Goal: Contribute content

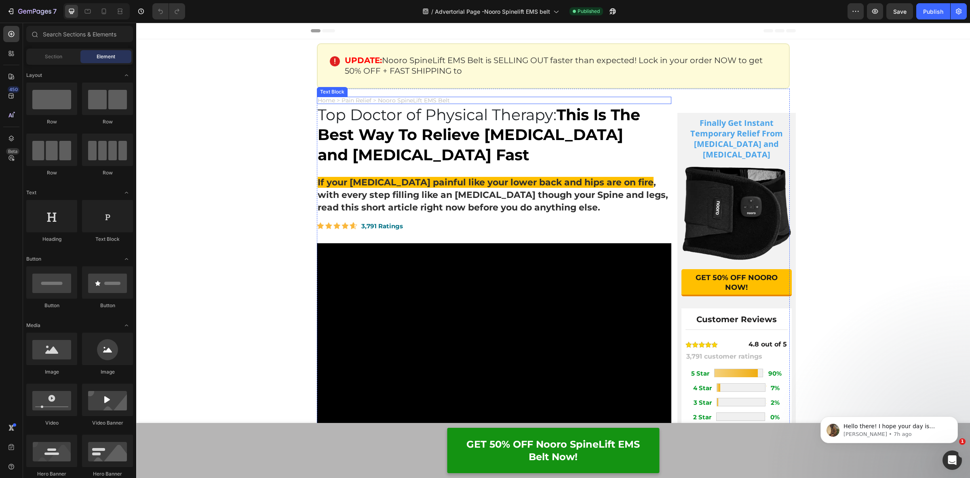
click at [459, 98] on p "Home > Pain Relief > Nooro SpineLift EMS Belt" at bounding box center [494, 100] width 353 height 6
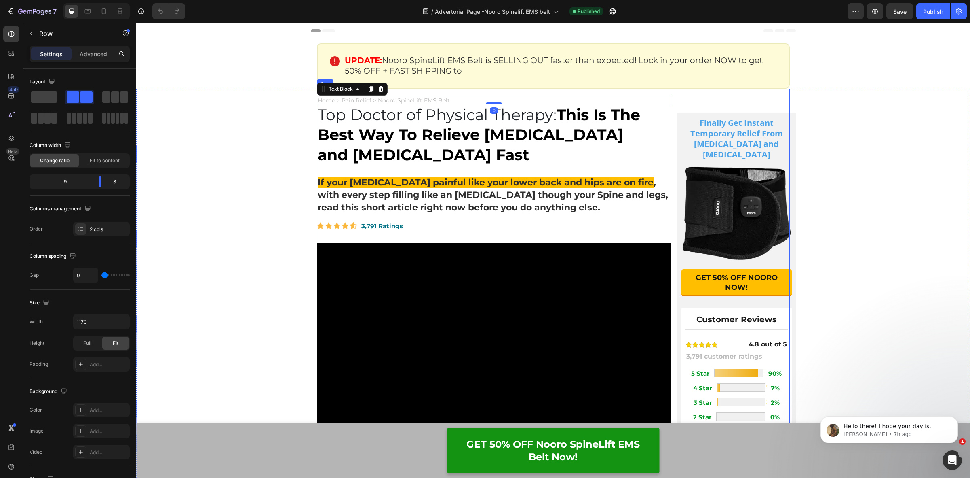
click at [695, 97] on div "Finally Get Instant Temporary Relief From [MEDICAL_DATA] and [MEDICAL_DATA] Hea…" at bounding box center [731, 414] width 118 height 650
click at [433, 100] on span "Home > Pain Relief > Nooro SpineLift EMS Belt" at bounding box center [384, 100] width 132 height 7
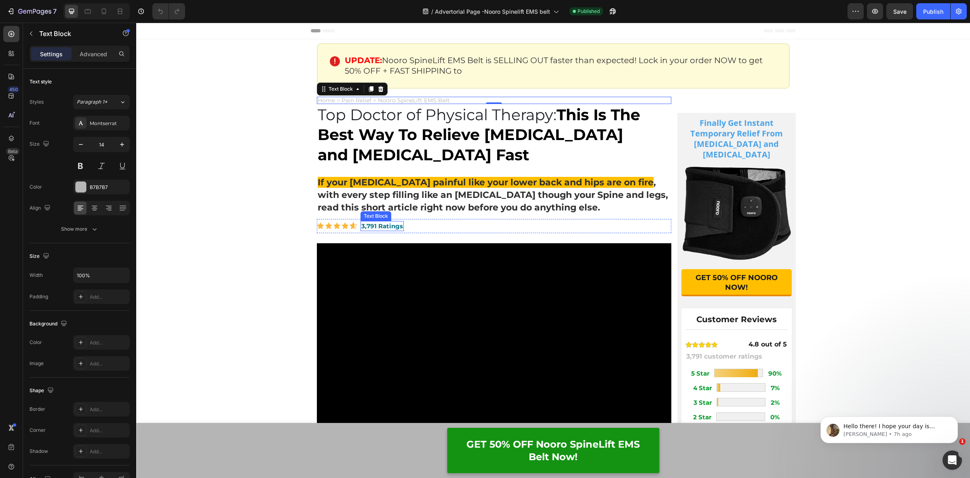
click at [373, 221] on div "3,791 Ratings Text Block" at bounding box center [382, 226] width 43 height 10
click at [432, 225] on div "Image 3,791 Ratings Text Block 0 Row" at bounding box center [494, 226] width 355 height 14
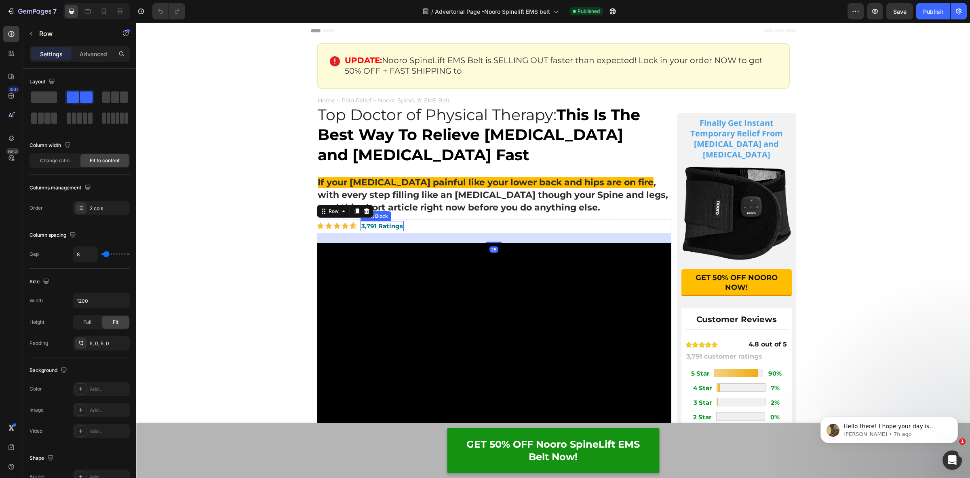
click at [395, 224] on strong "3,791 Ratings" at bounding box center [383, 226] width 42 height 8
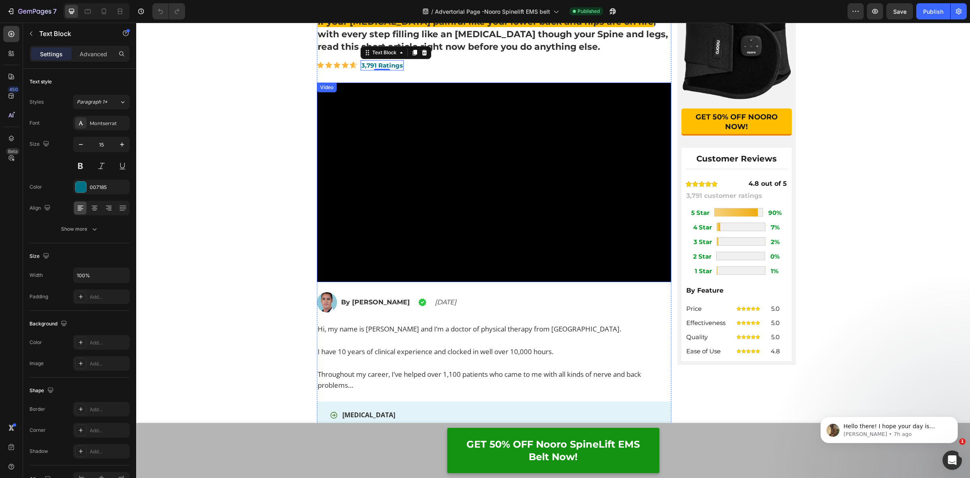
scroll to position [253, 0]
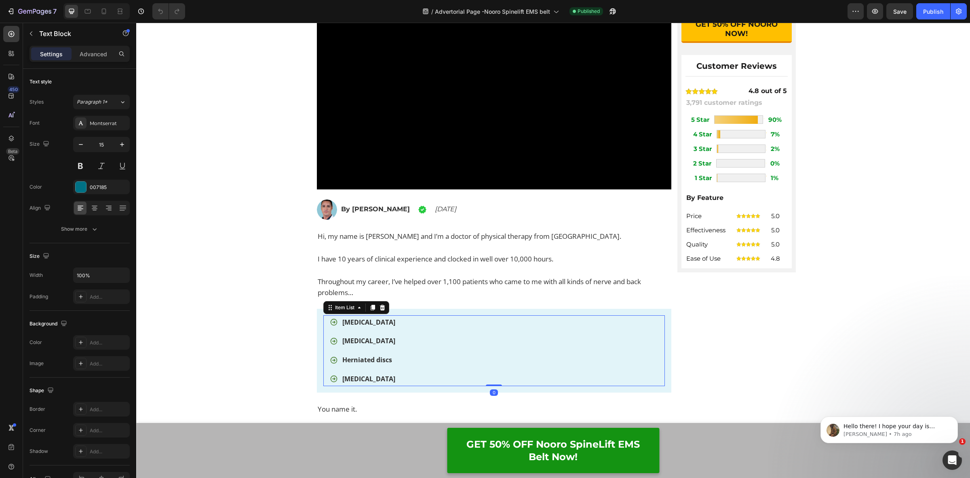
click at [323, 320] on div "[MEDICAL_DATA] [MEDICAL_DATA] Herniated discs [MEDICAL_DATA]" at bounding box center [494, 350] width 342 height 71
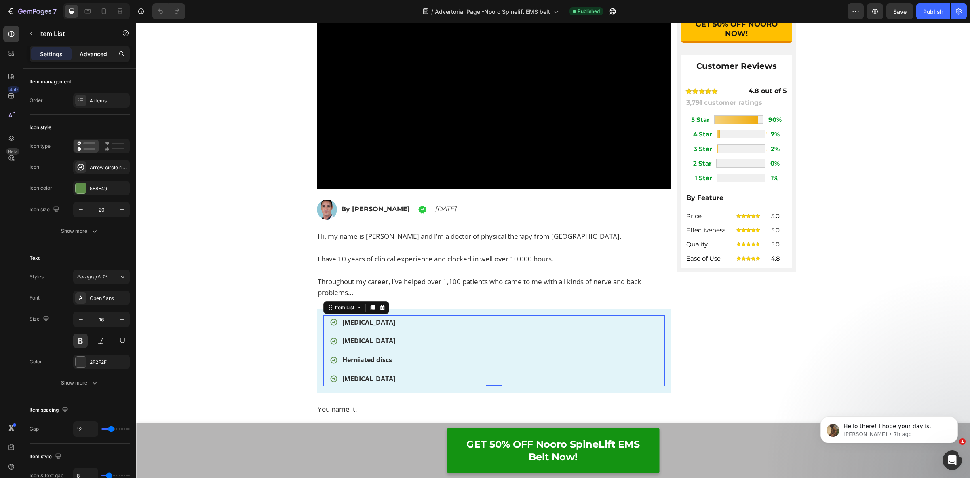
click at [93, 53] on p "Advanced" at bounding box center [93, 54] width 27 height 8
type input "100%"
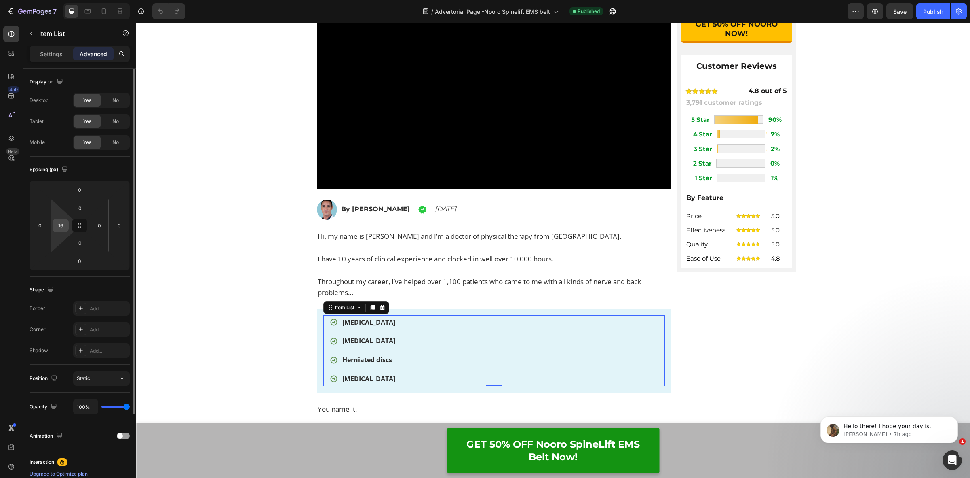
click at [55, 228] on input "16" at bounding box center [61, 225] width 12 height 12
click at [222, 260] on div "Home > Pain Relief > Nooro SpineLift EMS Belt Text Block Top Doctor of Physical…" at bounding box center [553, 160] width 834 height 650
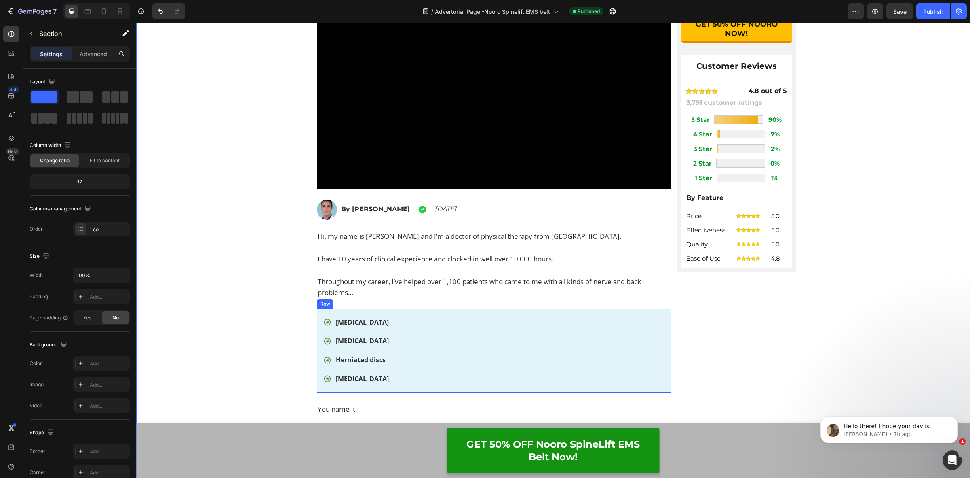
click at [660, 389] on div "[MEDICAL_DATA] [MEDICAL_DATA] Herniated discs [MEDICAL_DATA] Item List Row" at bounding box center [494, 351] width 355 height 84
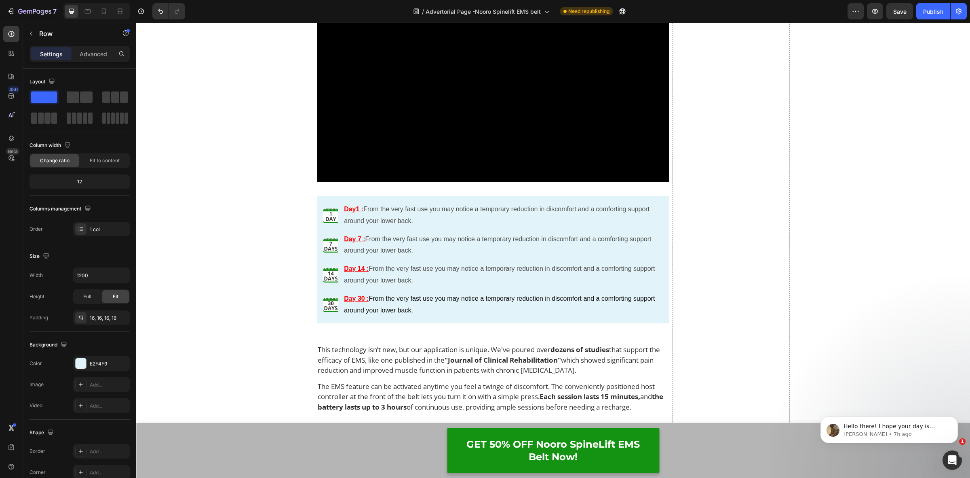
scroll to position [4802, 0]
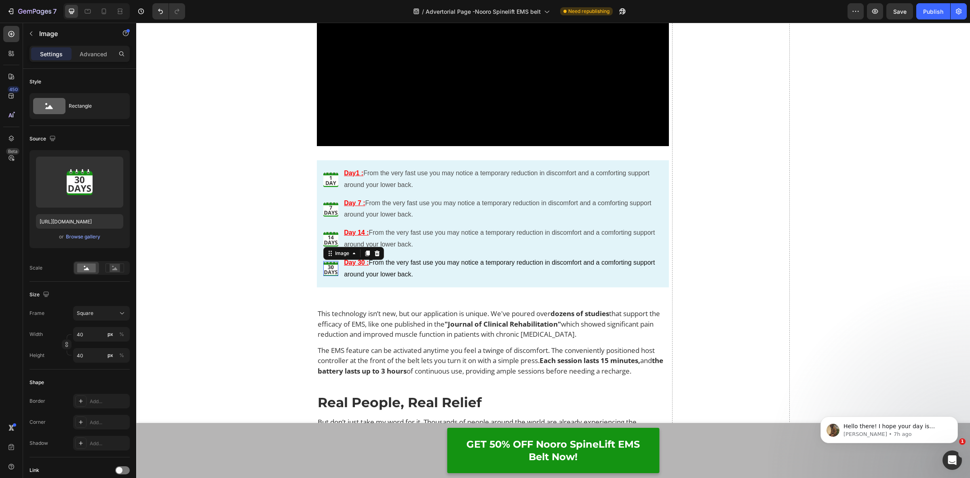
click at [323, 267] on img at bounding box center [330, 268] width 15 height 15
click at [323, 280] on li "Image 0 Day 30 : From the very fast use you may notice a temporary reduction in…" at bounding box center [493, 268] width 340 height 25
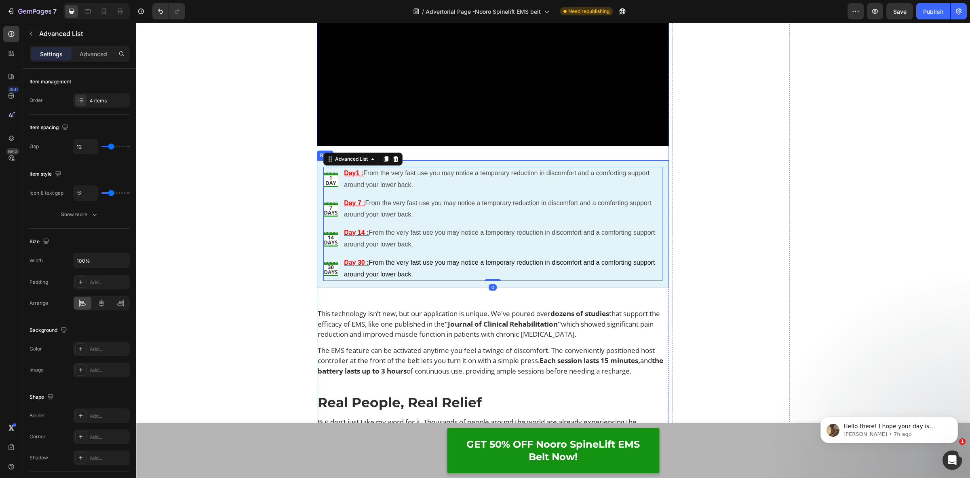
click at [318, 284] on div "Image Day1 : From the very fast use you may notice a temporary reduction in dis…" at bounding box center [493, 223] width 353 height 127
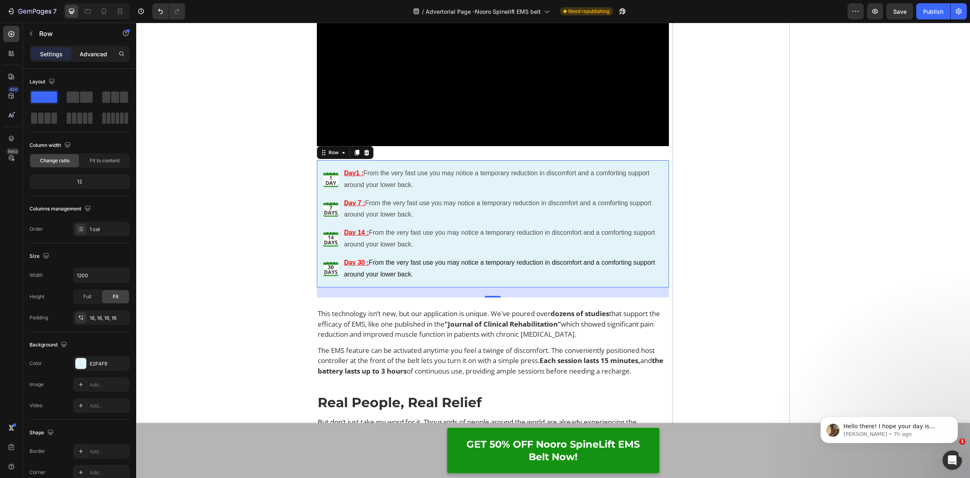
click at [87, 50] on p "Advanced" at bounding box center [93, 54] width 27 height 8
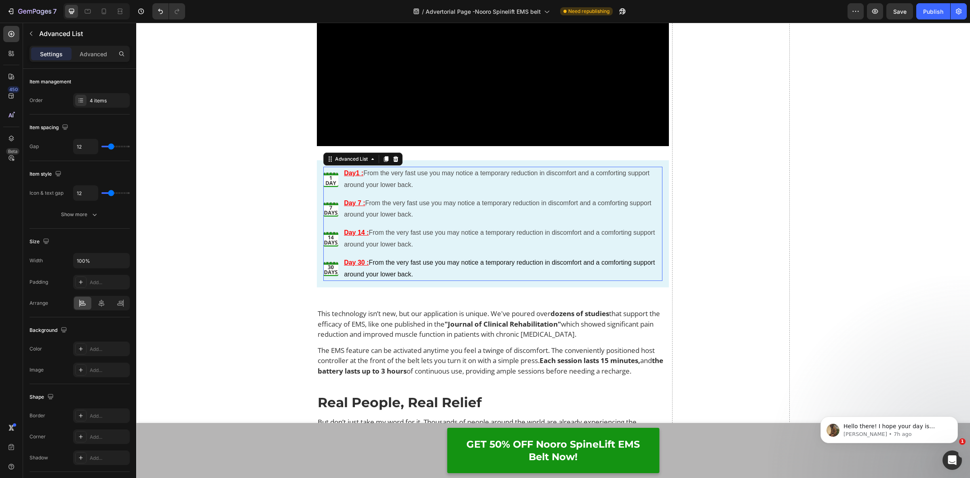
click at [333, 276] on li "Image Day 30 : From the very fast use you may notice a temporary reduction in d…" at bounding box center [493, 268] width 340 height 25
click at [95, 50] on p "Advanced" at bounding box center [93, 54] width 27 height 8
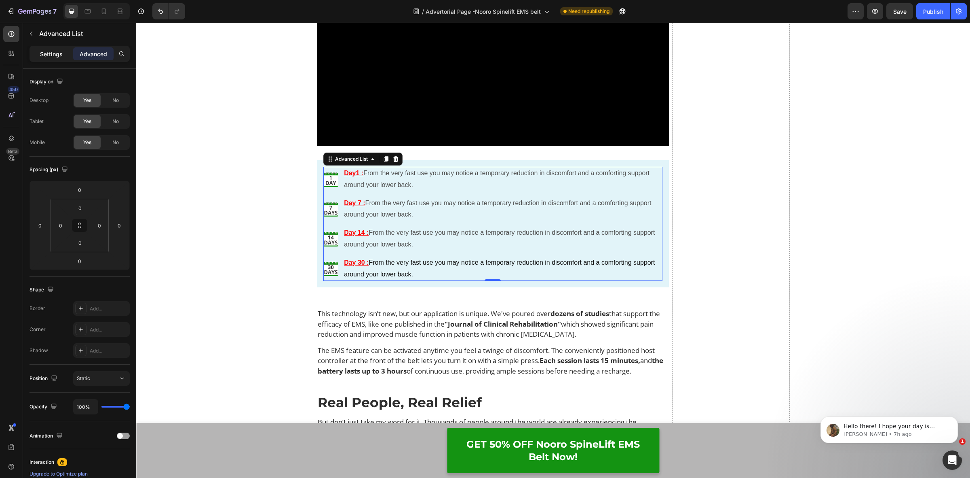
click at [51, 55] on p "Settings" at bounding box center [51, 54] width 23 height 8
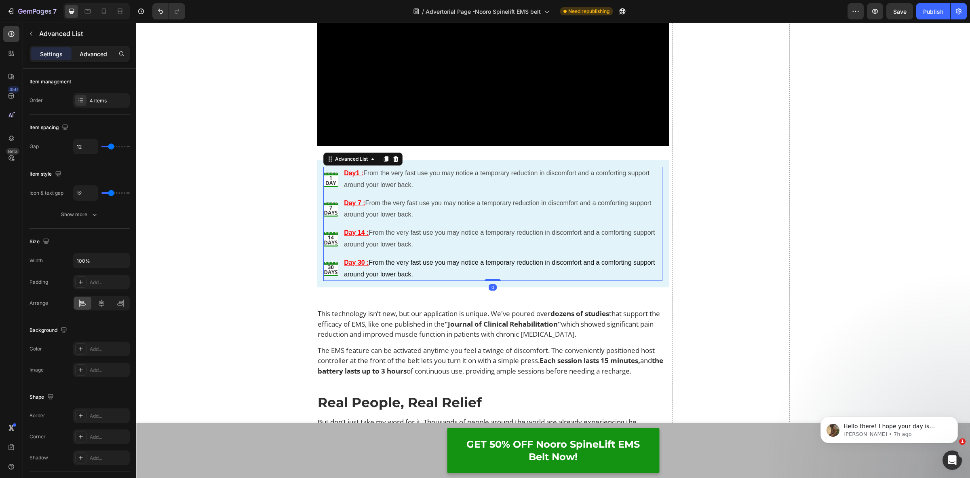
click at [93, 59] on div "Advanced" at bounding box center [93, 53] width 40 height 13
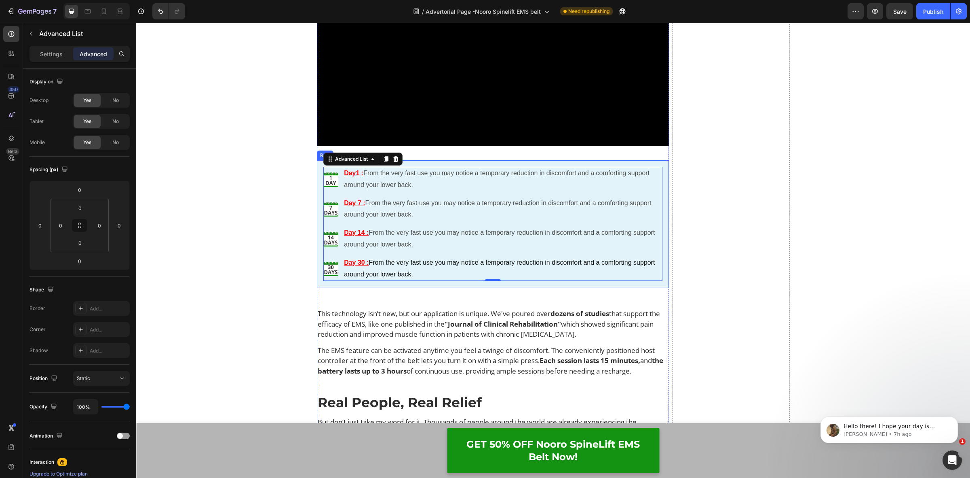
click at [317, 258] on div "Image Day1 : From the very fast use you may notice a temporary reduction in dis…" at bounding box center [493, 223] width 353 height 127
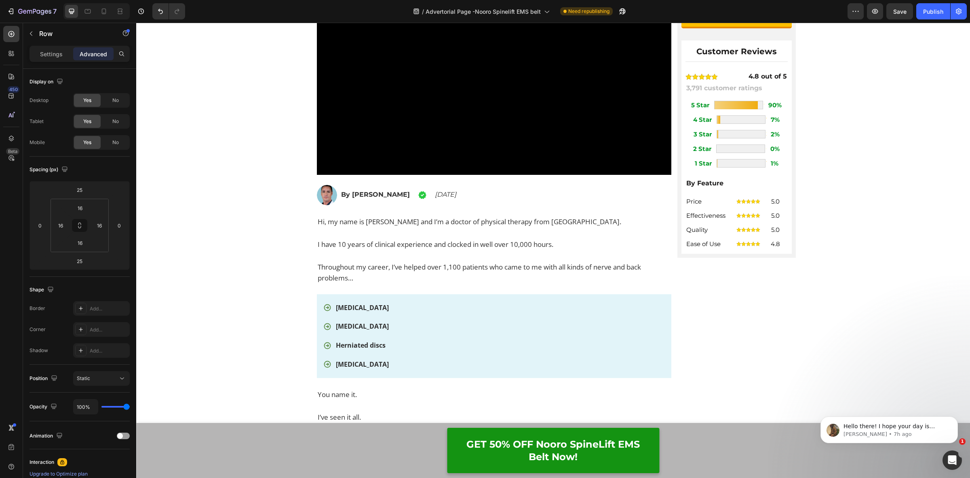
scroll to position [263, 0]
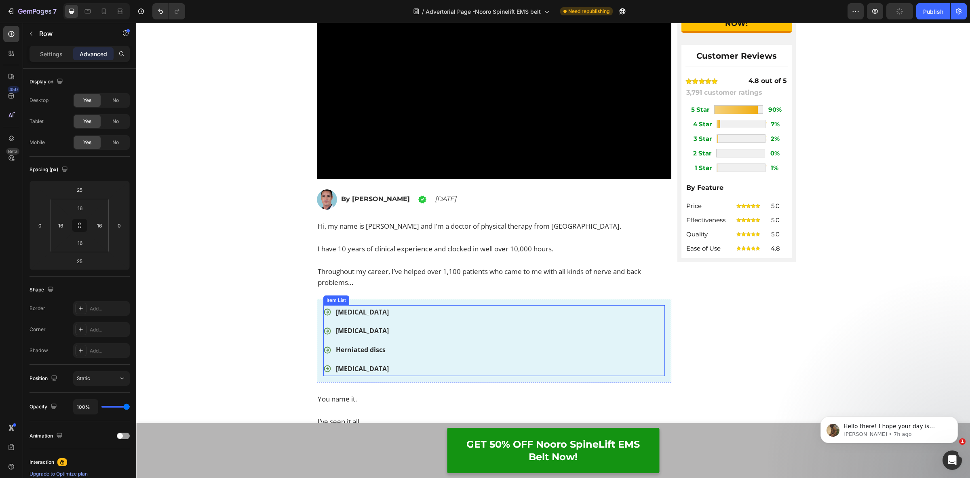
click at [419, 338] on div "[MEDICAL_DATA] [MEDICAL_DATA] Herniated discs [MEDICAL_DATA]" at bounding box center [494, 340] width 342 height 71
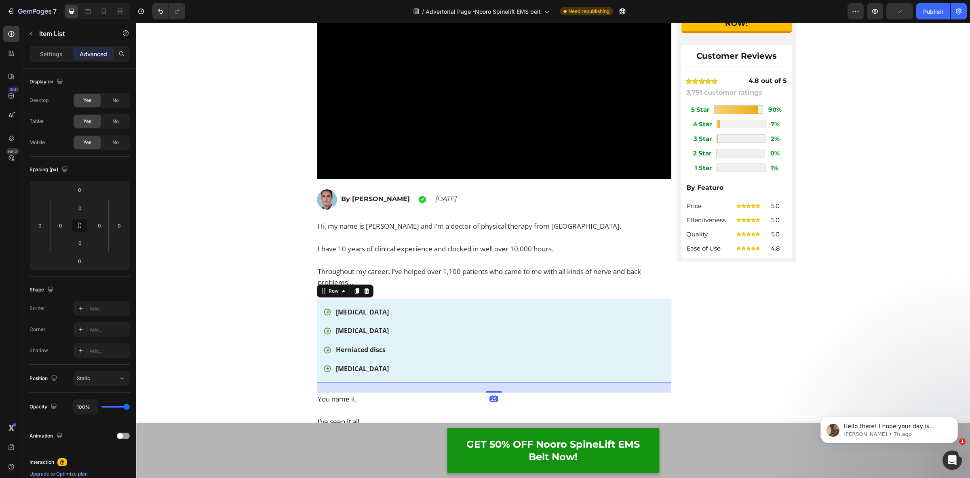
click at [317, 325] on div "[MEDICAL_DATA] [MEDICAL_DATA] Herniated discs [MEDICAL_DATA] Item List Row 25" at bounding box center [494, 340] width 355 height 84
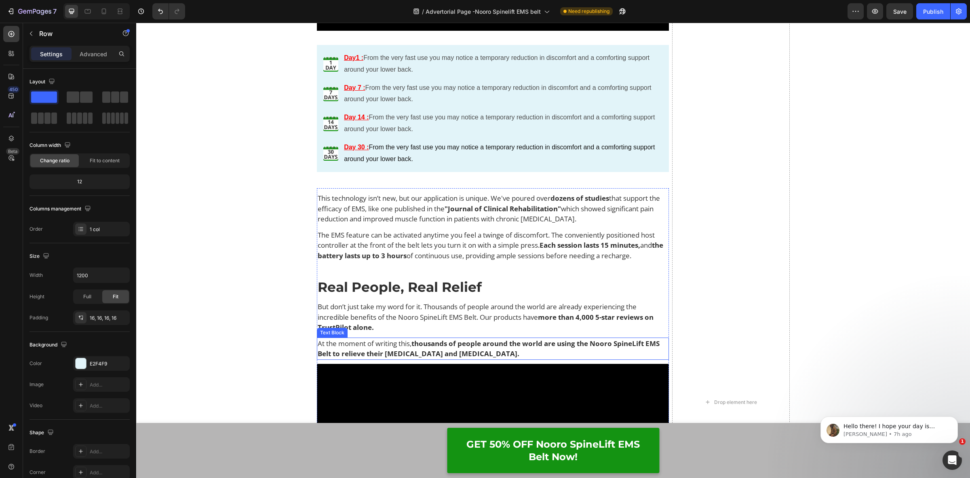
scroll to position [4913, 0]
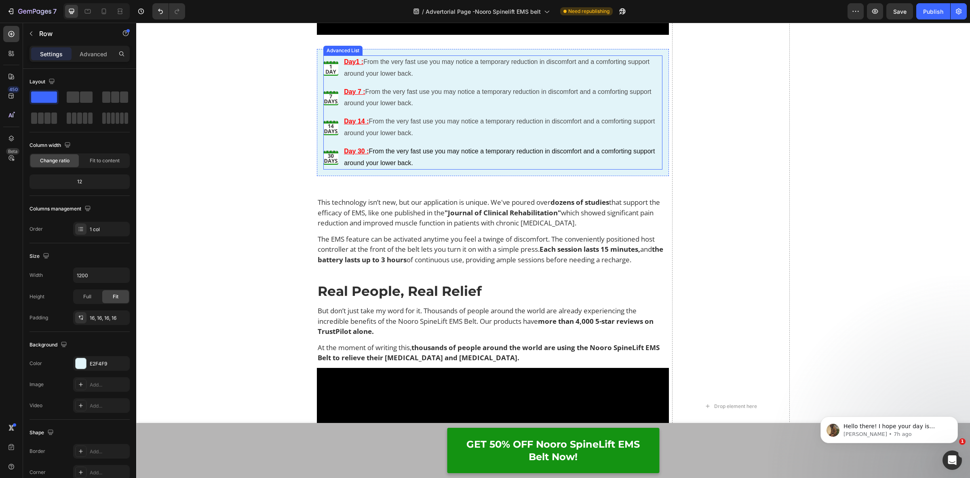
click at [348, 140] on ul "Image Day1 : From the very fast use you may notice a temporary reduction in dis…" at bounding box center [493, 112] width 340 height 114
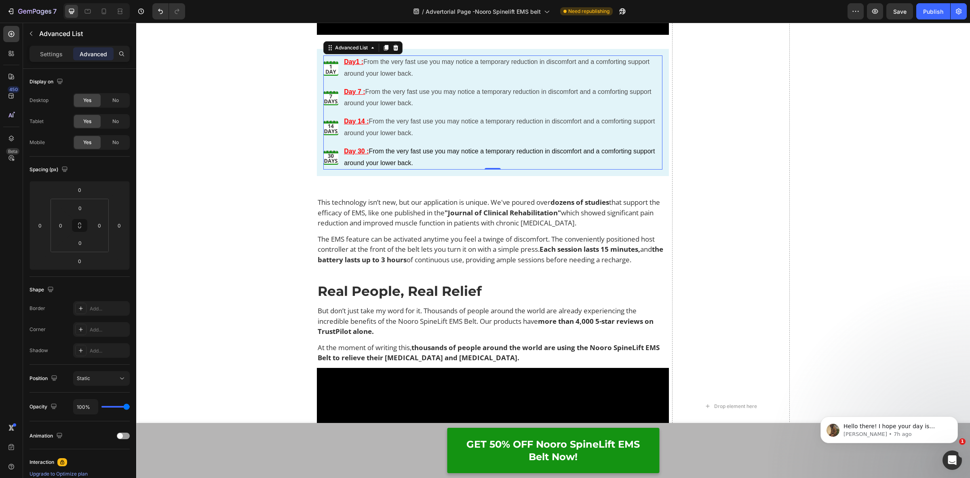
click at [348, 140] on ul "Image Day1 : From the very fast use you may notice a temporary reduction in dis…" at bounding box center [493, 112] width 340 height 114
click at [418, 155] on p "Day 30 : From the very fast use you may notice a temporary reduction in discomf…" at bounding box center [503, 157] width 318 height 23
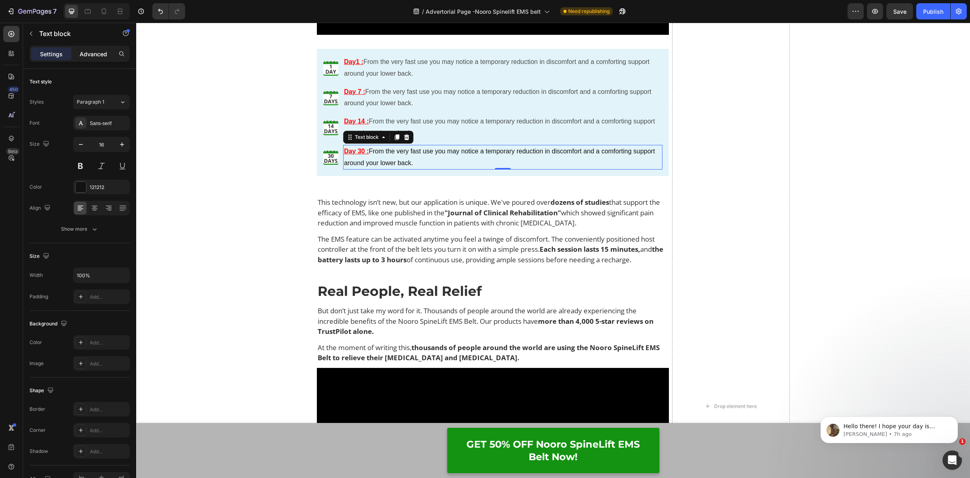
click at [84, 52] on p "Advanced" at bounding box center [93, 54] width 27 height 8
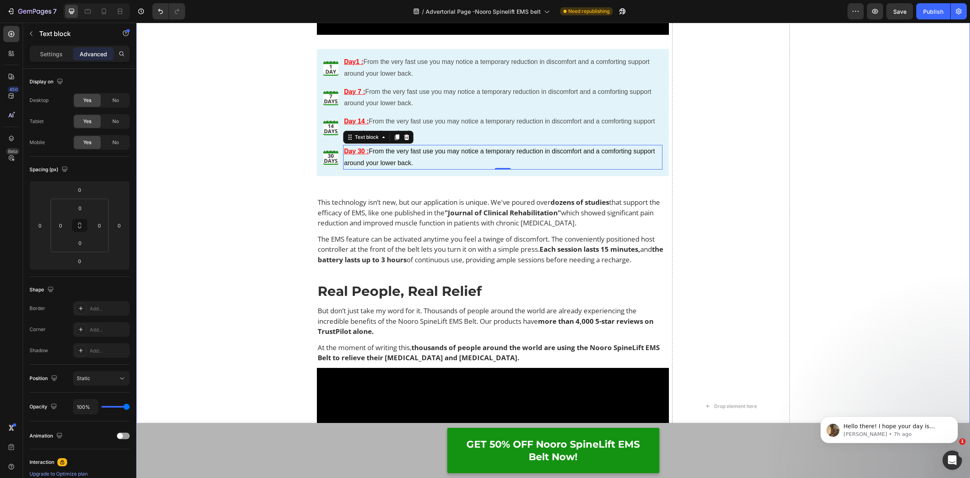
click at [249, 119] on div "How Does It Work? Heading Video So what's the solution? Text Block You need to …" at bounding box center [553, 411] width 834 height 4785
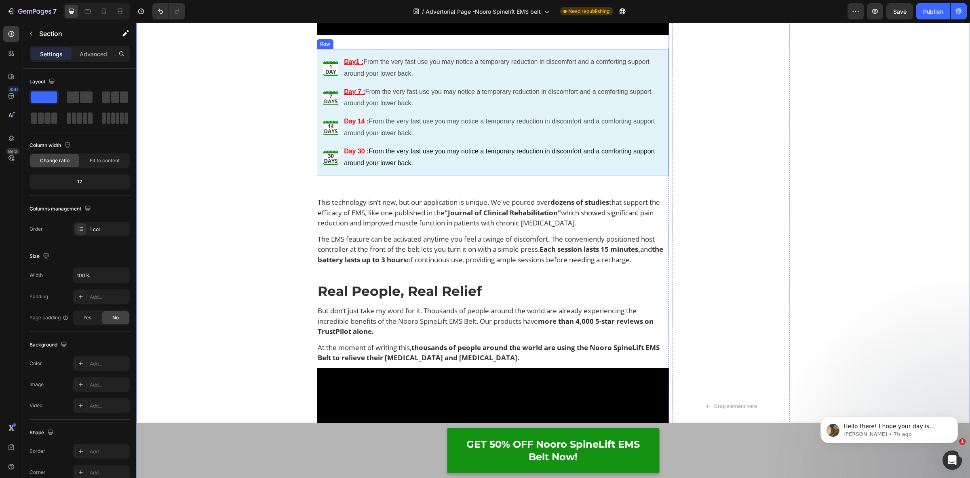
click at [317, 155] on div "Image Day1 : From the very fast use you may notice a temporary reduction in dis…" at bounding box center [493, 112] width 353 height 127
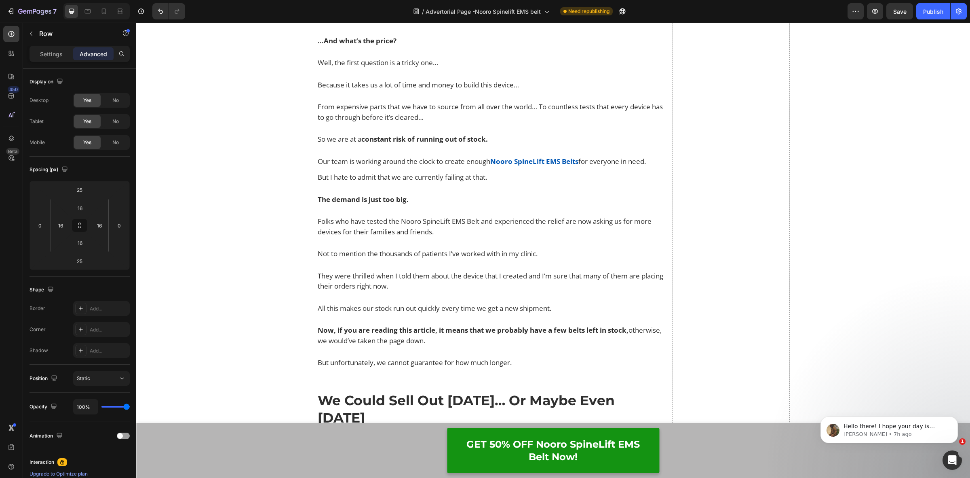
scroll to position [6986, 0]
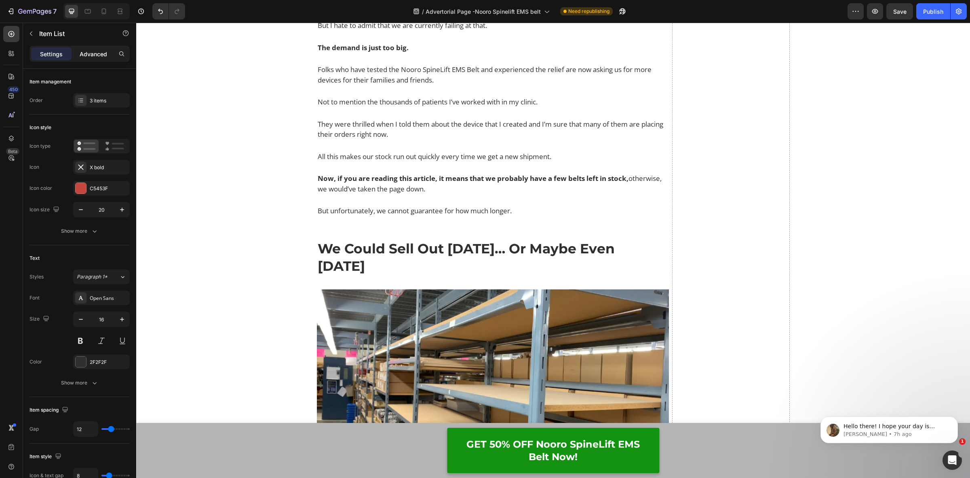
click at [83, 51] on p "Advanced" at bounding box center [93, 54] width 27 height 8
type input "100%"
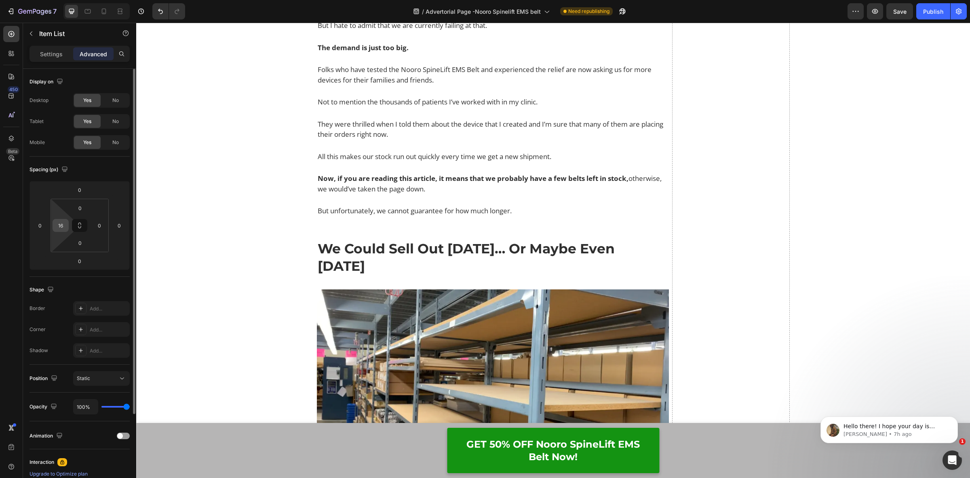
click at [66, 225] on input "16" at bounding box center [61, 225] width 12 height 12
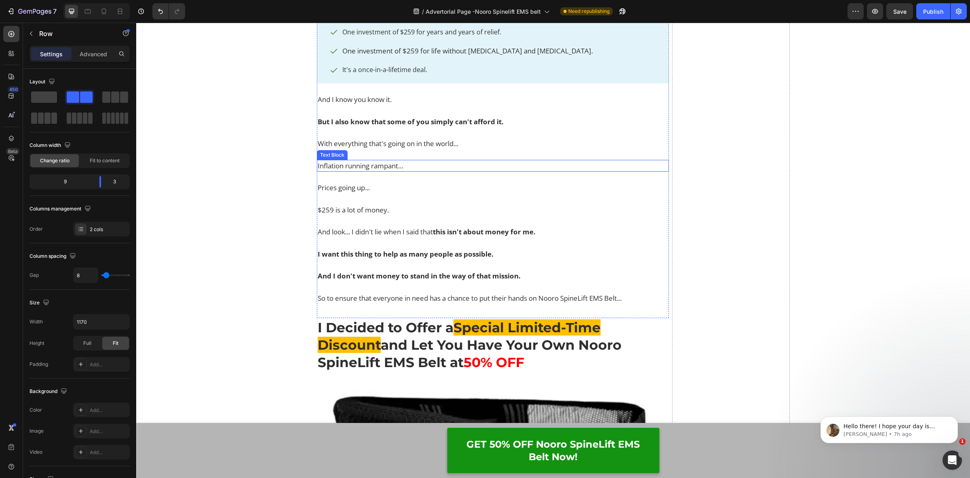
scroll to position [9108, 0]
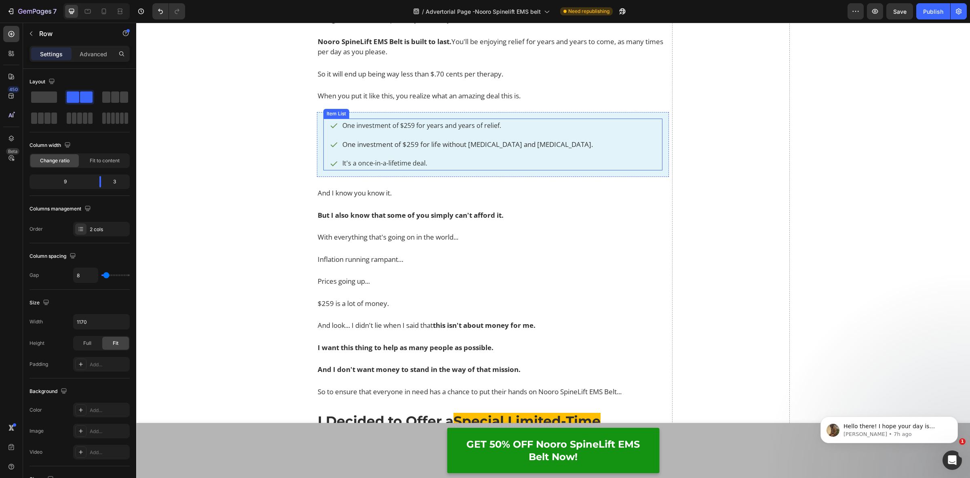
click at [324, 151] on div "One investment of $259 for years and years of relief. One investment of $259 fo…" at bounding box center [493, 144] width 340 height 52
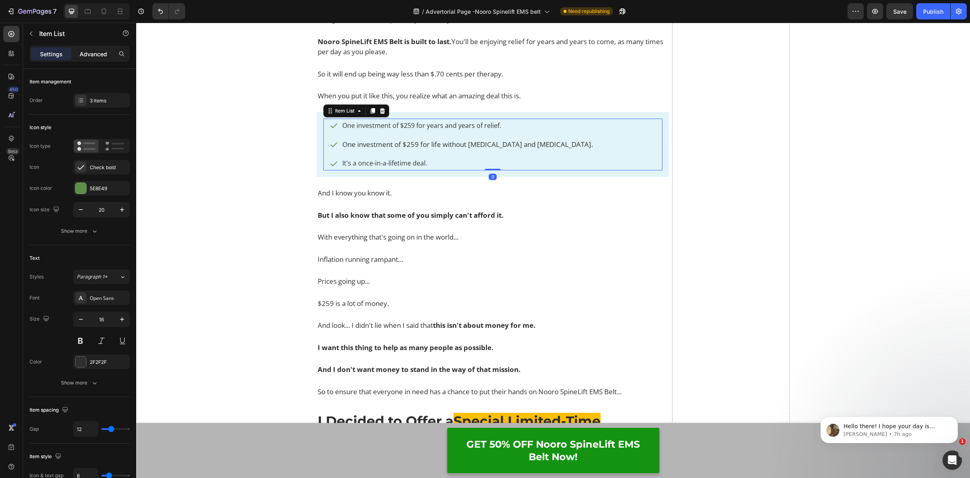
click at [88, 52] on p "Advanced" at bounding box center [93, 54] width 27 height 8
type input "100%"
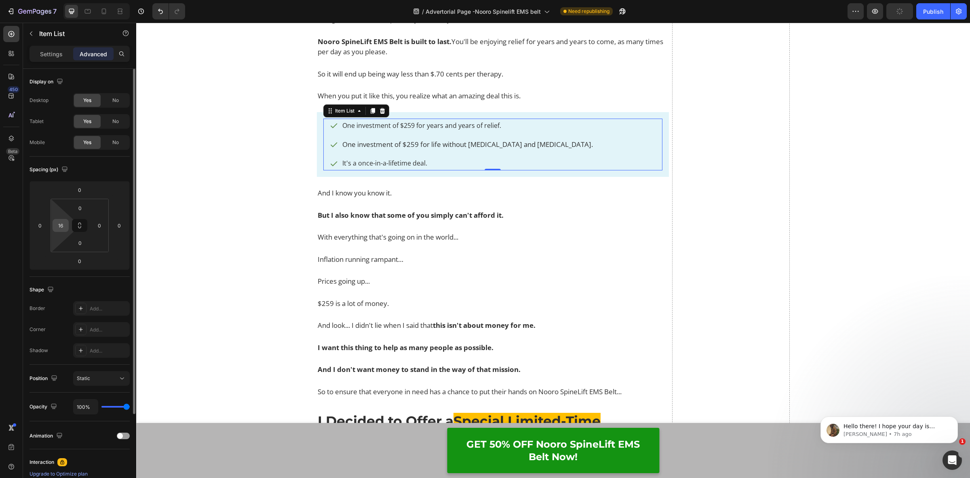
click at [55, 224] on input "16" at bounding box center [61, 225] width 12 height 12
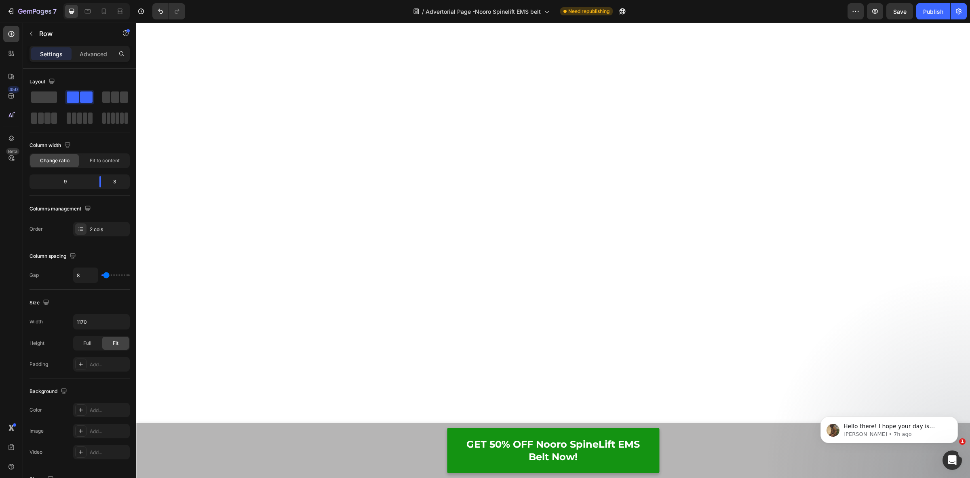
scroll to position [12445, 0]
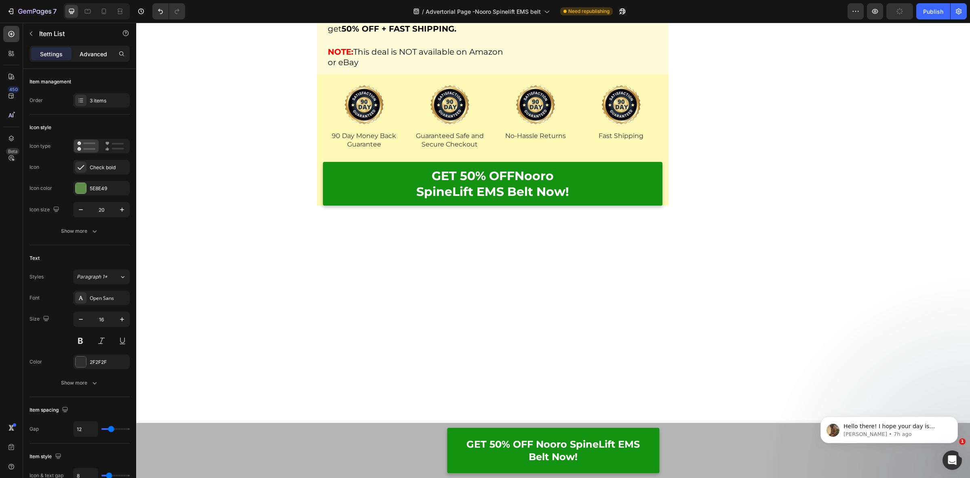
click at [89, 57] on p "Advanced" at bounding box center [93, 54] width 27 height 8
type input "100%"
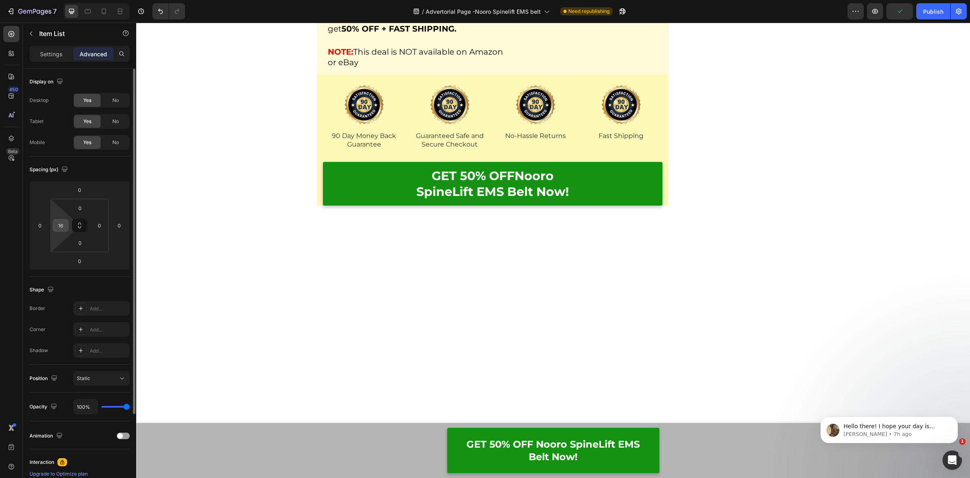
click at [63, 219] on div "16" at bounding box center [61, 225] width 16 height 13
click at [63, 231] on input "16" at bounding box center [61, 225] width 12 height 12
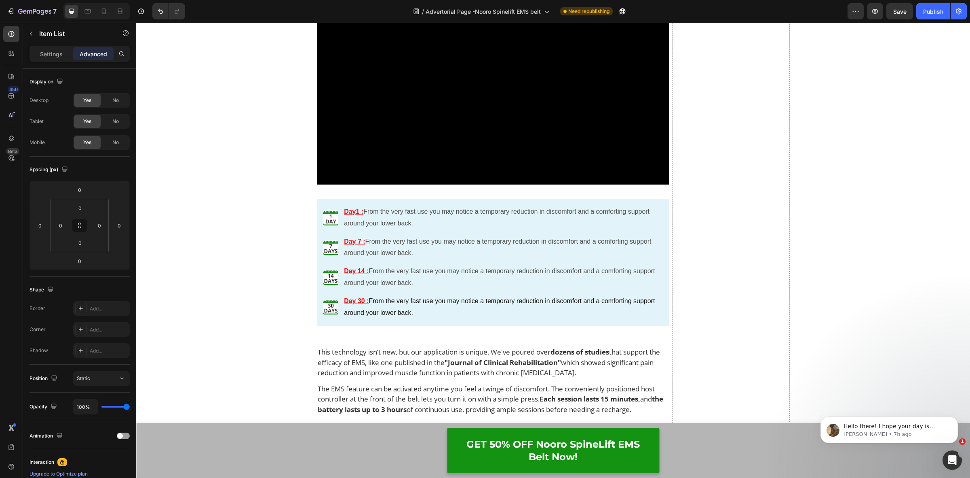
scroll to position [4966, 0]
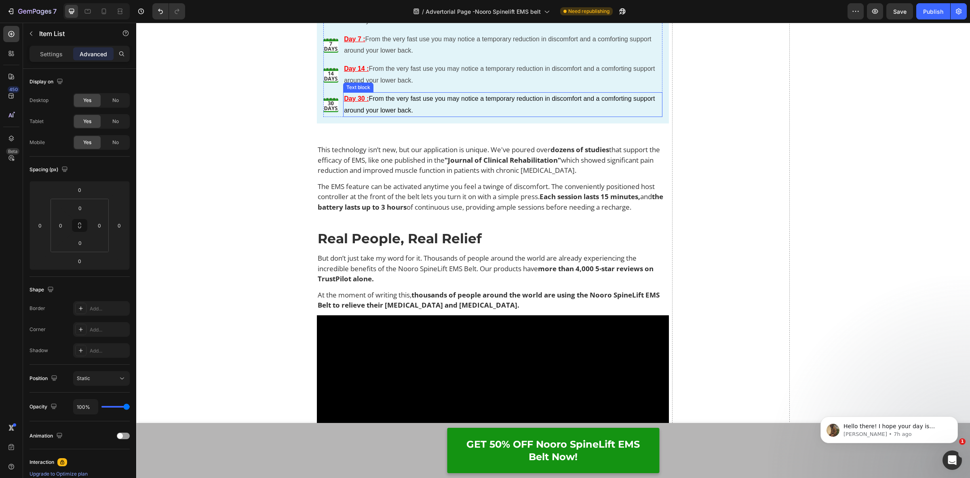
click at [393, 92] on div "Day 30 : From the very fast use you may notice a temporary reduction in discomf…" at bounding box center [502, 104] width 319 height 25
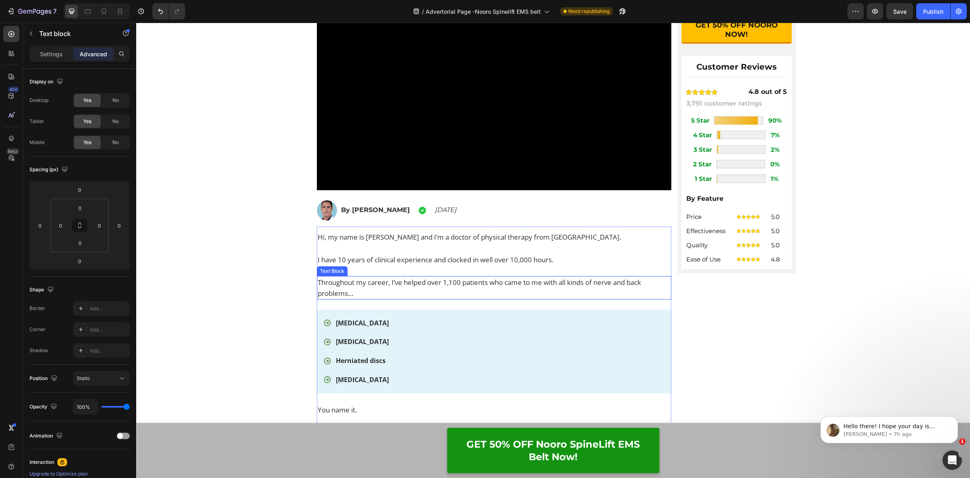
scroll to position [326, 0]
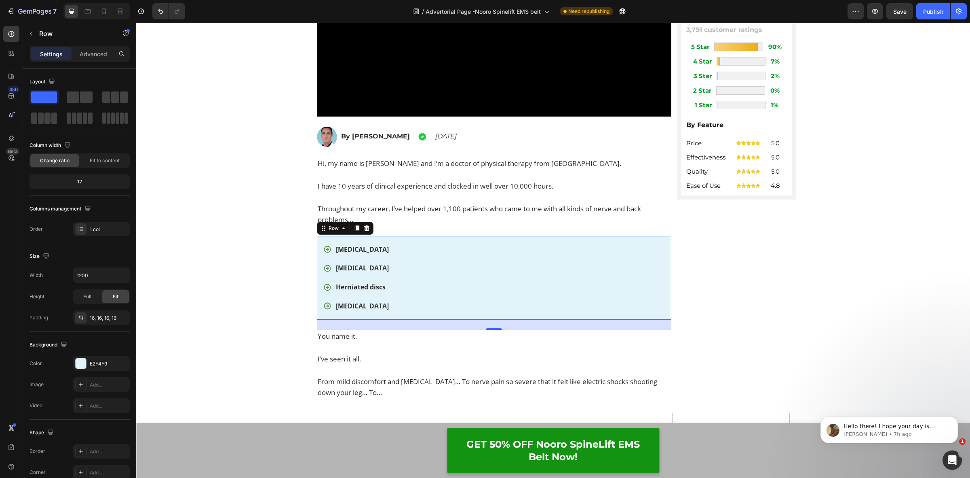
click at [317, 314] on div "Sciatica Lower back pain Herniated discs Spinal stenosis Item List Row 0" at bounding box center [494, 278] width 355 height 84
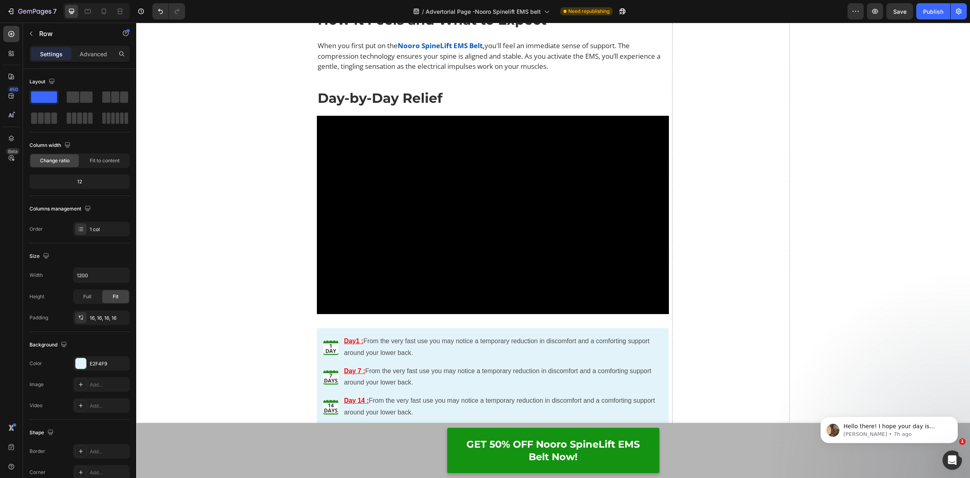
scroll to position [4774, 0]
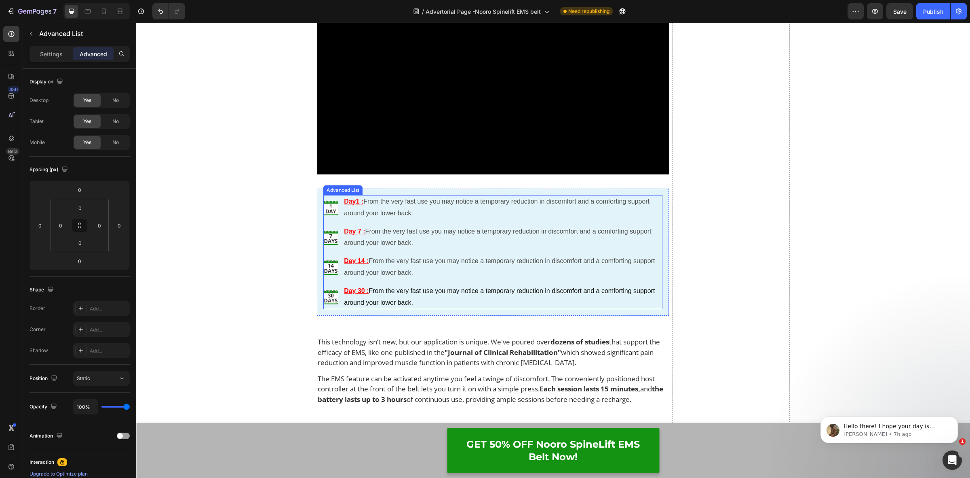
click at [336, 214] on li "Image Day1 : From the very fast use you may notice a temporary reduction in dis…" at bounding box center [493, 207] width 340 height 25
click at [344, 211] on p "Day1 : From the very fast use you may notice a temporary reduction in discomfor…" at bounding box center [503, 207] width 318 height 23
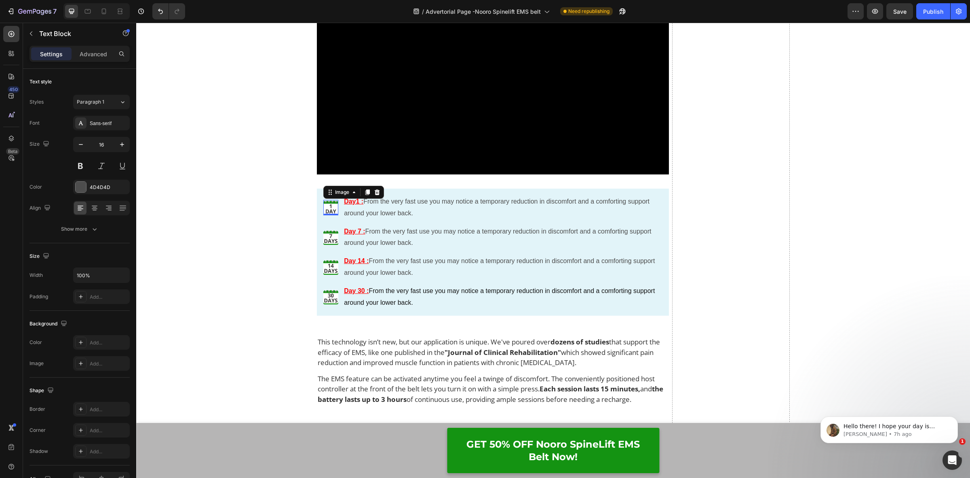
click at [327, 215] on div "Image 0" at bounding box center [330, 207] width 15 height 15
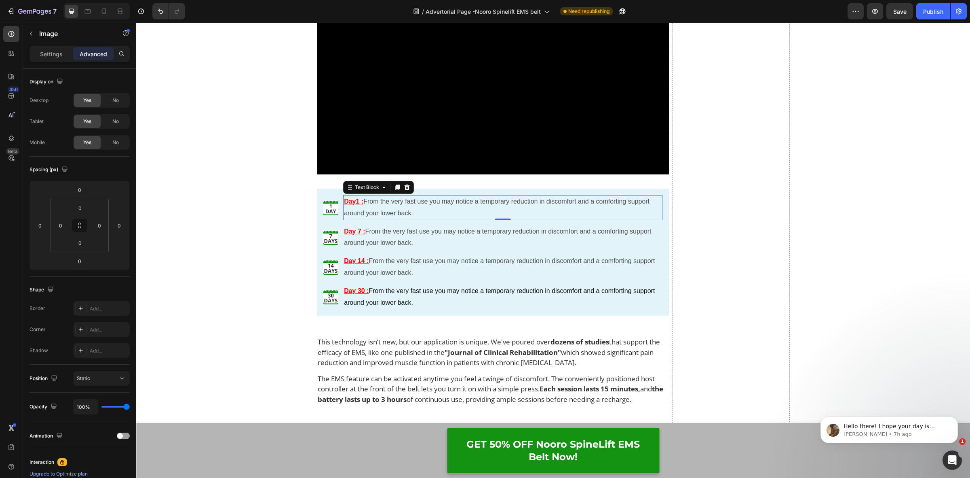
click at [384, 216] on p "Day1 : From the very fast use you may notice a temporary reduction in discomfor…" at bounding box center [503, 207] width 318 height 23
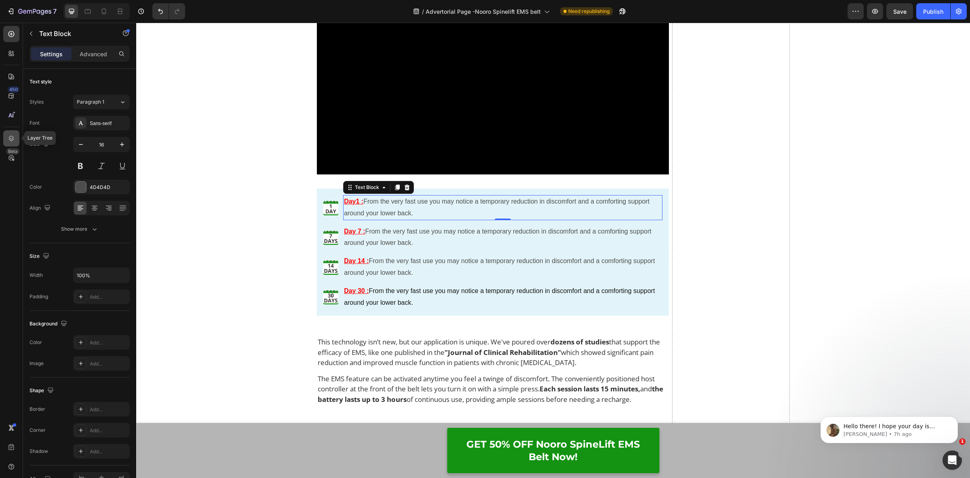
drag, startPoint x: 13, startPoint y: 134, endPoint x: 239, endPoint y: 142, distance: 226.2
click at [13, 134] on icon at bounding box center [11, 138] width 8 height 8
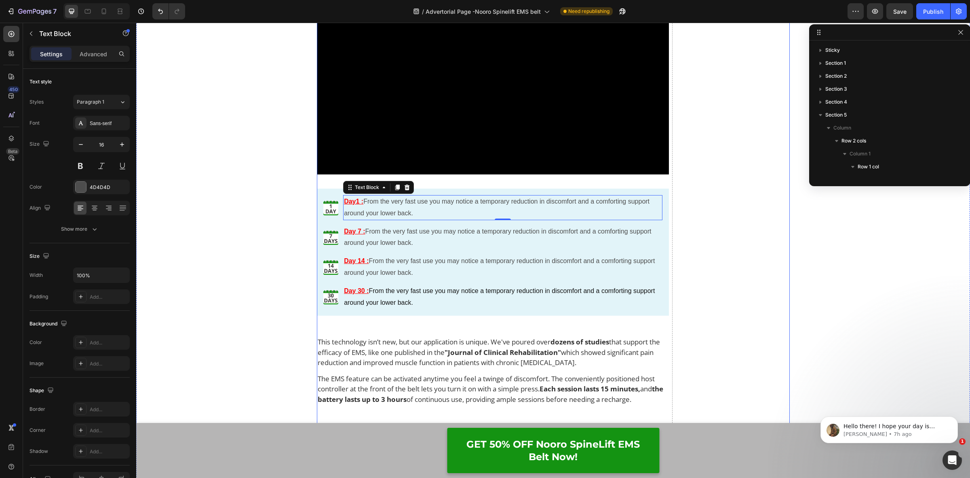
scroll to position [463, 0]
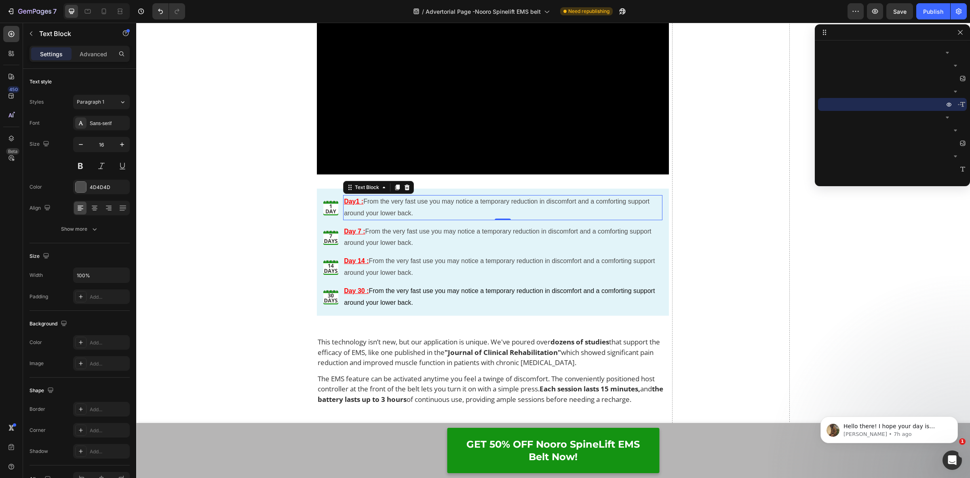
drag, startPoint x: 810, startPoint y: 133, endPoint x: 617, endPoint y: 107, distance: 194.2
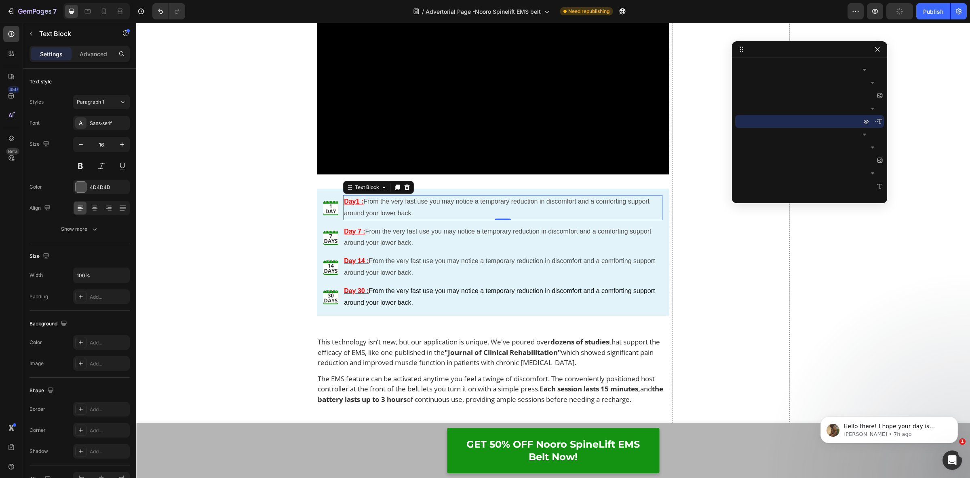
drag, startPoint x: 905, startPoint y: 36, endPoint x: 829, endPoint y: 51, distance: 77.2
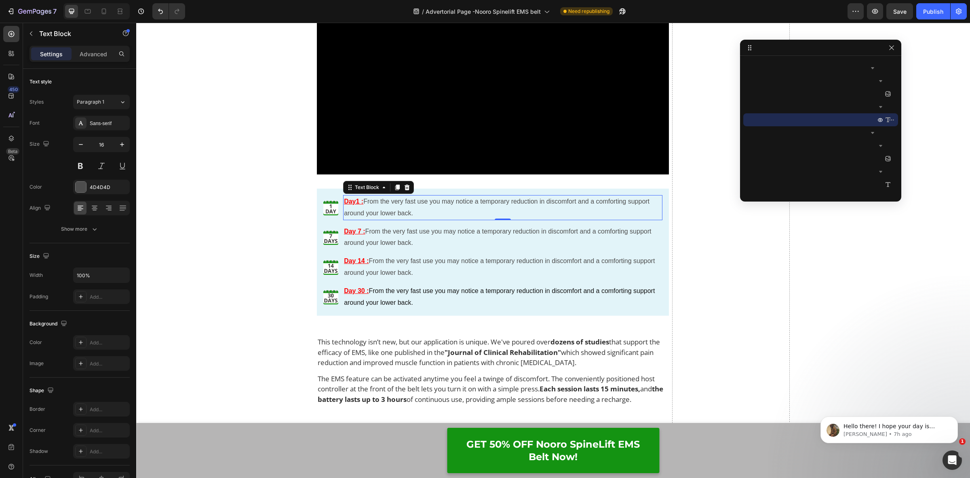
drag, startPoint x: 894, startPoint y: 130, endPoint x: 797, endPoint y: 111, distance: 99.4
click at [878, 118] on icon "button" at bounding box center [880, 119] width 6 height 6
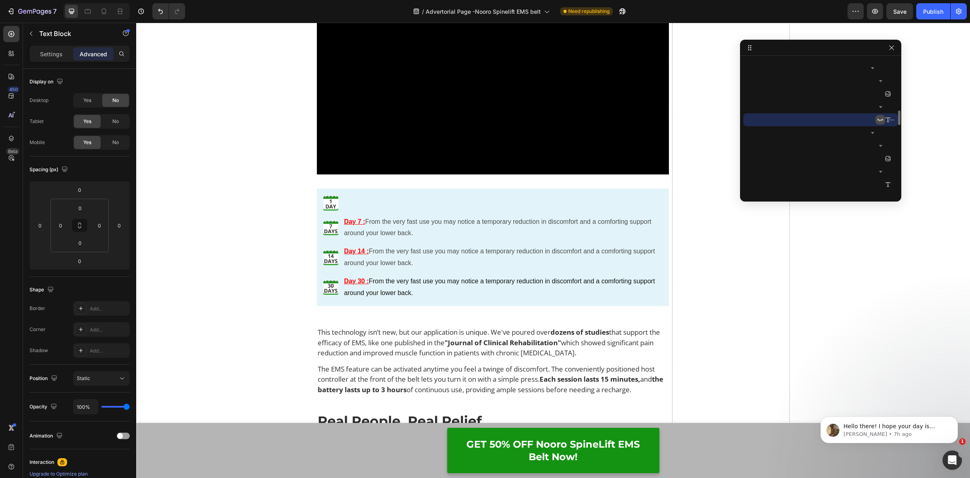
click at [878, 118] on icon "button" at bounding box center [880, 119] width 6 height 6
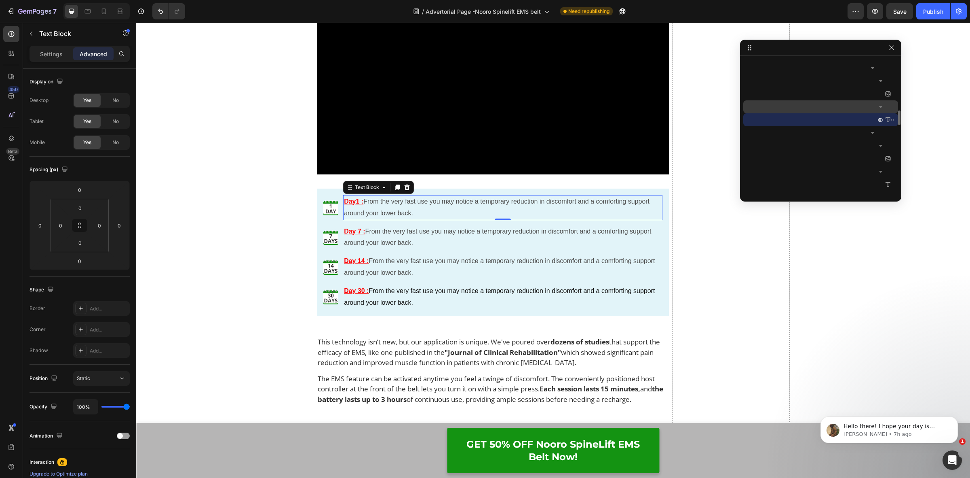
click at [882, 108] on icon "button" at bounding box center [881, 107] width 8 height 8
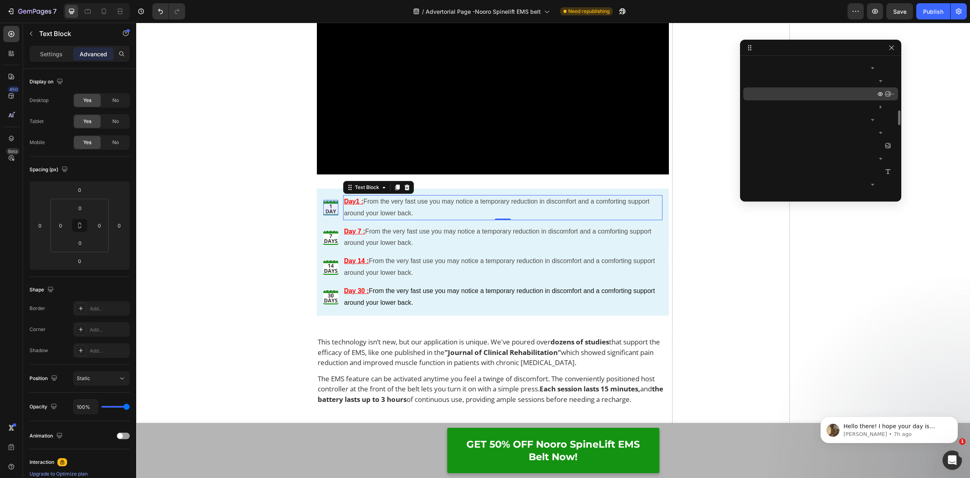
click at [886, 95] on div at bounding box center [886, 93] width 21 height 13
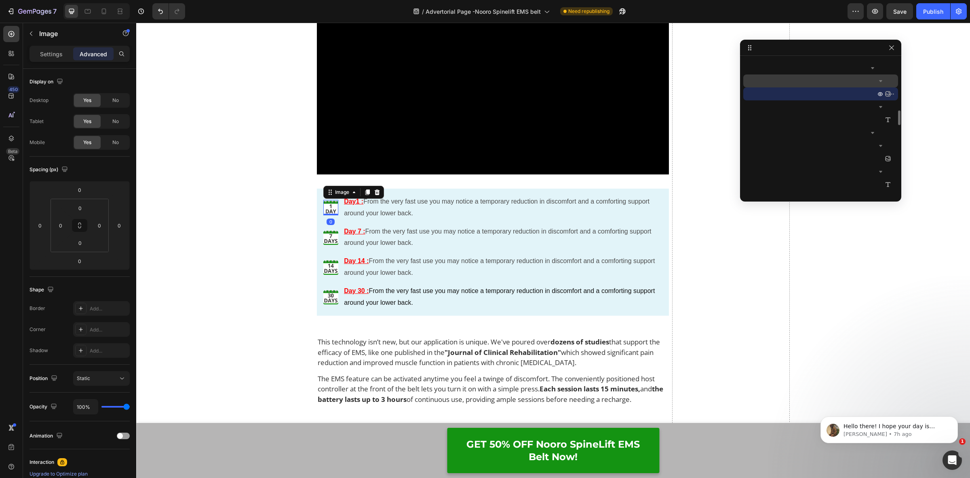
click at [884, 83] on icon "button" at bounding box center [881, 81] width 8 height 8
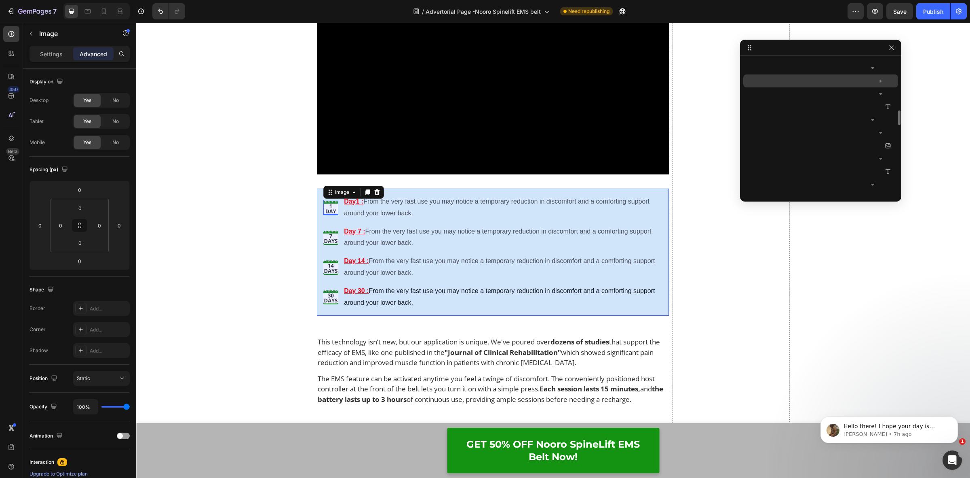
scroll to position [413, 0]
click at [856, 82] on span "Row 1 col" at bounding box center [864, 80] width 21 height 8
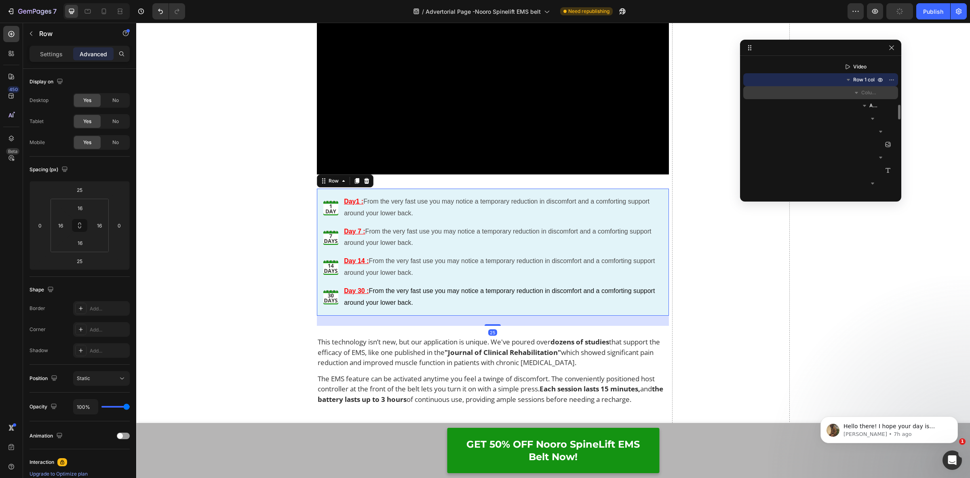
click at [871, 93] on span "Column" at bounding box center [870, 93] width 16 height 8
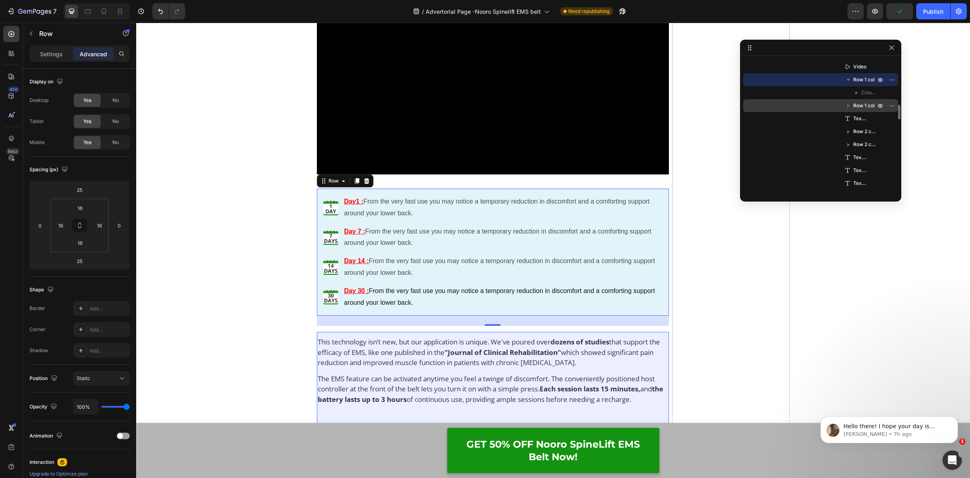
click at [869, 102] on span "Row 1 col" at bounding box center [864, 105] width 21 height 8
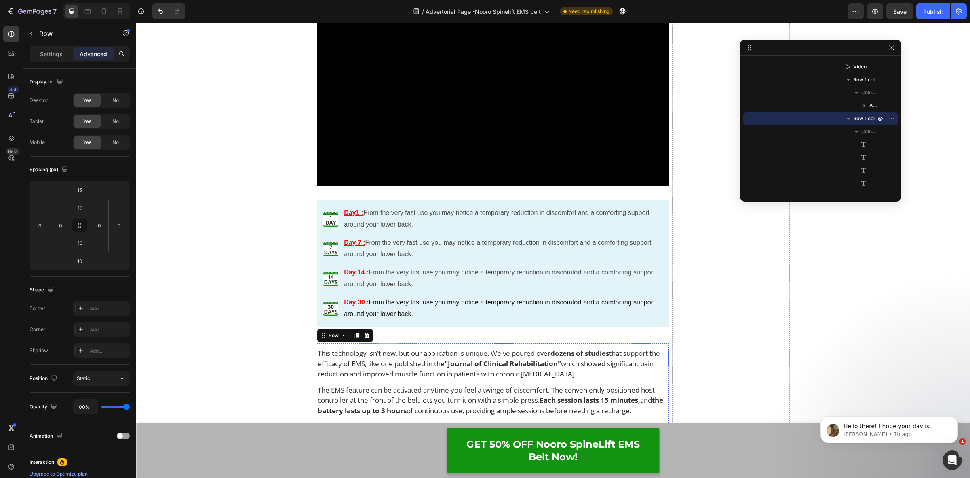
scroll to position [4751, 0]
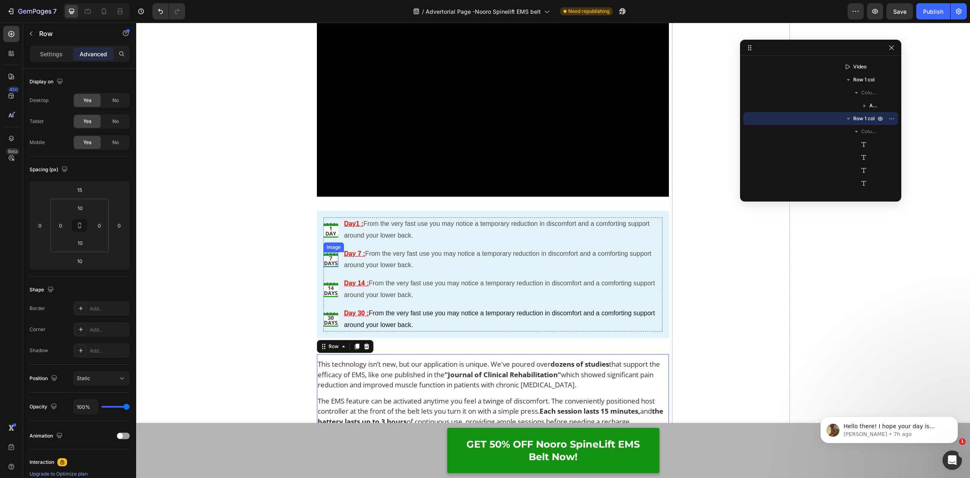
click at [332, 237] on img at bounding box center [330, 229] width 15 height 15
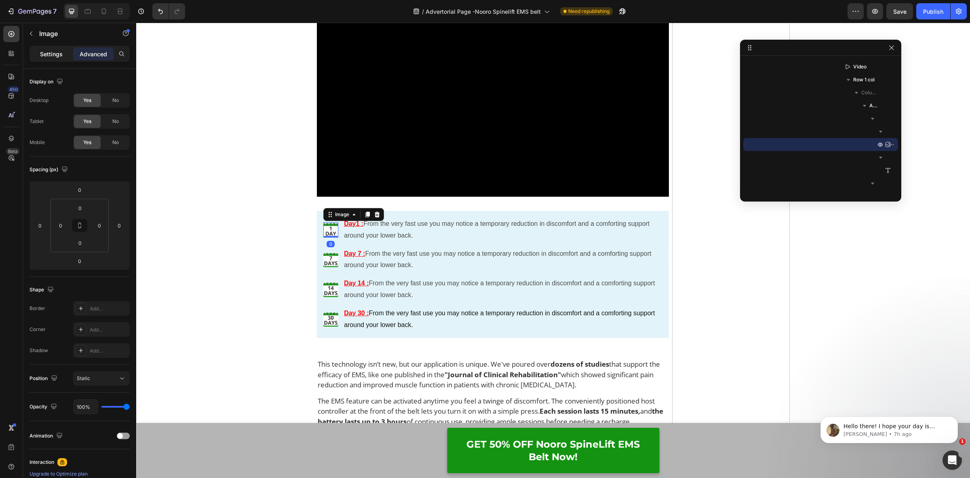
click at [50, 49] on div "Settings" at bounding box center [51, 53] width 40 height 13
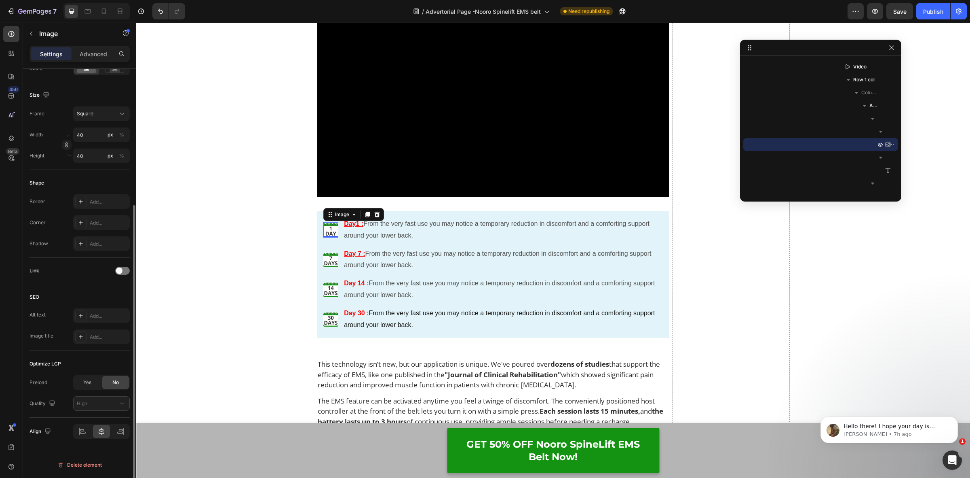
scroll to position [48, 0]
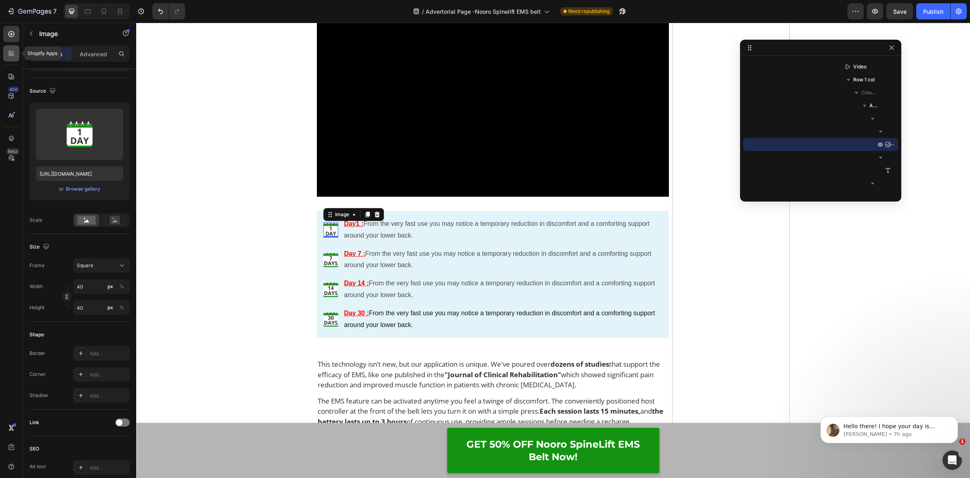
click at [10, 55] on icon at bounding box center [11, 53] width 8 height 8
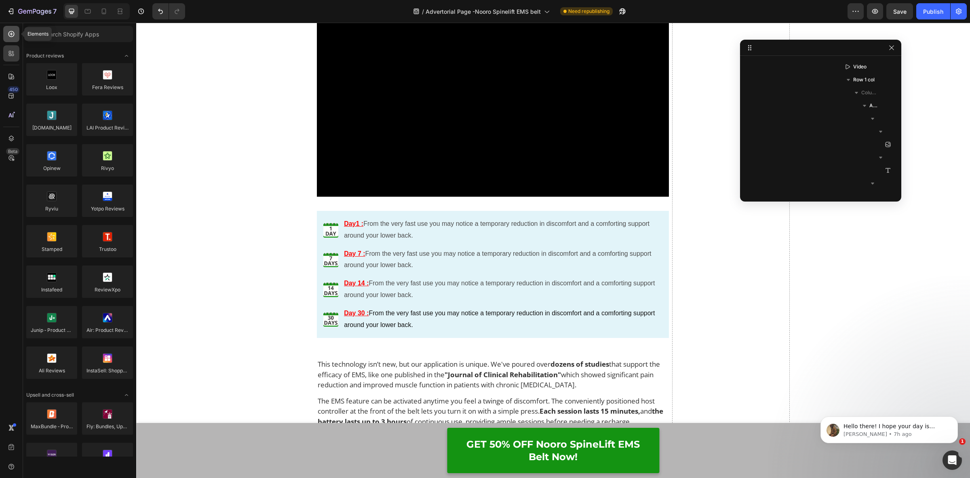
click at [15, 37] on div at bounding box center [11, 34] width 16 height 16
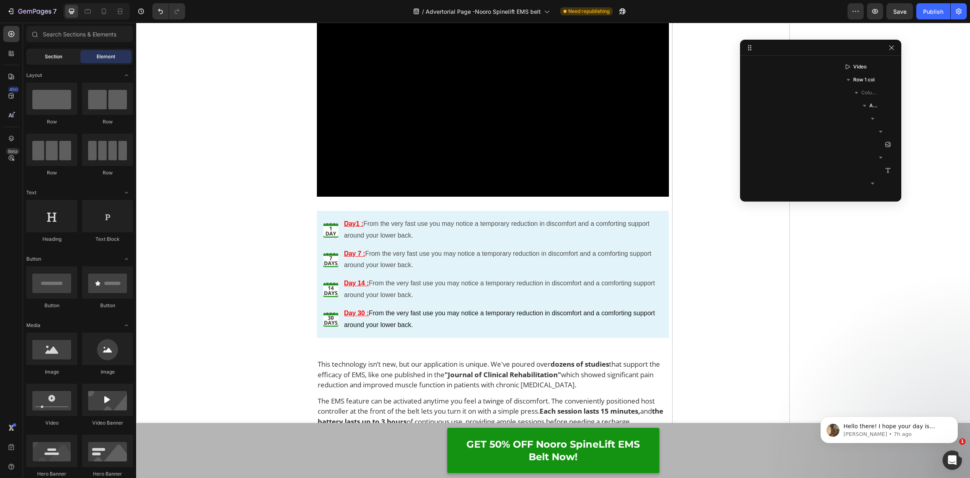
click at [47, 60] on span "Section" at bounding box center [53, 56] width 17 height 7
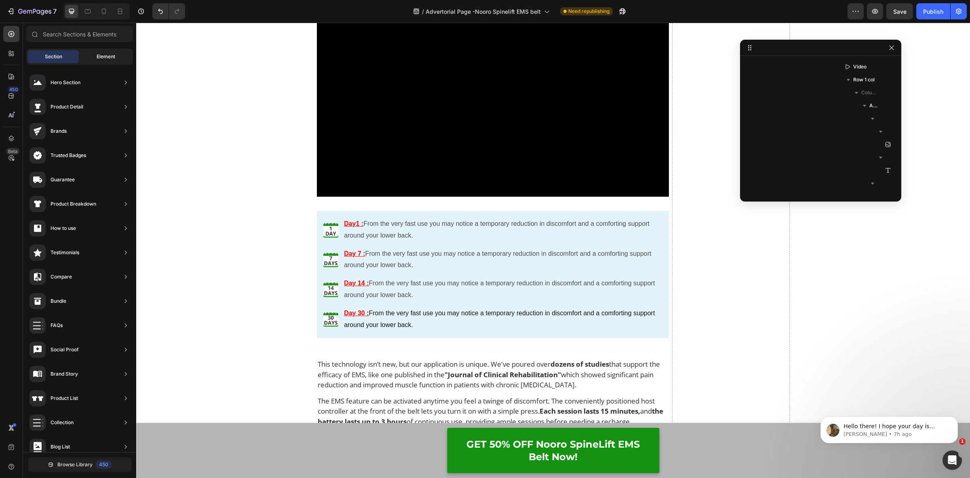
click at [104, 53] on span "Element" at bounding box center [106, 56] width 19 height 7
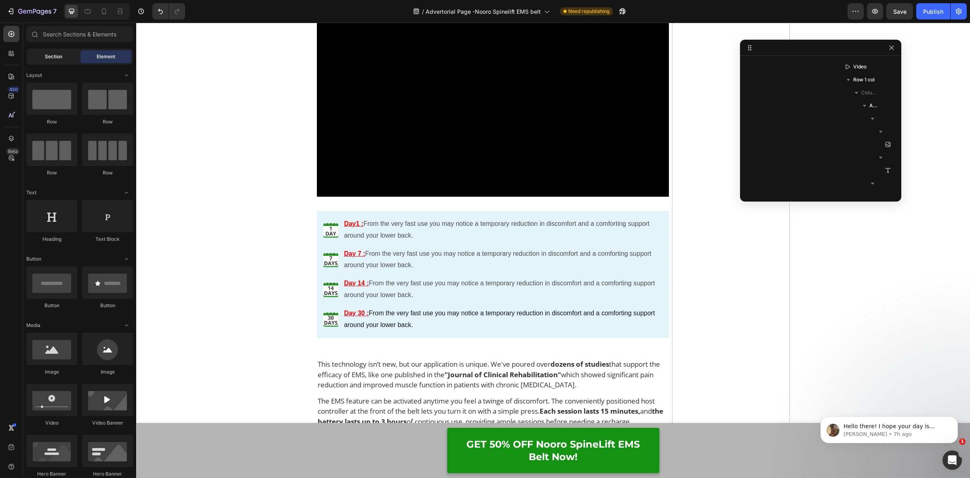
click at [60, 56] on span "Section" at bounding box center [53, 56] width 17 height 7
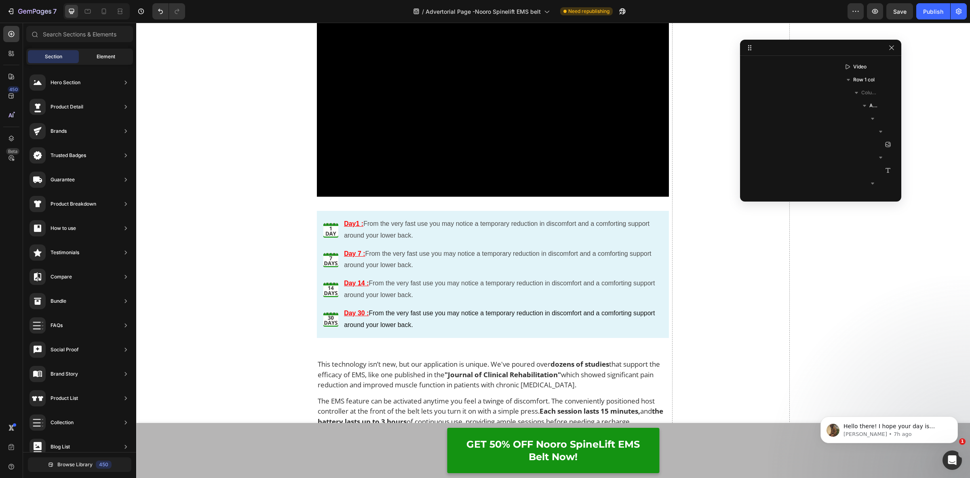
click at [95, 52] on div "Element" at bounding box center [105, 56] width 51 height 13
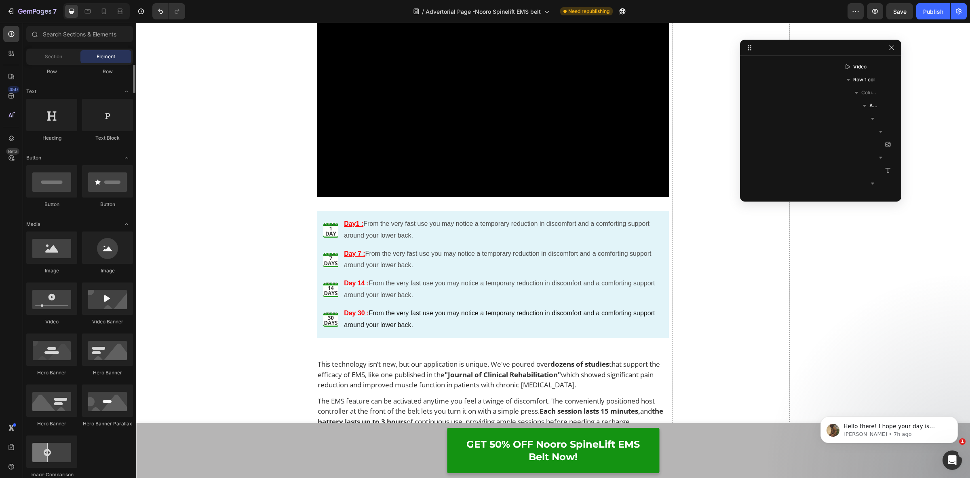
scroll to position [0, 0]
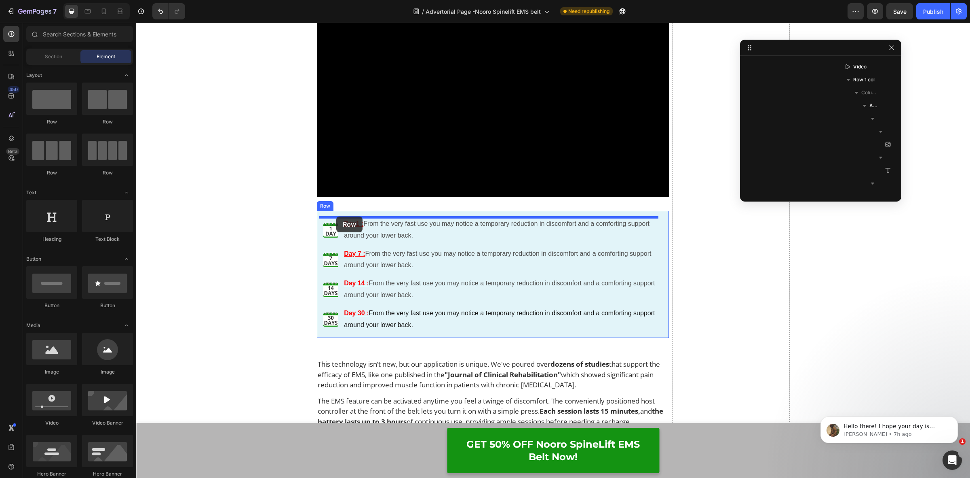
drag, startPoint x: 176, startPoint y: 116, endPoint x: 336, endPoint y: 216, distance: 189.1
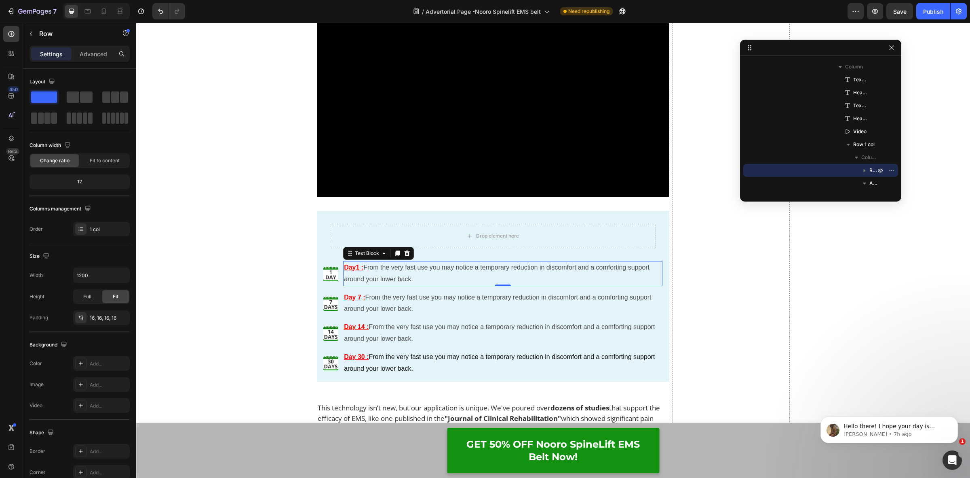
click at [344, 272] on p "Day1 : From the very fast use you may notice a temporary reduction in discomfor…" at bounding box center [503, 273] width 318 height 23
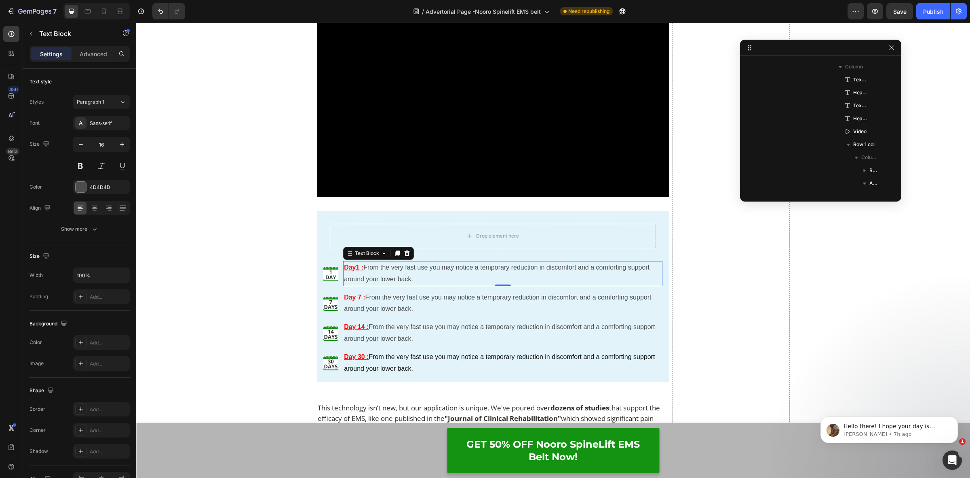
scroll to position [541, 0]
click at [334, 273] on li "Image Day1 : From the very fast use you may notice a temporary reduction in dis…" at bounding box center [493, 273] width 340 height 25
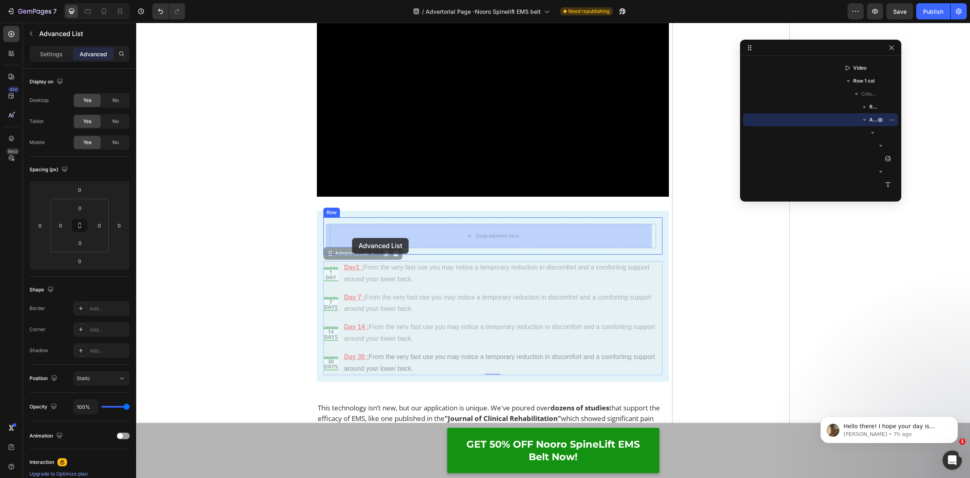
drag, startPoint x: 327, startPoint y: 257, endPoint x: 346, endPoint y: 242, distance: 24.8
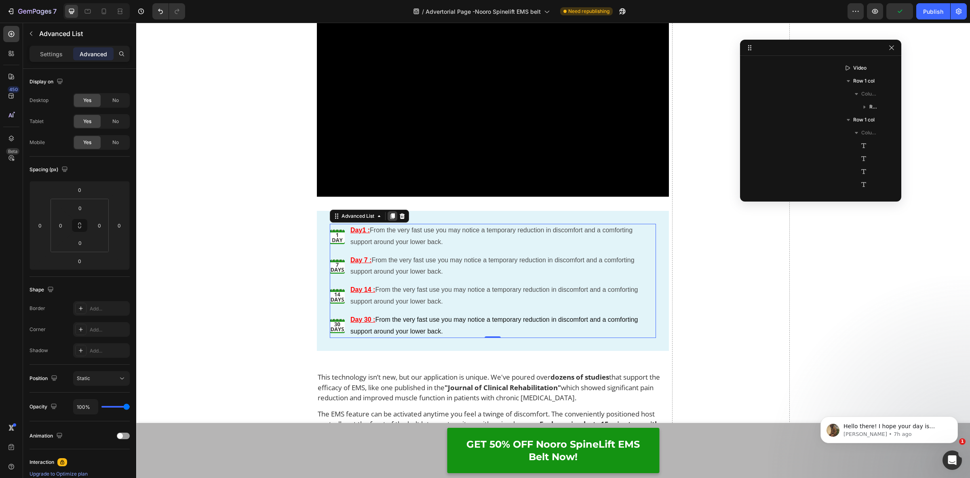
click at [389, 215] on icon at bounding box center [392, 216] width 6 height 6
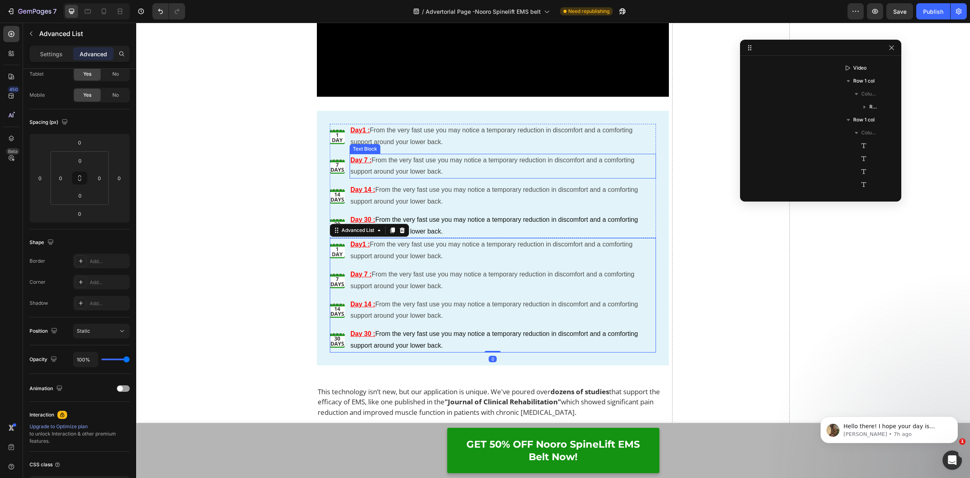
scroll to position [4852, 0]
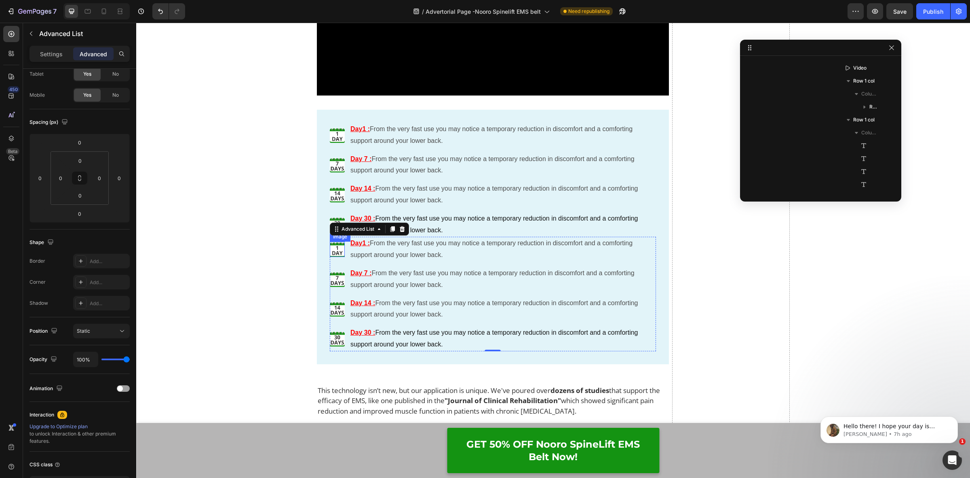
click at [336, 254] on img at bounding box center [337, 248] width 15 height 15
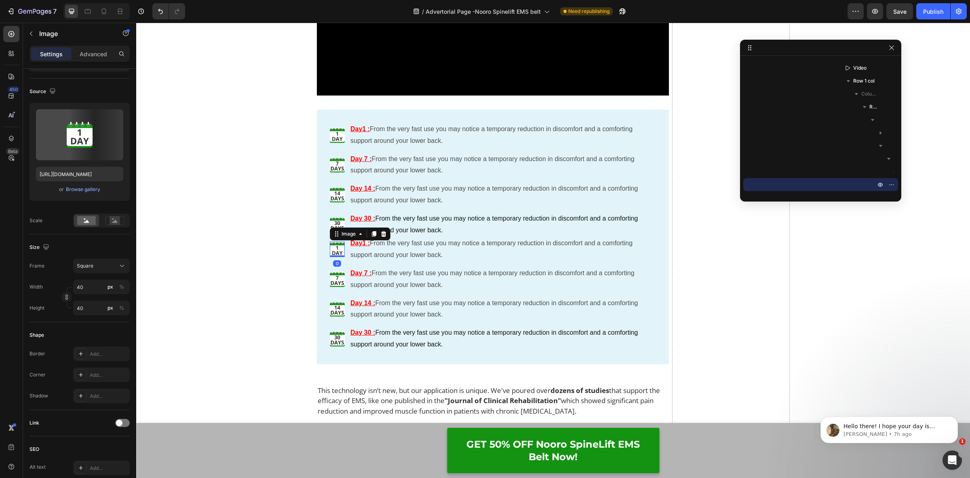
scroll to position [0, 0]
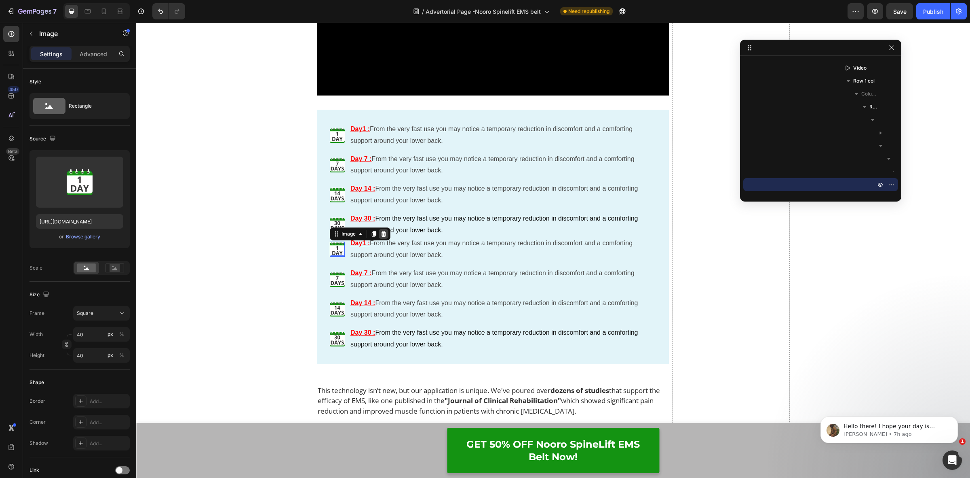
click at [382, 235] on icon at bounding box center [384, 233] width 6 height 6
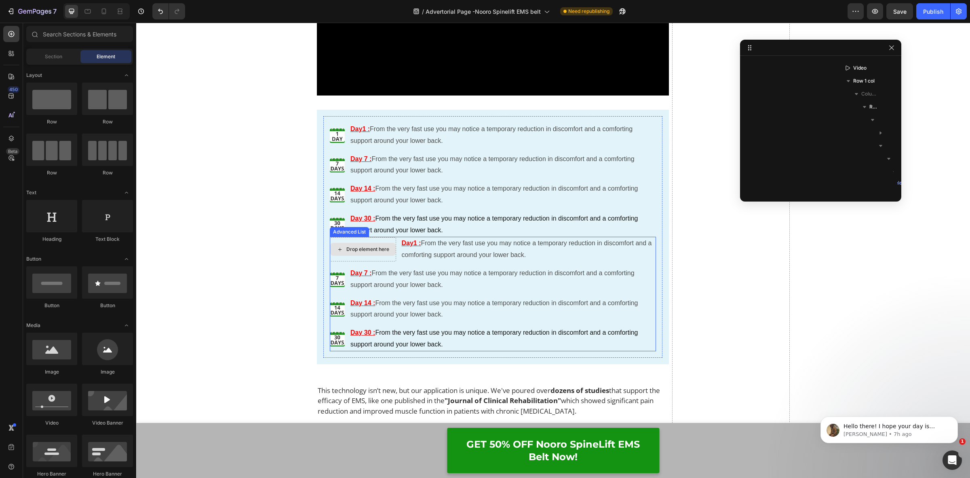
click at [385, 245] on div "Drop element here" at bounding box center [363, 249] width 66 height 13
click at [396, 251] on li "Drop element here Day1 : From the very fast use you may notice a temporary redu…" at bounding box center [493, 249] width 327 height 25
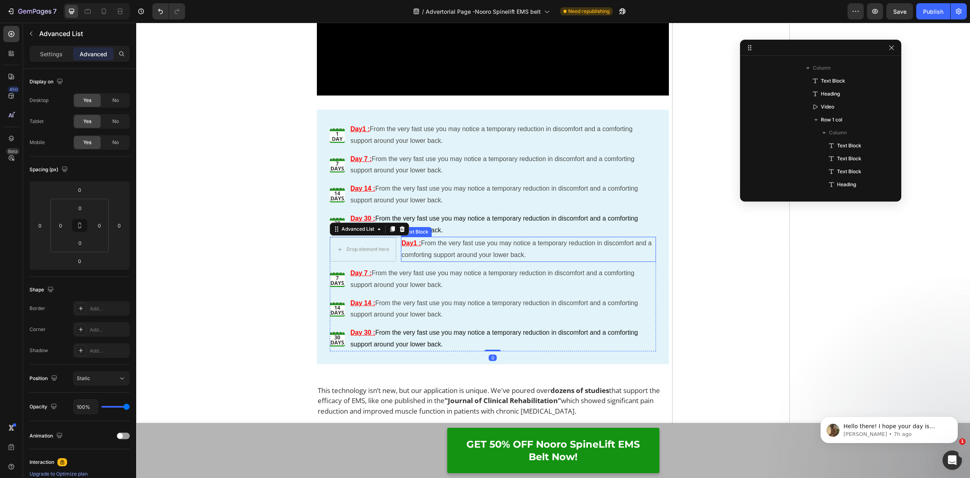
scroll to position [981, 0]
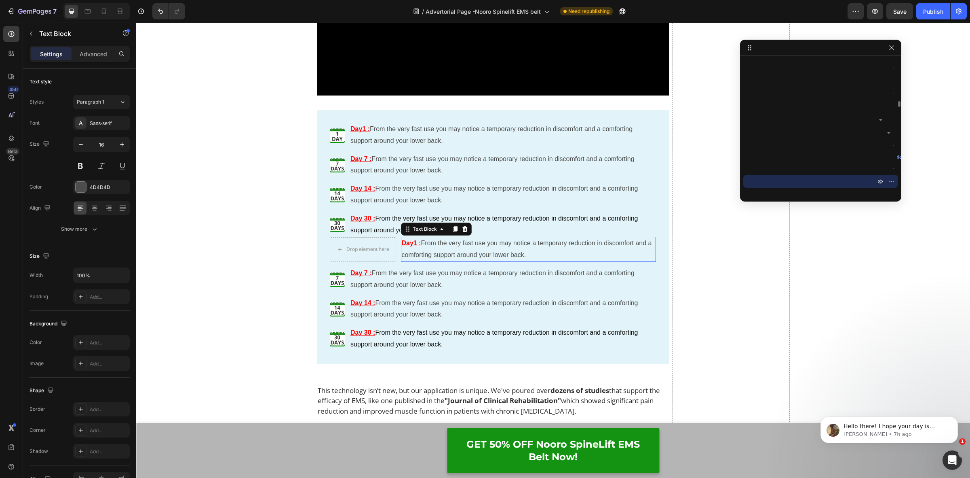
click at [403, 251] on p "Day1 : From the very fast use you may notice a temporary reduction in discomfor…" at bounding box center [529, 248] width 254 height 23
click at [462, 230] on icon at bounding box center [465, 229] width 6 height 6
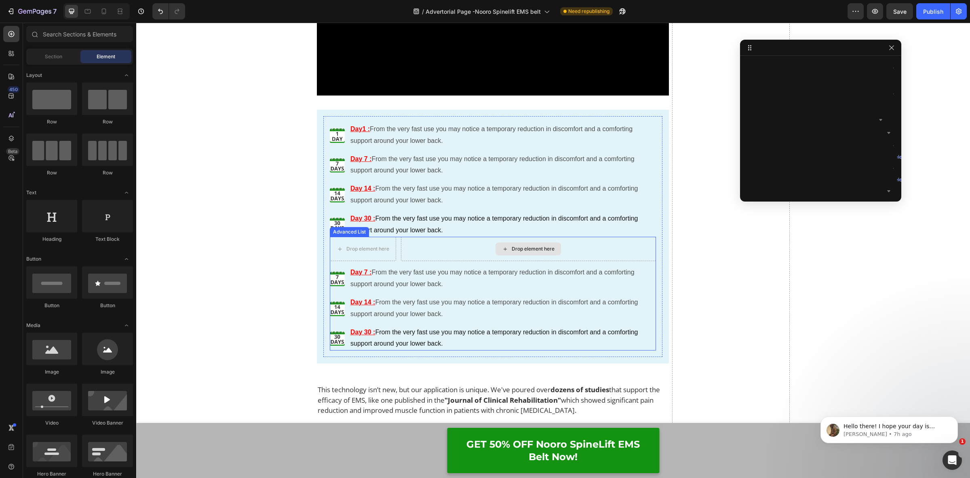
click at [413, 246] on div "Drop element here" at bounding box center [529, 249] width 256 height 24
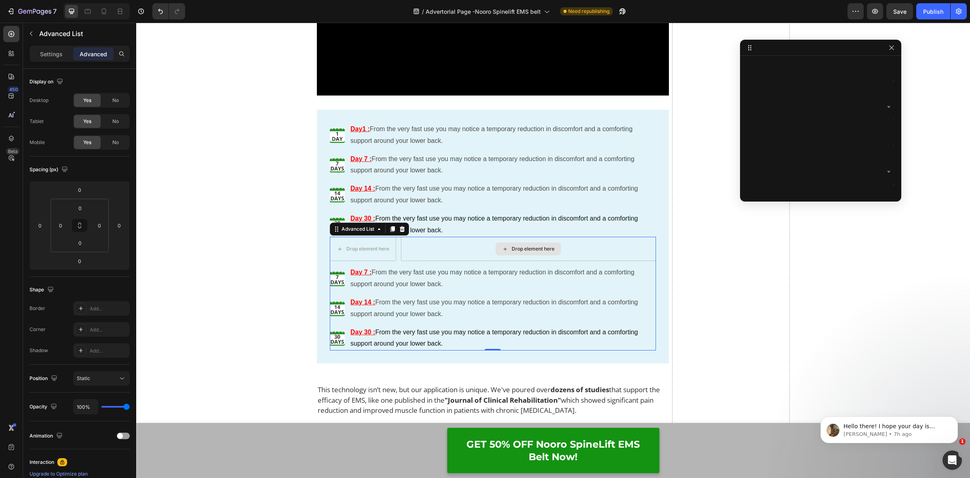
scroll to position [1097, 0]
click at [462, 254] on div "Drop element here" at bounding box center [529, 249] width 256 height 24
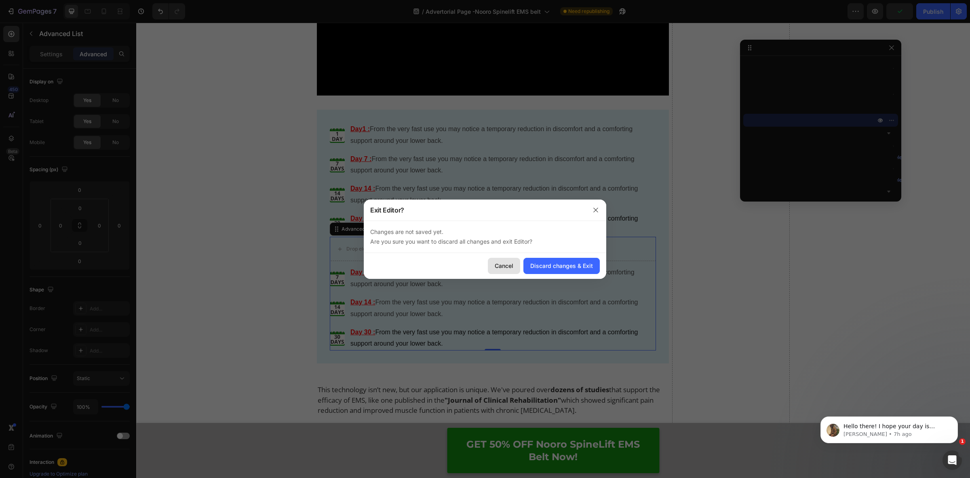
click at [512, 265] on div "Cancel" at bounding box center [504, 265] width 19 height 8
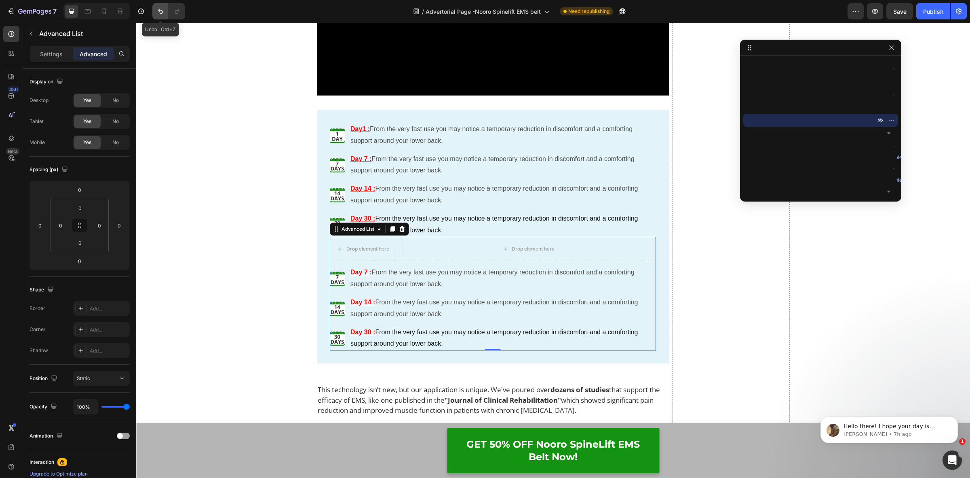
click at [158, 11] on icon "Undo/Redo" at bounding box center [160, 11] width 8 height 8
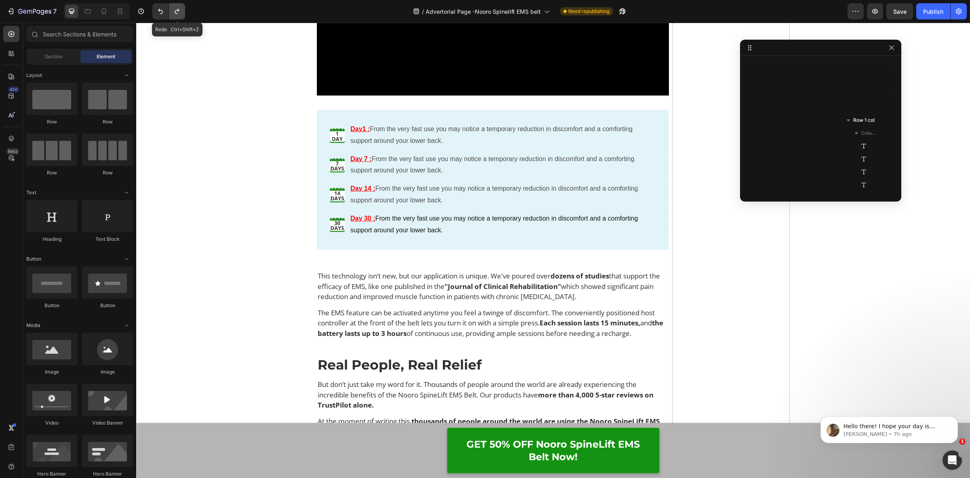
click at [180, 13] on icon "Undo/Redo" at bounding box center [177, 11] width 8 height 8
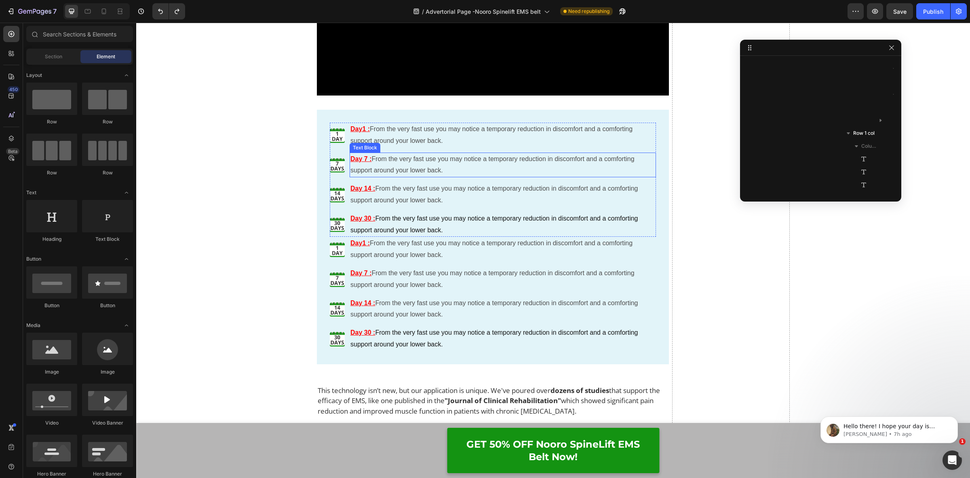
click at [403, 170] on p "Day 7 : From the very fast use you may notice a temporary reduction in discomfo…" at bounding box center [503, 164] width 305 height 23
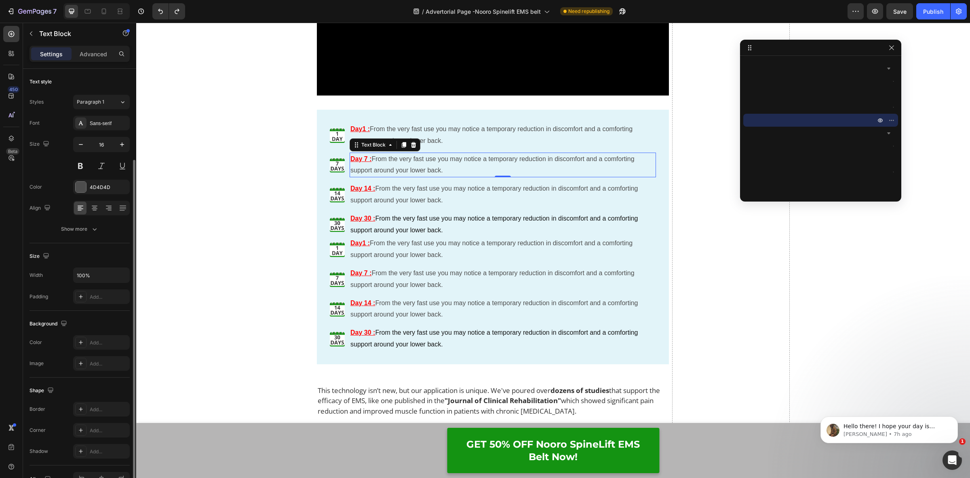
scroll to position [48, 0]
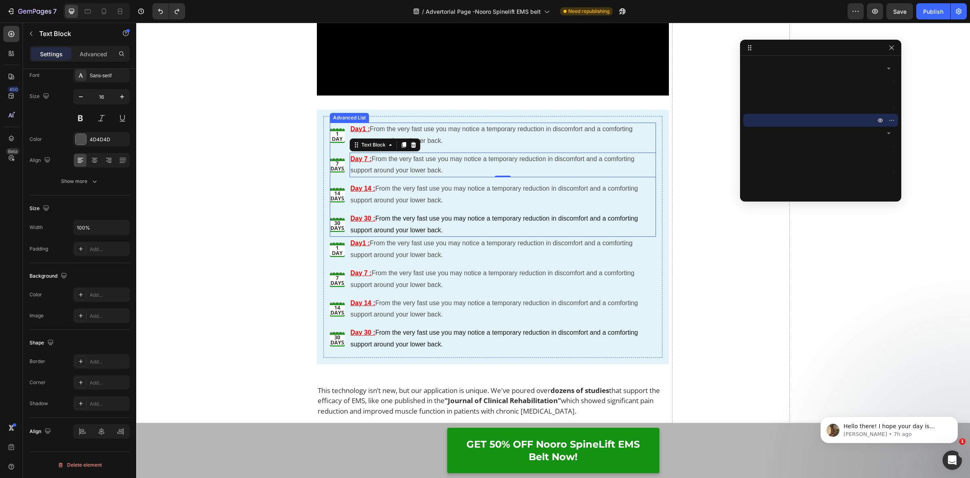
click at [345, 137] on li "Image Day1 : From the very fast use you may notice a temporary reduction in dis…" at bounding box center [493, 135] width 327 height 25
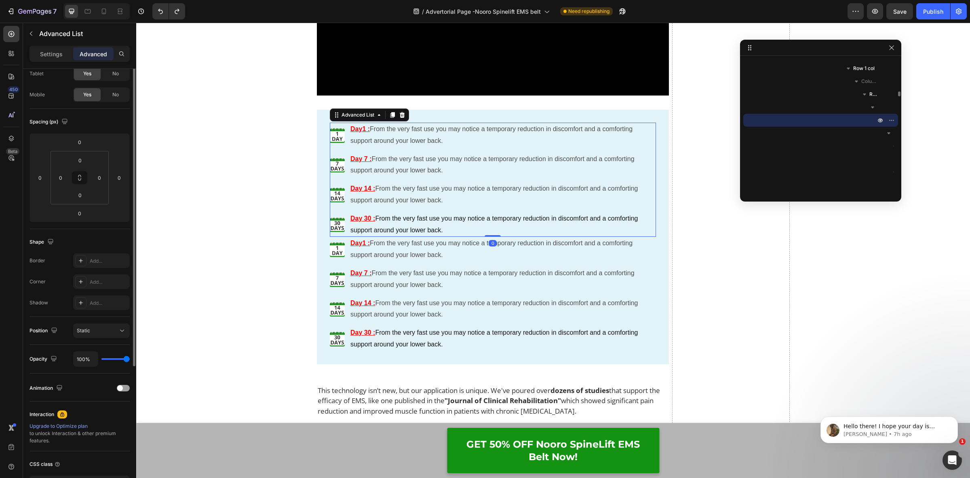
scroll to position [0, 0]
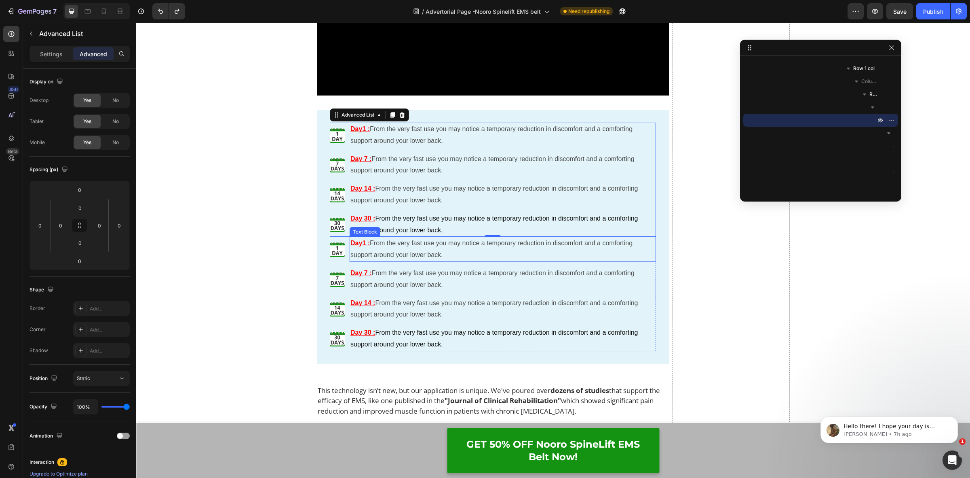
click at [351, 258] on p "Day1 : From the very fast use you may notice a temporary reduction in discomfor…" at bounding box center [503, 248] width 305 height 23
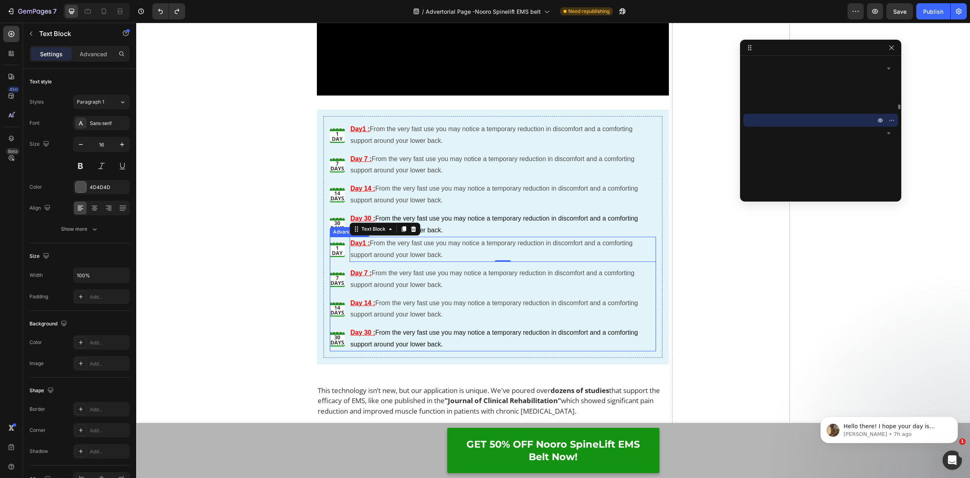
click at [345, 259] on li "Image Day1 : From the very fast use you may notice a temporary reduction in dis…" at bounding box center [493, 249] width 327 height 25
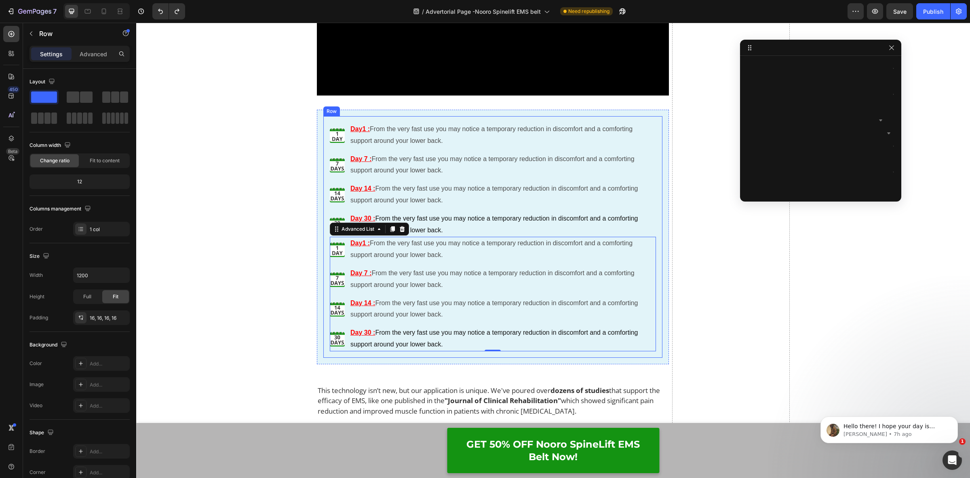
click at [658, 290] on div "Image Day1 : From the very fast use you may notice a temporary reduction in dis…" at bounding box center [493, 236] width 340 height 241
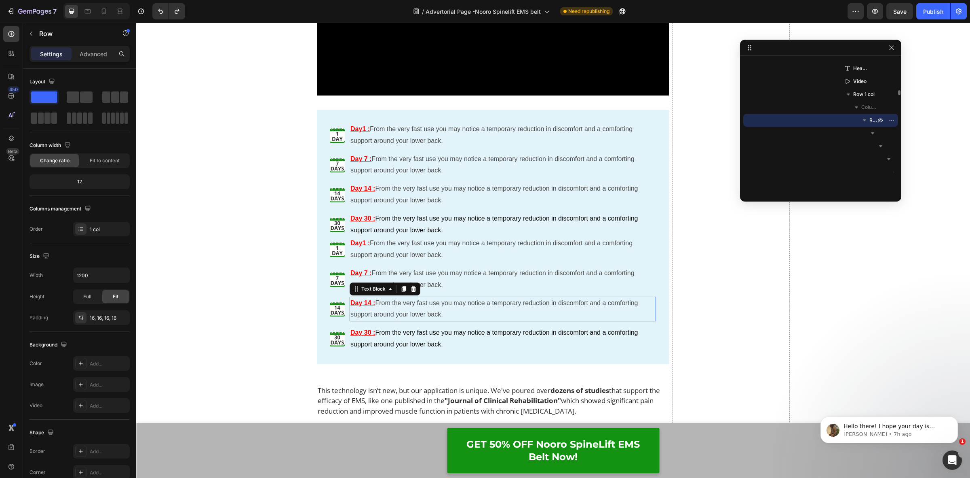
click at [646, 300] on p "Day 14 : From the very fast use you may notice a temporary reduction in discomf…" at bounding box center [503, 308] width 305 height 23
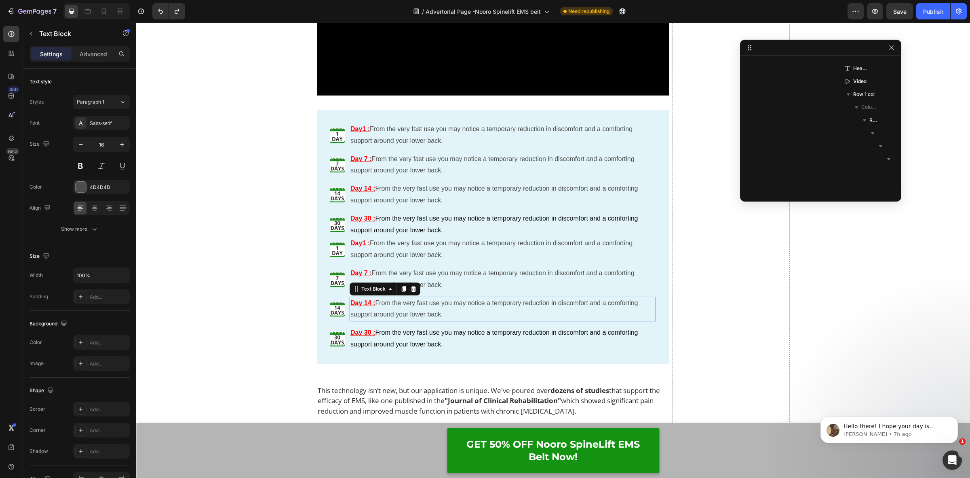
scroll to position [1291, 0]
click at [330, 263] on ul "Image Day1 : From the very fast use you may notice a temporary reduction in dis…" at bounding box center [493, 294] width 327 height 114
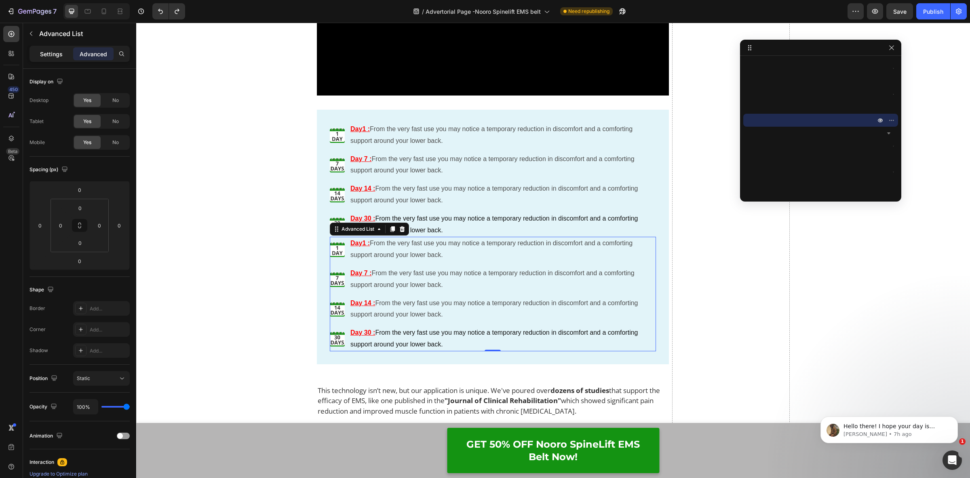
click at [51, 59] on div "Settings" at bounding box center [51, 53] width 40 height 13
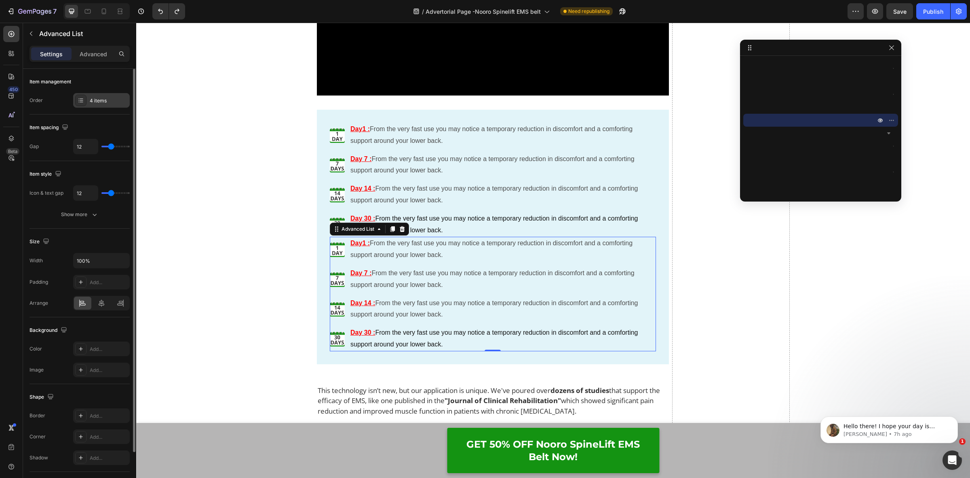
click at [81, 102] on icon at bounding box center [81, 101] width 3 height 0
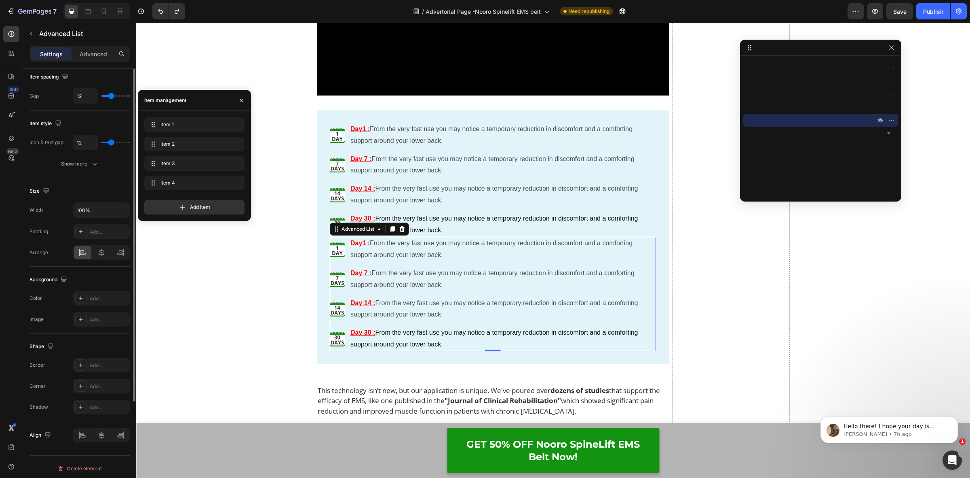
scroll to position [0, 0]
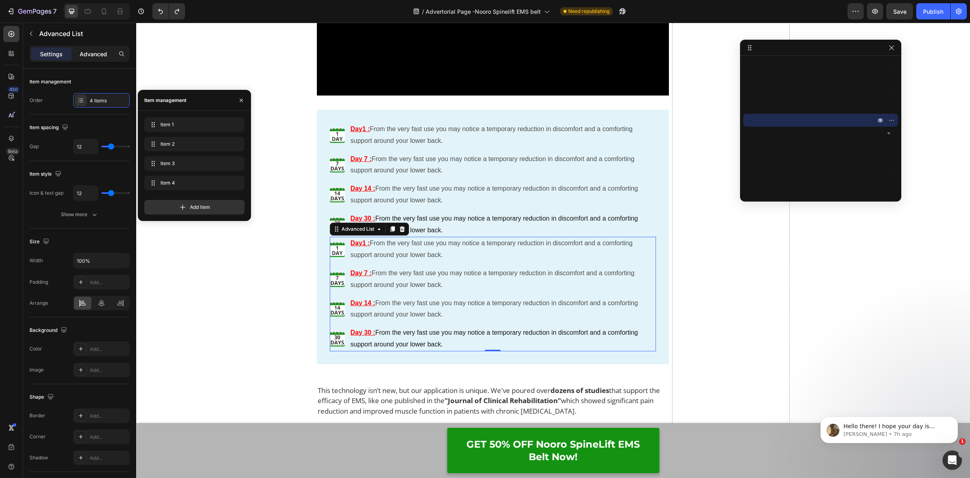
click at [106, 57] on p "Advanced" at bounding box center [93, 54] width 27 height 8
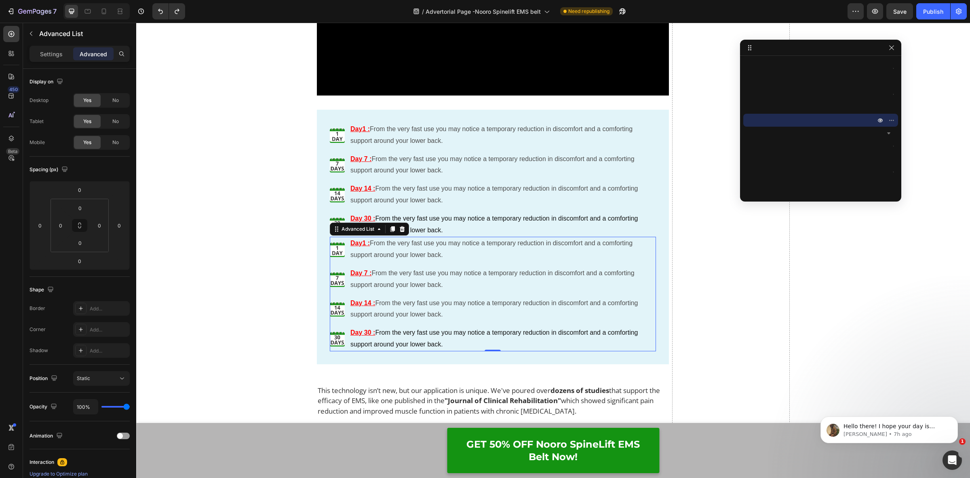
click at [334, 260] on li "Image Day1 : From the very fast use you may notice a temporary reduction in dis…" at bounding box center [493, 249] width 327 height 25
click at [9, 55] on icon at bounding box center [10, 55] width 2 height 2
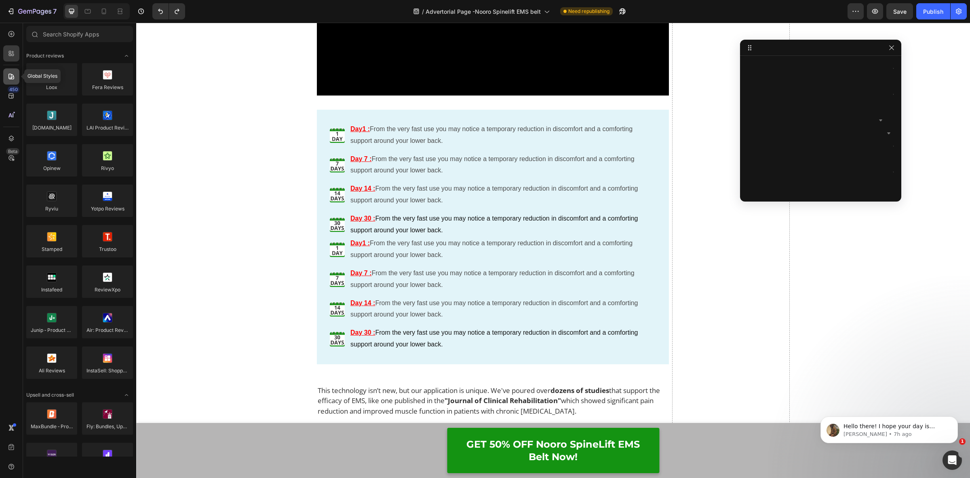
click at [11, 71] on div at bounding box center [11, 76] width 16 height 16
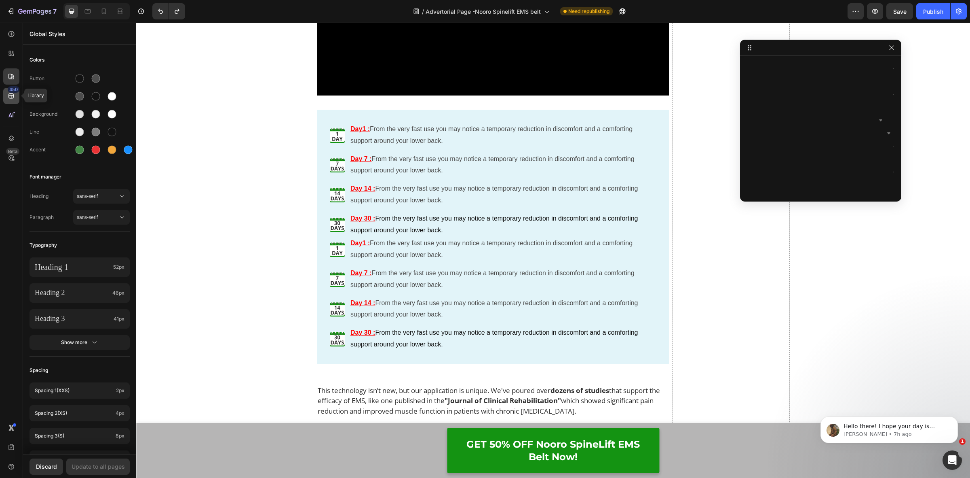
click at [13, 92] on div "450" at bounding box center [14, 89] width 12 height 6
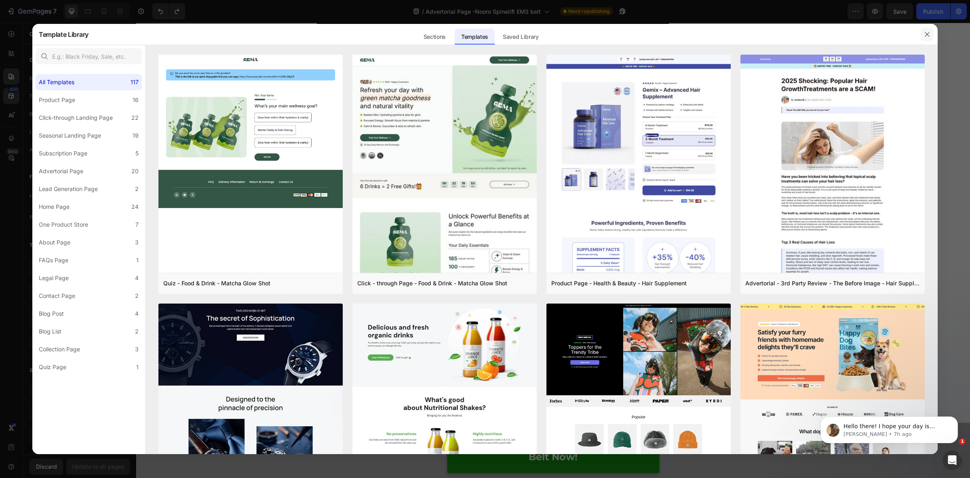
drag, startPoint x: 926, startPoint y: 33, endPoint x: 770, endPoint y: 29, distance: 156.1
click at [926, 33] on icon "button" at bounding box center [927, 34] width 4 height 4
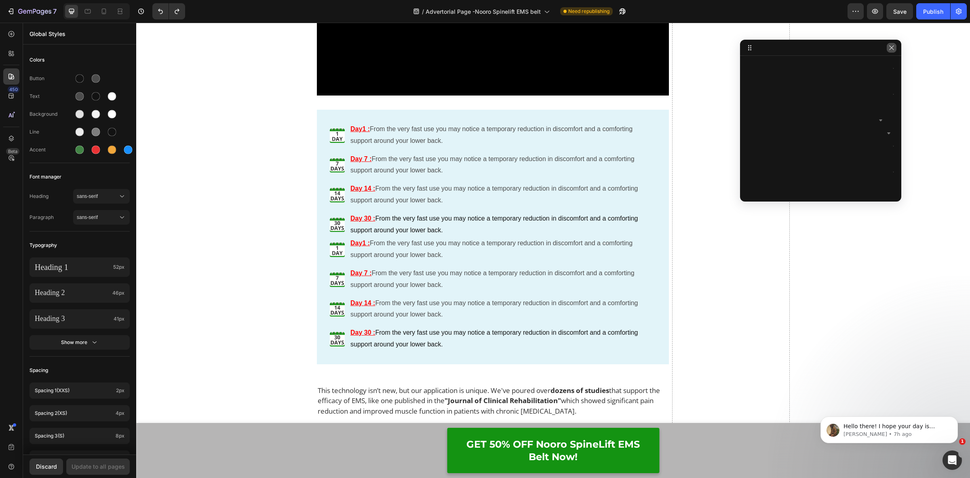
drag, startPoint x: 888, startPoint y: 46, endPoint x: 753, endPoint y: 23, distance: 137.7
click at [889, 46] on icon "button" at bounding box center [892, 47] width 6 height 6
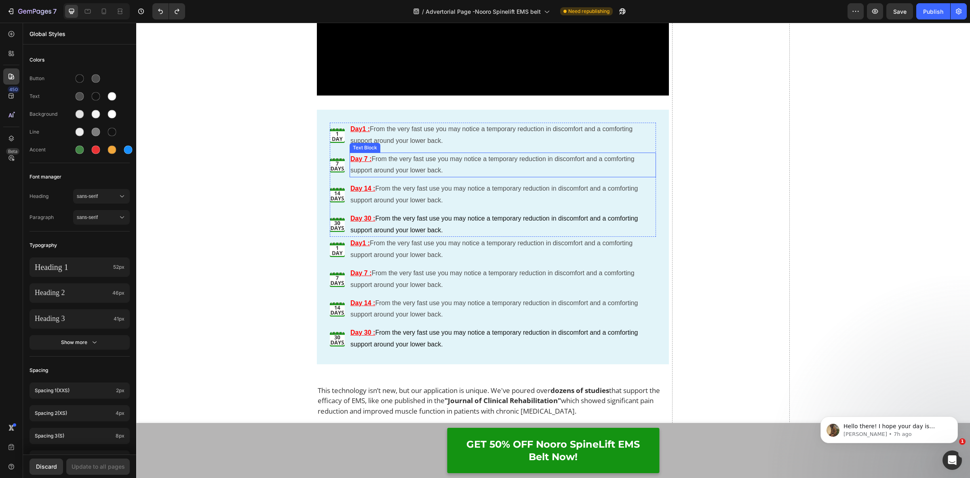
click at [377, 165] on p "Day 7 : From the very fast use you may notice a temporary reduction in discomfo…" at bounding box center [503, 164] width 305 height 23
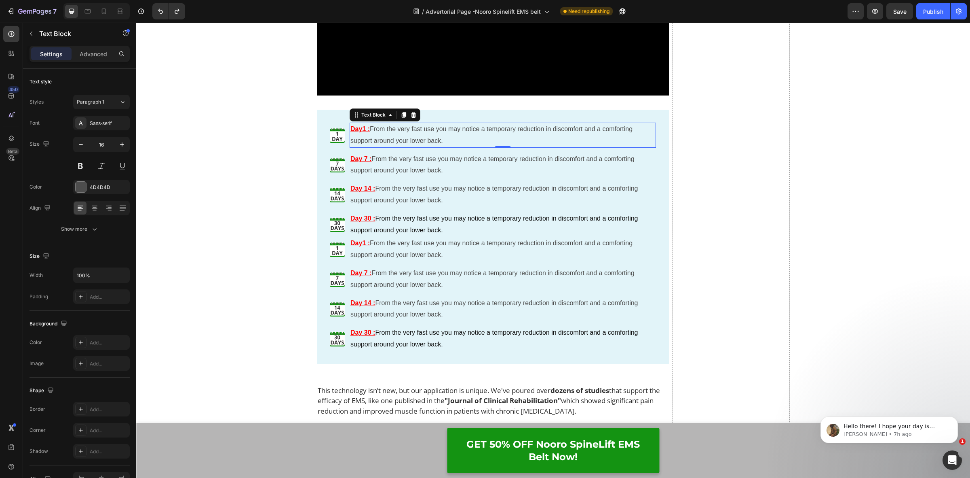
click at [350, 131] on div "Day1 : From the very fast use you may notice a temporary reduction in discomfor…" at bounding box center [503, 135] width 307 height 25
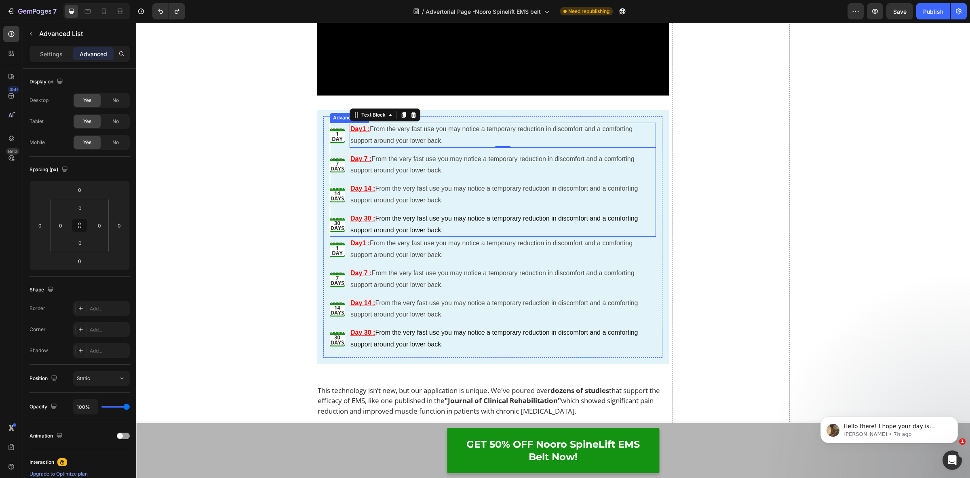
click at [344, 132] on li "Image Day1 : From the very fast use you may notice a temporary reduction in dis…" at bounding box center [493, 135] width 327 height 25
click at [49, 51] on p "Settings" at bounding box center [51, 54] width 23 height 8
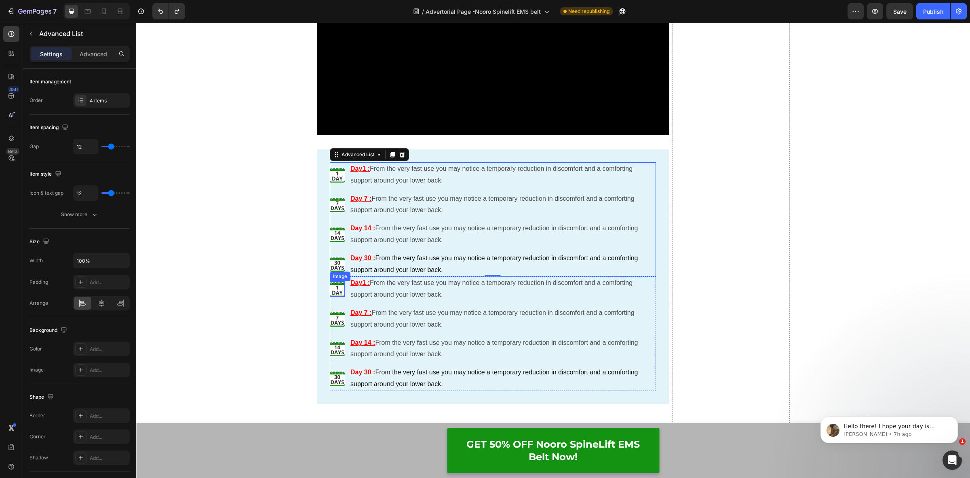
scroll to position [4751, 0]
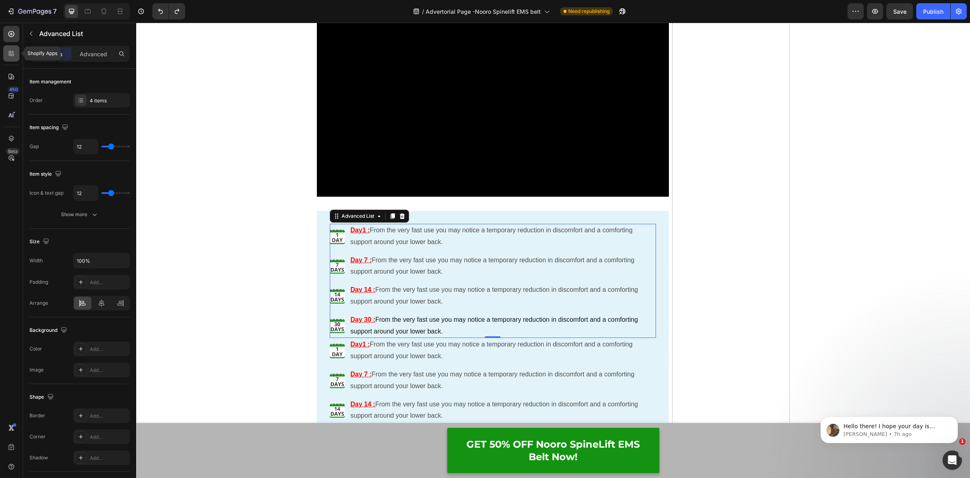
click at [13, 56] on icon at bounding box center [11, 53] width 8 height 8
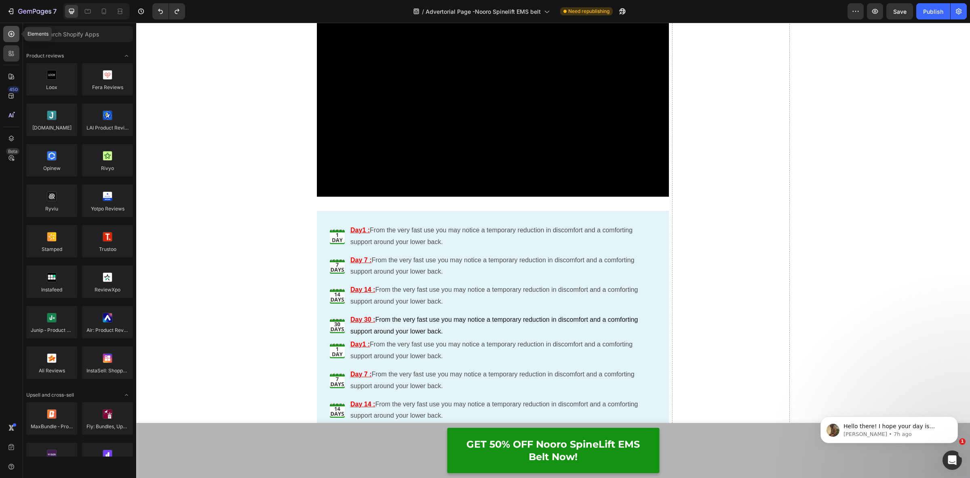
click at [11, 34] on icon at bounding box center [11, 34] width 8 height 8
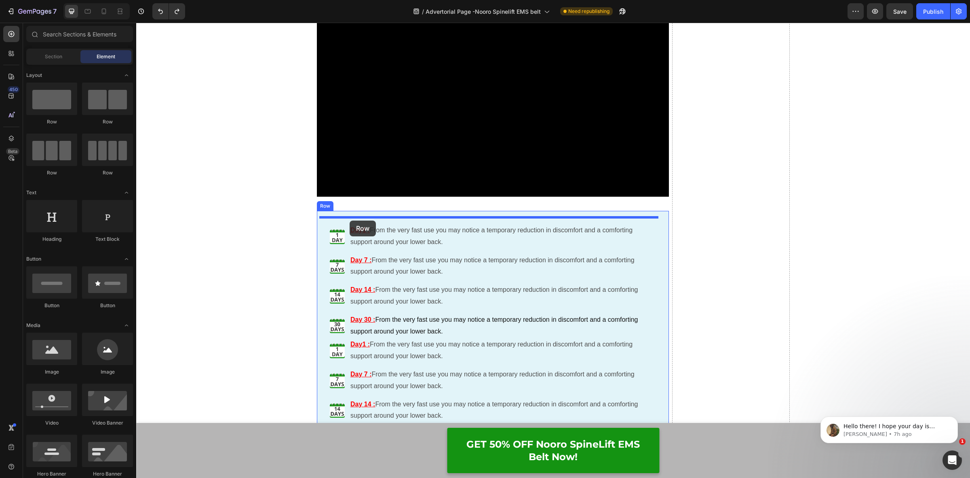
drag, startPoint x: 236, startPoint y: 134, endPoint x: 350, endPoint y: 220, distance: 142.6
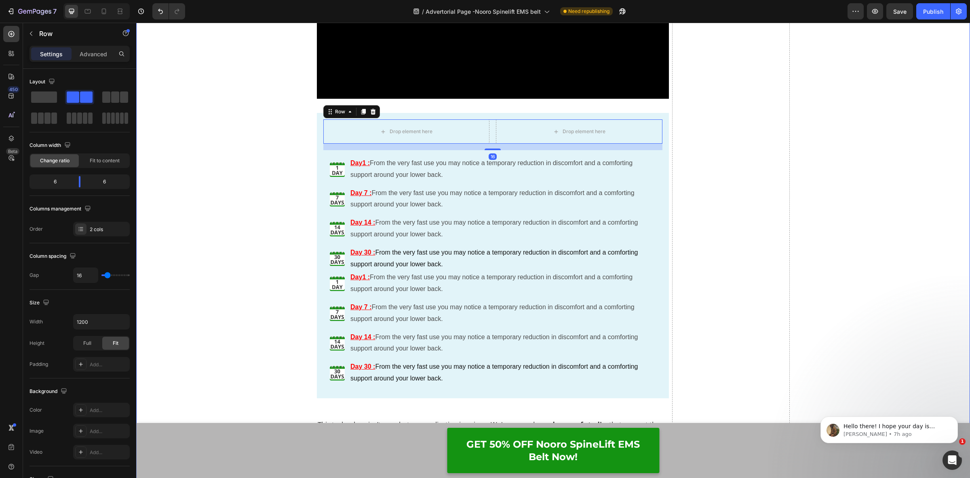
scroll to position [4852, 0]
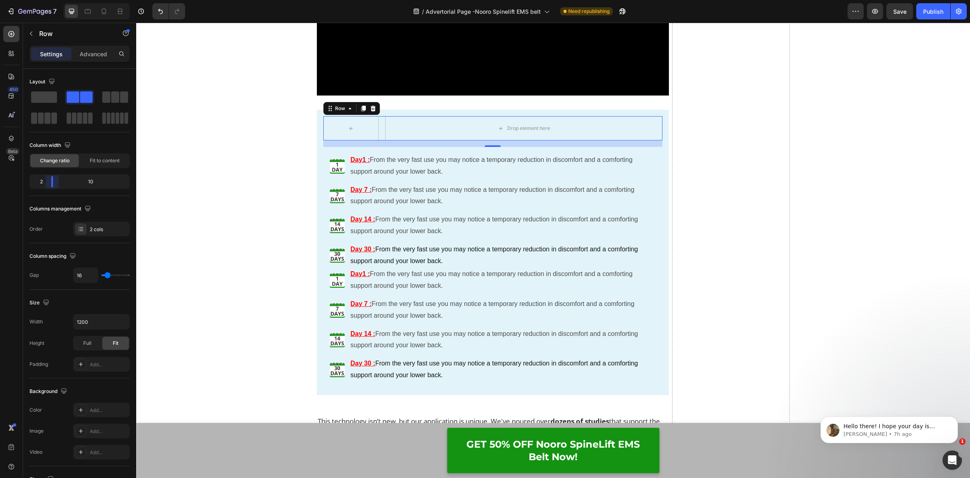
drag, startPoint x: 79, startPoint y: 184, endPoint x: 49, endPoint y: 184, distance: 30.7
click at [49, 0] on body "7 Version history / Advertorial Page -Nooro Spinelift EMS belt Need republishin…" at bounding box center [485, 0] width 970 height 0
click at [334, 167] on img at bounding box center [337, 165] width 15 height 15
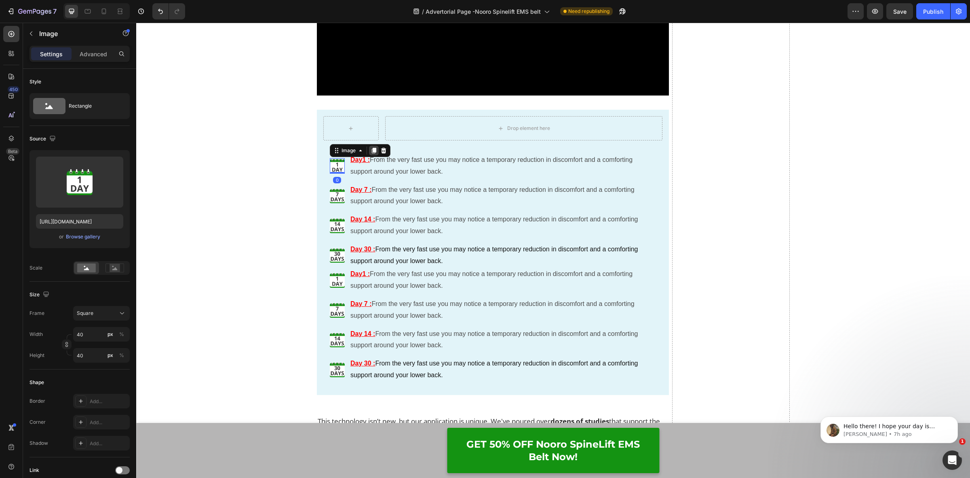
click at [372, 153] on icon at bounding box center [374, 151] width 4 height 6
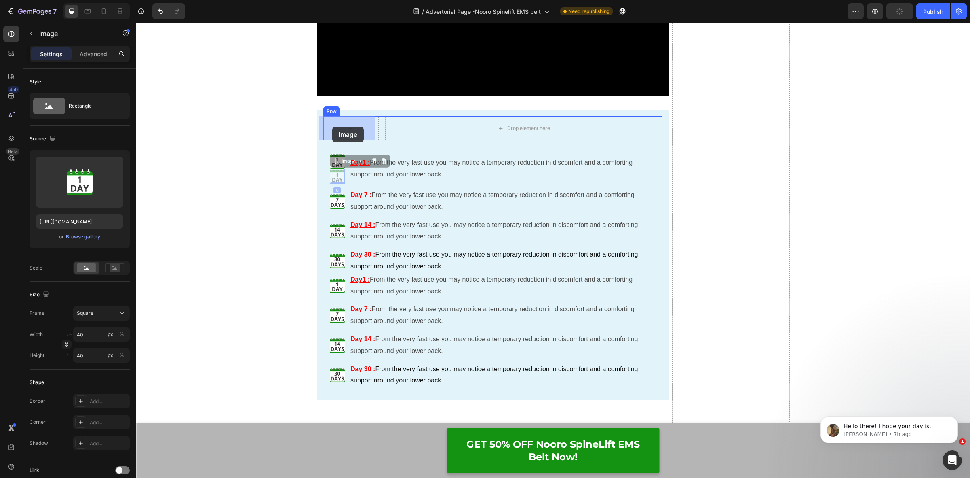
drag, startPoint x: 332, startPoint y: 165, endPoint x: 332, endPoint y: 127, distance: 38.0
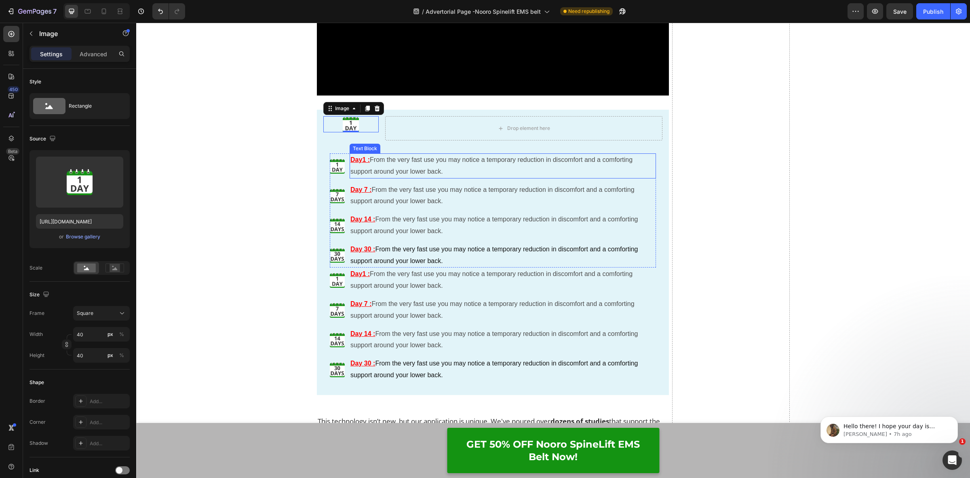
click at [441, 156] on p "Day1 : From the very fast use you may notice a temporary reduction in discomfor…" at bounding box center [503, 165] width 305 height 23
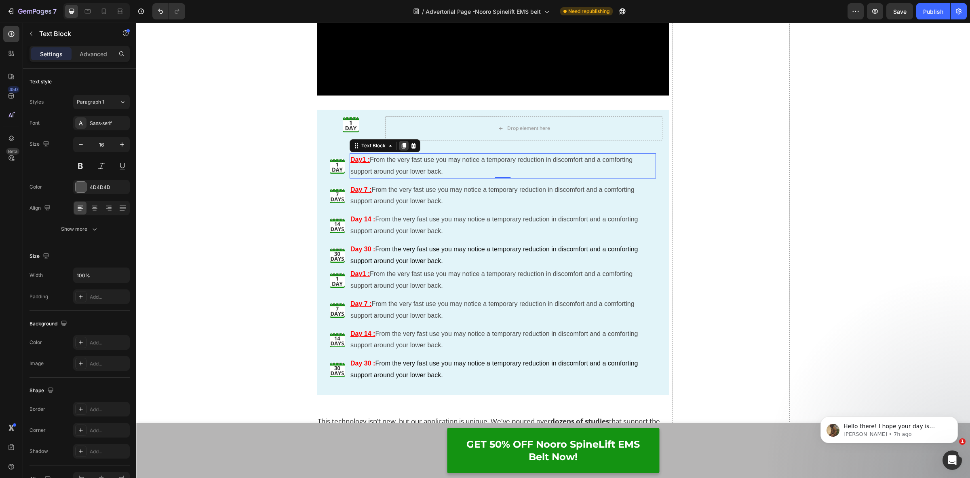
click at [402, 144] on icon at bounding box center [404, 146] width 4 height 6
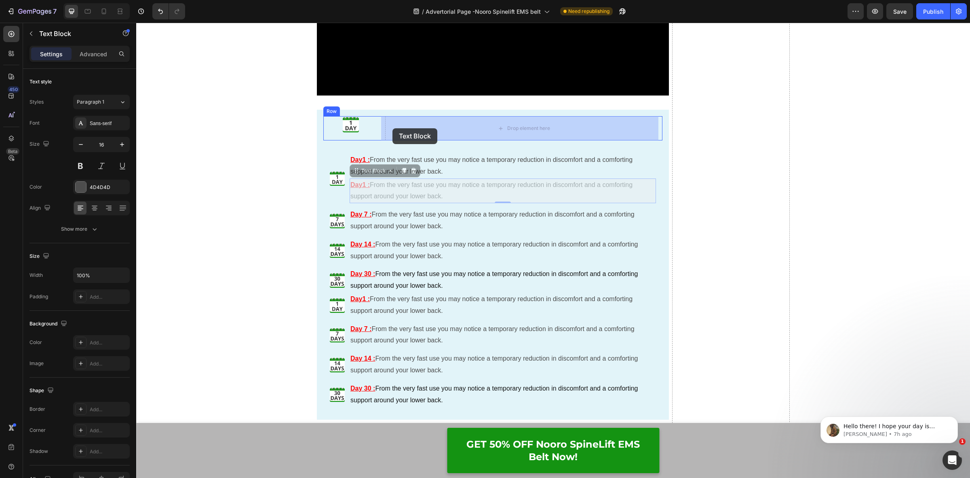
drag, startPoint x: 352, startPoint y: 173, endPoint x: 393, endPoint y: 128, distance: 60.1
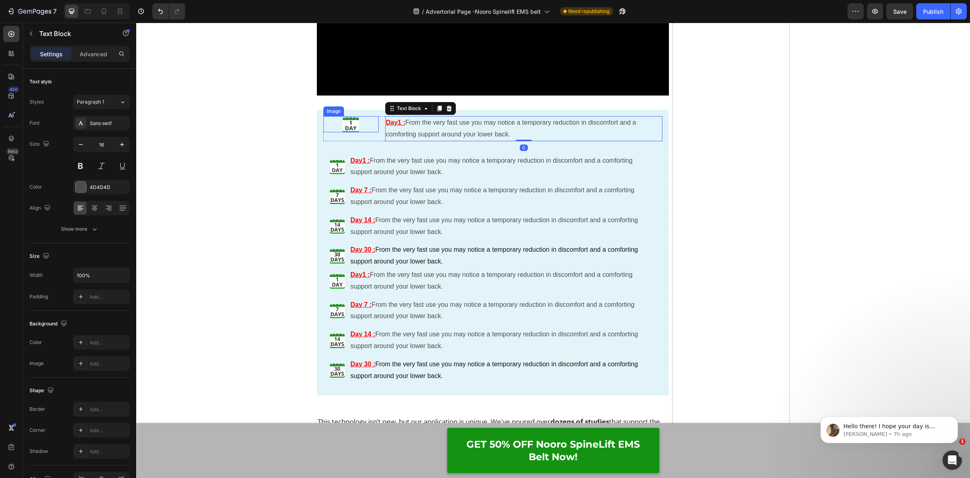
click at [374, 131] on div at bounding box center [350, 124] width 55 height 16
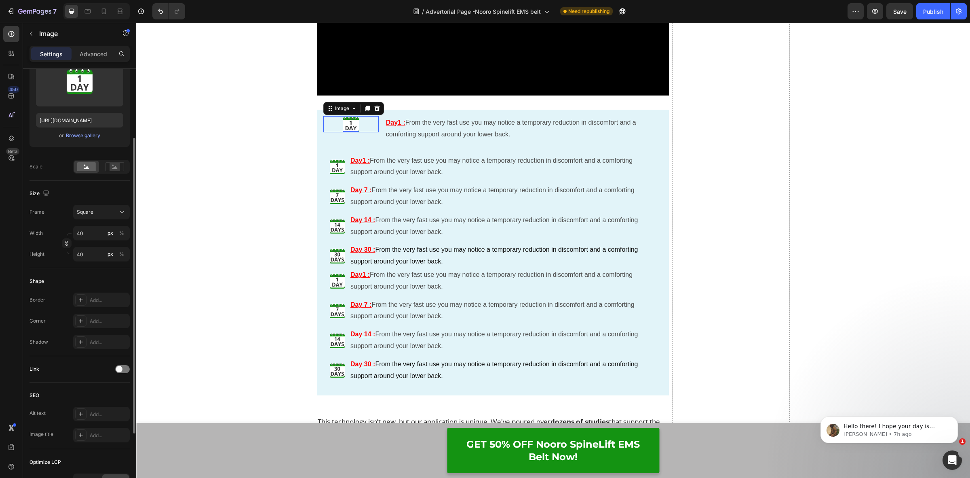
scroll to position [0, 0]
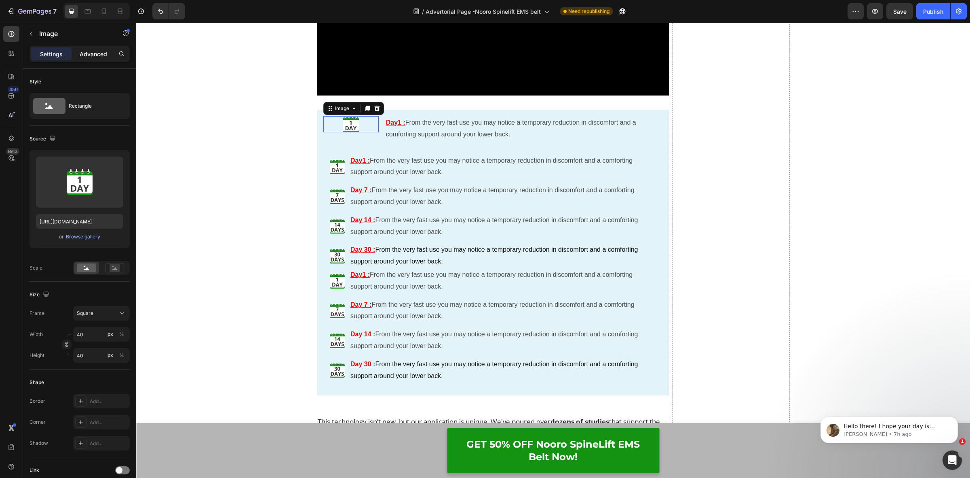
click at [97, 50] on p "Advanced" at bounding box center [93, 54] width 27 height 8
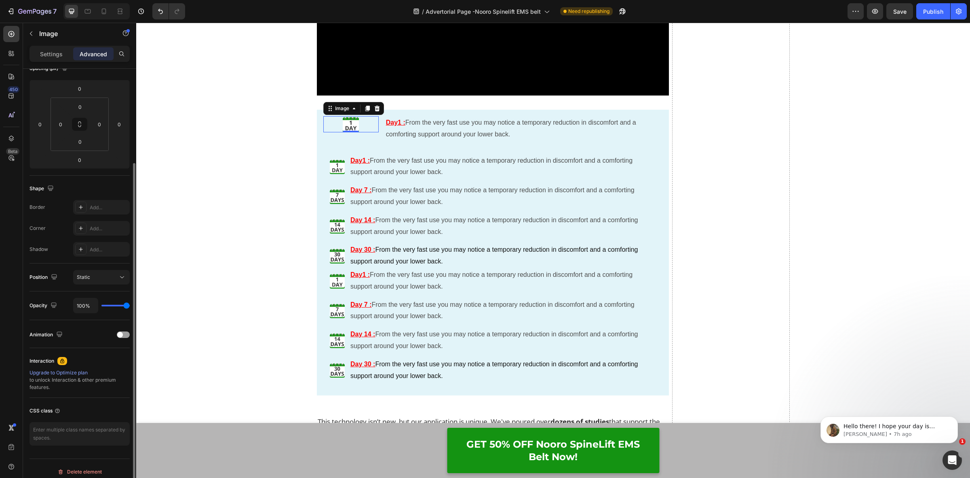
scroll to position [108, 0]
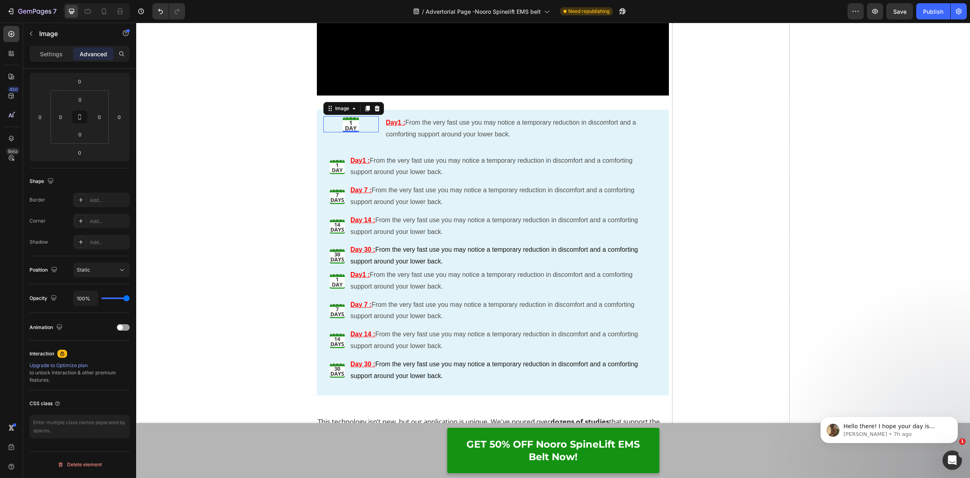
click at [358, 125] on div at bounding box center [350, 124] width 55 height 16
click at [53, 59] on div "Settings" at bounding box center [51, 53] width 40 height 13
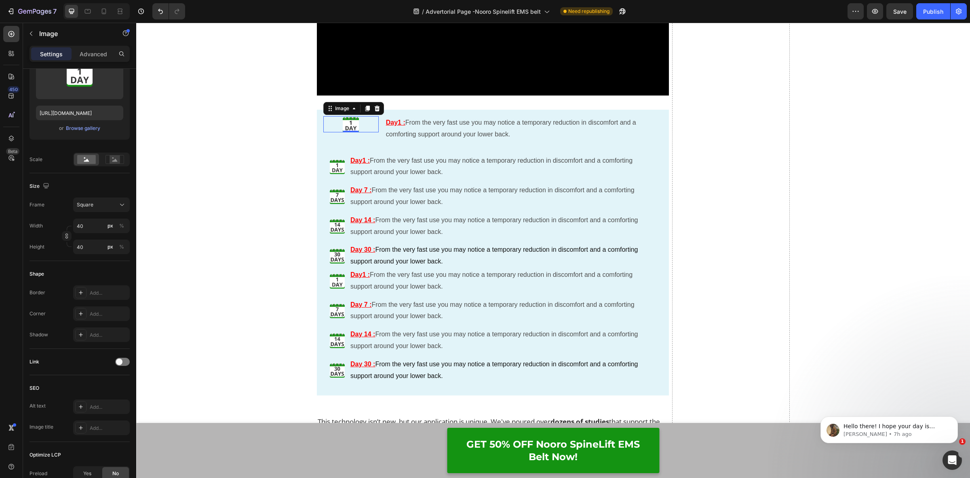
click at [344, 125] on img at bounding box center [351, 124] width 16 height 16
click at [378, 131] on div "Image 0 Day1 : From the very fast use you may notice a temporary reduction in d…" at bounding box center [493, 128] width 340 height 25
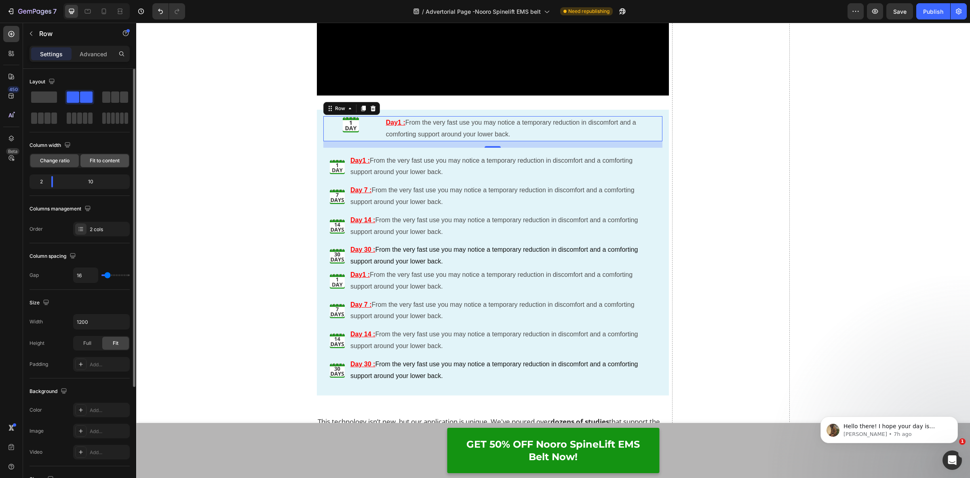
click at [108, 162] on span "Fit to content" at bounding box center [105, 160] width 30 height 7
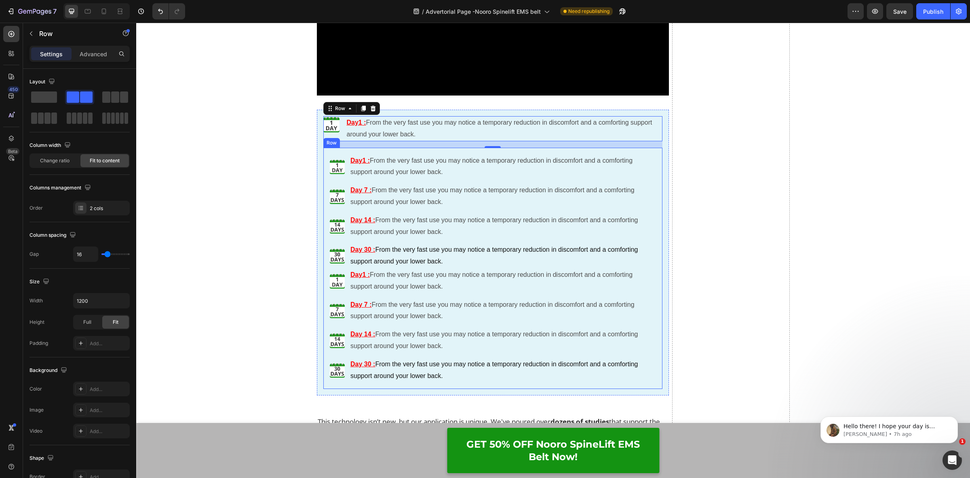
click at [323, 164] on div "Image Day1 : From the very fast use you may notice a temporary reduction in dis…" at bounding box center [493, 268] width 340 height 241
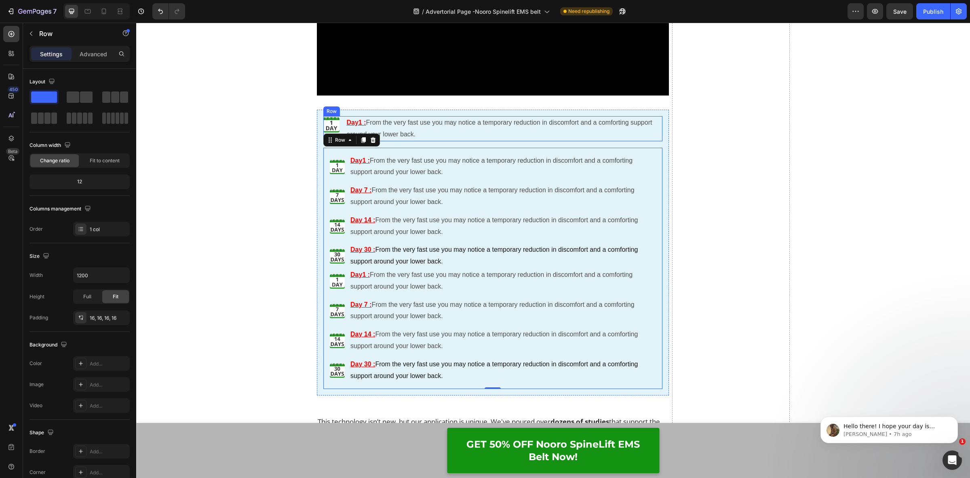
click at [338, 120] on div "Image Day1 : From the very fast use you may notice a temporary reduction in dis…" at bounding box center [493, 128] width 340 height 25
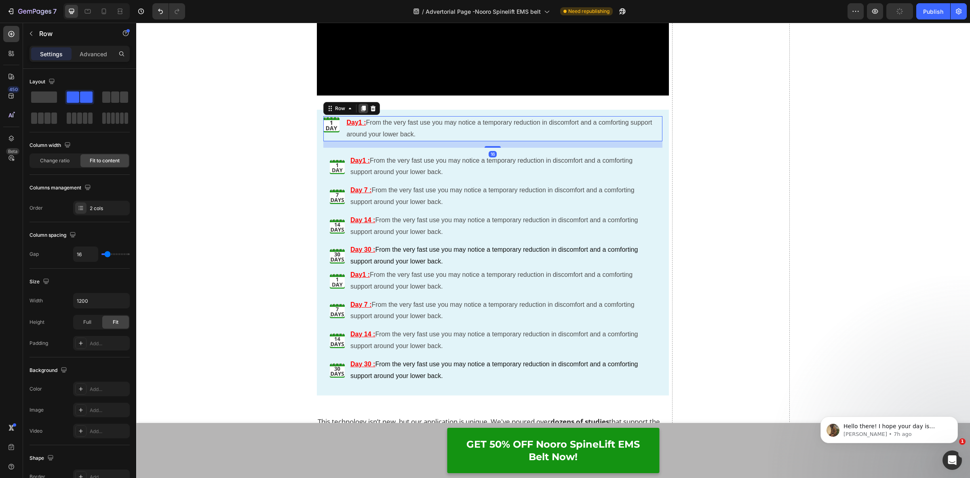
click at [361, 106] on icon at bounding box center [363, 109] width 4 height 6
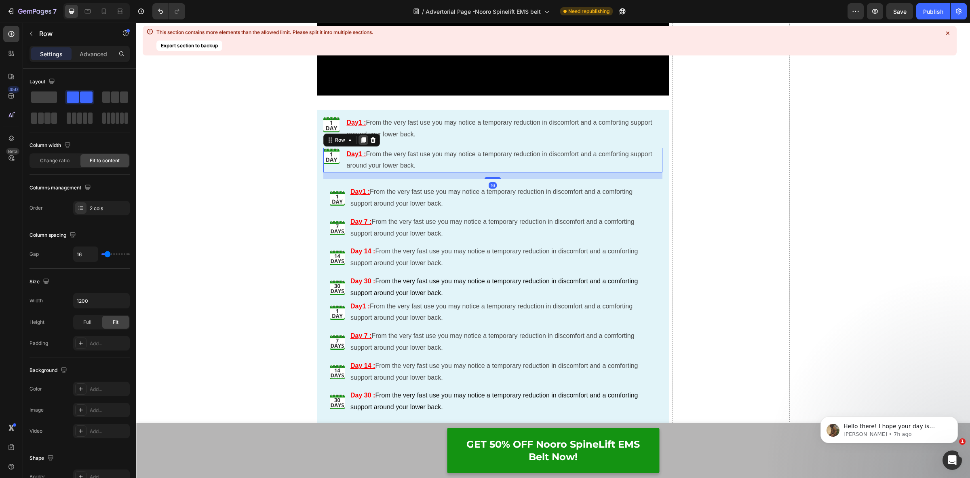
click at [360, 140] on icon at bounding box center [363, 140] width 6 height 6
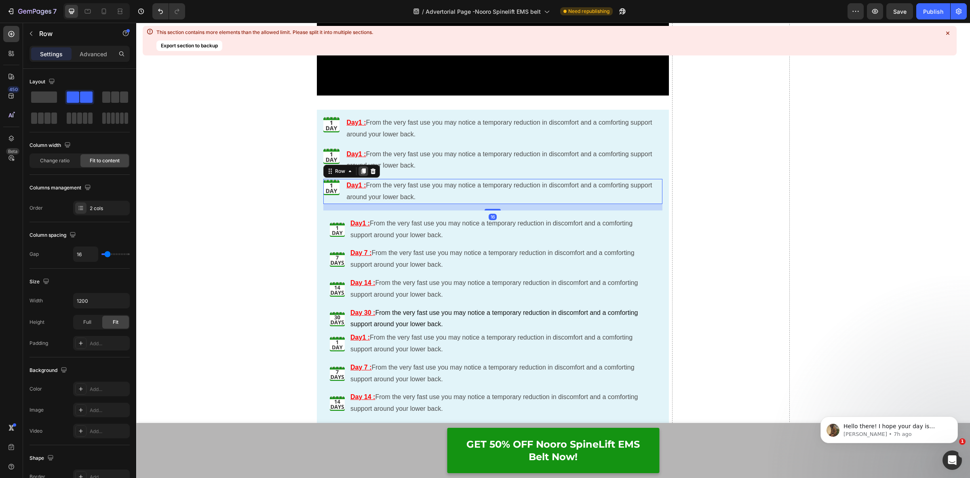
click at [360, 171] on icon at bounding box center [363, 171] width 6 height 6
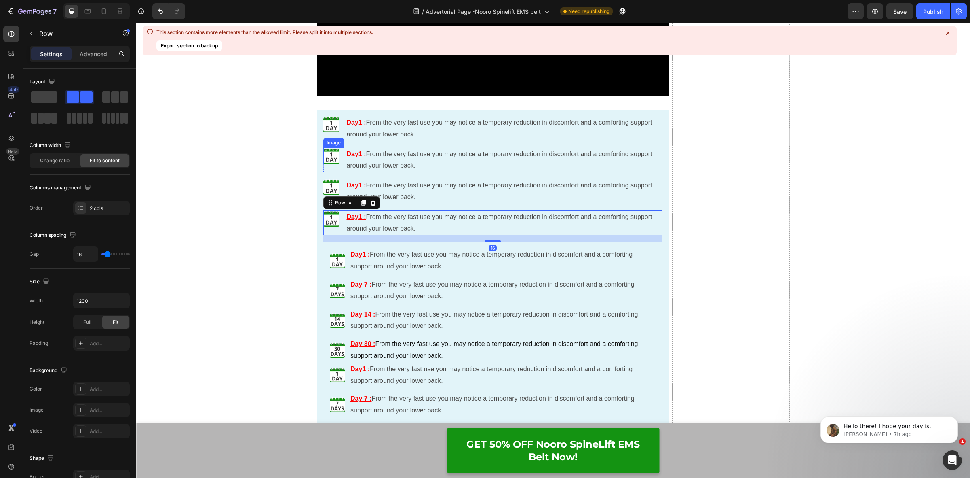
click at [323, 159] on img at bounding box center [331, 156] width 16 height 16
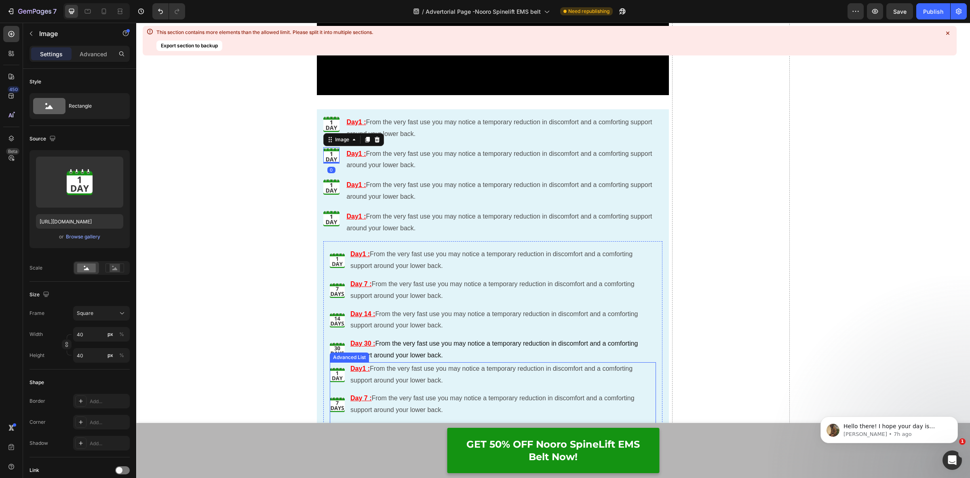
scroll to position [4852, 0]
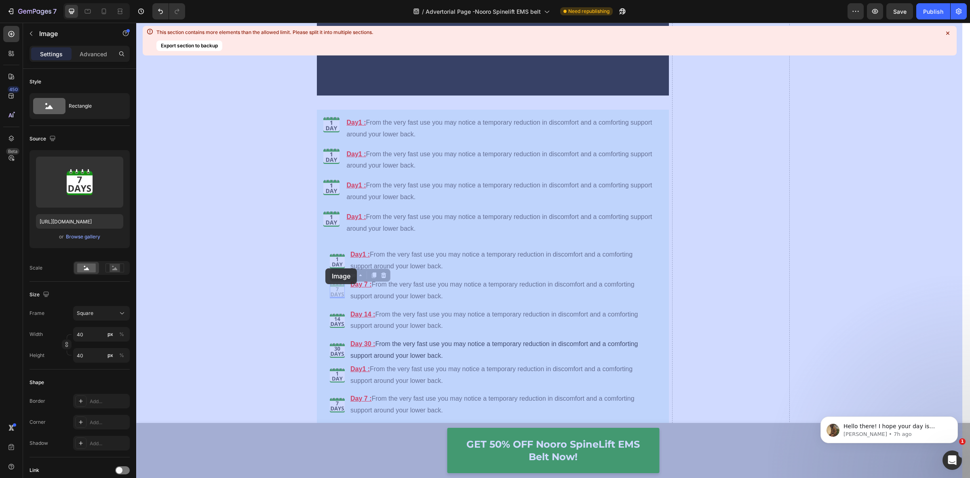
drag, startPoint x: 336, startPoint y: 290, endPoint x: 351, endPoint y: 311, distance: 25.8
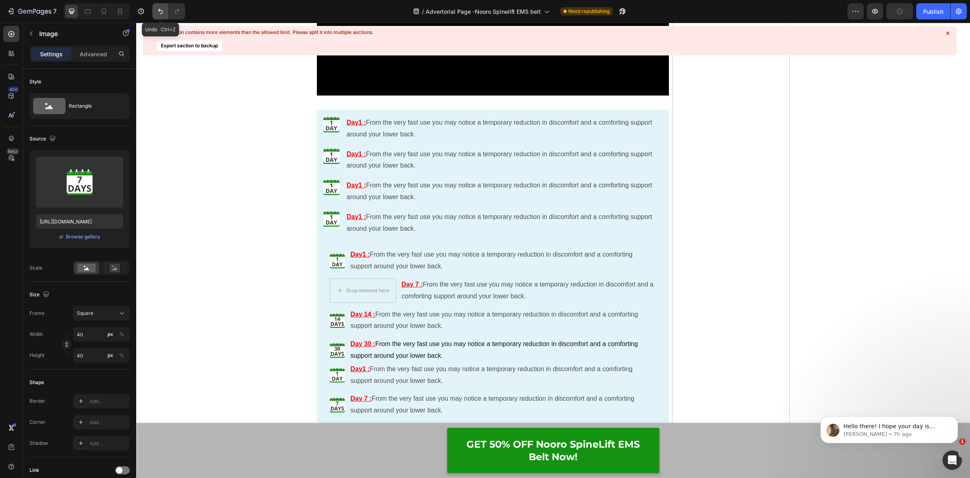
click at [164, 13] on icon "Undo/Redo" at bounding box center [160, 11] width 8 height 8
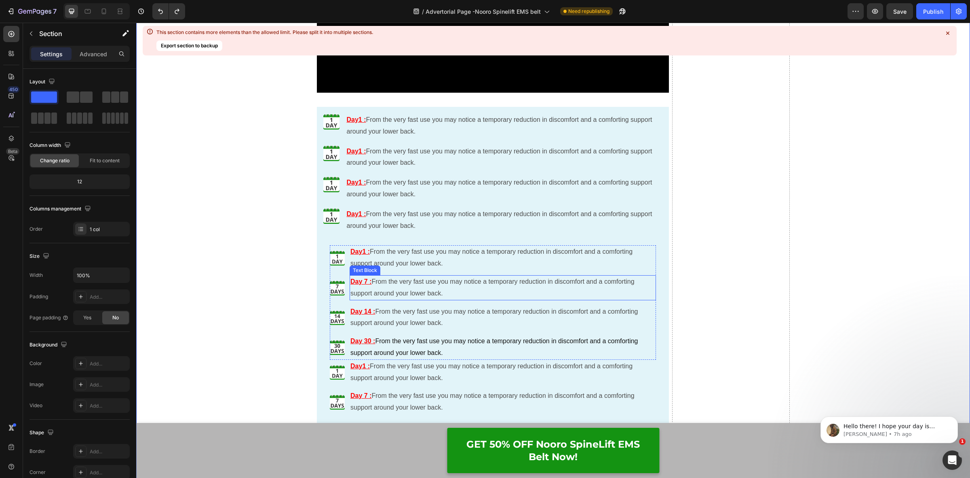
scroll to position [4903, 0]
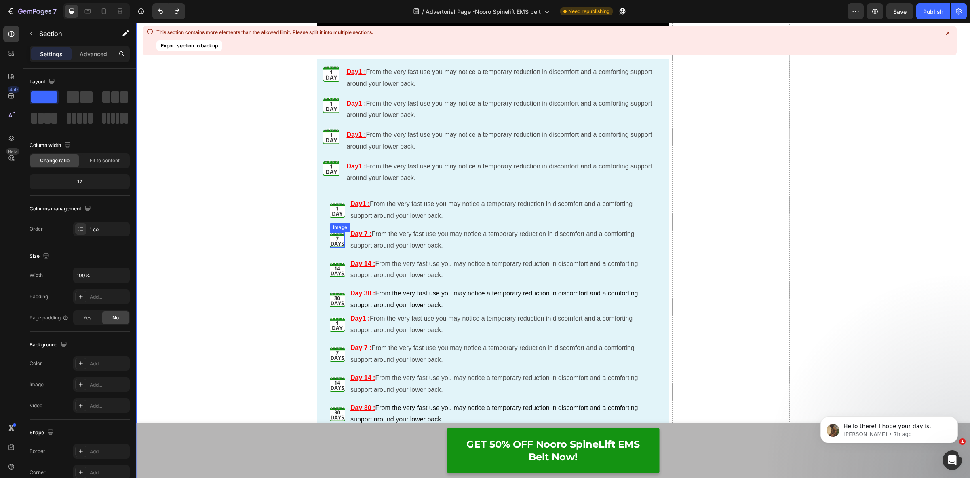
click at [334, 239] on img at bounding box center [337, 239] width 15 height 15
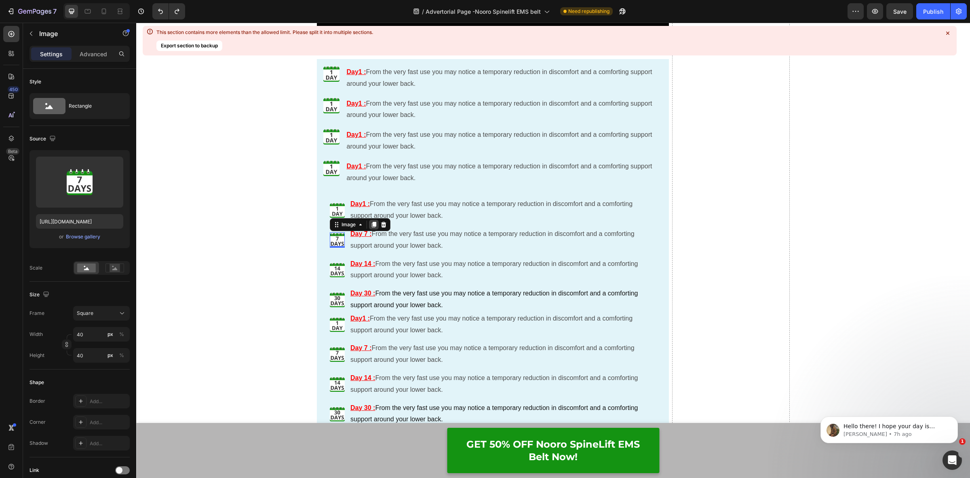
click at [372, 224] on icon at bounding box center [374, 225] width 4 height 6
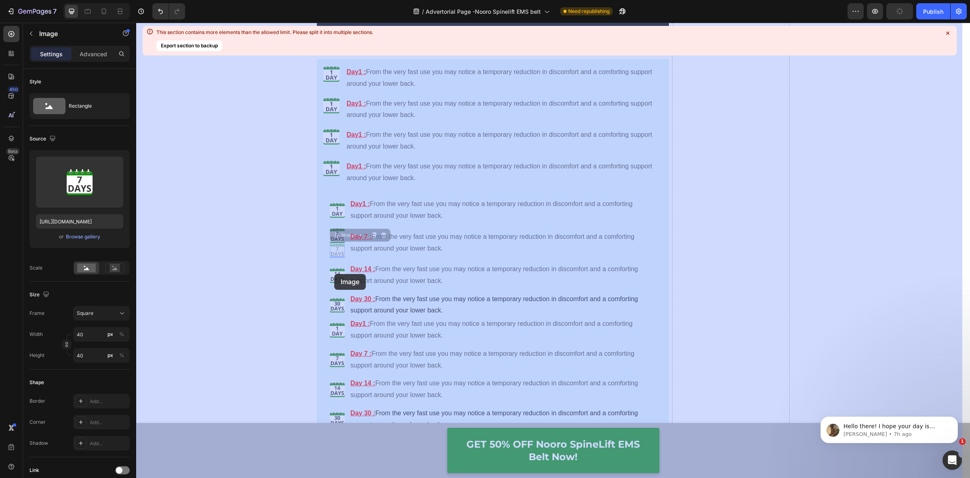
drag, startPoint x: 332, startPoint y: 233, endPoint x: 335, endPoint y: 260, distance: 26.8
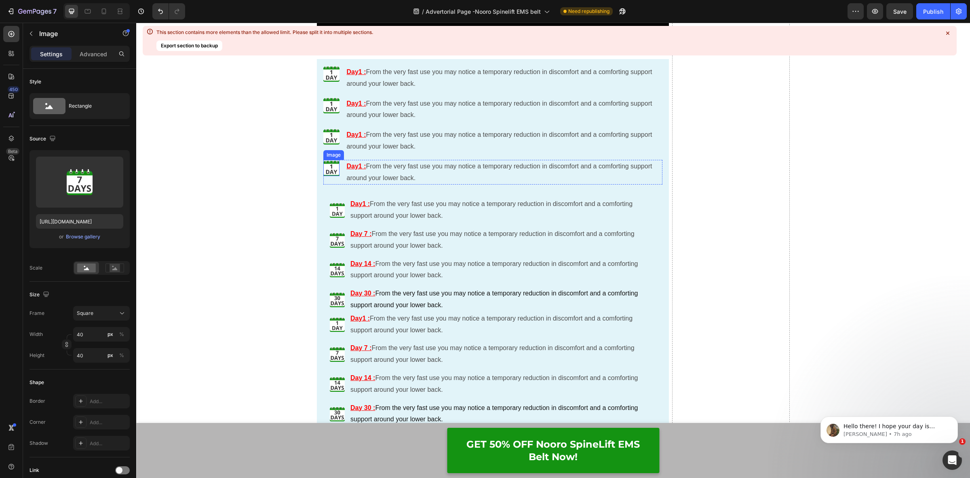
click at [334, 169] on img at bounding box center [331, 168] width 16 height 16
click at [330, 105] on img at bounding box center [331, 105] width 16 height 16
click at [79, 234] on div "Browse gallery" at bounding box center [83, 236] width 34 height 7
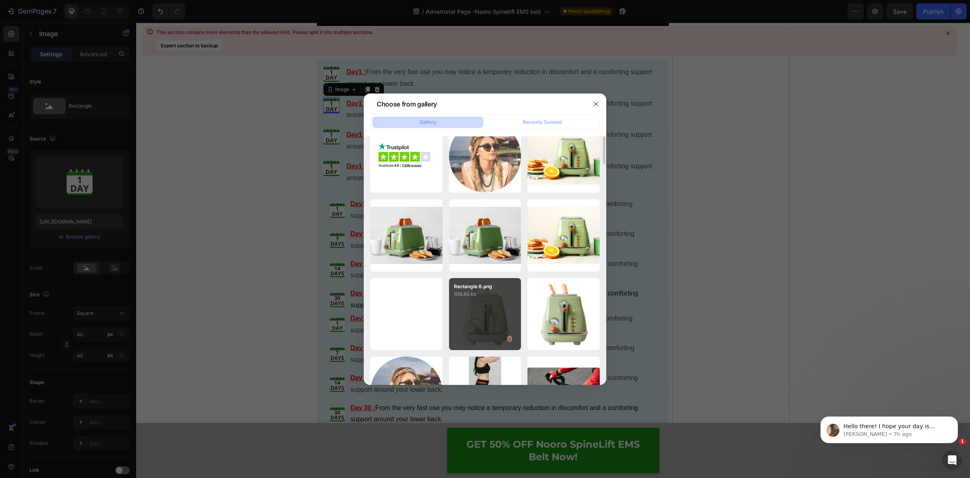
scroll to position [0, 0]
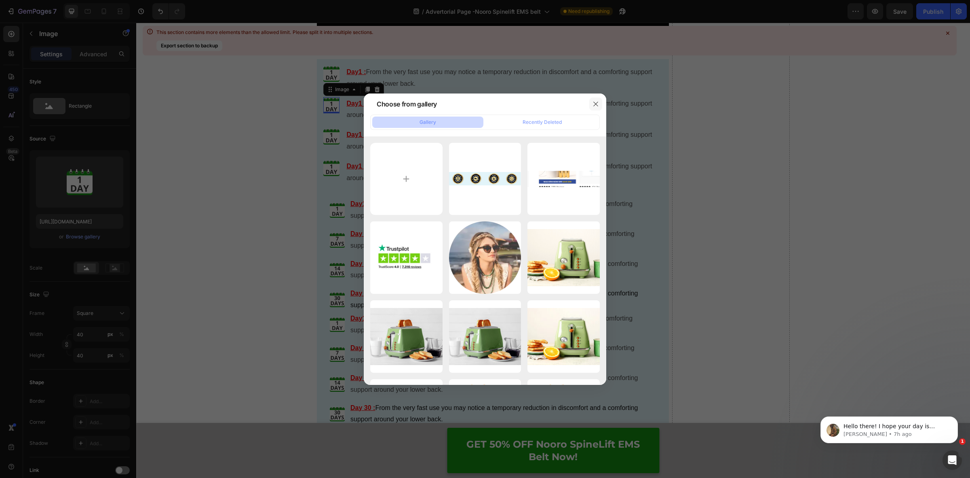
click at [595, 104] on icon "button" at bounding box center [596, 104] width 6 height 6
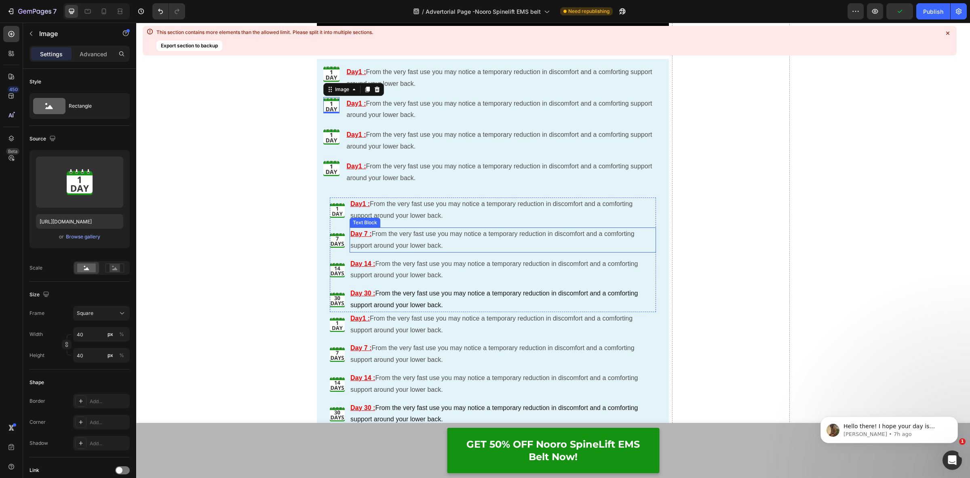
click at [400, 238] on p "Day 7 : From the very fast use you may notice a temporary reduction in discomfo…" at bounding box center [503, 239] width 305 height 23
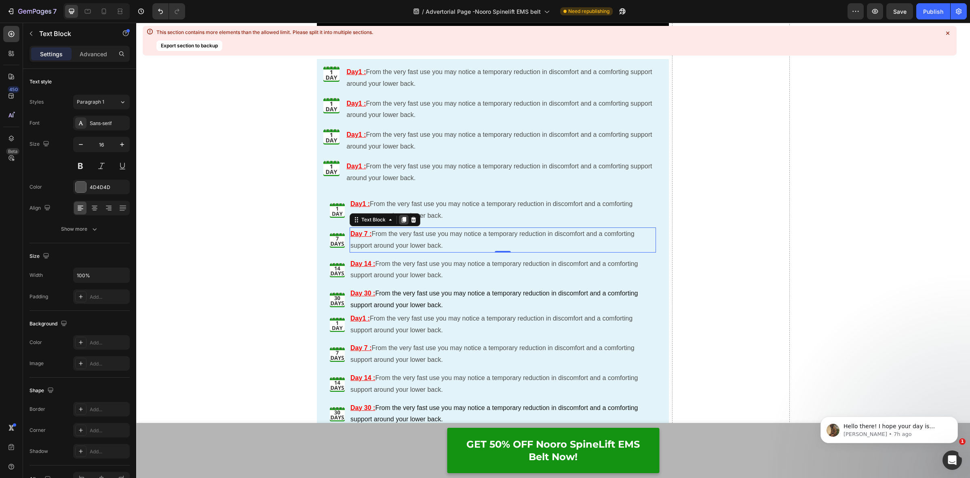
click at [402, 219] on icon at bounding box center [404, 220] width 4 height 6
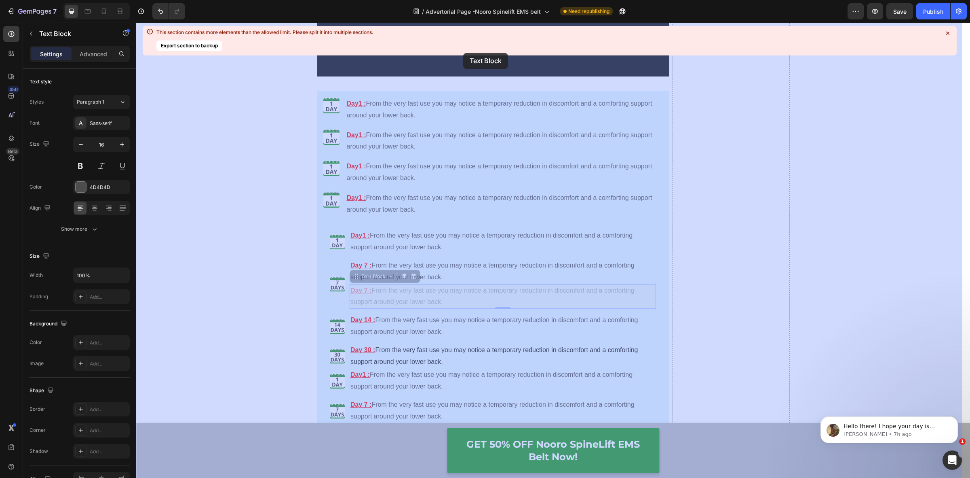
scroll to position [4867, 0]
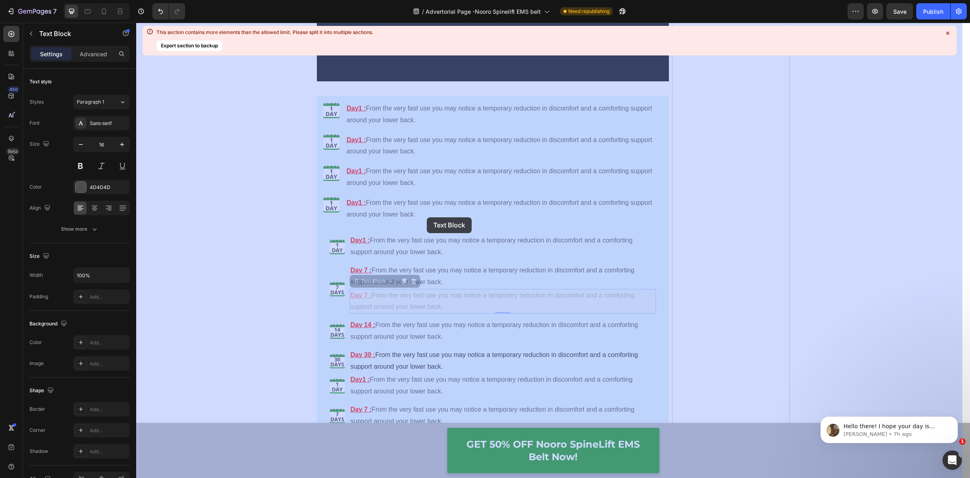
drag, startPoint x: 354, startPoint y: 245, endPoint x: 427, endPoint y: 218, distance: 78.0
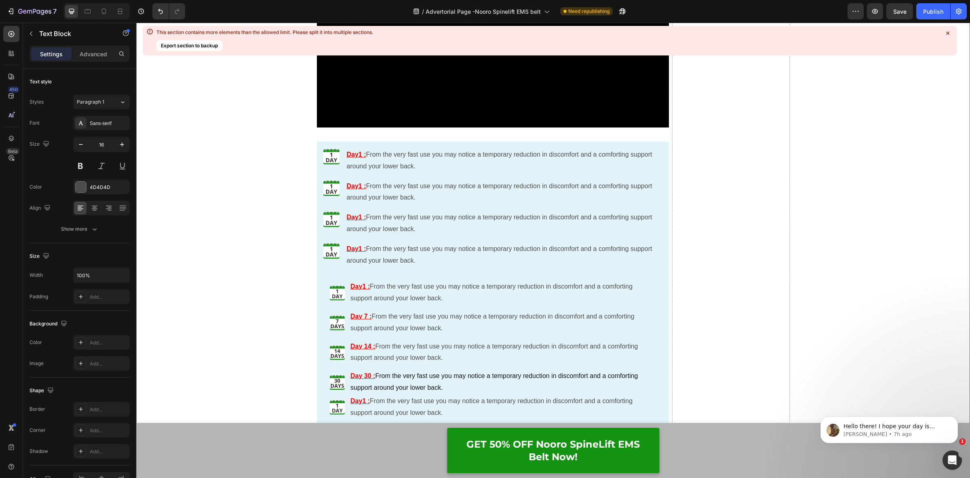
scroll to position [4766, 0]
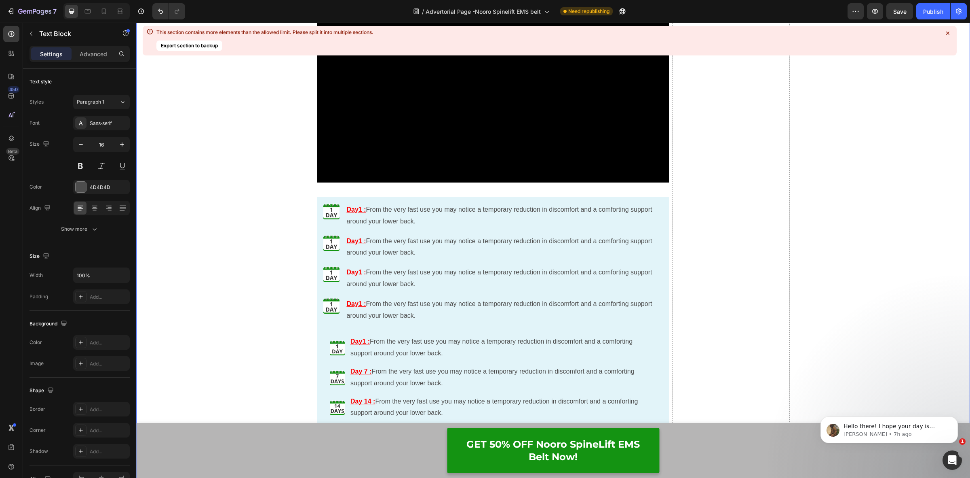
click at [183, 43] on button "Export section to backup" at bounding box center [189, 45] width 66 height 11
drag, startPoint x: 213, startPoint y: 84, endPoint x: 228, endPoint y: 85, distance: 14.6
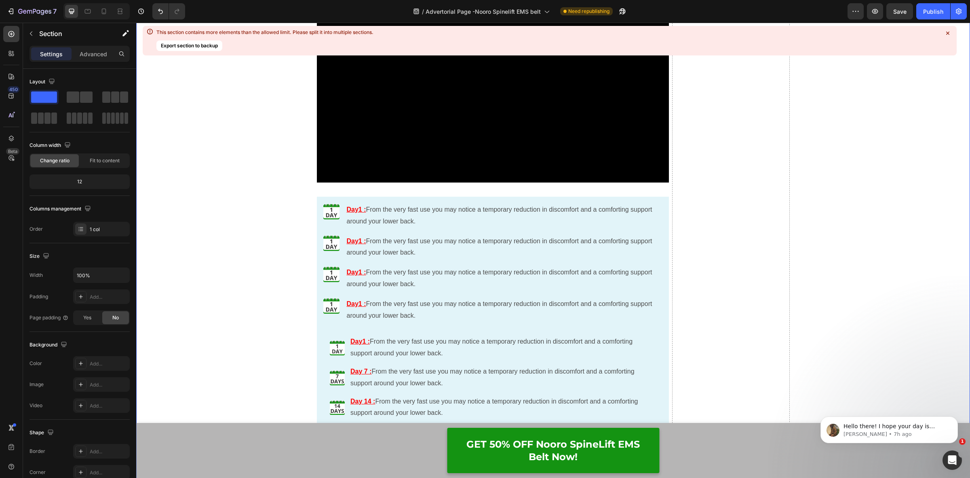
click at [947, 33] on icon at bounding box center [948, 33] width 3 height 3
click at [420, 227] on div "Day1 : From the very fast use you may notice a temporary reduction in discomfor…" at bounding box center [504, 215] width 317 height 25
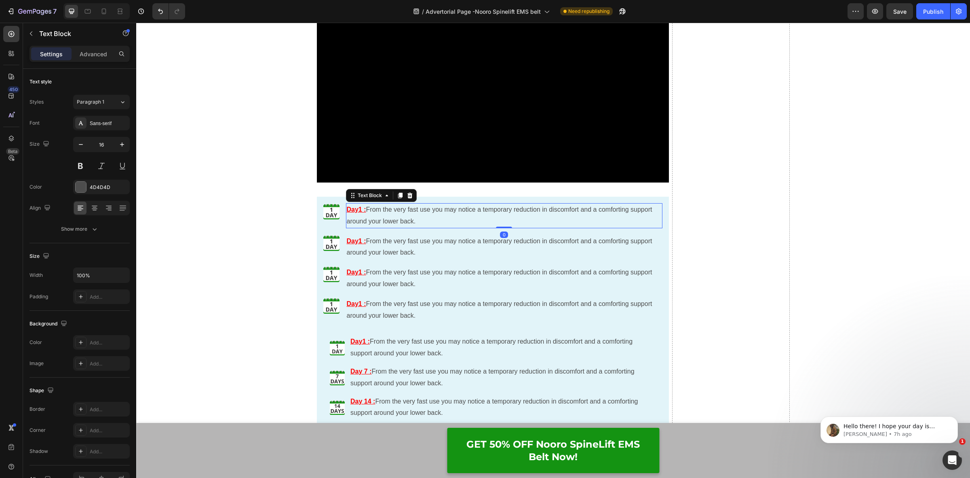
click at [420, 227] on div "Day1 : From the very fast use you may notice a temporary reduction in discomfor…" at bounding box center [504, 215] width 317 height 25
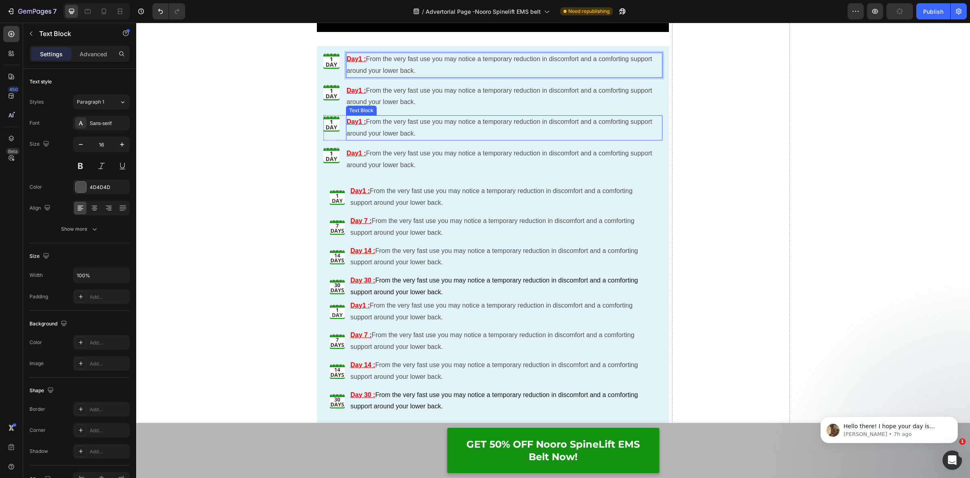
scroll to position [4917, 0]
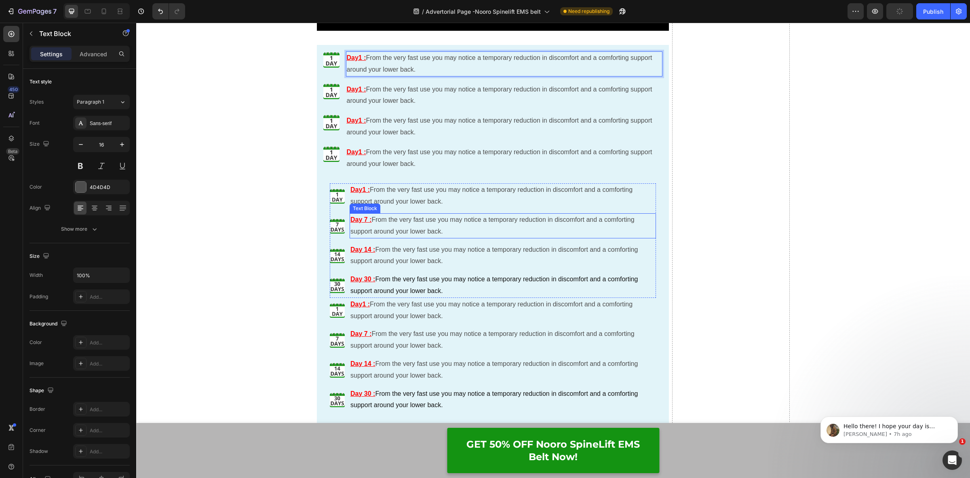
click at [383, 223] on p "Day 7 : From the very fast use you may notice a temporary reduction in discomfo…" at bounding box center [503, 225] width 305 height 23
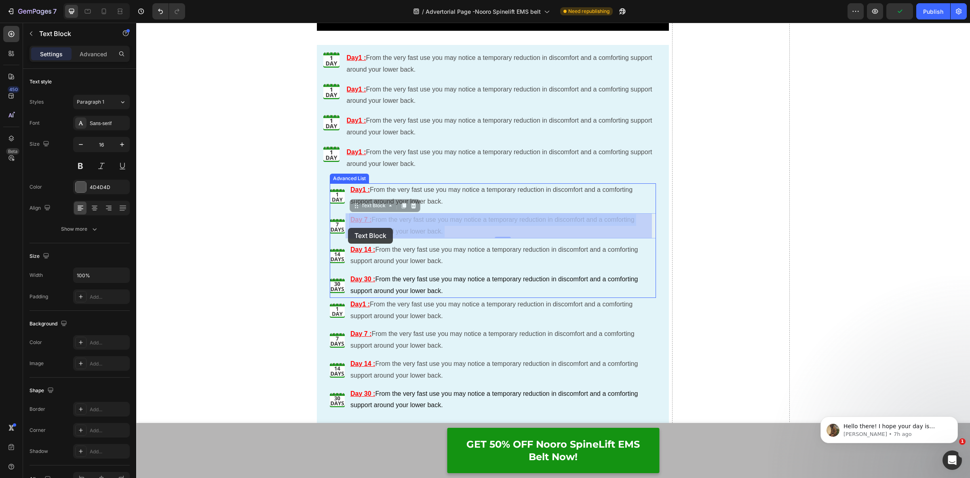
drag, startPoint x: 441, startPoint y: 231, endPoint x: 348, endPoint y: 228, distance: 92.7
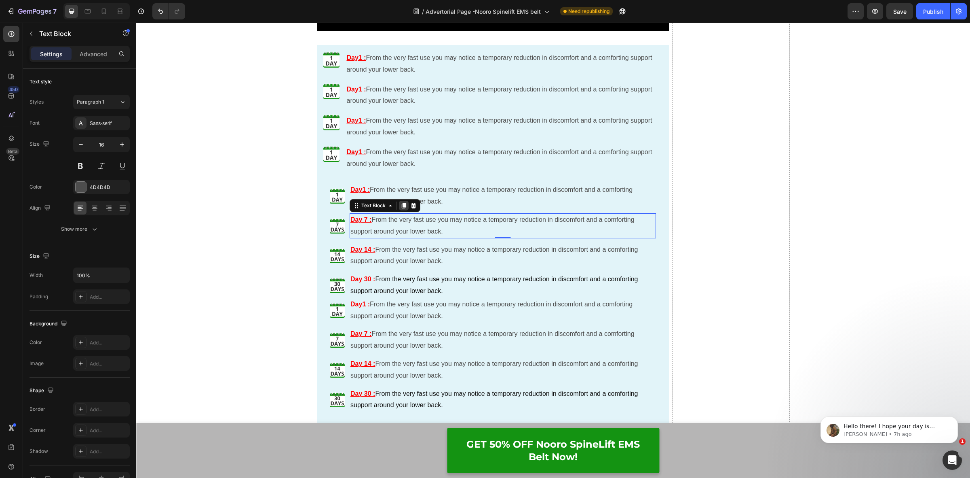
click at [401, 207] on icon at bounding box center [404, 205] width 6 height 6
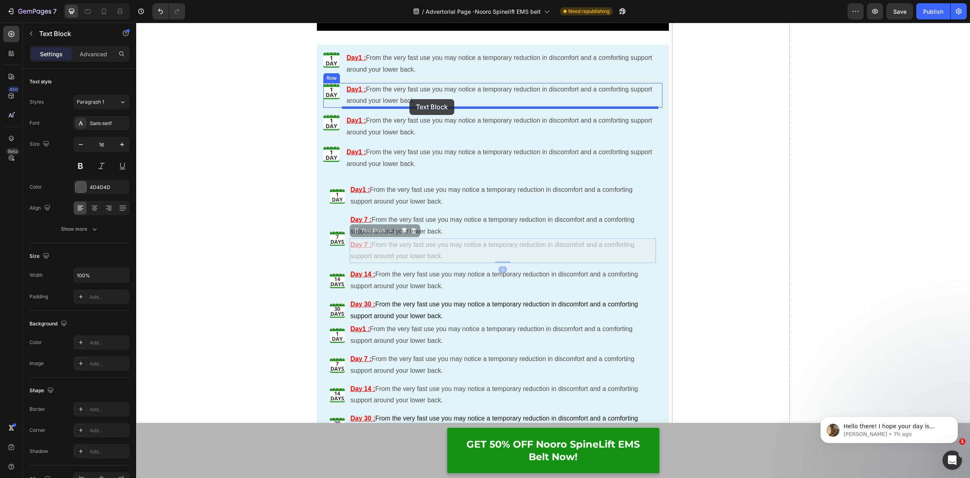
drag, startPoint x: 351, startPoint y: 233, endPoint x: 410, endPoint y: 99, distance: 146.1
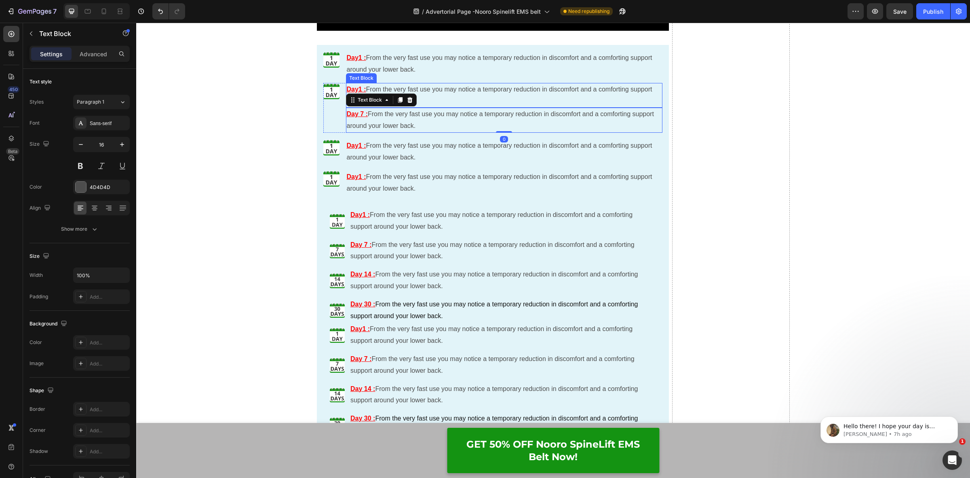
click at [421, 96] on p "Day1 : From the very fast use you may notice a temporary reduction in discomfor…" at bounding box center [504, 95] width 315 height 23
click at [407, 75] on icon at bounding box center [409, 75] width 5 height 6
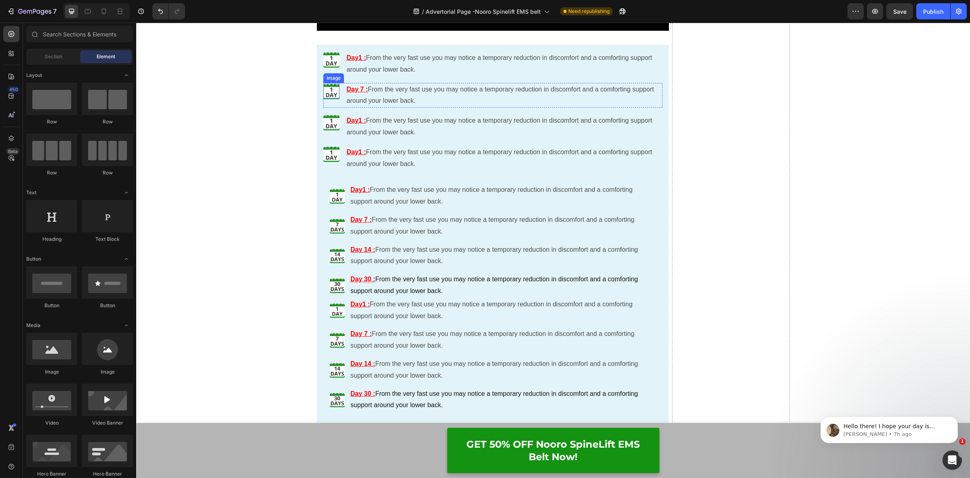
click at [332, 93] on img at bounding box center [331, 91] width 16 height 16
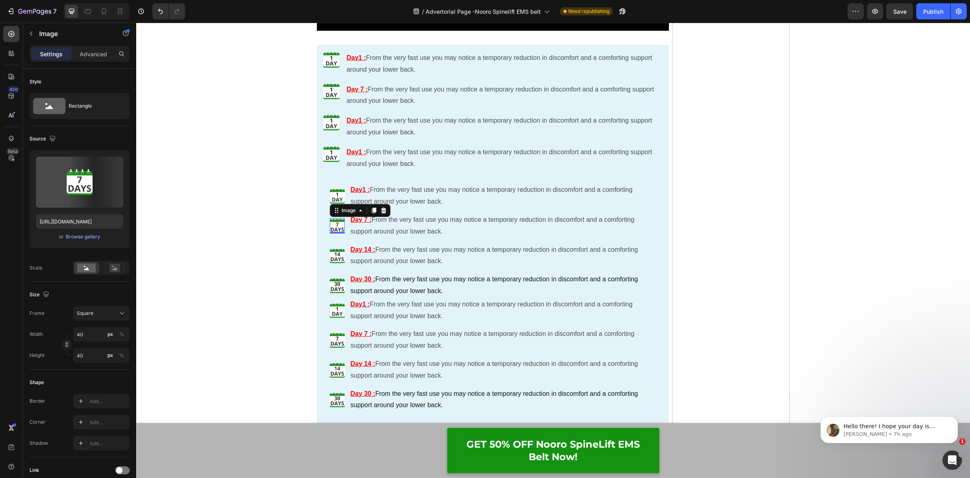
click at [336, 224] on img at bounding box center [337, 225] width 15 height 15
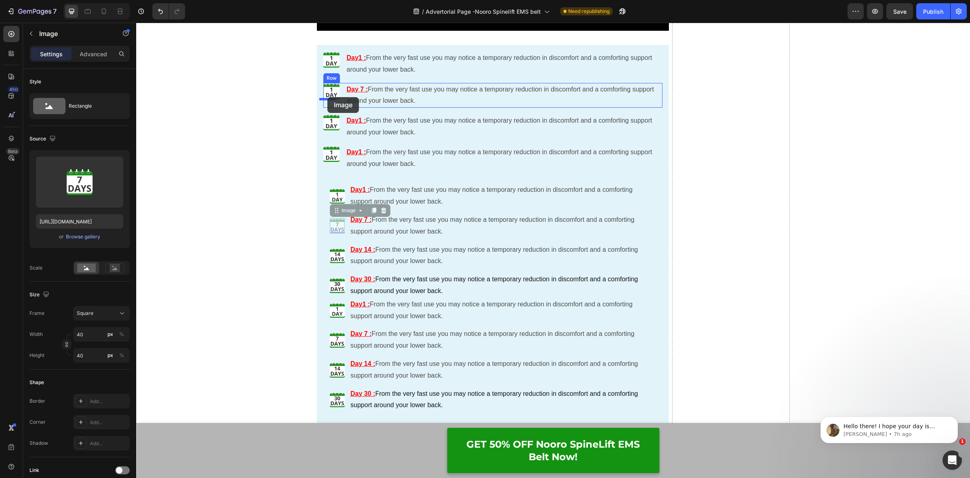
drag, startPoint x: 332, startPoint y: 211, endPoint x: 328, endPoint y: 97, distance: 114.1
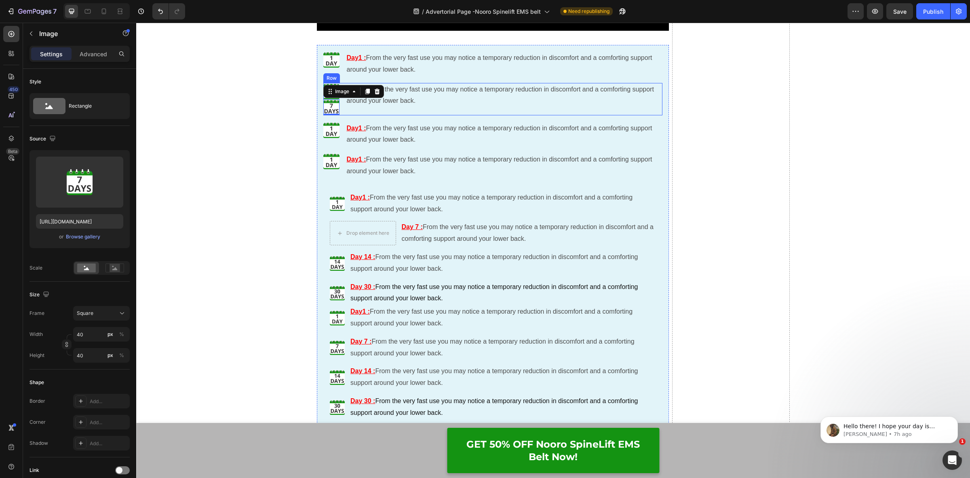
click at [338, 110] on div "Image Image 0 Day 7 : From the very fast use you may notice a temporary reducti…" at bounding box center [493, 99] width 340 height 32
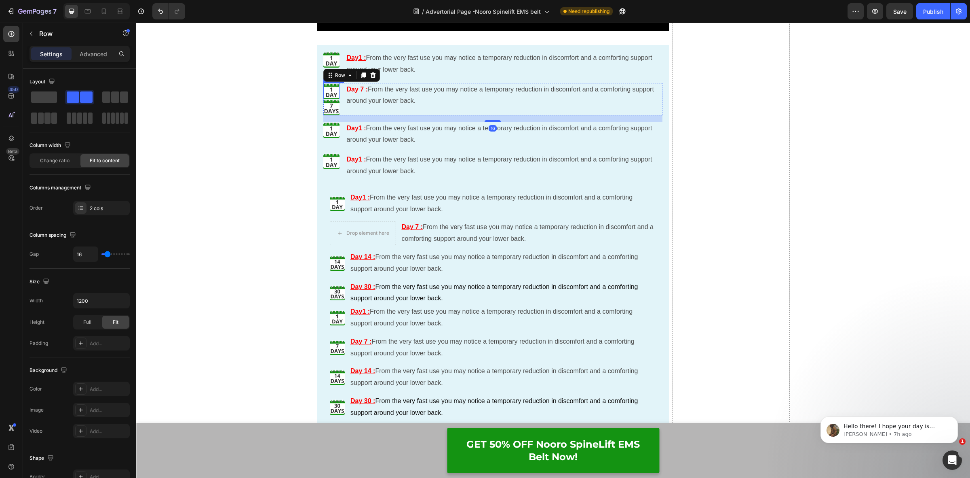
click at [329, 94] on img at bounding box center [331, 91] width 16 height 16
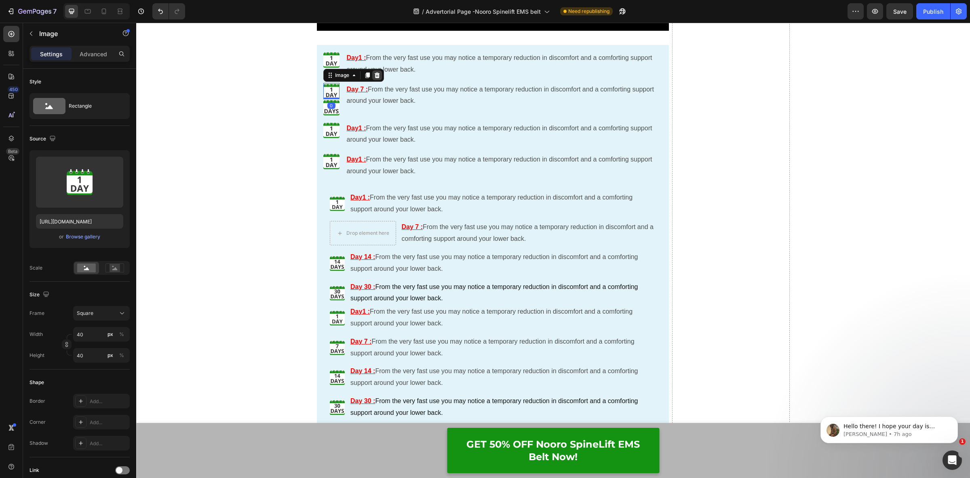
click at [374, 77] on icon at bounding box center [376, 75] width 5 height 6
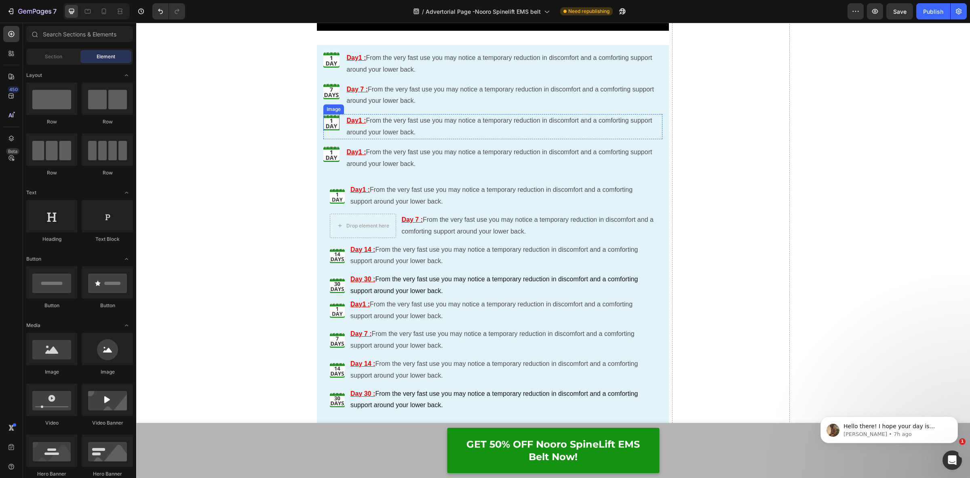
click at [328, 124] on img at bounding box center [331, 122] width 16 height 16
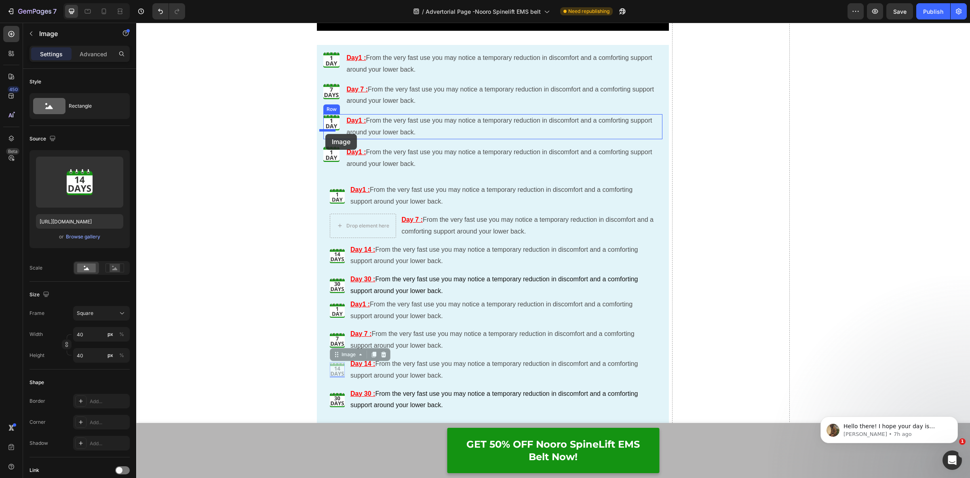
drag, startPoint x: 330, startPoint y: 371, endPoint x: 326, endPoint y: 134, distance: 237.4
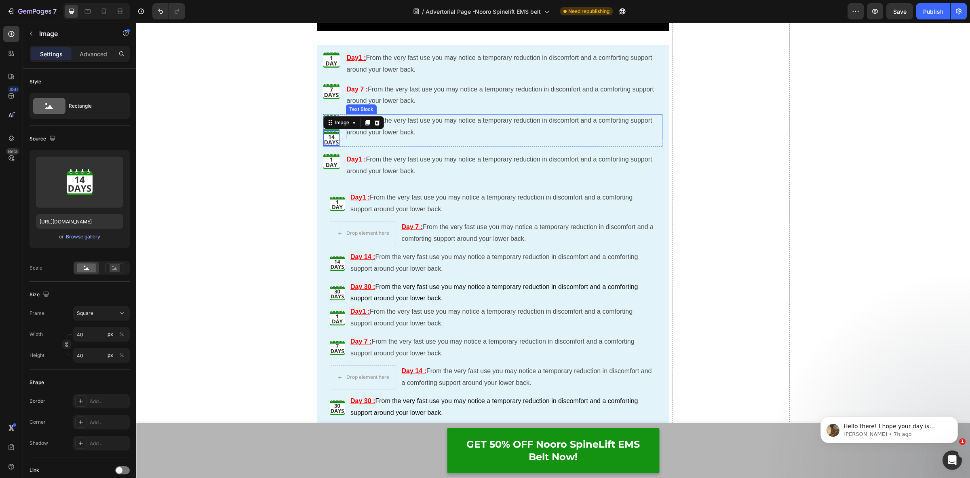
click at [355, 131] on p "Day1 : From the very fast use you may notice a temporary reduction in discomfor…" at bounding box center [504, 126] width 315 height 23
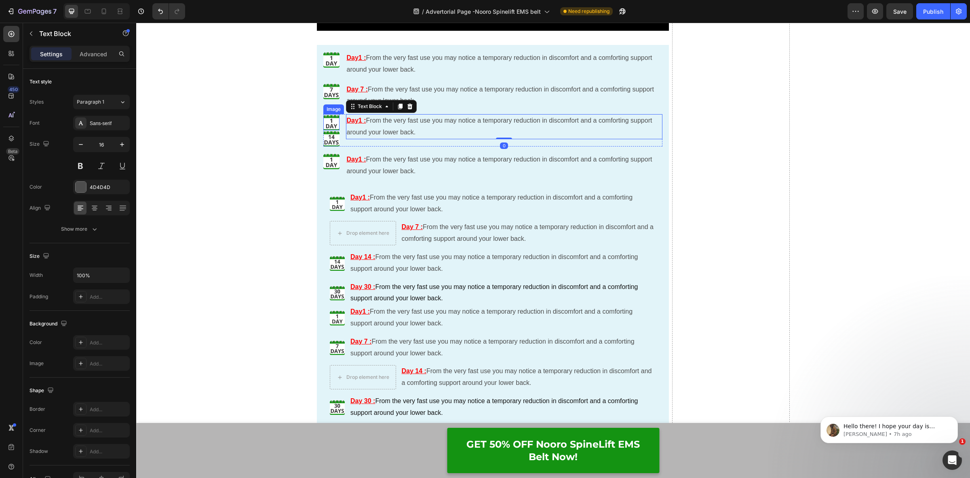
click at [334, 124] on img at bounding box center [331, 122] width 16 height 16
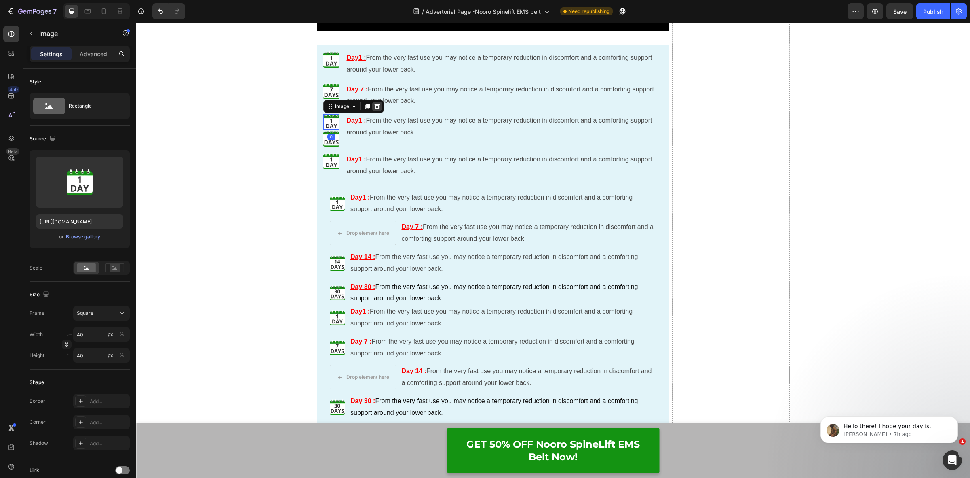
click at [374, 108] on icon at bounding box center [377, 106] width 6 height 6
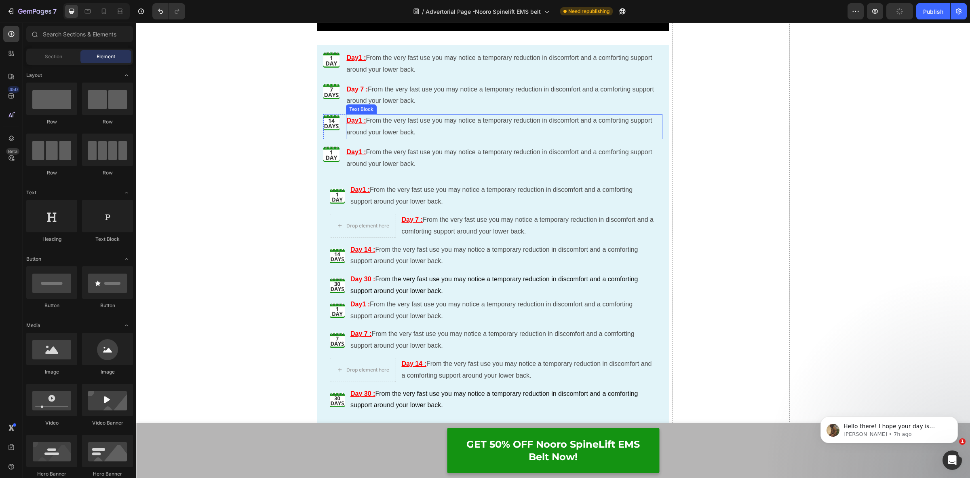
click at [367, 130] on p "Day1 : From the very fast use you may notice a temporary reduction in discomfor…" at bounding box center [504, 126] width 315 height 23
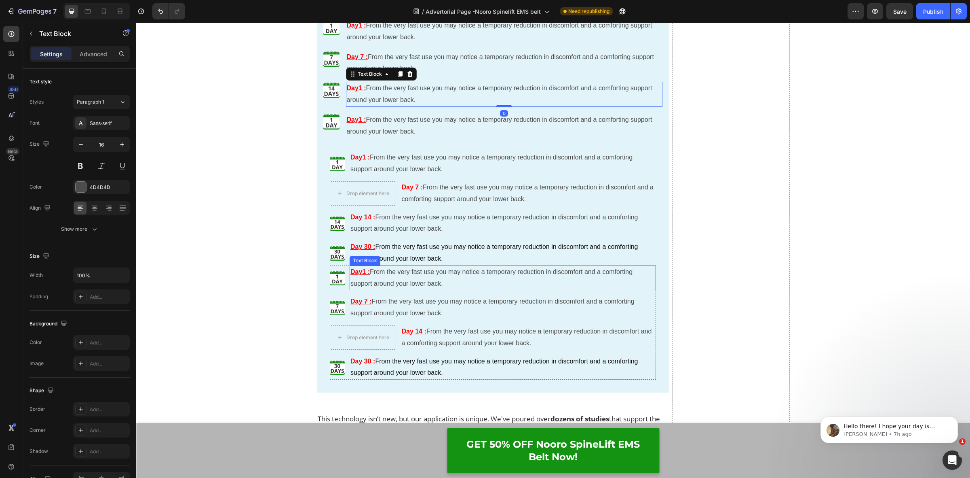
scroll to position [4968, 0]
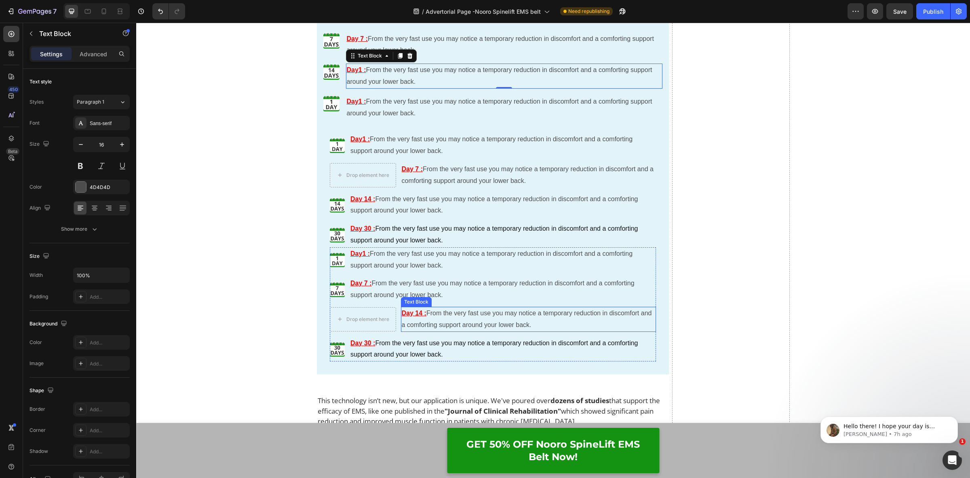
click at [433, 311] on p "Day 14 : From the very fast use you may notice a temporary reduction in discomf…" at bounding box center [529, 318] width 254 height 23
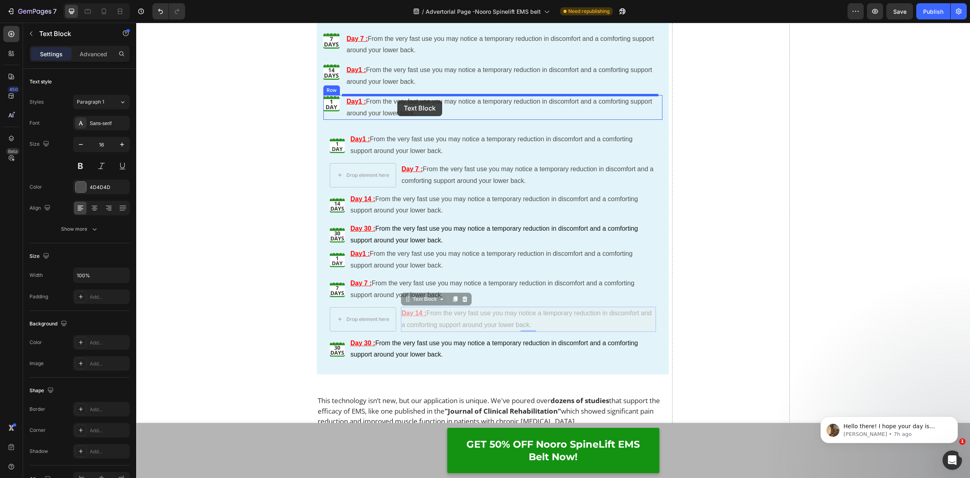
drag, startPoint x: 406, startPoint y: 303, endPoint x: 397, endPoint y: 100, distance: 203.2
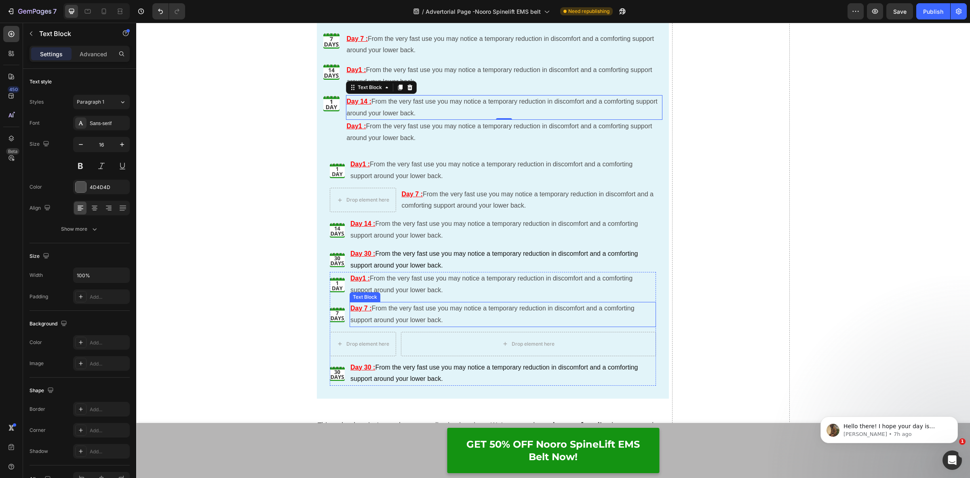
click at [378, 310] on p "Day 7 : From the very fast use you may notice a temporary reduction in discomfo…" at bounding box center [503, 313] width 305 height 23
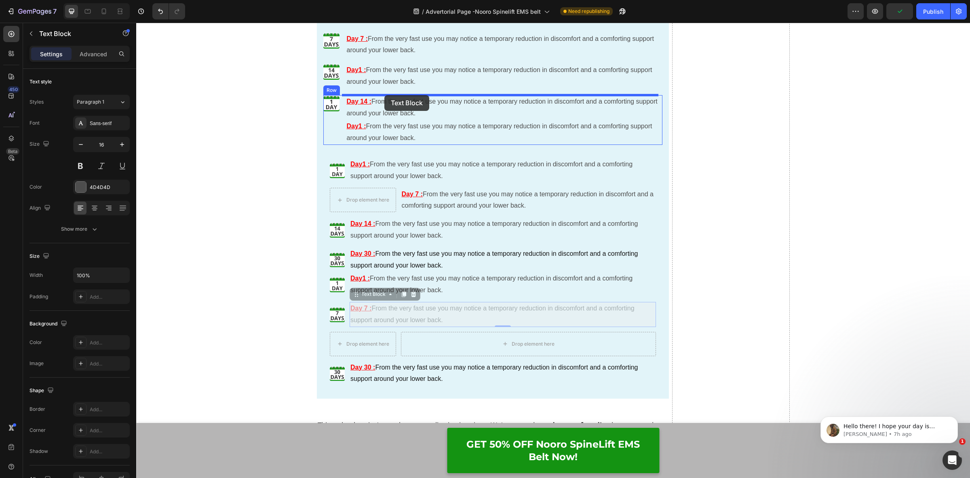
drag, startPoint x: 354, startPoint y: 294, endPoint x: 385, endPoint y: 95, distance: 201.7
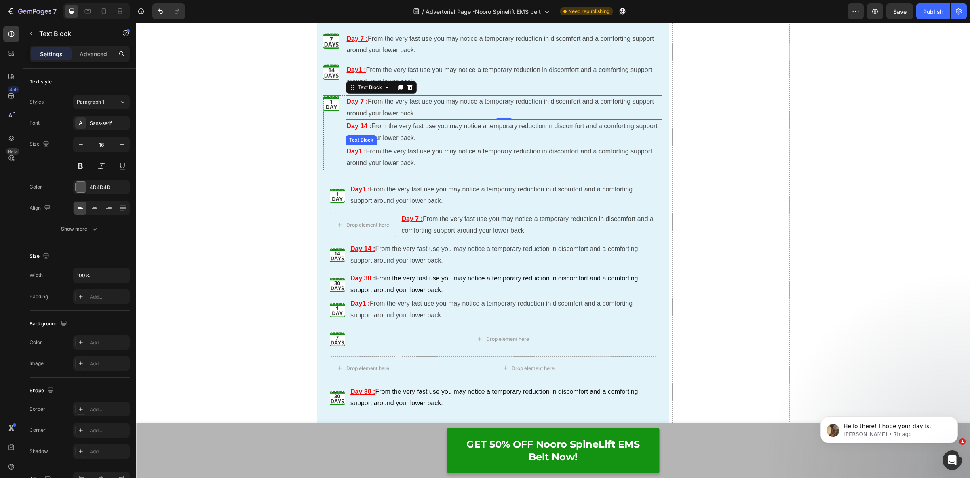
click at [377, 155] on p "Day1 : From the very fast use you may notice a temporary reduction in discomfor…" at bounding box center [504, 157] width 315 height 23
click at [407, 136] on icon at bounding box center [409, 137] width 5 height 6
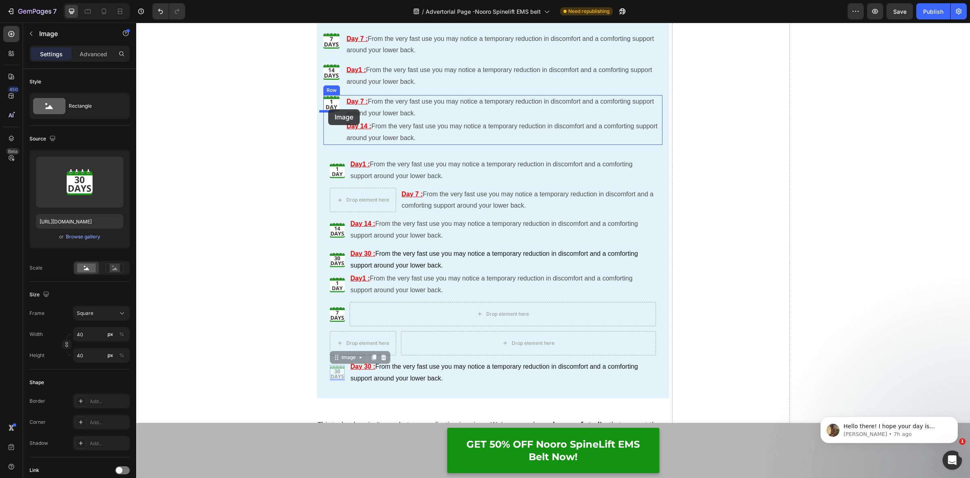
drag, startPoint x: 330, startPoint y: 373, endPoint x: 328, endPoint y: 109, distance: 263.7
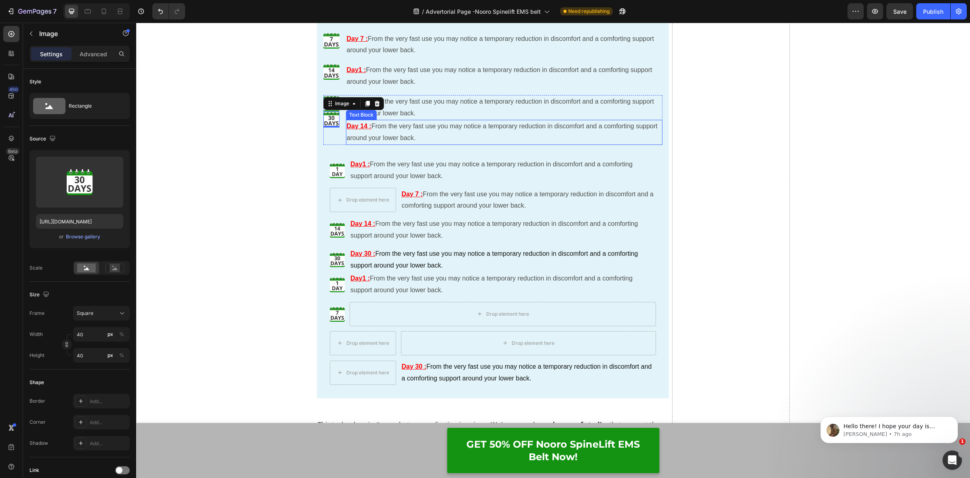
click at [348, 133] on p "Day 14 : From the very fast use you may notice a temporary reduction in discomf…" at bounding box center [504, 132] width 315 height 23
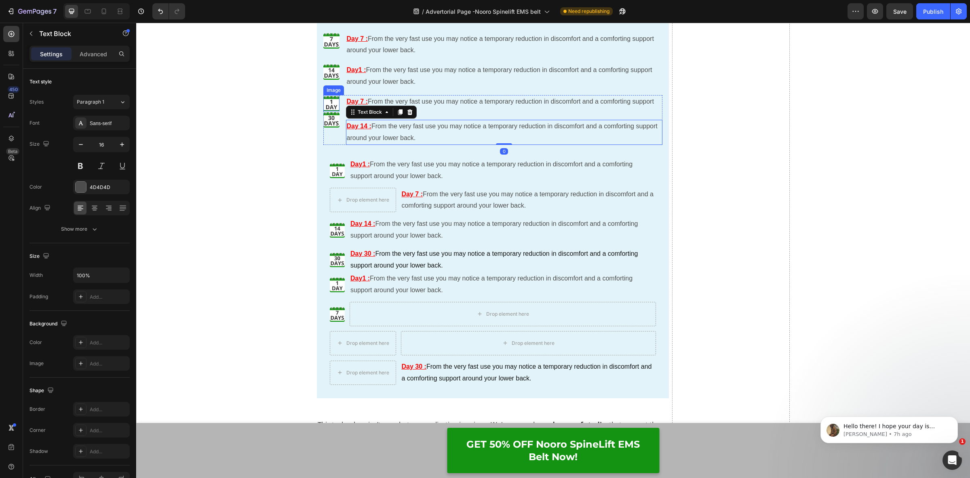
click at [334, 102] on img at bounding box center [331, 103] width 16 height 16
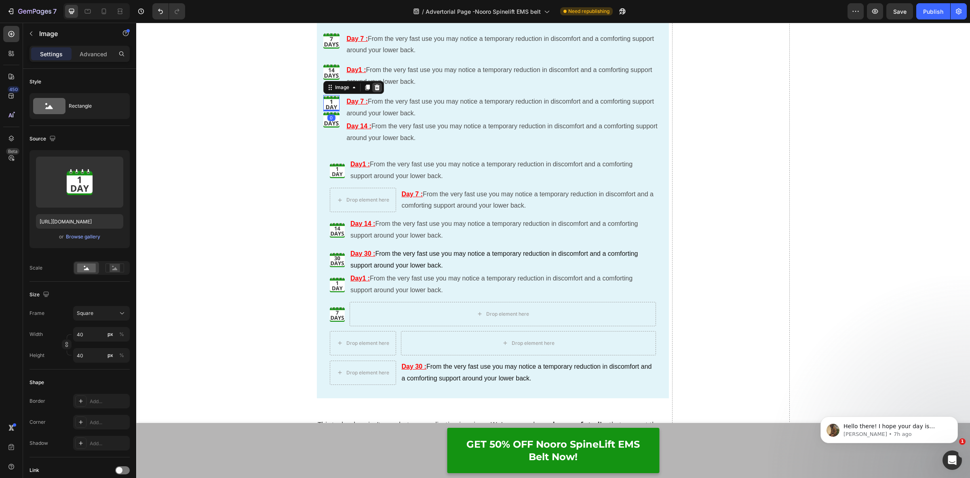
click at [374, 86] on icon at bounding box center [376, 88] width 5 height 6
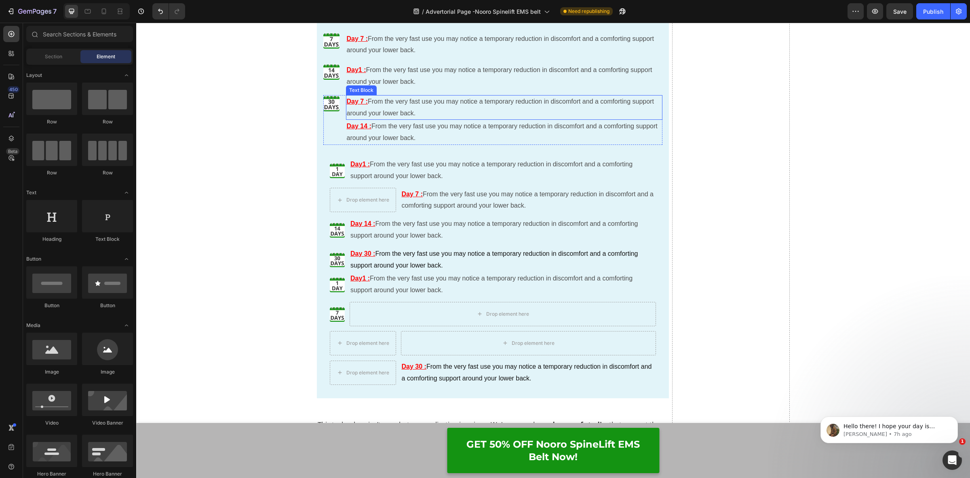
click at [372, 105] on p "Day 7 : From the very fast use you may notice a temporary reduction in discomfo…" at bounding box center [504, 107] width 315 height 23
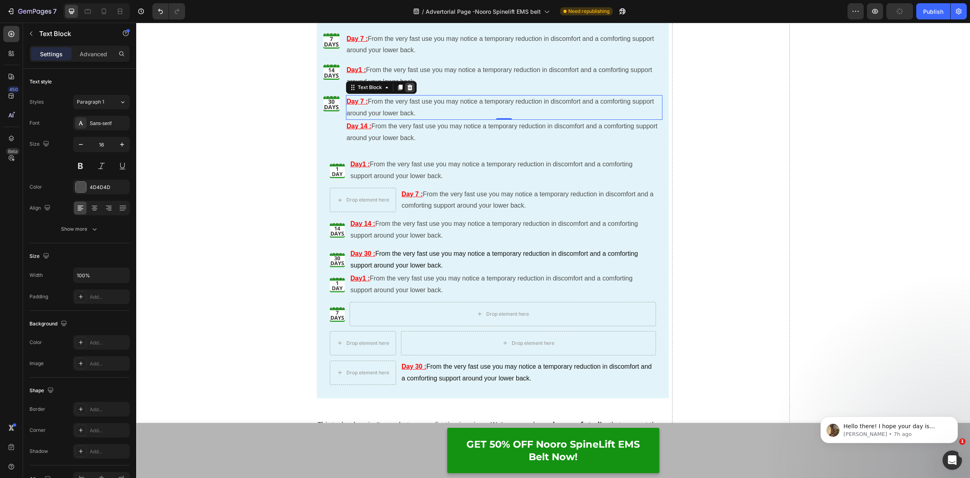
click at [408, 87] on icon at bounding box center [410, 87] width 6 height 6
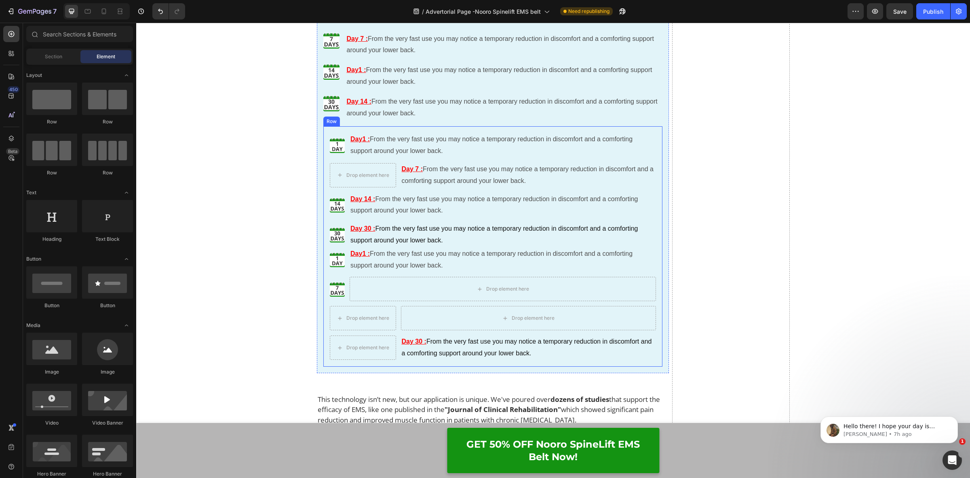
click at [420, 130] on div "Image Day1 : From the very fast use you may notice a temporary reduction in dis…" at bounding box center [493, 246] width 340 height 240
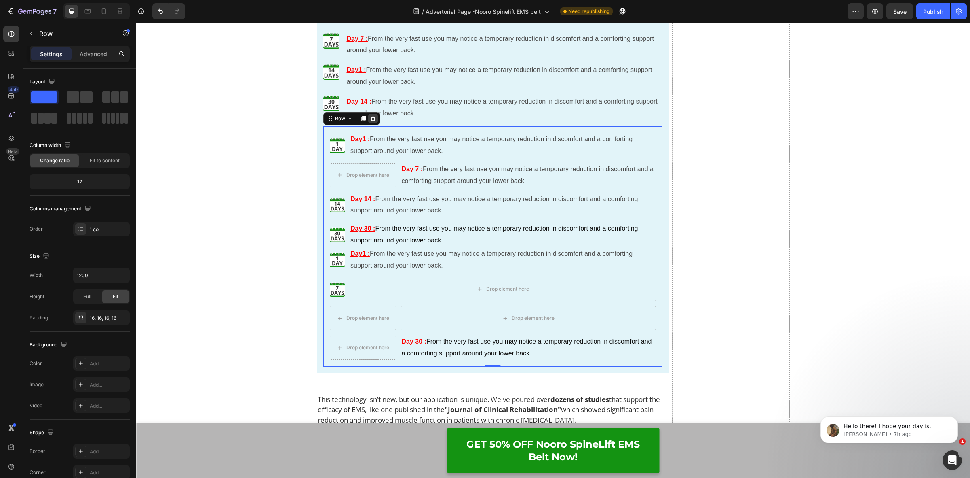
click at [370, 120] on icon at bounding box center [372, 119] width 5 height 6
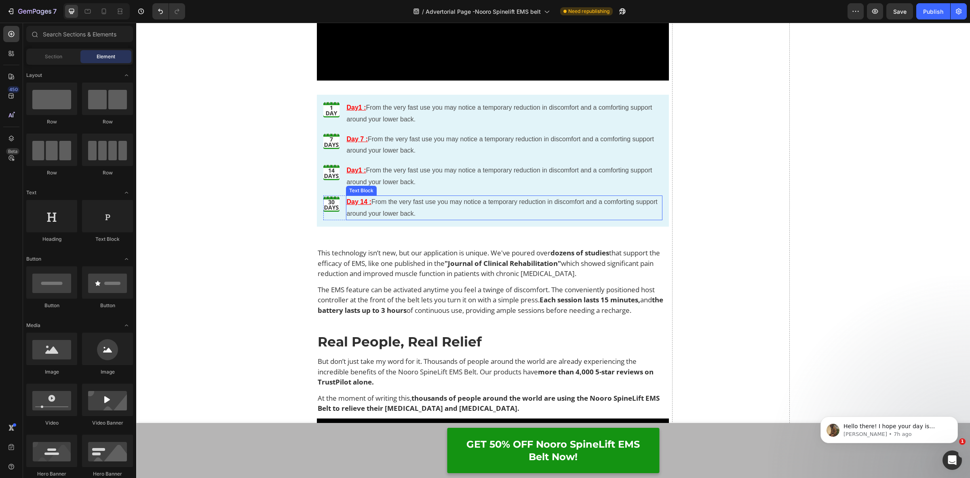
scroll to position [4867, 0]
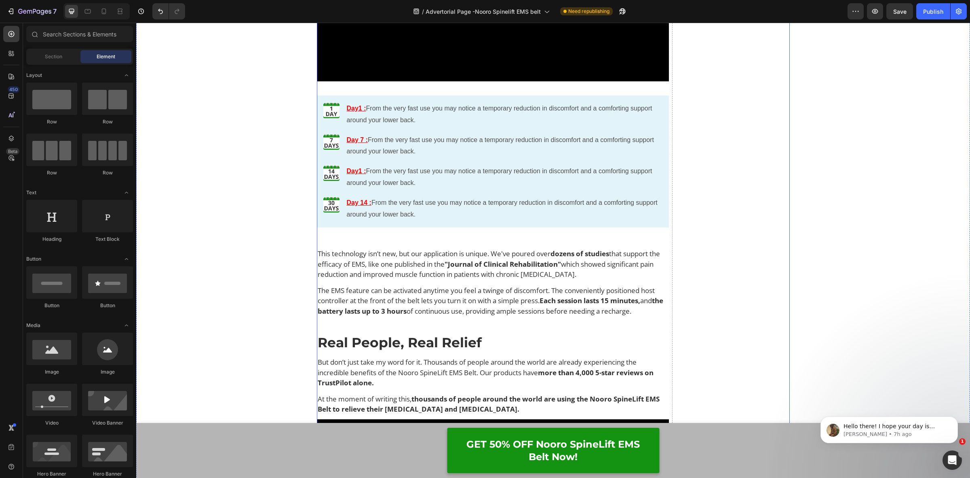
click at [750, 189] on div "Drop element here" at bounding box center [731, 454] width 118 height 4778
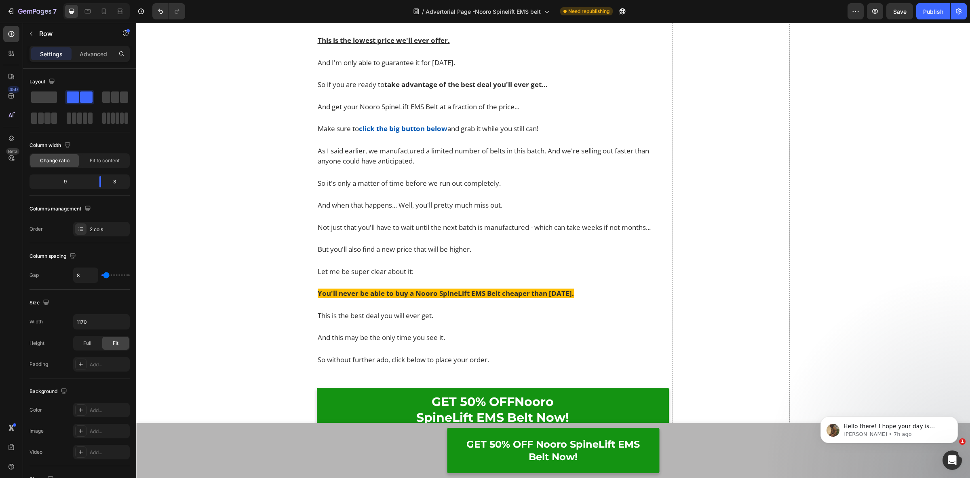
scroll to position [8658, 0]
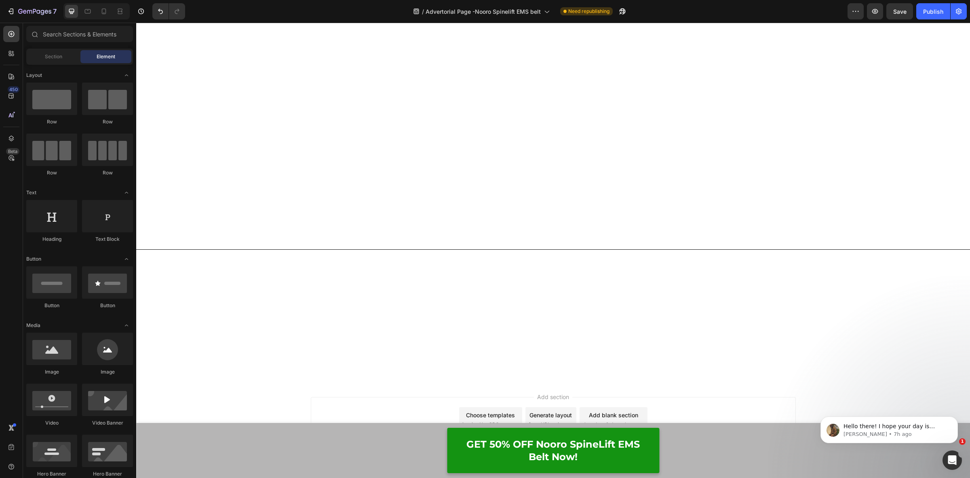
scroll to position [12805, 0]
click at [105, 13] on icon at bounding box center [104, 11] width 8 height 8
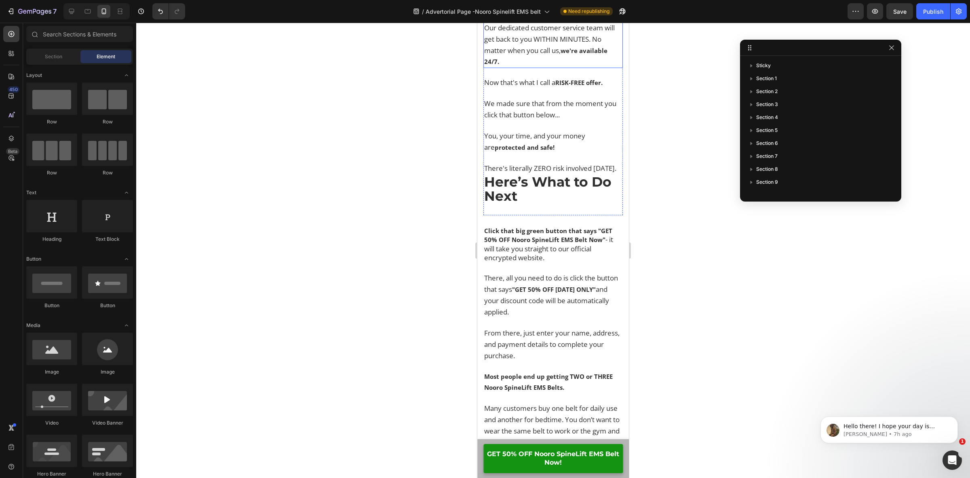
scroll to position [10979, 0]
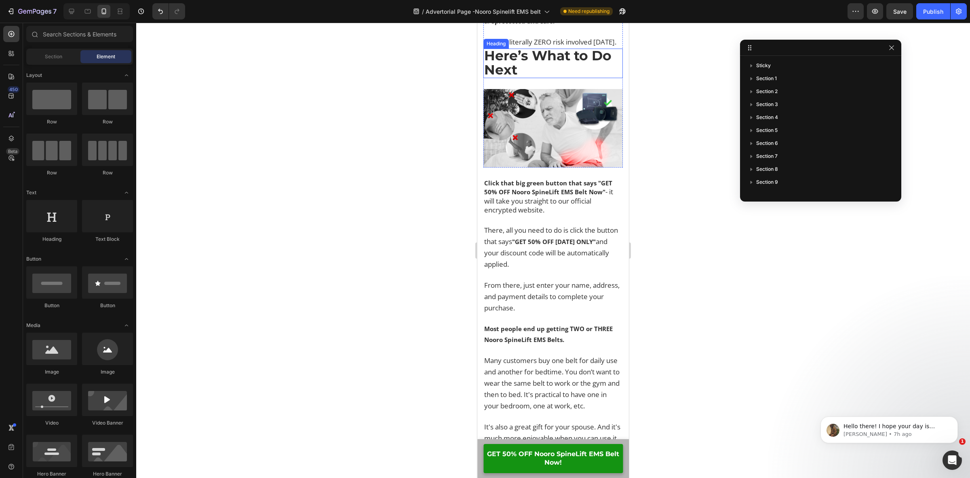
click at [500, 77] on strong "Here’s What to Do Next" at bounding box center [547, 62] width 127 height 30
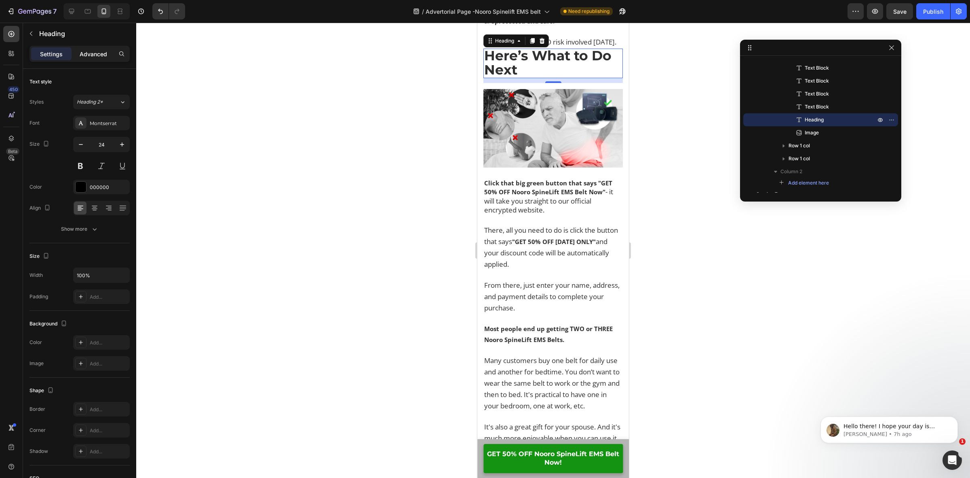
click at [103, 55] on p "Advanced" at bounding box center [93, 54] width 27 height 8
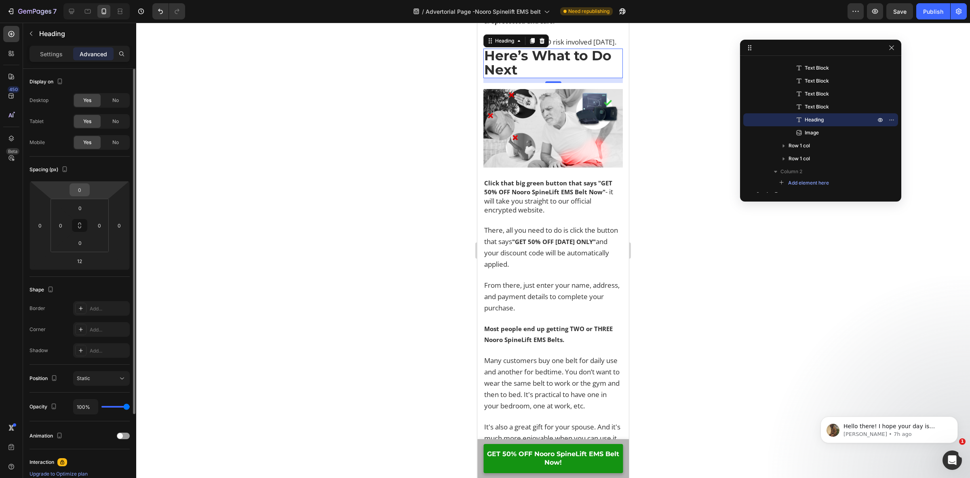
click at [83, 192] on input "0" at bounding box center [80, 190] width 16 height 12
type input "12"
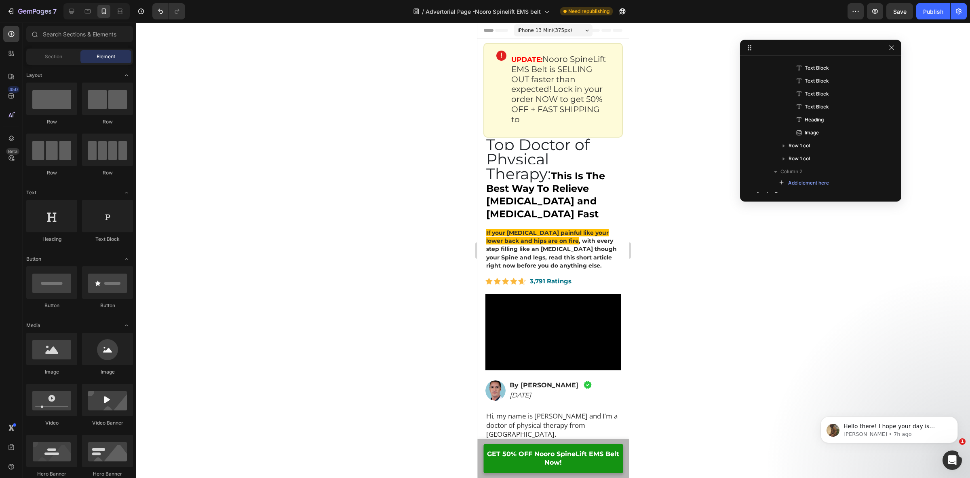
scroll to position [0, 0]
click at [540, 200] on strong "This Is The Best Way To Relieve [MEDICAL_DATA] and [MEDICAL_DATA] Fast" at bounding box center [545, 195] width 119 height 50
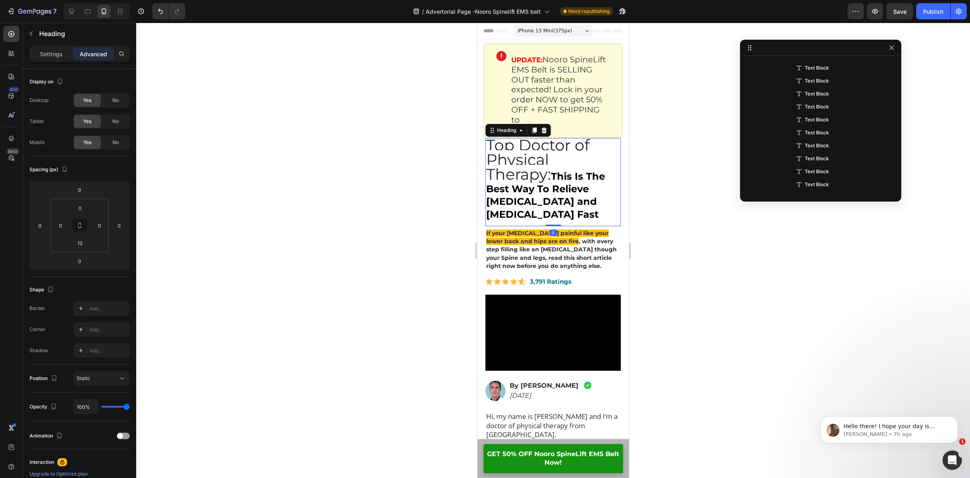
scroll to position [63, 0]
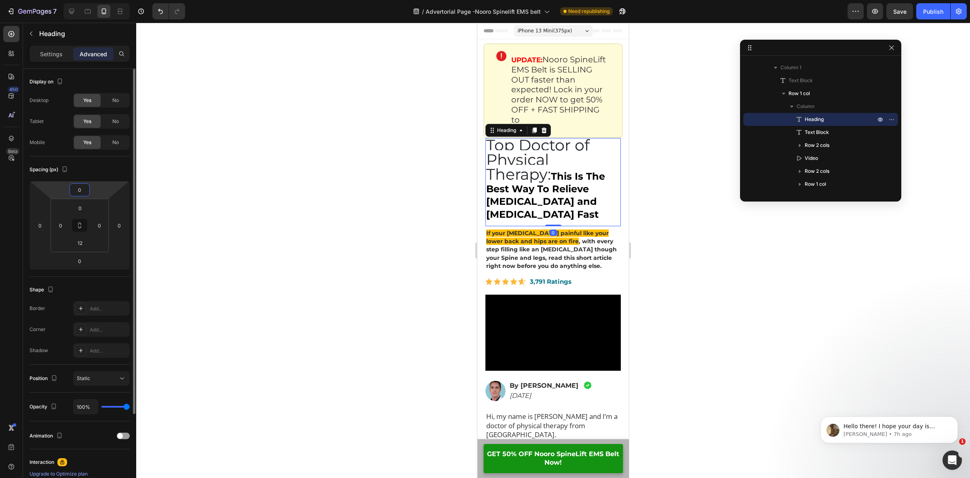
click at [78, 185] on input "0" at bounding box center [80, 190] width 16 height 12
type input "12"
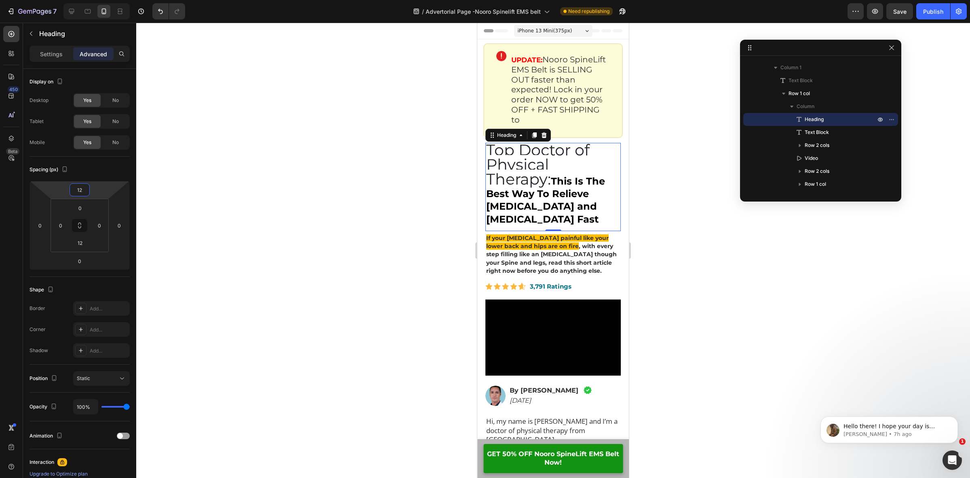
click at [415, 207] on div at bounding box center [553, 250] width 834 height 455
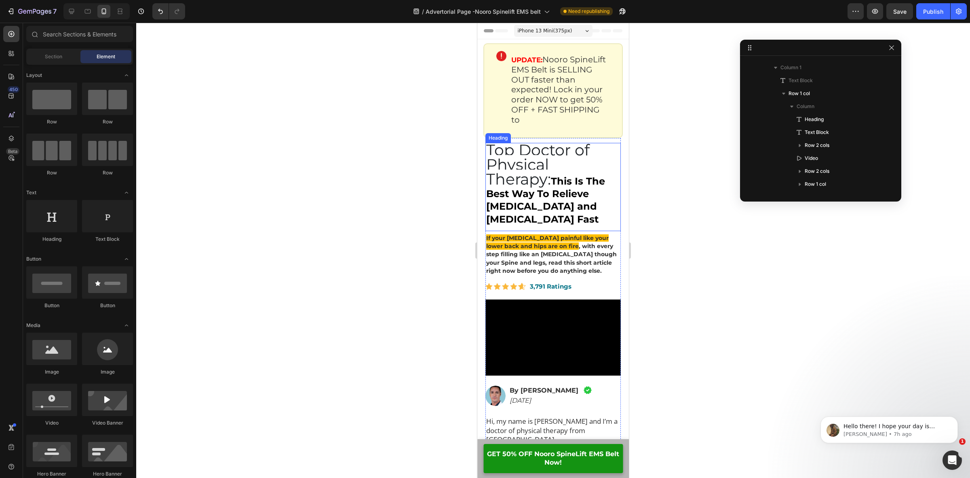
click at [535, 150] on span "Top Doctor of Physical Therapy:" at bounding box center [538, 164] width 104 height 48
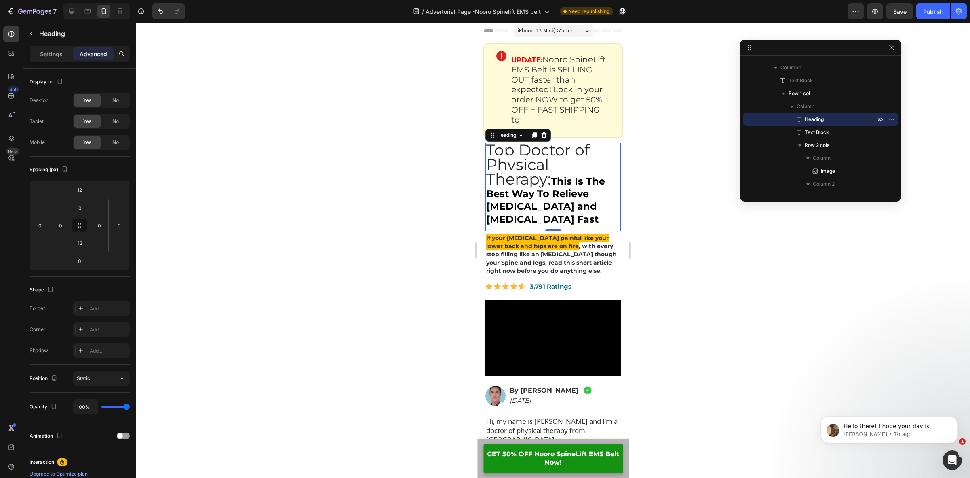
click at [621, 205] on div "Home > Pain Relief > Nooro SpineLift EMS Belt Text Block Top Doctor of Physical…" at bounding box center [554, 466] width 152 height 657
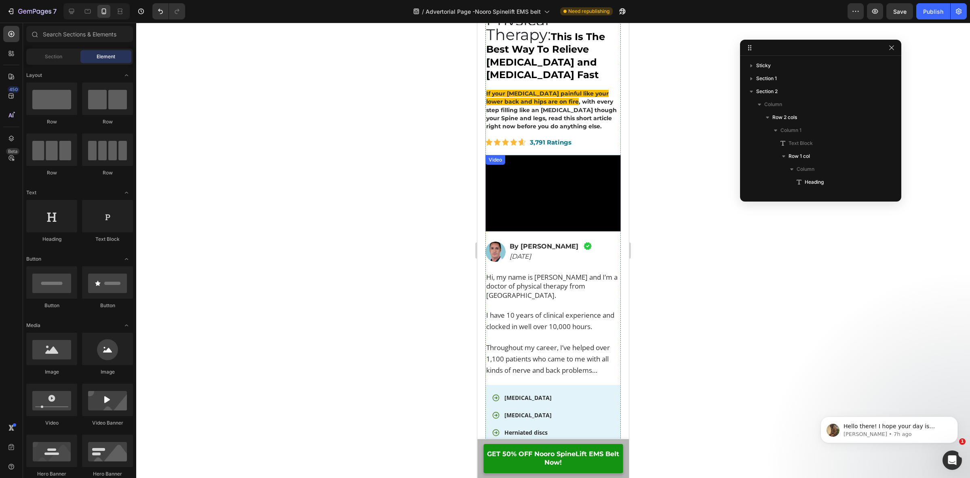
scroll to position [0, 0]
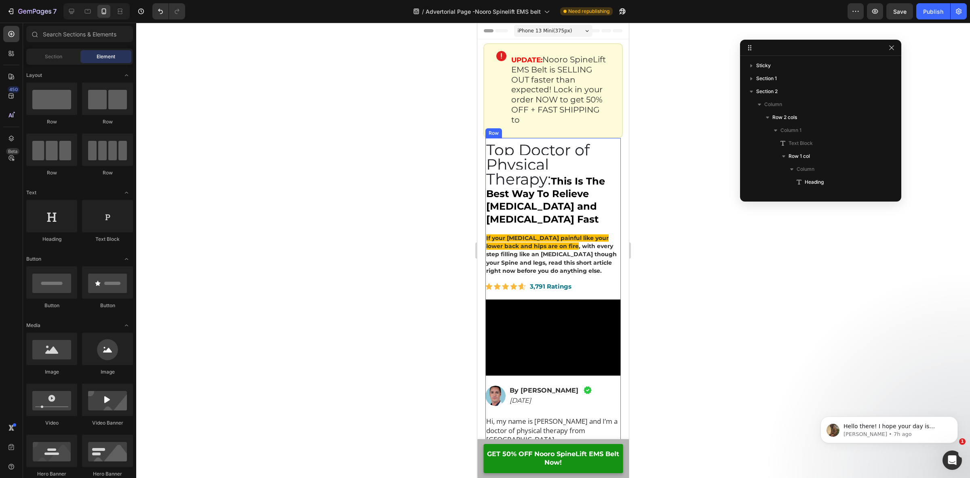
click at [613, 140] on div "Top Doctor of Physical Therapy: This Is The Best Way To Relieve Sciatica and Lo…" at bounding box center [553, 466] width 135 height 657
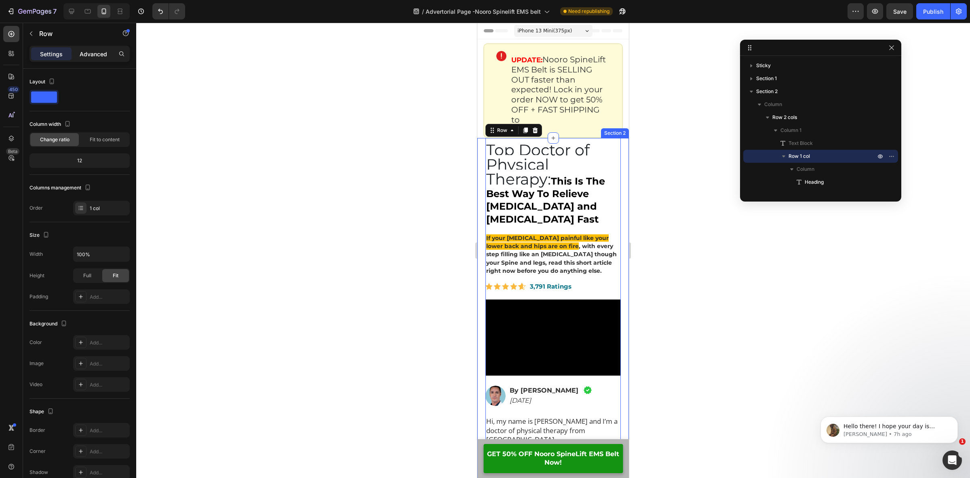
click at [105, 50] on p "Advanced" at bounding box center [93, 54] width 27 height 8
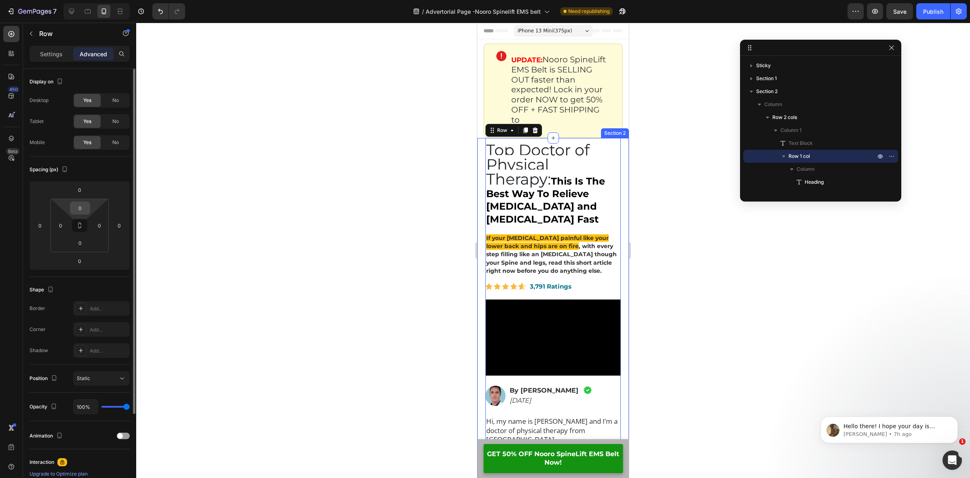
click at [84, 209] on input "0" at bounding box center [80, 208] width 16 height 12
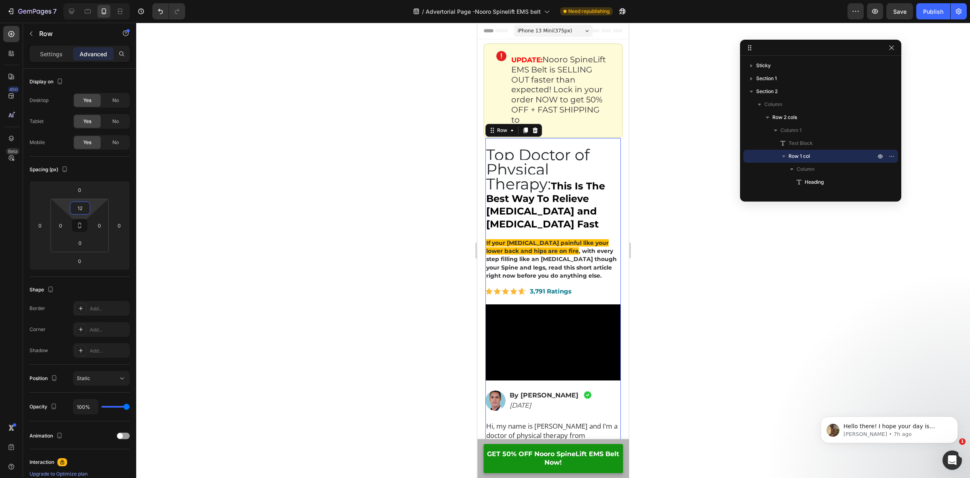
type input "1"
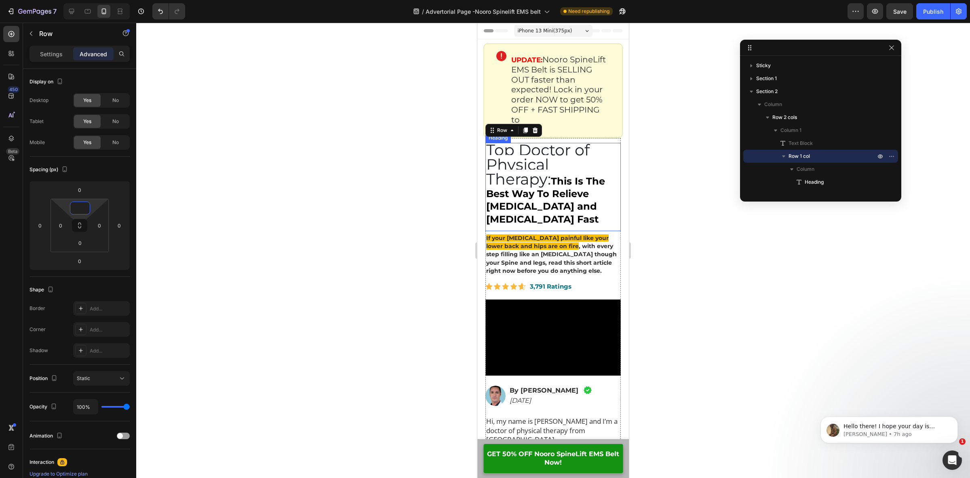
click at [560, 176] on strong "This Is The Best Way To Relieve [MEDICAL_DATA] and [MEDICAL_DATA] Fast" at bounding box center [545, 200] width 119 height 50
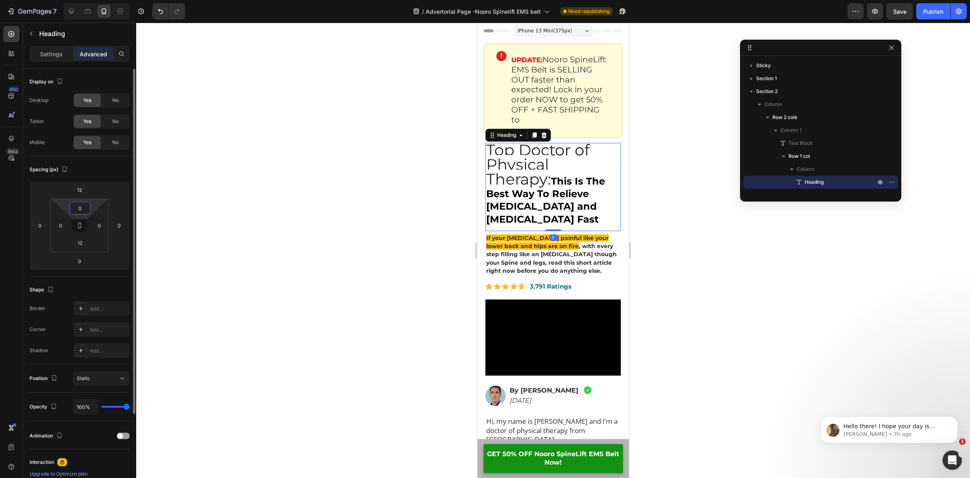
click at [81, 212] on input "0" at bounding box center [80, 208] width 16 height 12
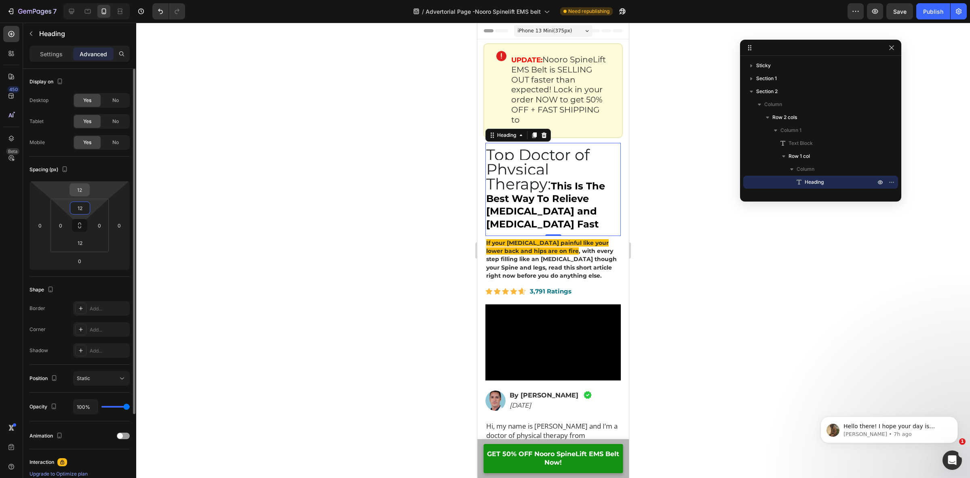
type input "12"
click at [85, 191] on input "12" at bounding box center [80, 190] width 16 height 12
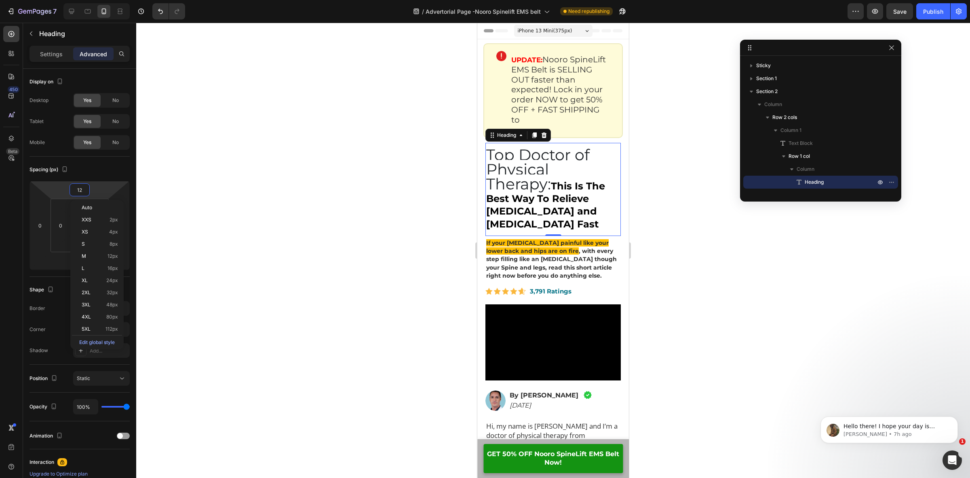
click at [161, 190] on div at bounding box center [553, 250] width 834 height 455
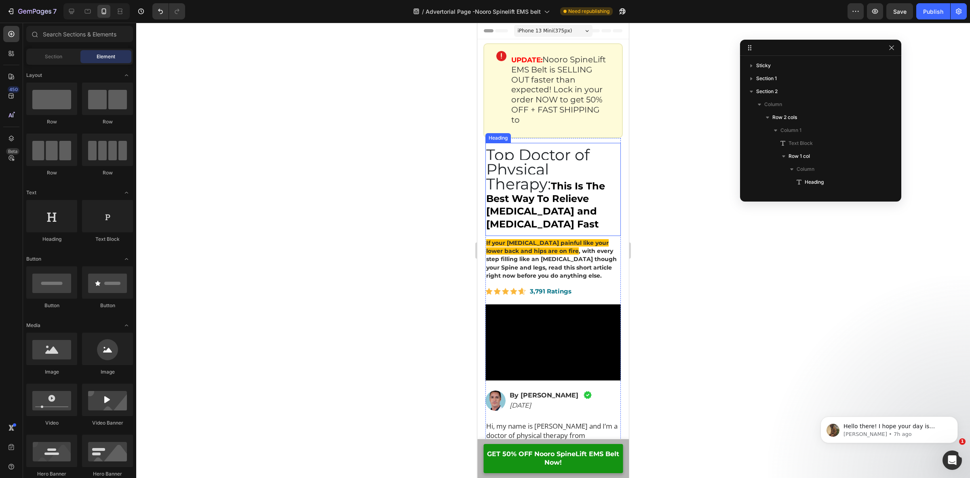
click at [571, 166] on h2 "Top Doctor of Physical Therapy: This Is The Best Way To Relieve Sciatica and Lo…" at bounding box center [553, 189] width 135 height 83
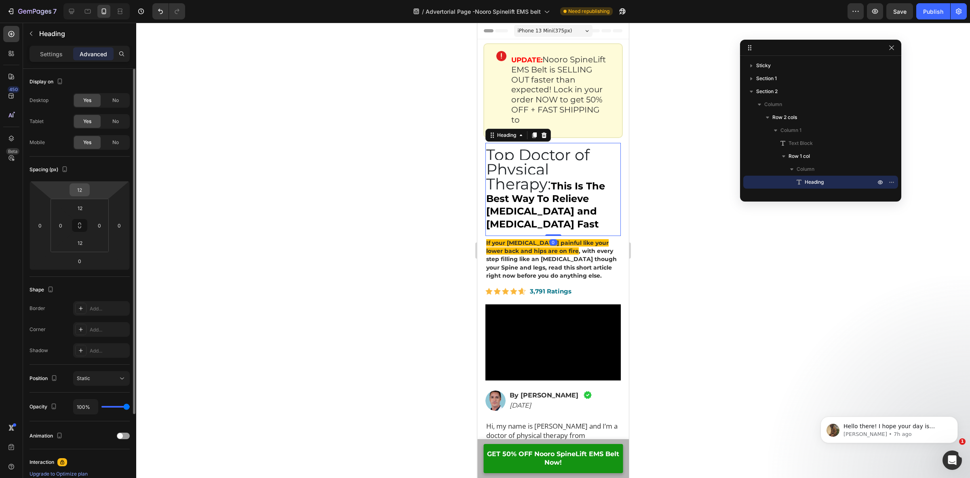
click at [79, 191] on input "12" at bounding box center [80, 190] width 16 height 12
type input "0"
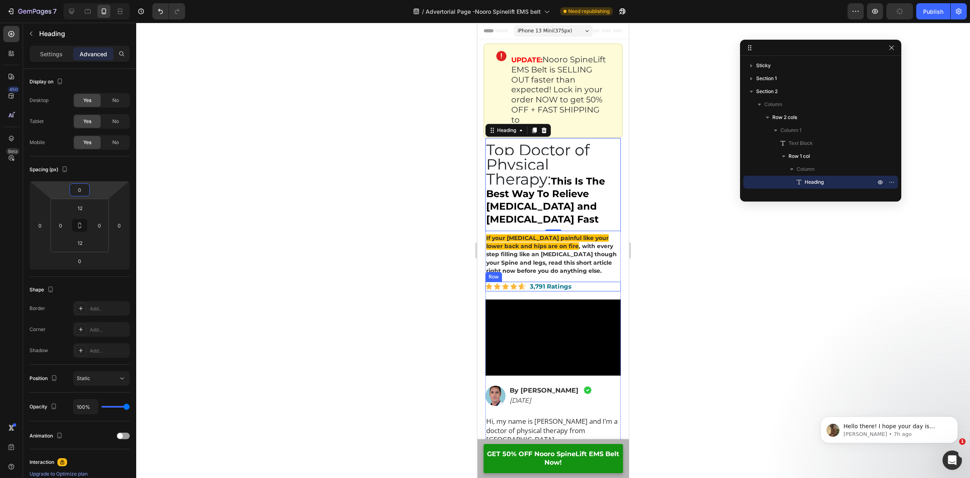
click at [588, 285] on div "Image 3,791 Ratings Text Block Row" at bounding box center [553, 286] width 135 height 10
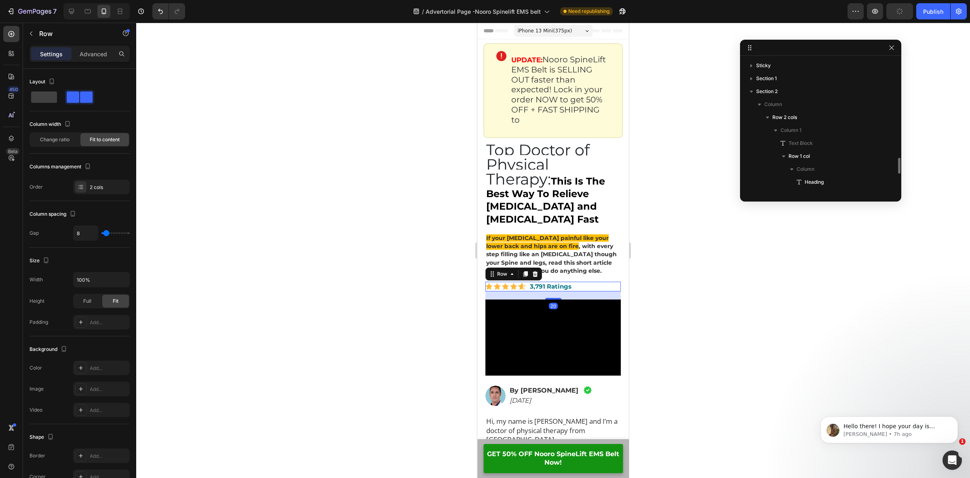
scroll to position [88, 0]
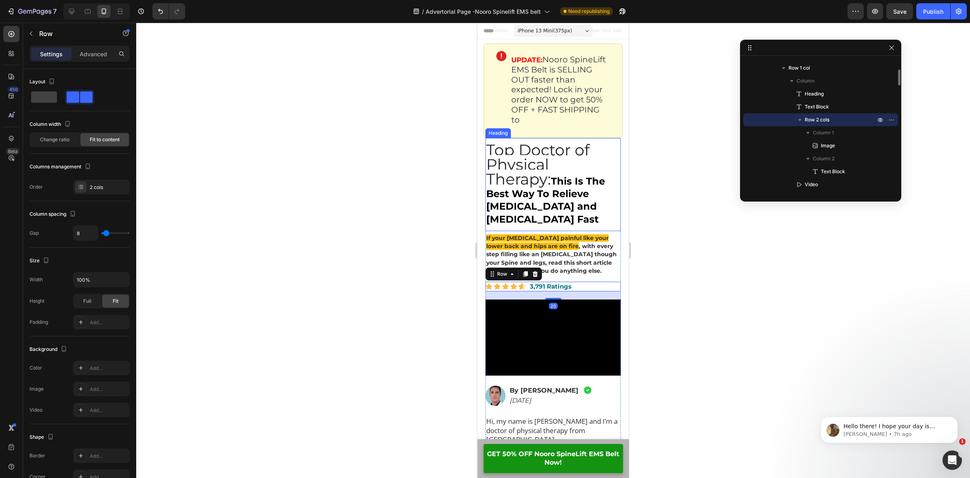
click at [516, 189] on strong "This Is The Best Way To Relieve [MEDICAL_DATA] and [MEDICAL_DATA] Fast" at bounding box center [545, 200] width 119 height 50
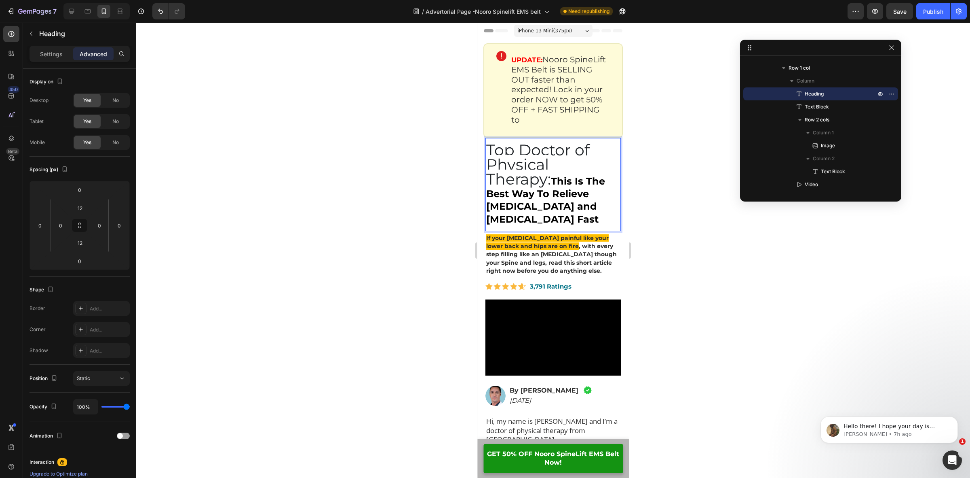
click at [528, 163] on span "Top Doctor of Physical Therapy:" at bounding box center [538, 164] width 104 height 48
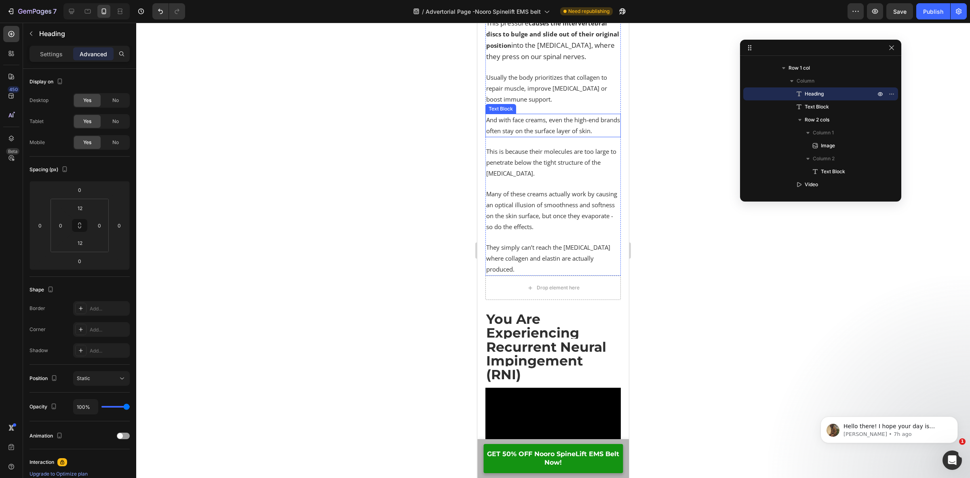
scroll to position [2477, 0]
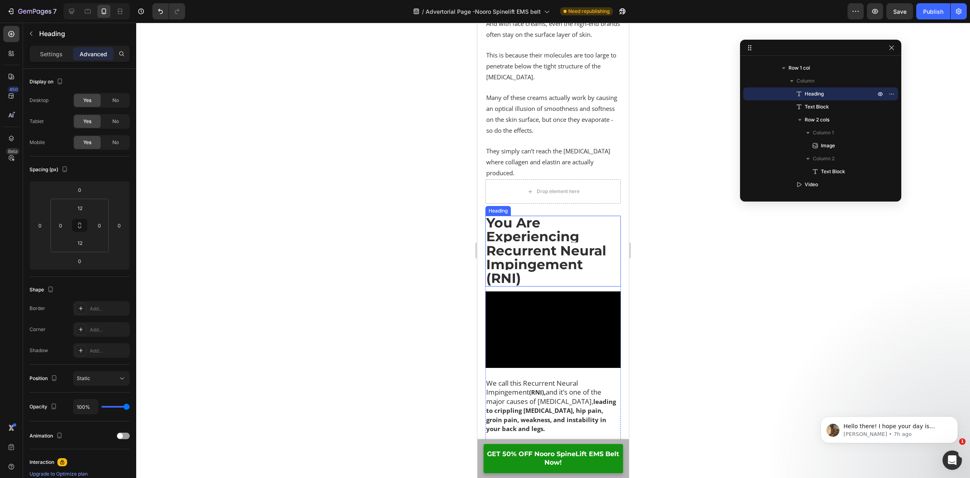
click at [550, 264] on h2 "You Are Experiencing Recurrent Neural Impingement (RNI)" at bounding box center [553, 251] width 135 height 71
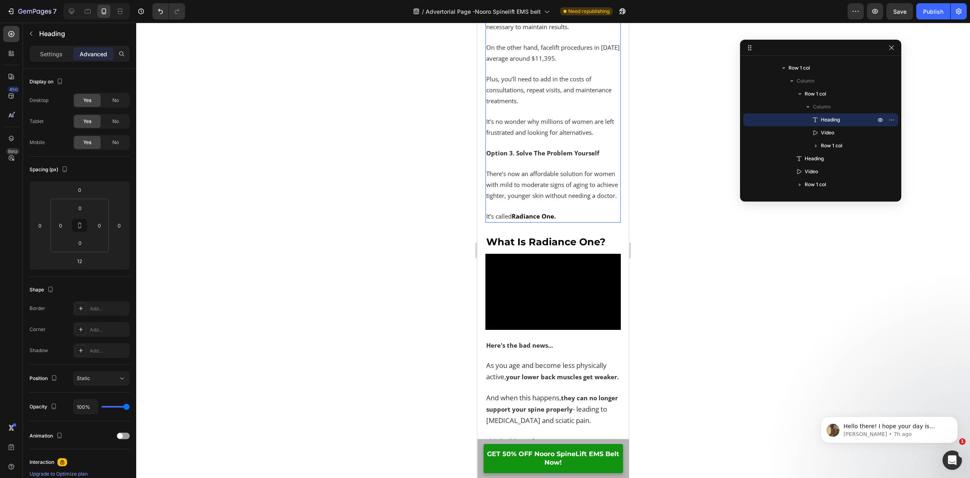
scroll to position [3184, 0]
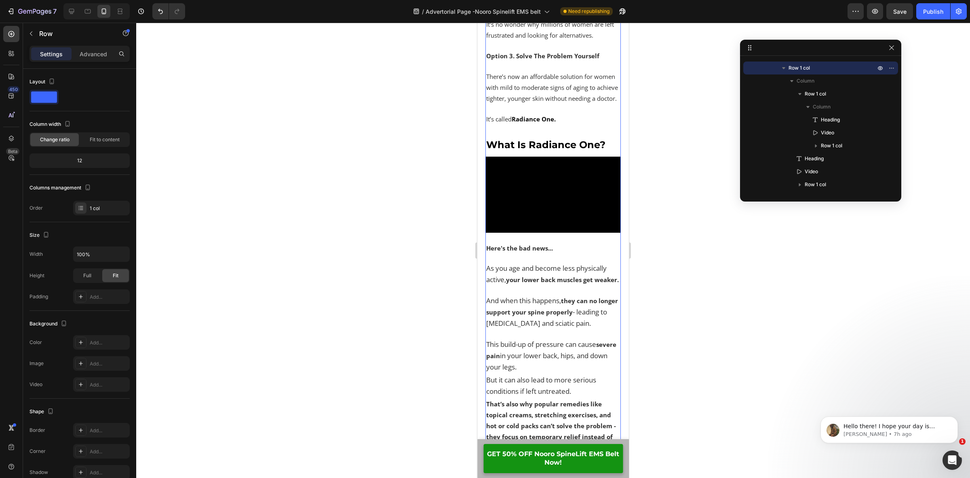
click at [567, 146] on h2 "What Is Radiance One?" at bounding box center [553, 144] width 135 height 14
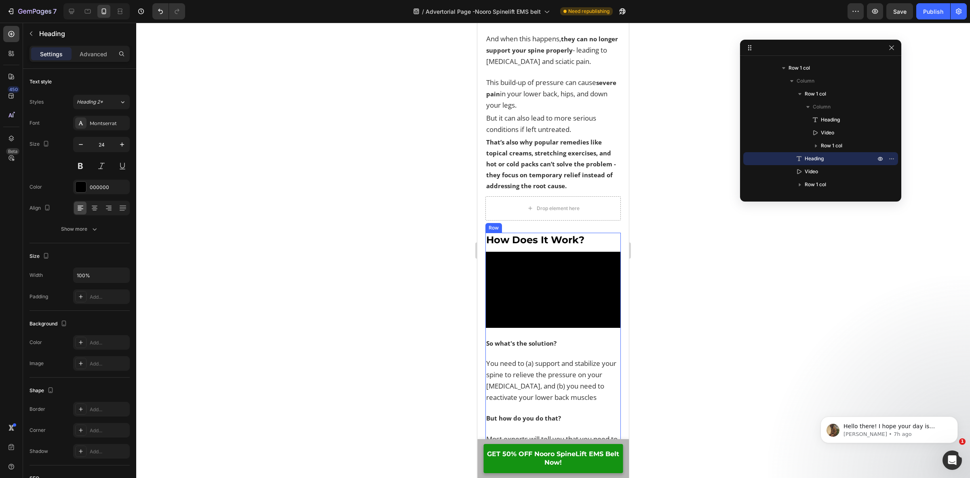
scroll to position [3437, 0]
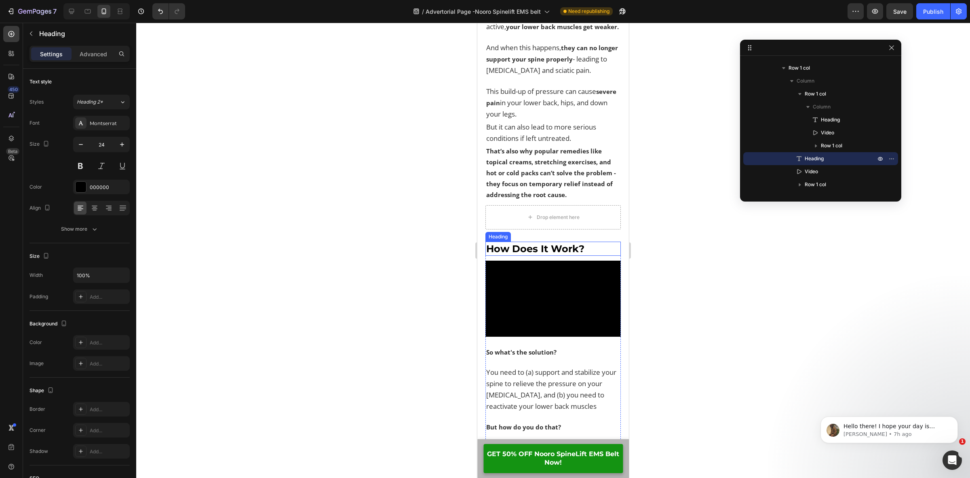
click at [553, 256] on h2 "How Does It Work?" at bounding box center [553, 248] width 135 height 14
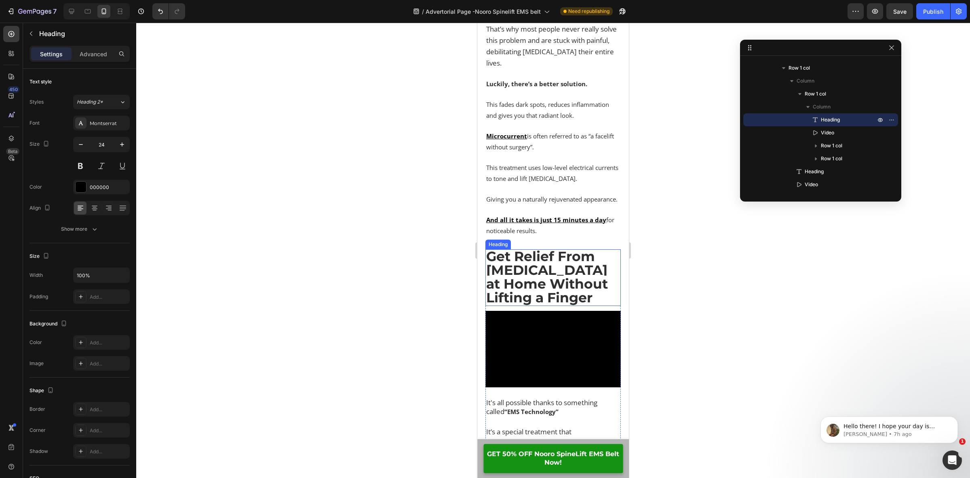
scroll to position [3993, 0]
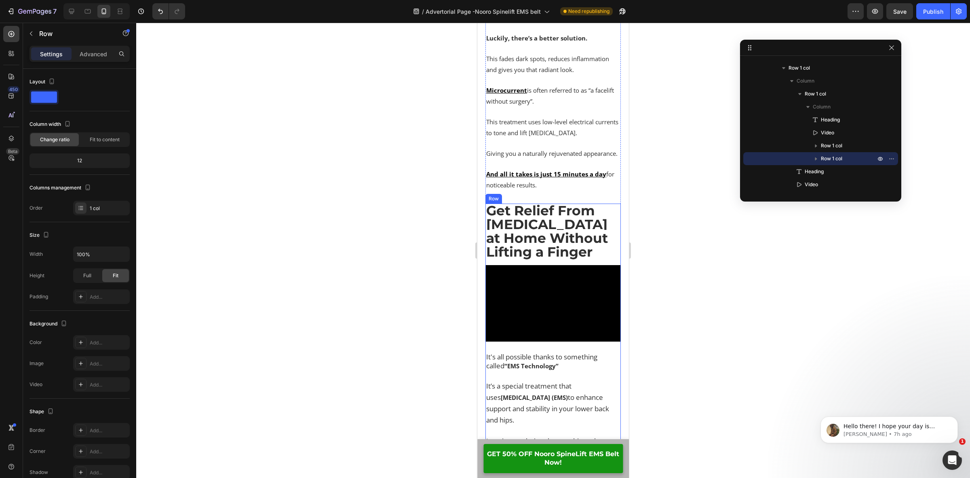
click at [543, 280] on div "Get Relief From Sciatica at Home Without Lifting a Finger Heading Video It's al…" at bounding box center [553, 443] width 135 height 480
click at [537, 260] on h2 "Get Relief From Sciatica at Home Without Lifting a Finger" at bounding box center [553, 231] width 135 height 57
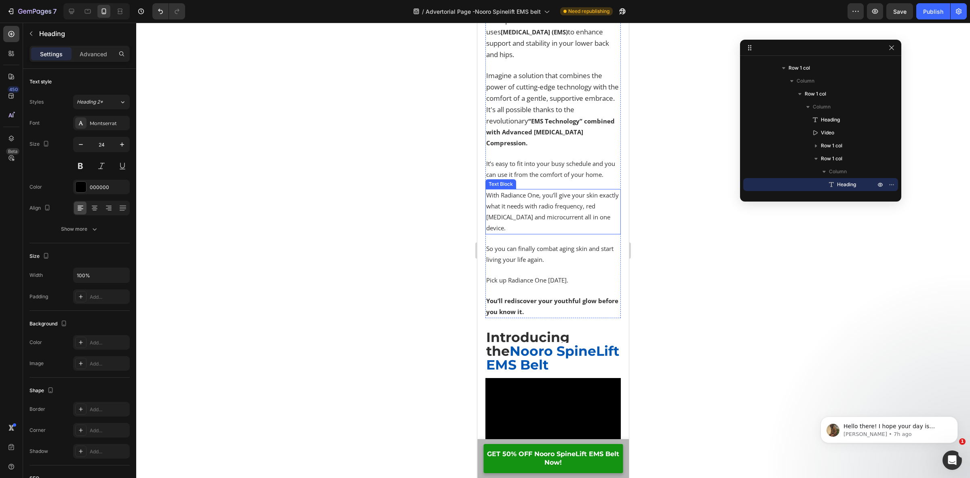
scroll to position [4398, 0]
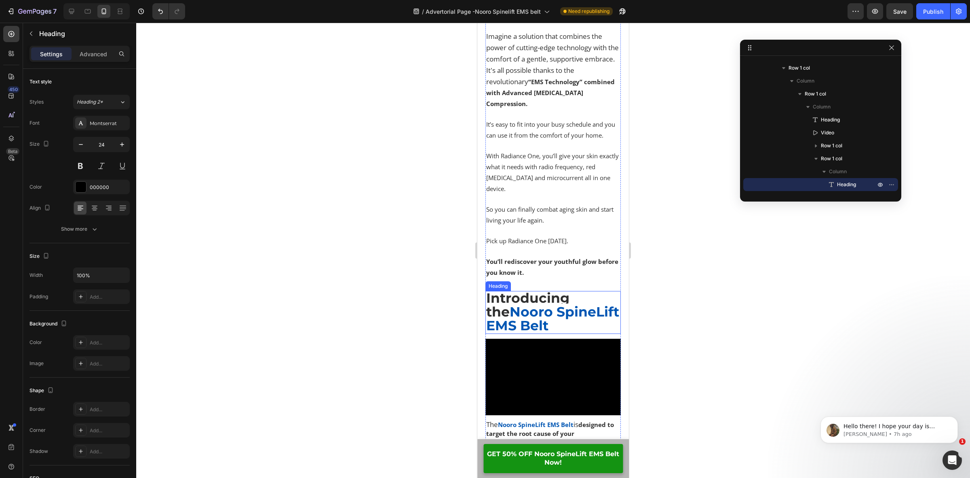
click at [547, 319] on strong "Introducing the" at bounding box center [527, 305] width 83 height 30
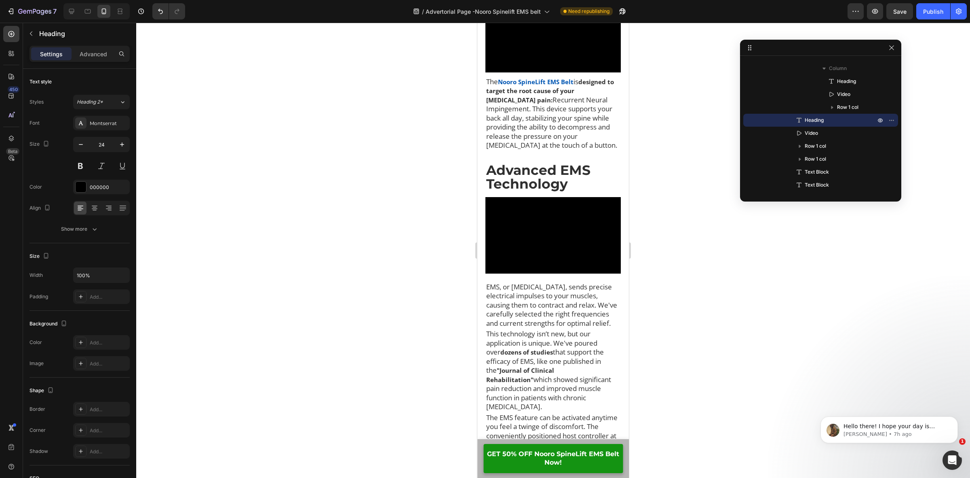
scroll to position [4751, 0]
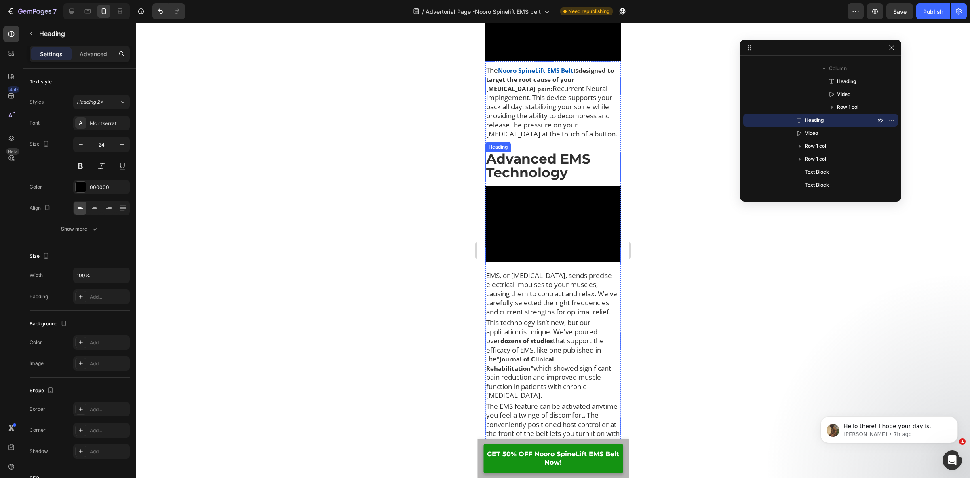
click at [567, 180] on strong "Advanced EMS Technology" at bounding box center [538, 165] width 104 height 30
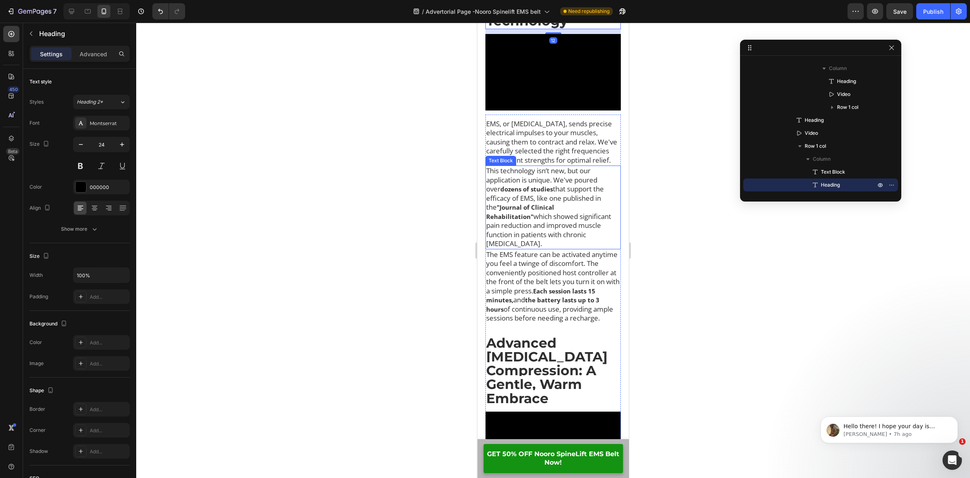
scroll to position [5055, 0]
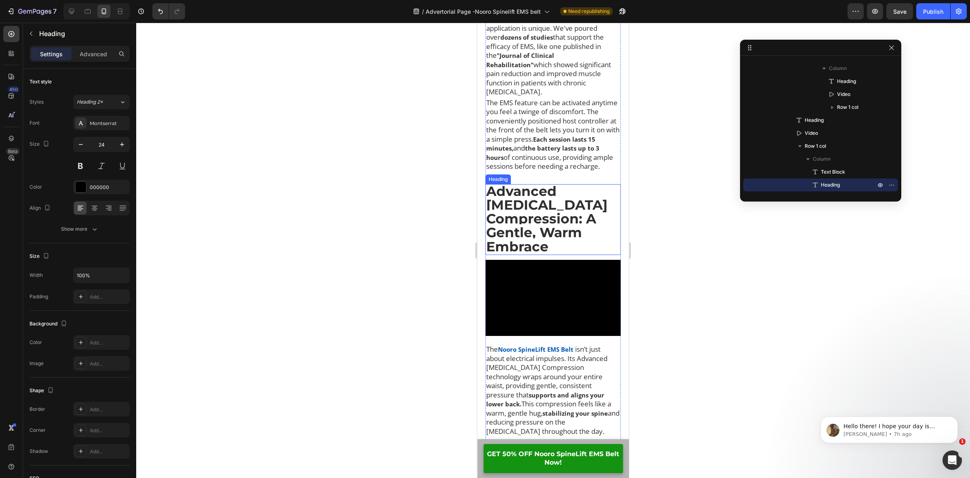
click at [561, 255] on h2 "Advanced Lumbar Compression: A Gentle, Warm Embrace" at bounding box center [553, 219] width 135 height 71
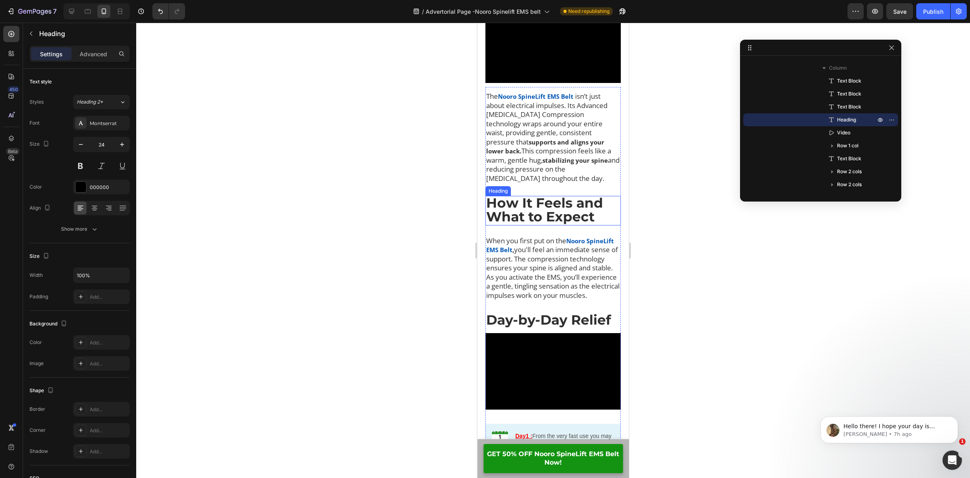
click at [567, 224] on strong "How It Feels and What to Expect" at bounding box center [544, 210] width 117 height 30
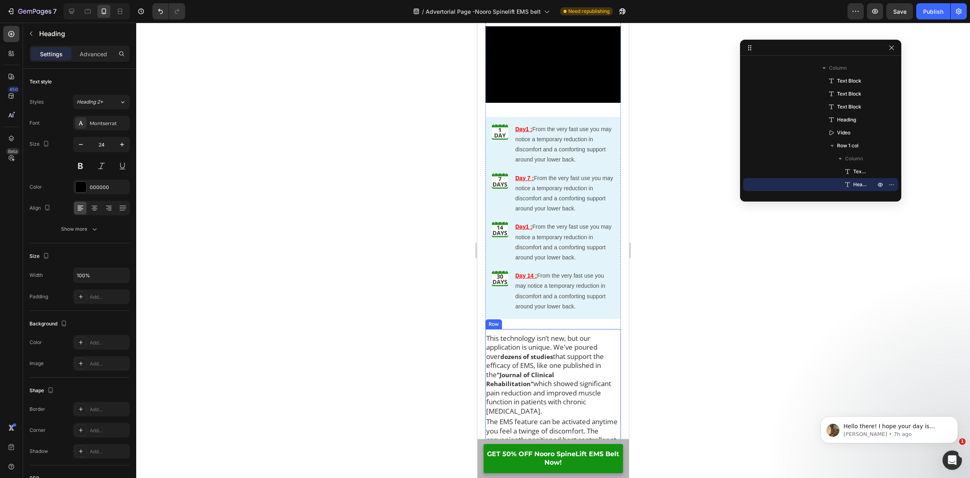
scroll to position [5611, 0]
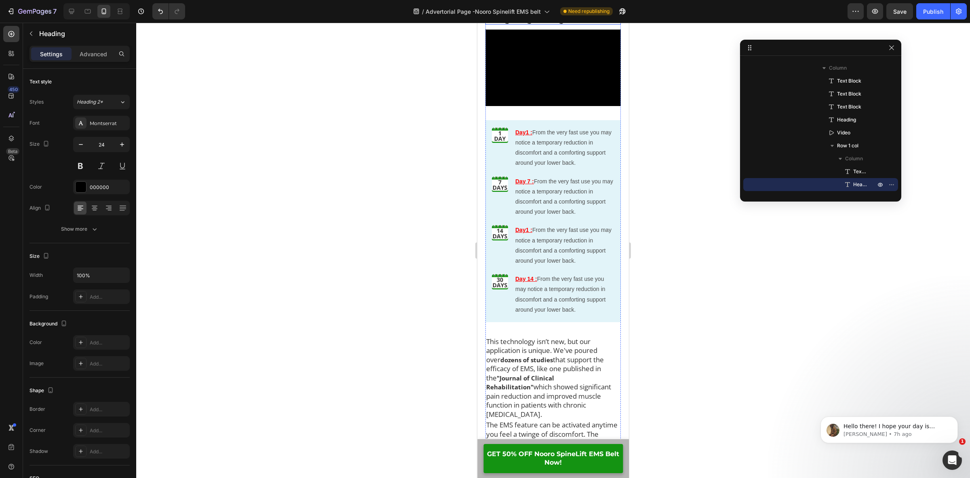
click at [575, 24] on strong "Day-by-Day Relief" at bounding box center [548, 16] width 125 height 16
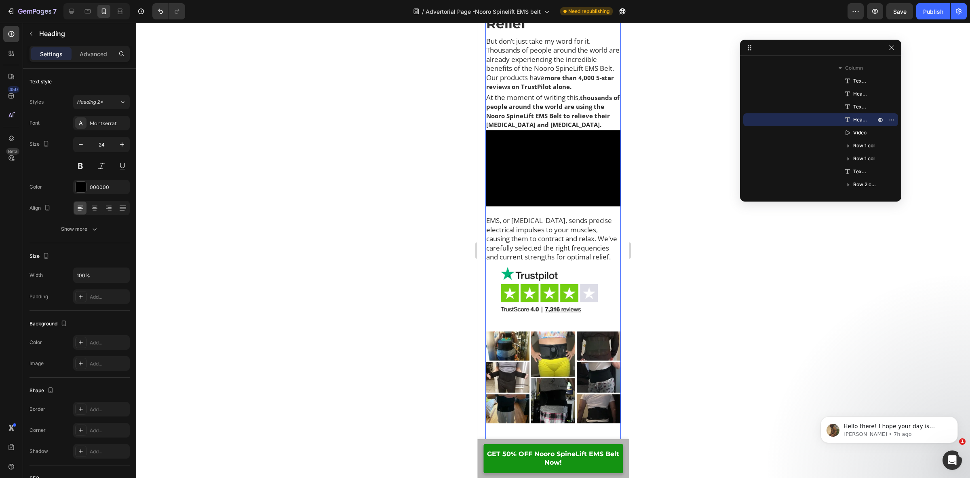
scroll to position [6116, 0]
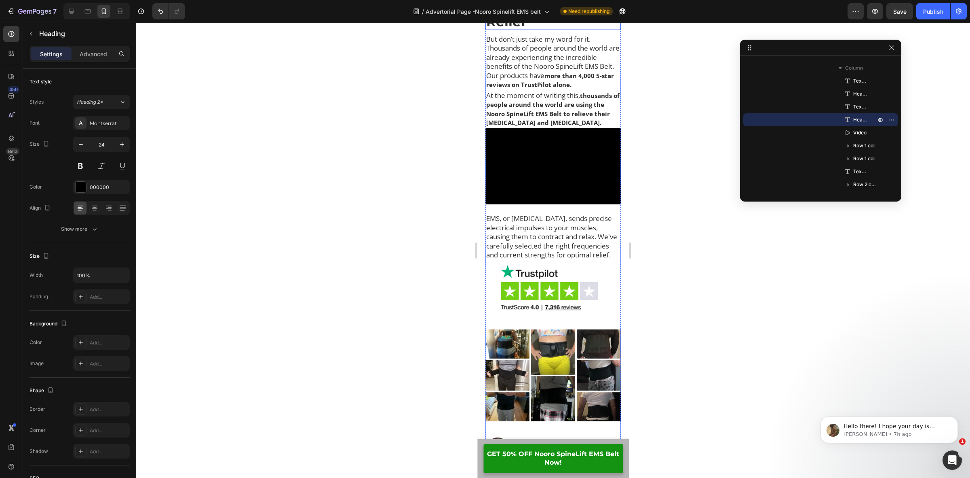
click at [551, 29] on strong "Real People, Real Relief" at bounding box center [546, 14] width 121 height 30
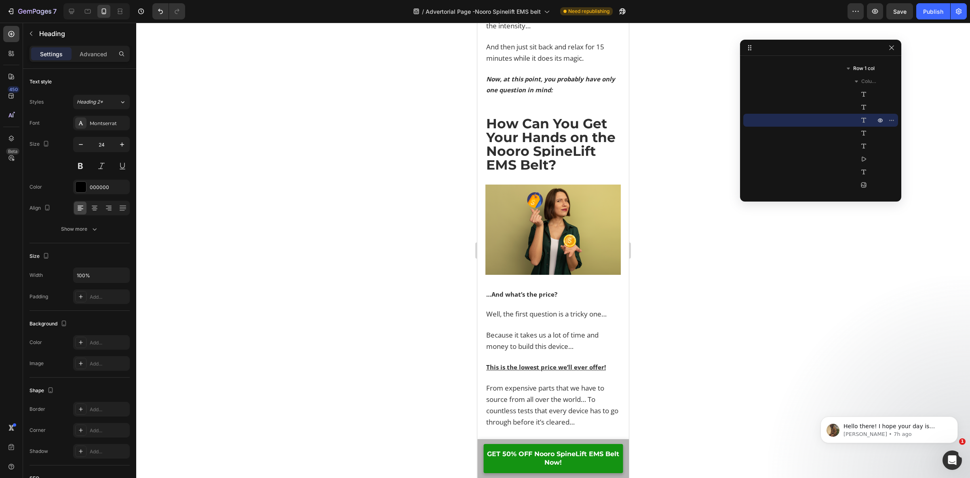
scroll to position [8340, 0]
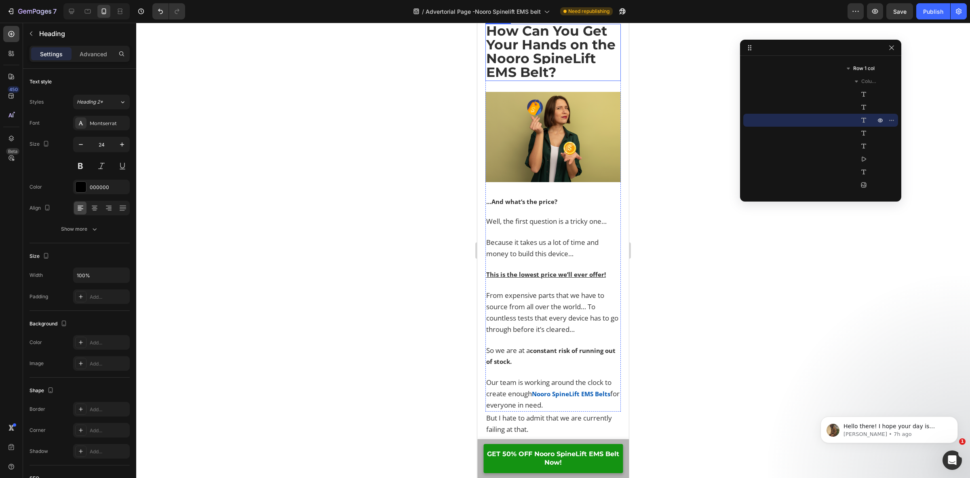
click at [552, 80] on strong "How Can You Get Your Hands on the Nooro SpineLift EMS Belt?" at bounding box center [550, 52] width 129 height 58
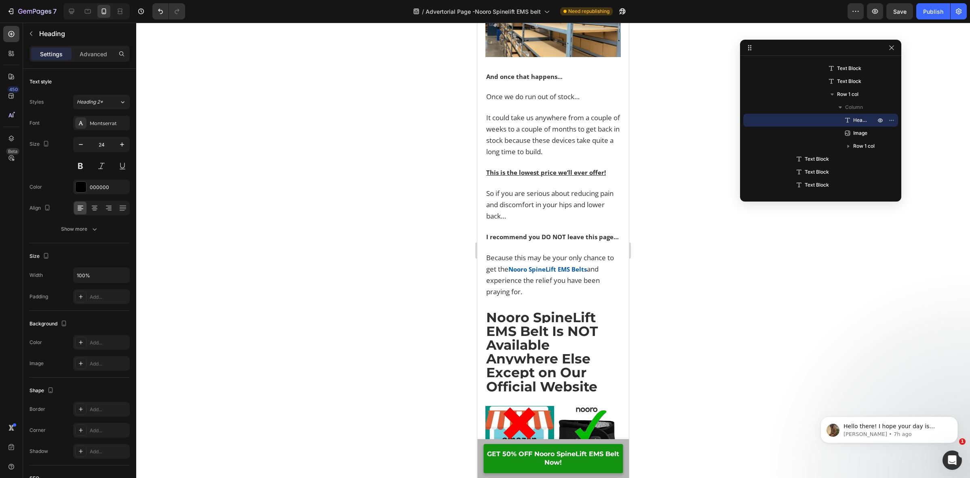
scroll to position [9149, 0]
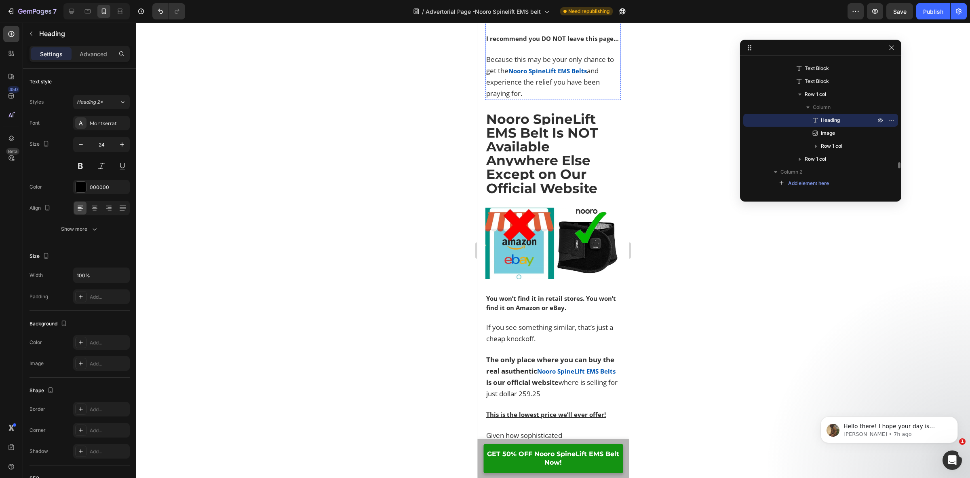
scroll to position [9402, 0]
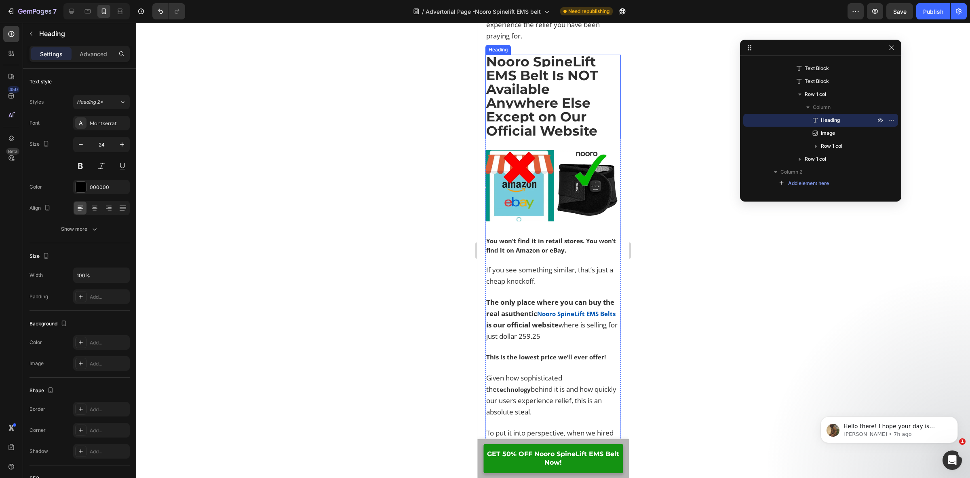
click at [547, 139] on strong "Nooro SpineLift EMS Belt Is NOT Available Anywhere Else Except on Our Official …" at bounding box center [542, 95] width 112 height 85
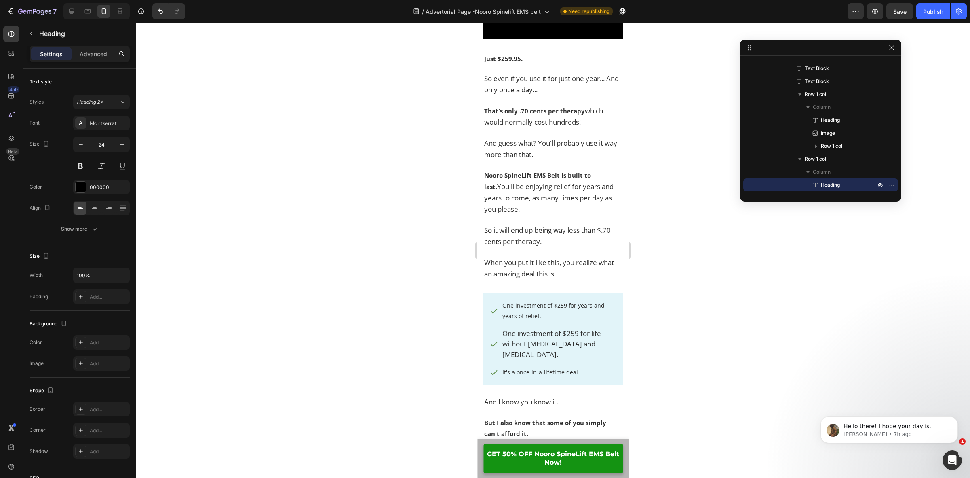
scroll to position [10210, 0]
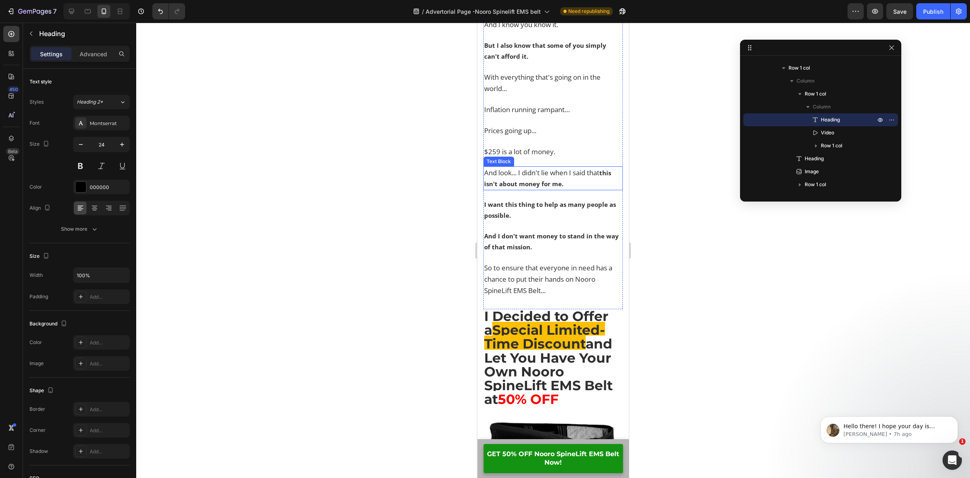
scroll to position [10918, 0]
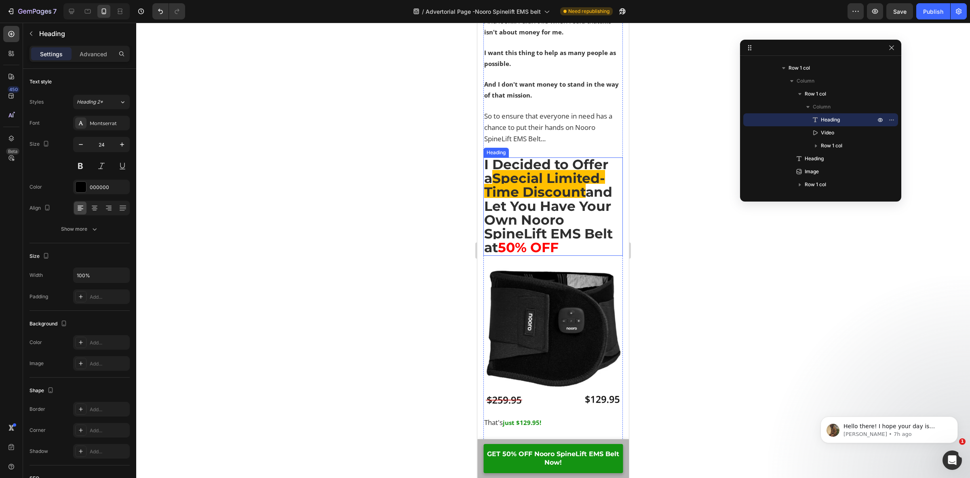
click at [554, 239] on strong "50% OFF" at bounding box center [528, 247] width 61 height 16
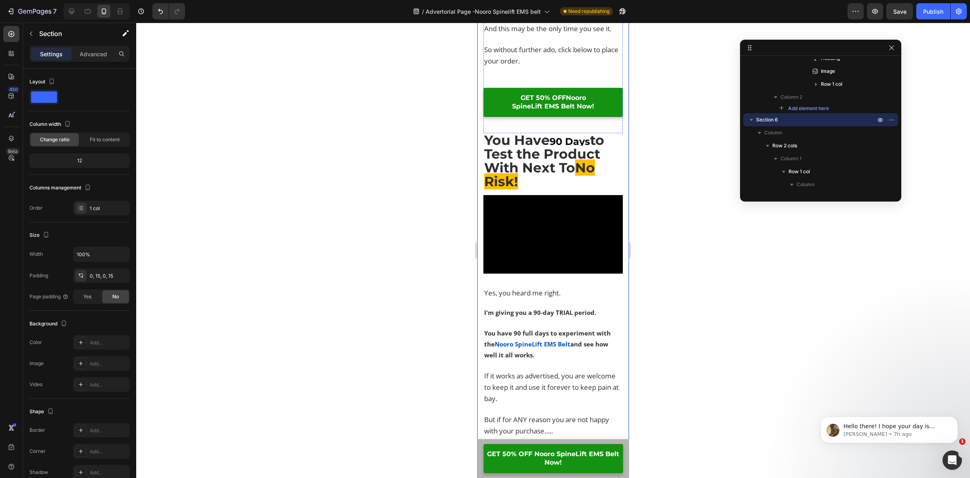
scroll to position [11727, 0]
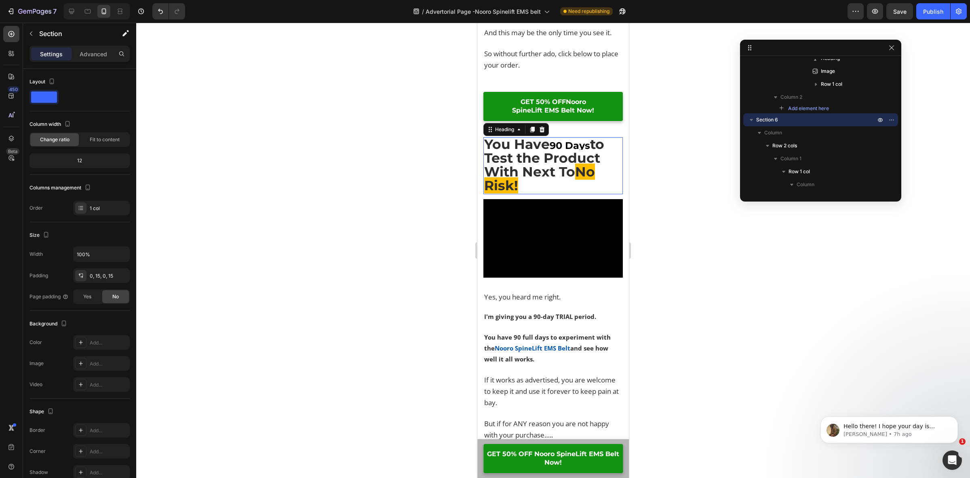
click at [546, 158] on strong "to Test the Product With Next To" at bounding box center [544, 158] width 120 height 44
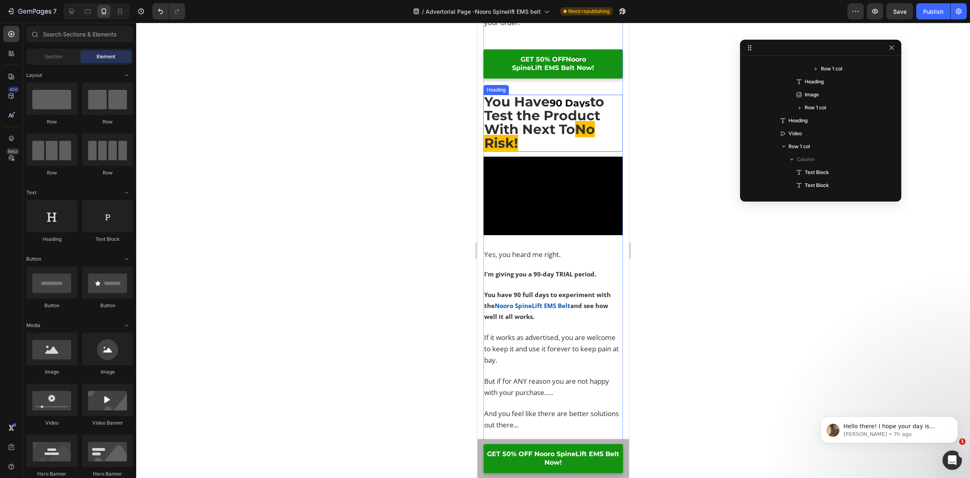
scroll to position [11784, 0]
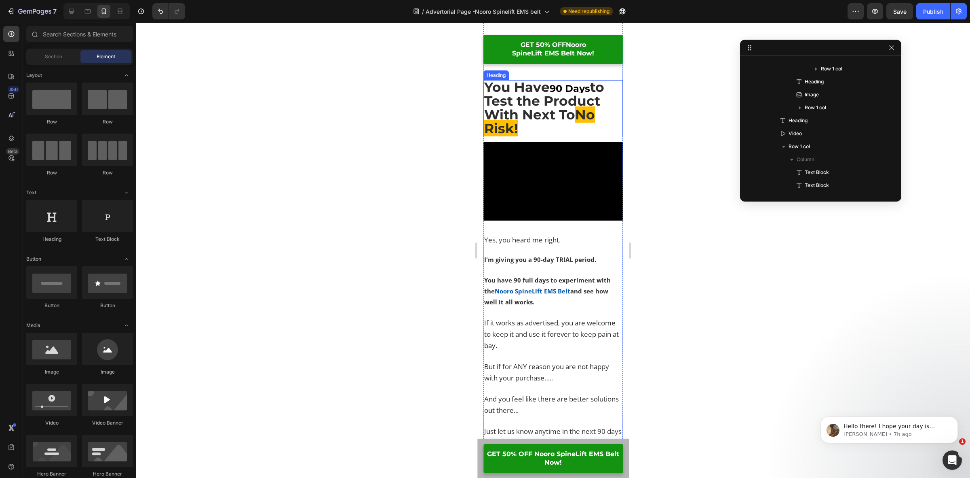
click at [602, 133] on h2 "You Have 90 Days to Test the Product With Next To No Risk!" at bounding box center [554, 108] width 140 height 57
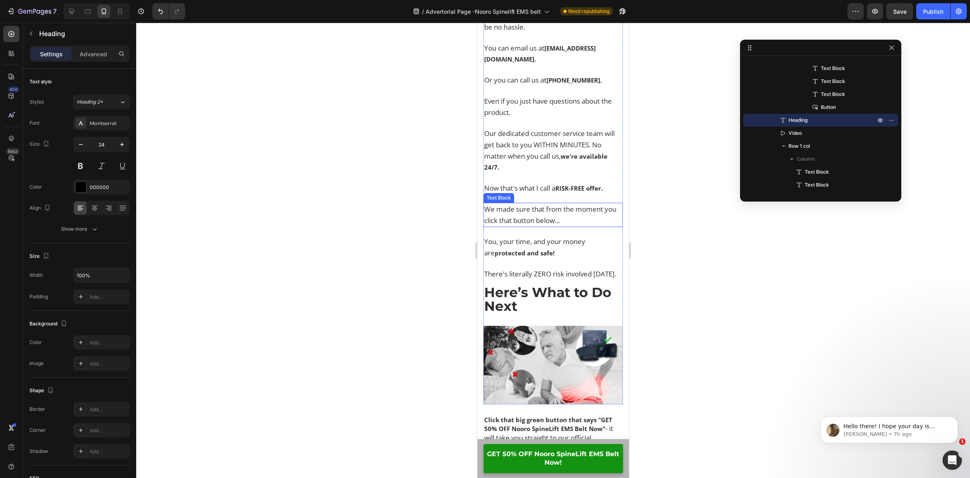
scroll to position [12491, 0]
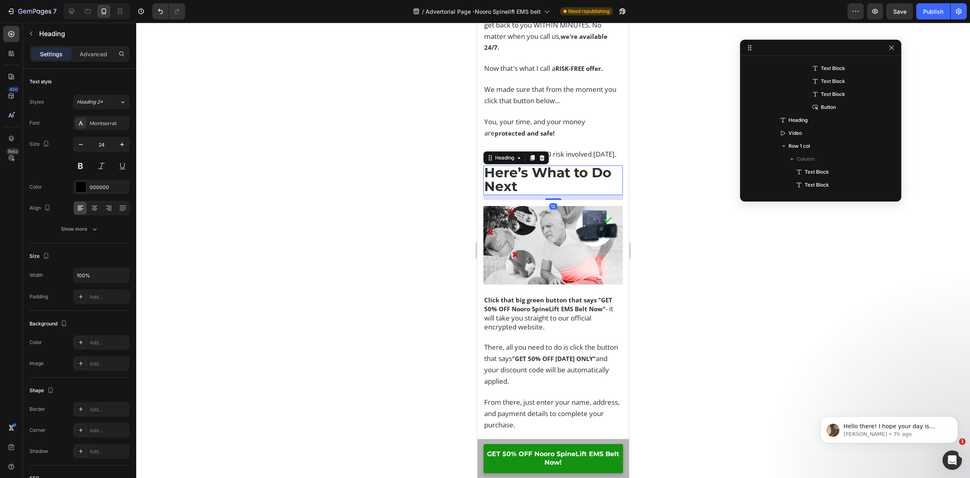
click at [543, 186] on h2 "Here’s What to Do Next" at bounding box center [554, 179] width 140 height 29
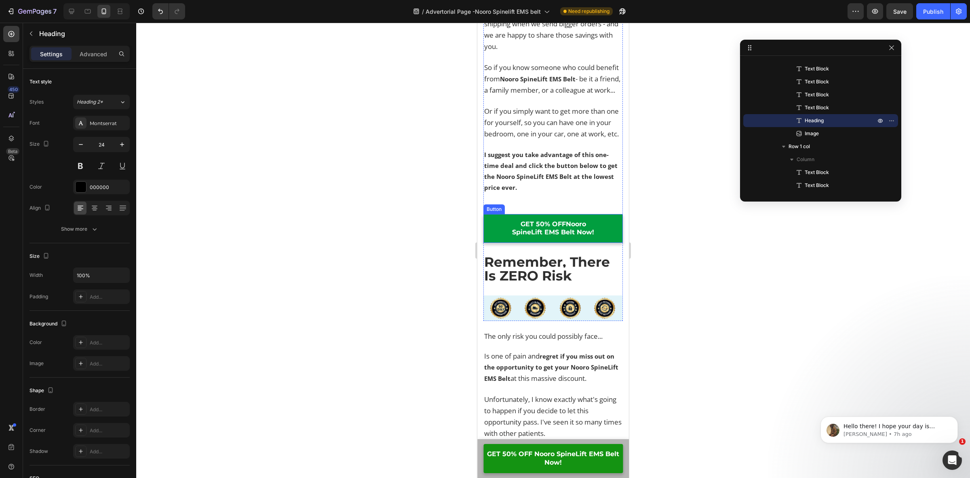
scroll to position [13149, 0]
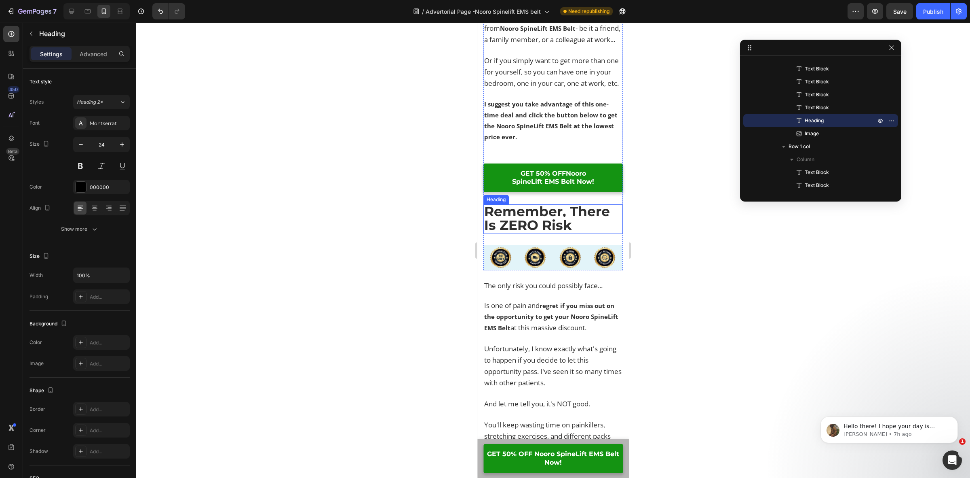
click at [559, 233] on strong "Remember, There Is ZERO Risk" at bounding box center [547, 218] width 126 height 30
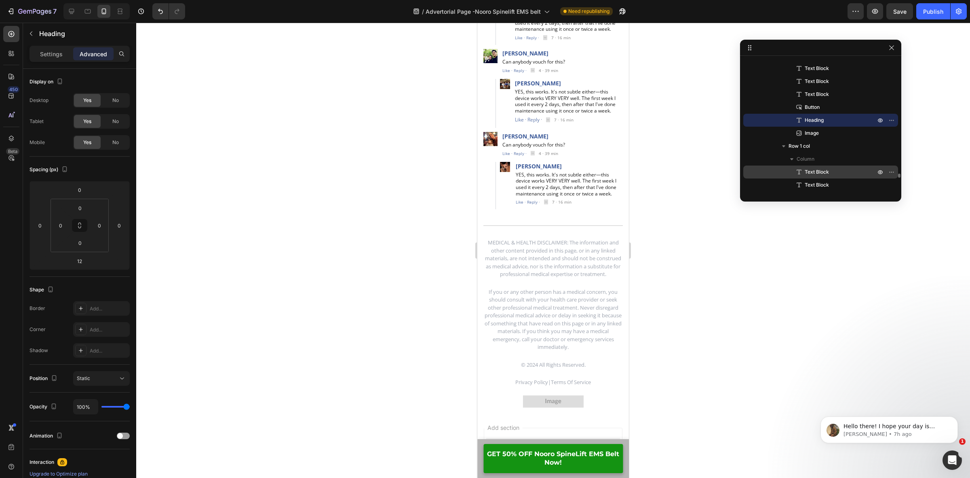
scroll to position [15402, 0]
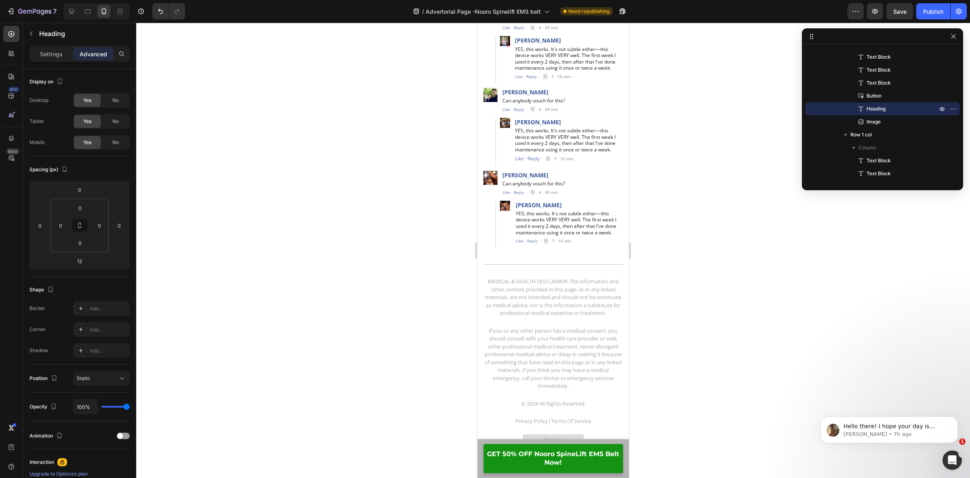
drag, startPoint x: 860, startPoint y: 51, endPoint x: 923, endPoint y: 40, distance: 64.1
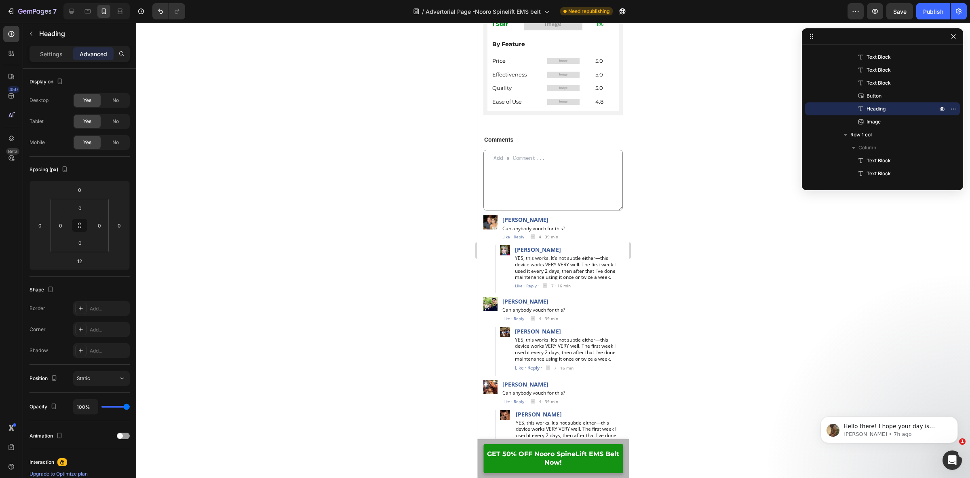
scroll to position [15190, 0]
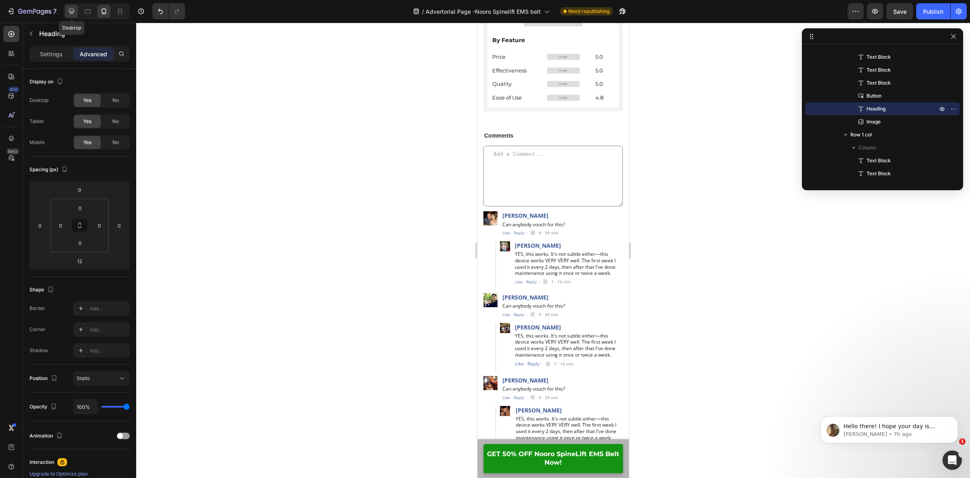
click at [77, 13] on div at bounding box center [71, 11] width 13 height 13
type input "0"
type input "30"
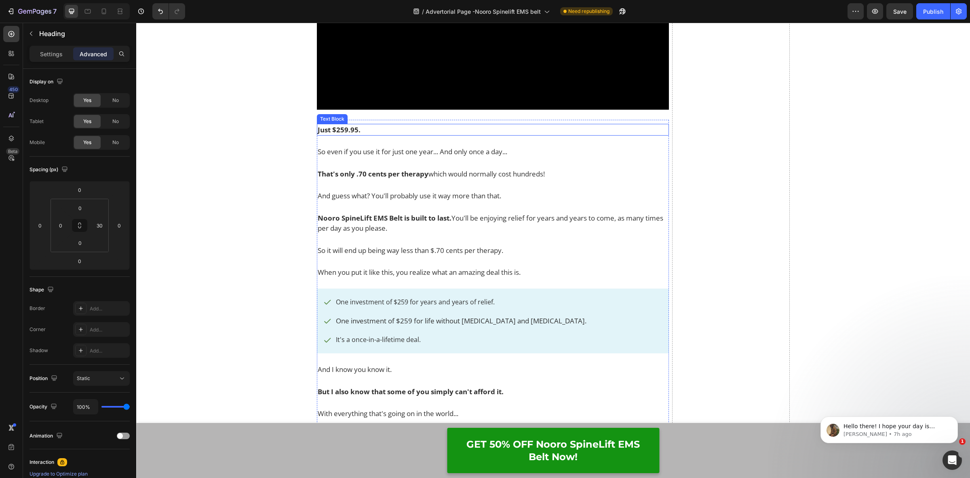
scroll to position [9683, 0]
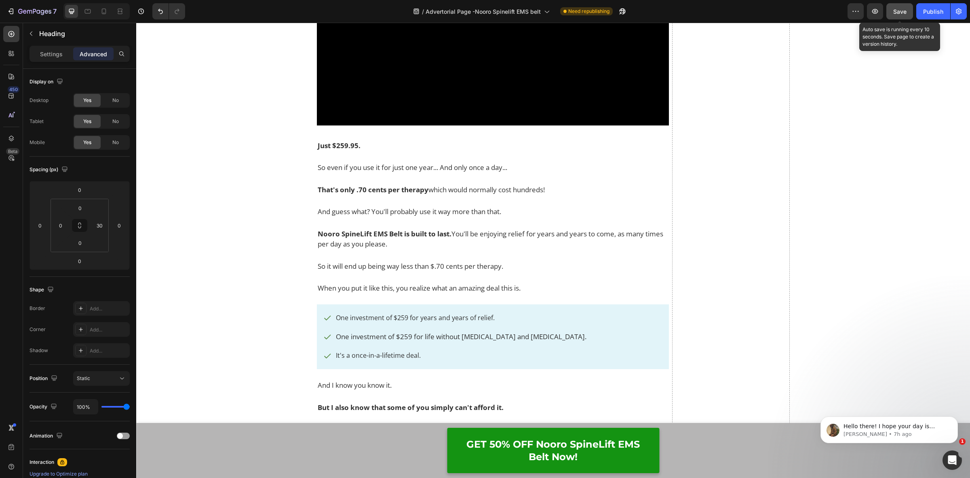
click at [894, 13] on span "Save" at bounding box center [900, 11] width 13 height 7
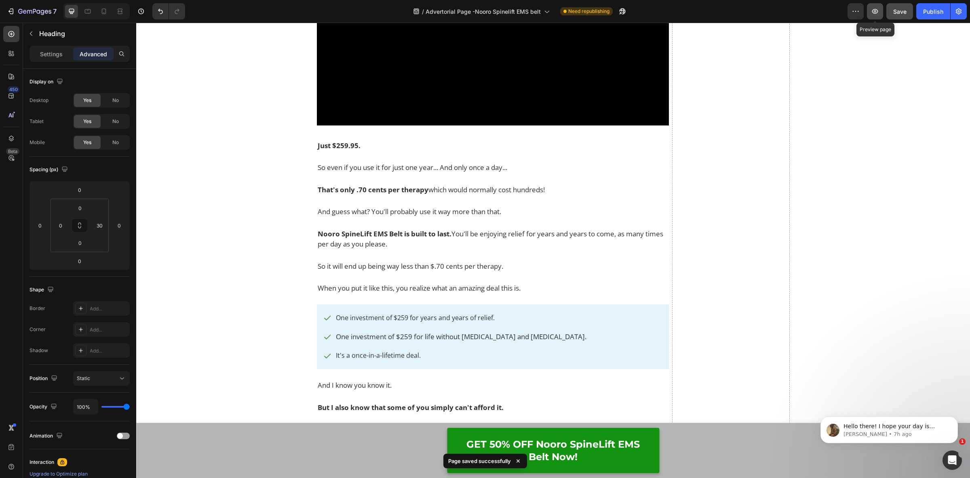
click at [877, 10] on icon "button" at bounding box center [876, 11] width 6 height 5
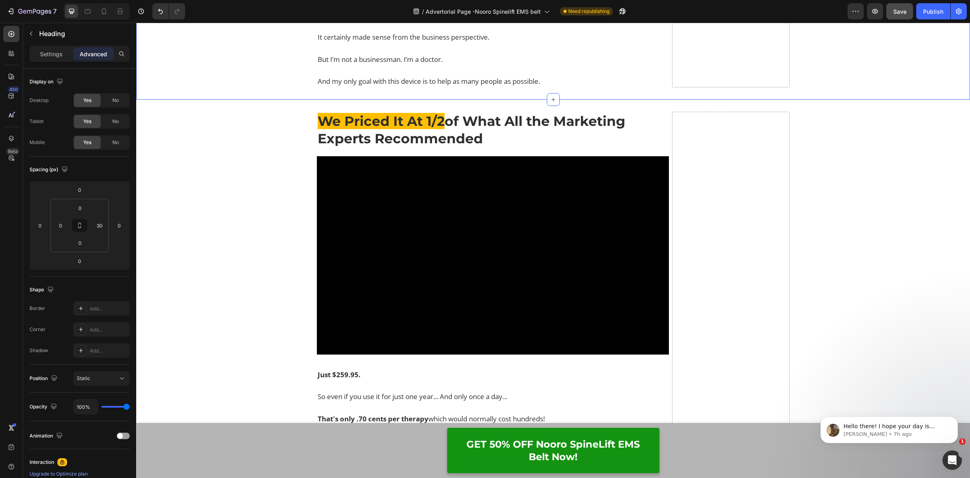
scroll to position [9329, 0]
click at [106, 12] on icon at bounding box center [104, 11] width 4 height 6
type input "12"
type input "0"
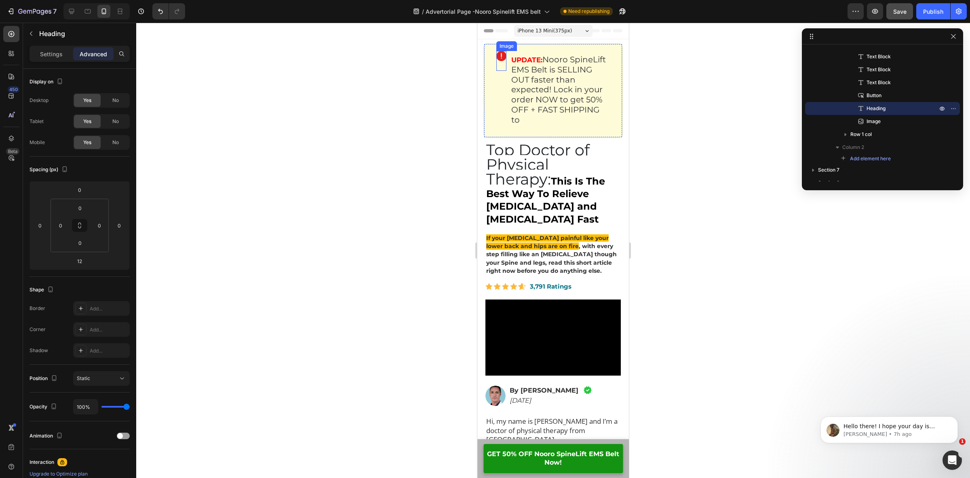
click at [498, 55] on img at bounding box center [502, 56] width 10 height 10
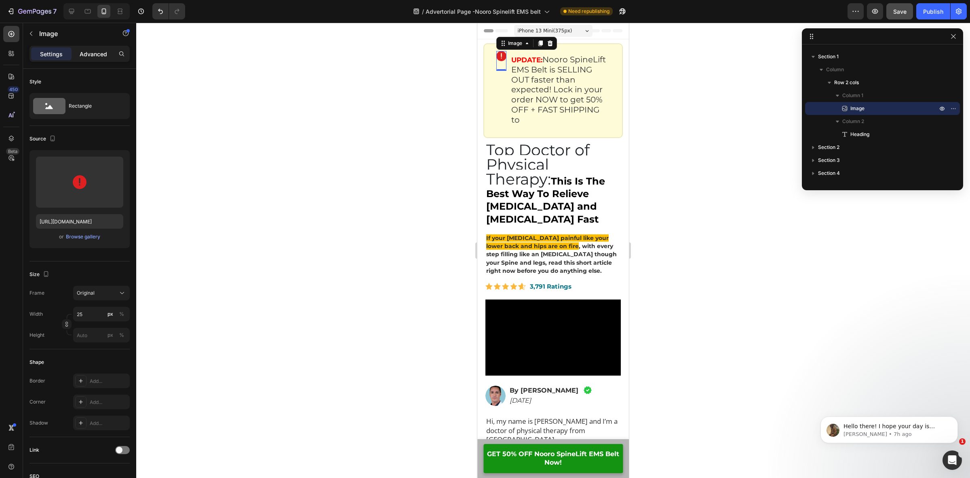
click at [103, 55] on p "Advanced" at bounding box center [93, 54] width 27 height 8
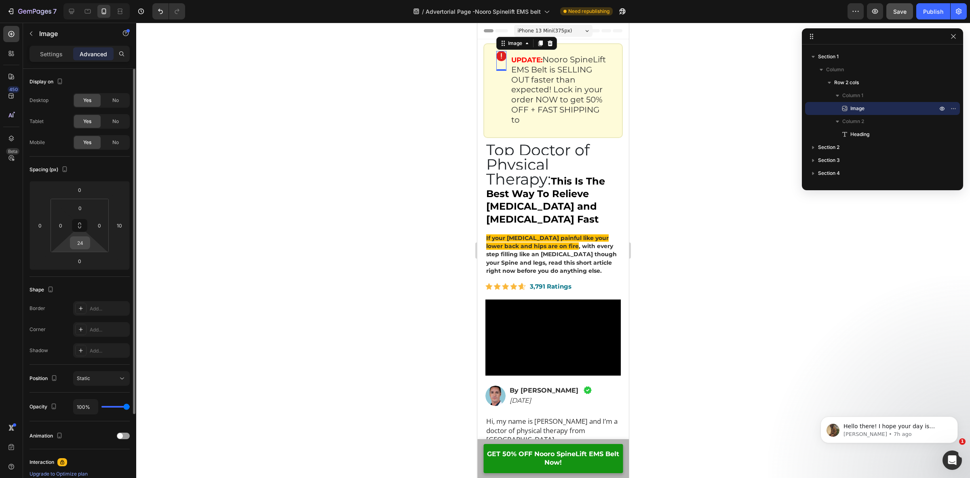
click at [82, 245] on input "24" at bounding box center [80, 243] width 16 height 12
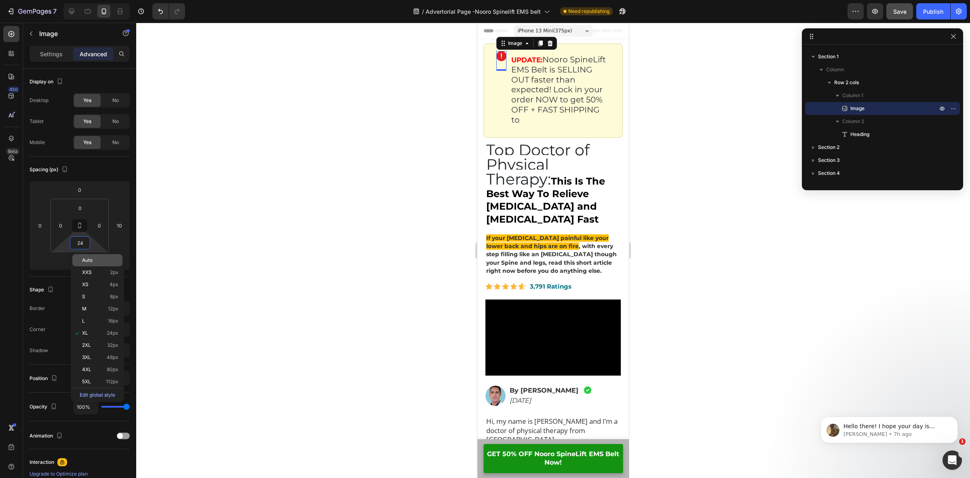
click at [90, 262] on span "Auto" at bounding box center [87, 260] width 11 height 6
type input "Auto"
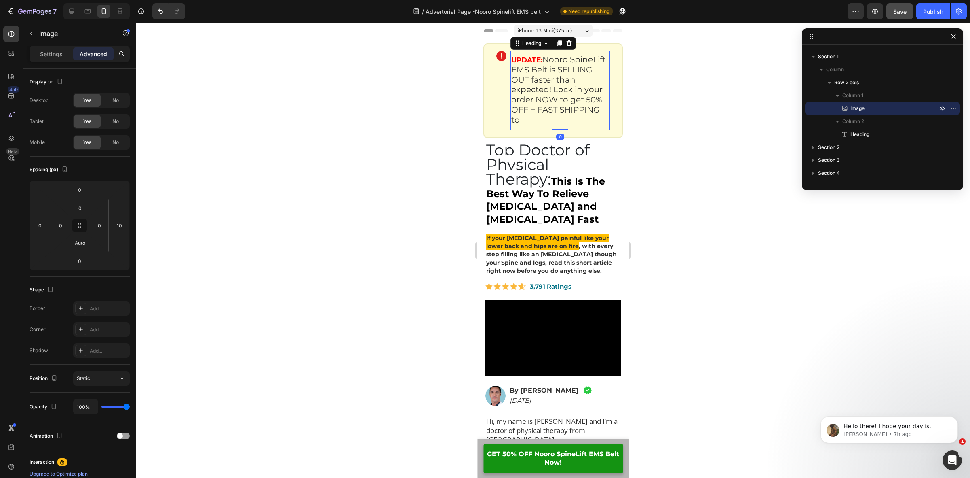
click at [514, 55] on h2 "UPDATE: Nooro SpineLift EMS Belt is SELLING OUT faster than expected! Lock in y…" at bounding box center [560, 90] width 99 height 72
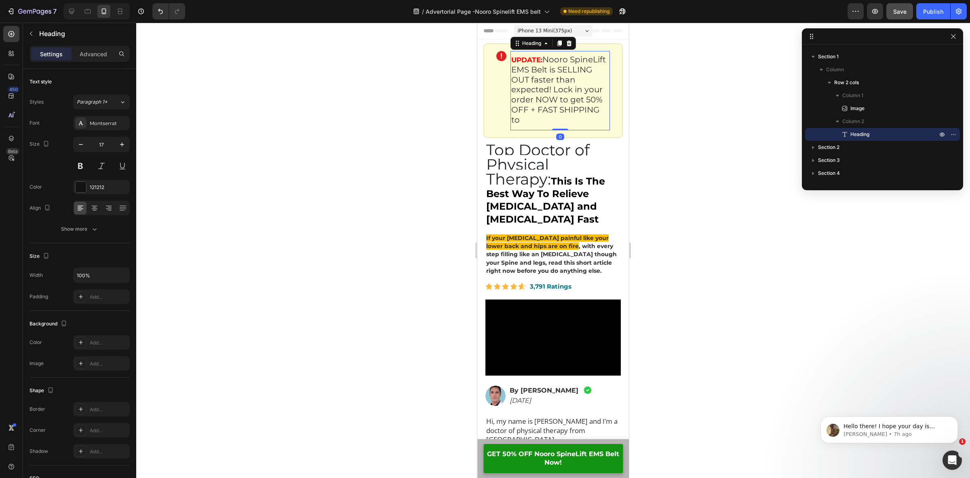
click at [514, 55] on h2 "UPDATE: Nooro SpineLift EMS Belt is SELLING OUT faster than expected! Lock in y…" at bounding box center [560, 90] width 99 height 72
click at [514, 55] on p "UPDATE: Nooro SpineLift EMS Belt is SELLING OUT faster than expected! Lock in y…" at bounding box center [561, 90] width 98 height 70
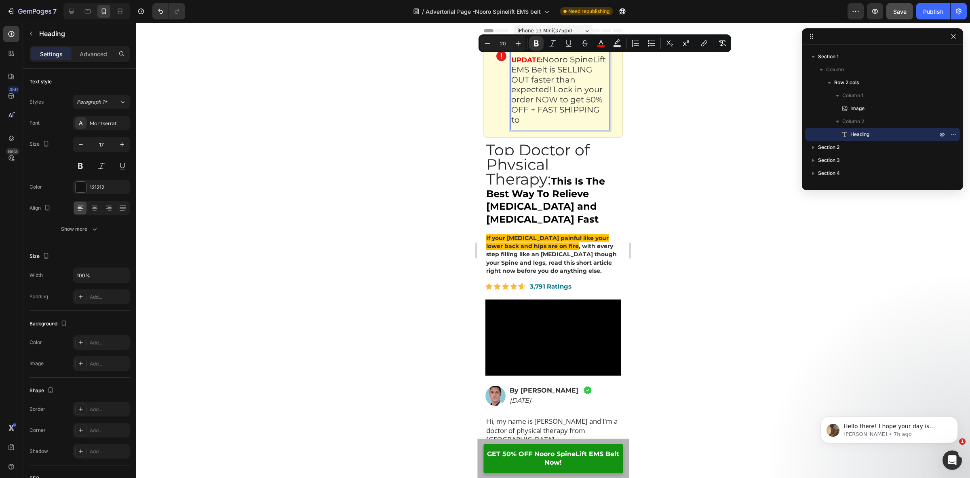
click at [580, 59] on p "UPDATE: Nooro SpineLift EMS Belt is SELLING OUT faster than expected! Lock in y…" at bounding box center [561, 90] width 98 height 70
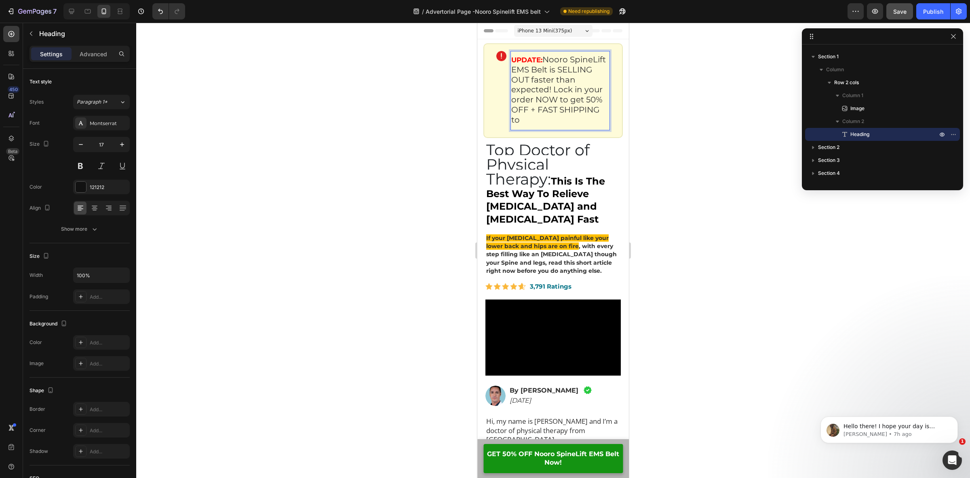
click at [514, 59] on strong "UPDATE:" at bounding box center [527, 60] width 31 height 8
click at [514, 53] on div "UPDATE: Nooro SpineLift EMS Belt is SELLING OUT faster than expected! Lock in y…" at bounding box center [560, 90] width 99 height 79
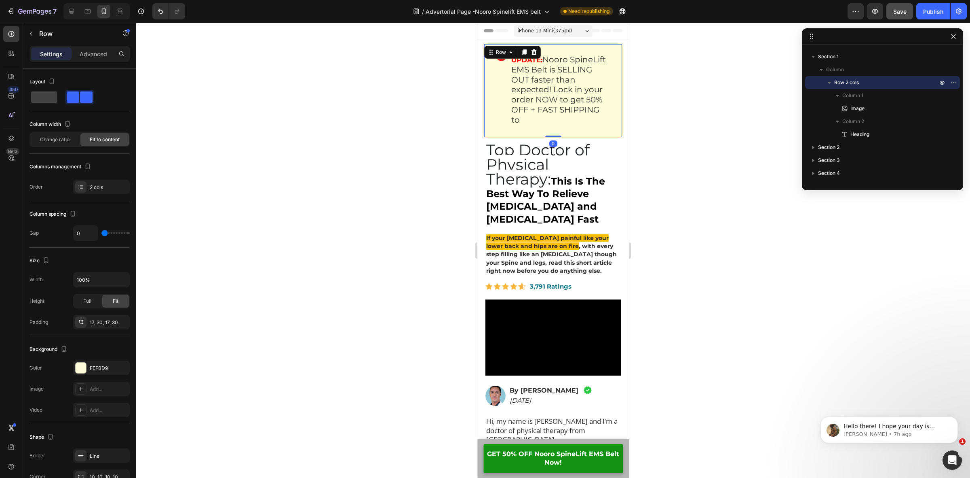
click at [509, 55] on div "Image ⁠⁠⁠⁠⁠⁠⁠ UPDATE: Nooro SpineLift EMS Belt is SELLING OUT faster than expec…" at bounding box center [554, 90] width 140 height 95
click at [509, 55] on icon at bounding box center [511, 52] width 6 height 6
click at [507, 67] on div "Image" at bounding box center [504, 90] width 14 height 79
click at [505, 72] on div "Image" at bounding box center [504, 90] width 14 height 79
click at [587, 61] on p "⁠⁠⁠⁠⁠⁠⁠ UPDATE: Nooro SpineLift EMS Belt is SELLING OUT faster than expected! L…" at bounding box center [561, 90] width 98 height 70
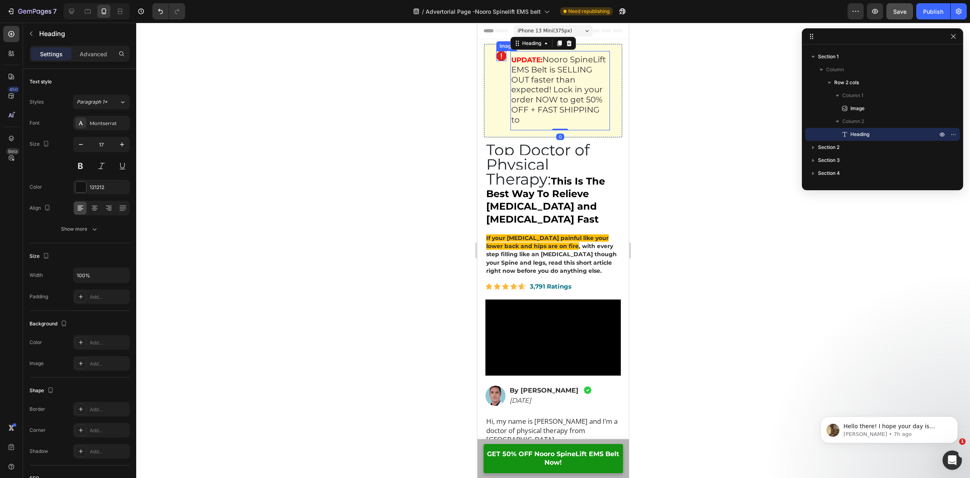
click at [504, 59] on div "Image" at bounding box center [502, 56] width 10 height 10
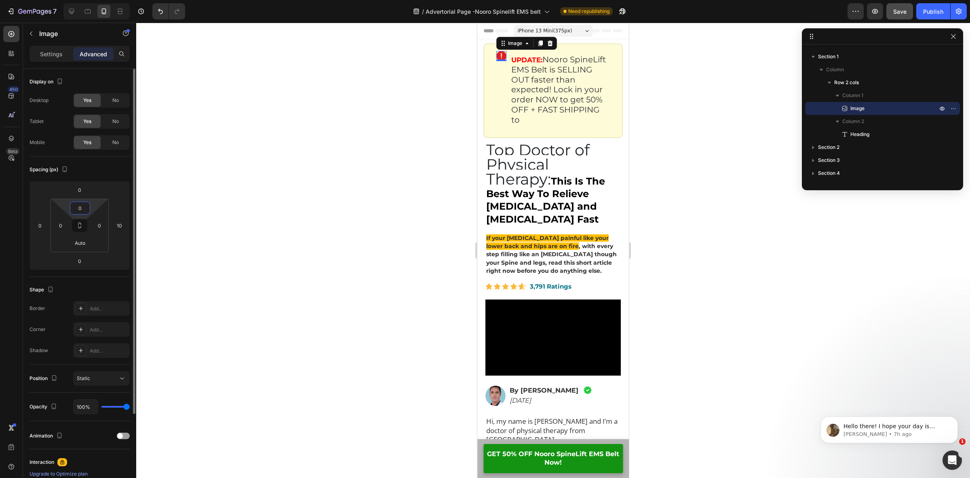
click at [81, 207] on input "0" at bounding box center [80, 208] width 16 height 12
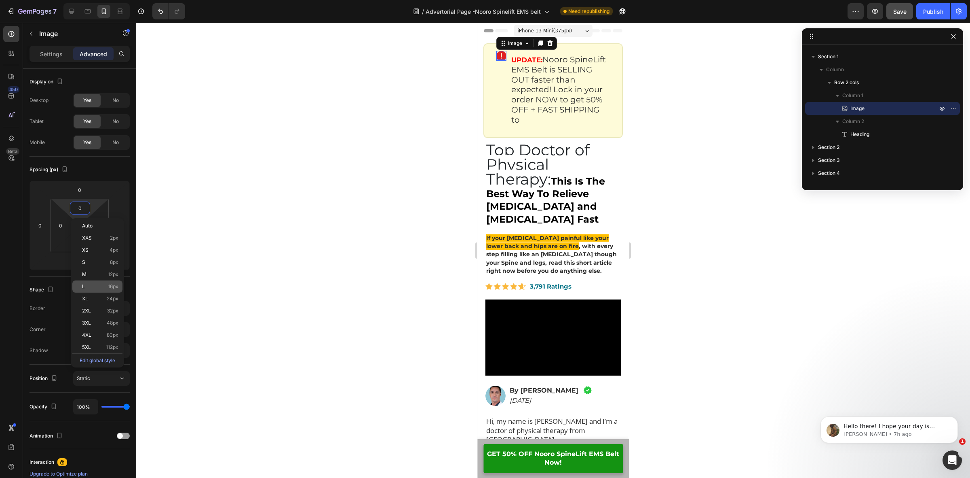
click at [101, 288] on p "L 16px" at bounding box center [100, 286] width 36 height 6
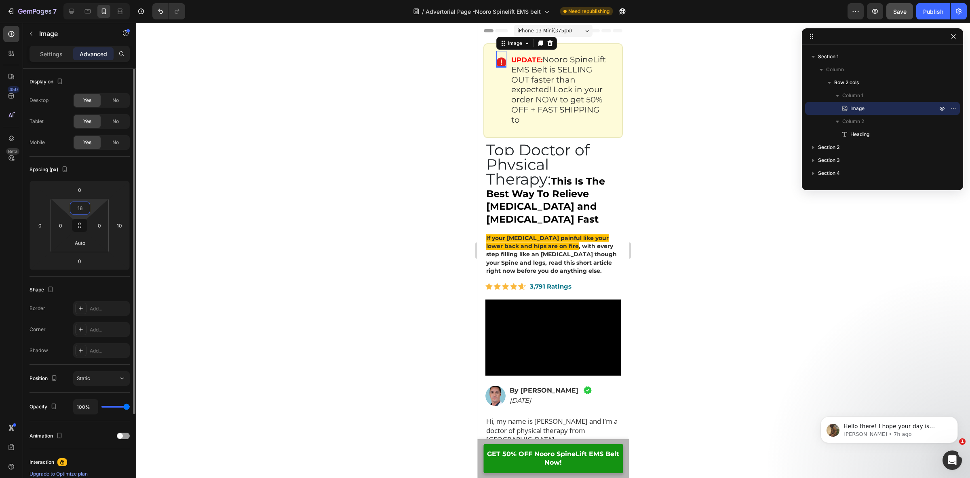
click at [78, 211] on input "16" at bounding box center [80, 208] width 16 height 12
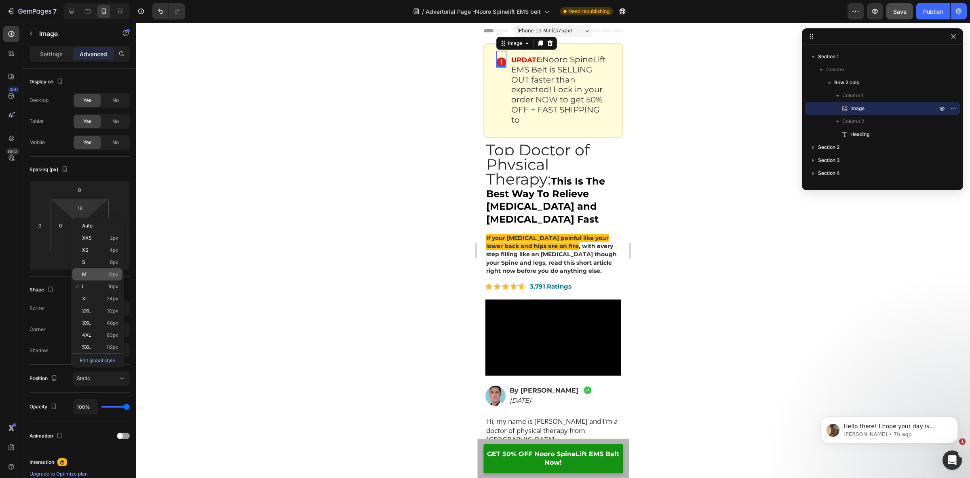
click at [112, 275] on span "12px" at bounding box center [113, 274] width 11 height 6
type input "12"
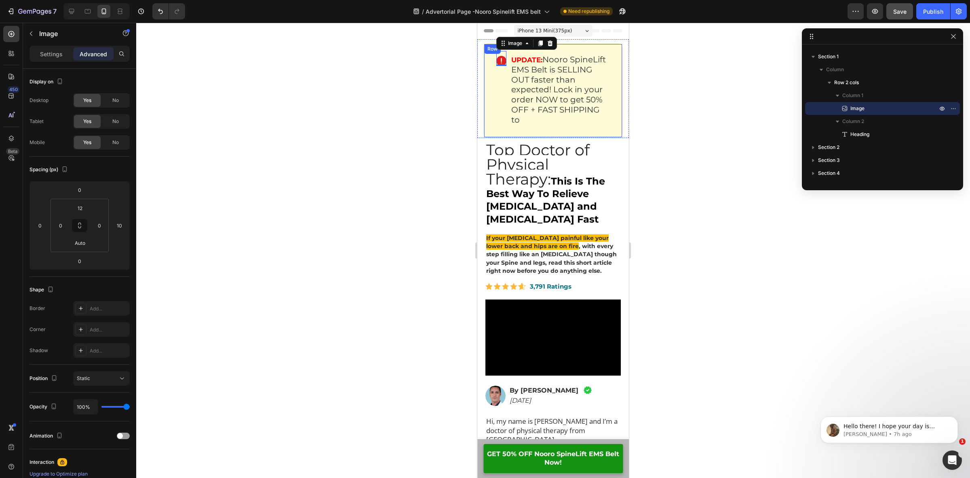
click at [605, 130] on div "Image 0 ⁠⁠⁠⁠⁠⁠⁠ UPDATE: Nooro SpineLift EMS Belt is SELLING OUT faster than exp…" at bounding box center [554, 90] width 140 height 95
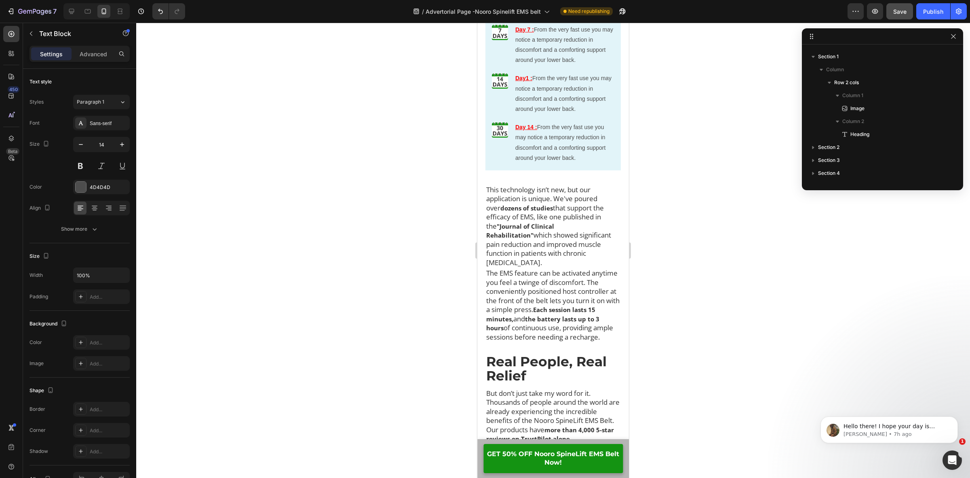
scroll to position [528, 0]
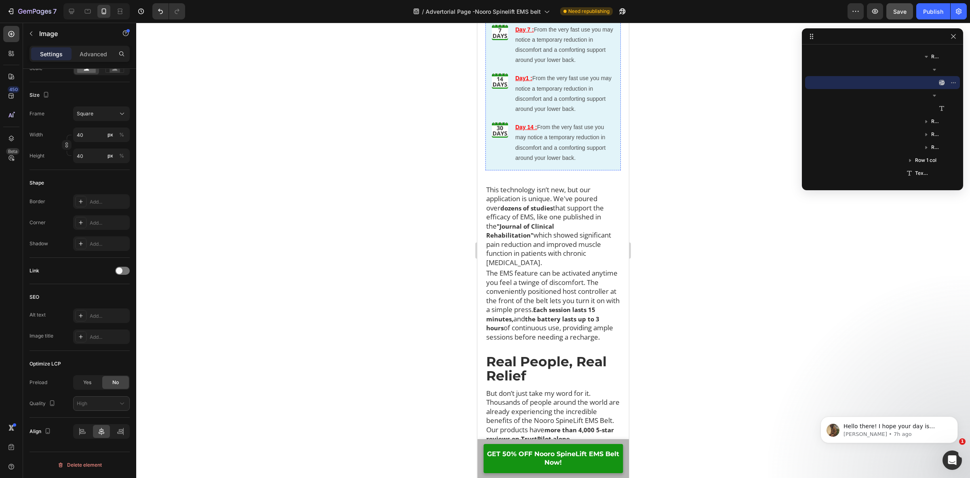
scroll to position [0, 0]
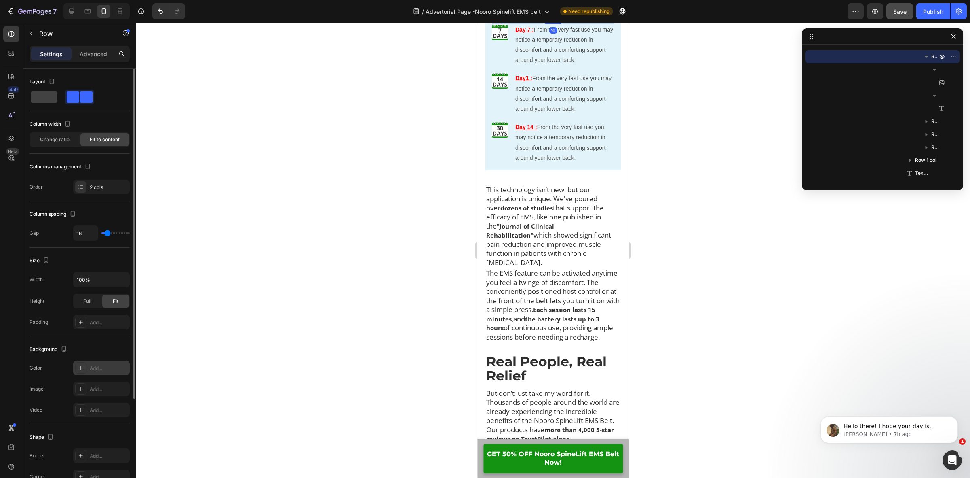
scroll to position [134, 0]
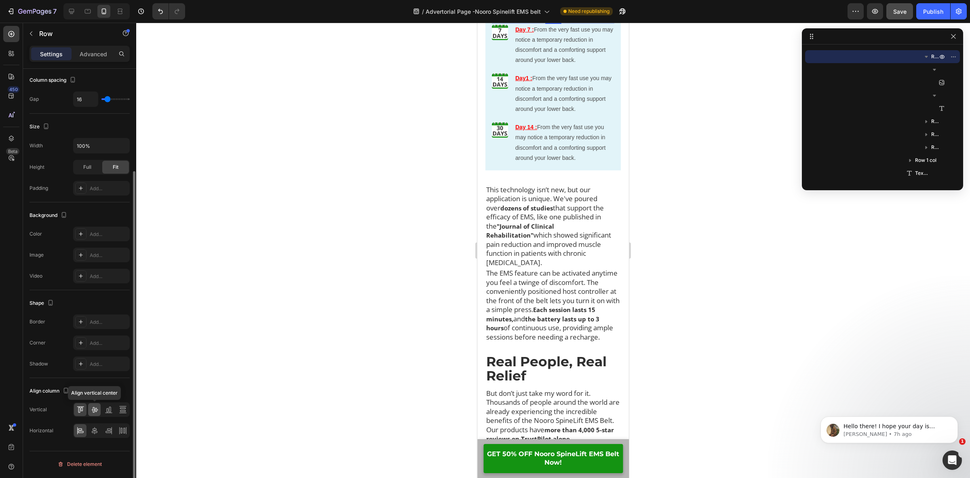
click at [92, 411] on icon at bounding box center [95, 409] width 8 height 8
click at [80, 413] on icon at bounding box center [80, 409] width 8 height 8
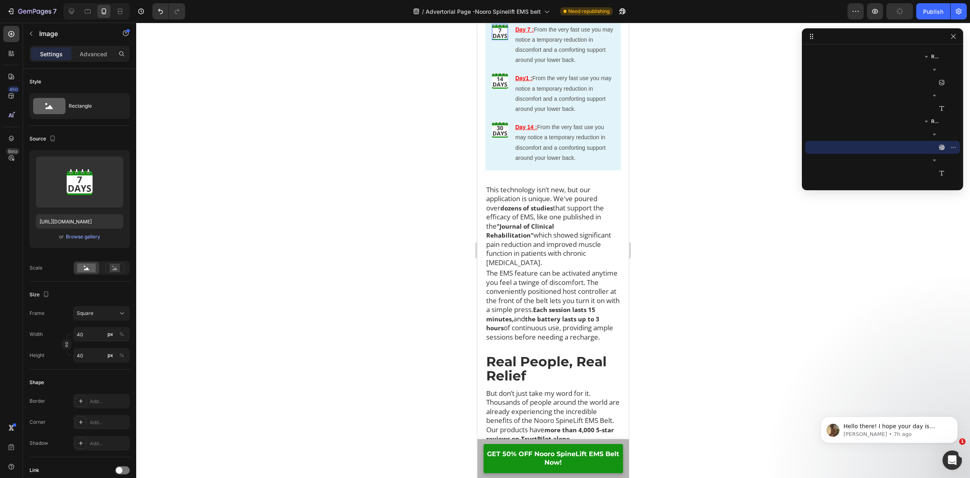
click at [503, 40] on img at bounding box center [500, 32] width 16 height 16
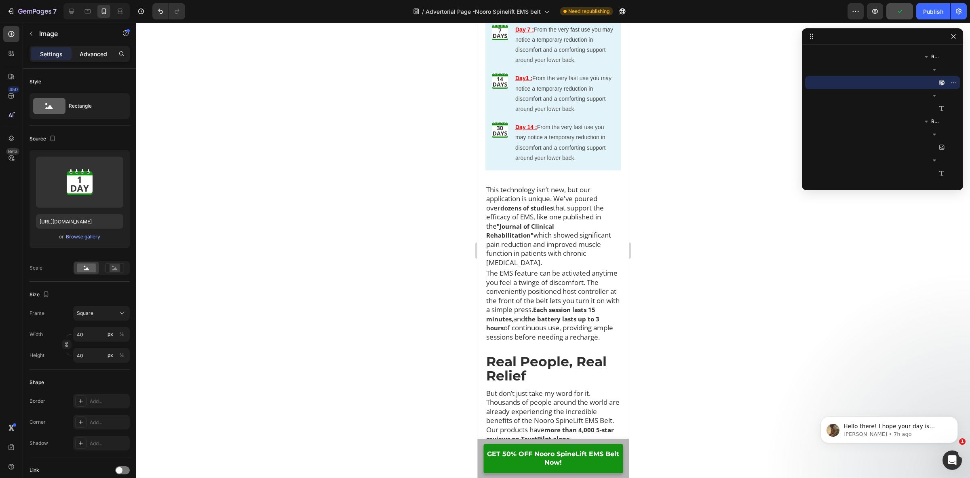
click at [102, 58] on div "Advanced" at bounding box center [93, 53] width 40 height 13
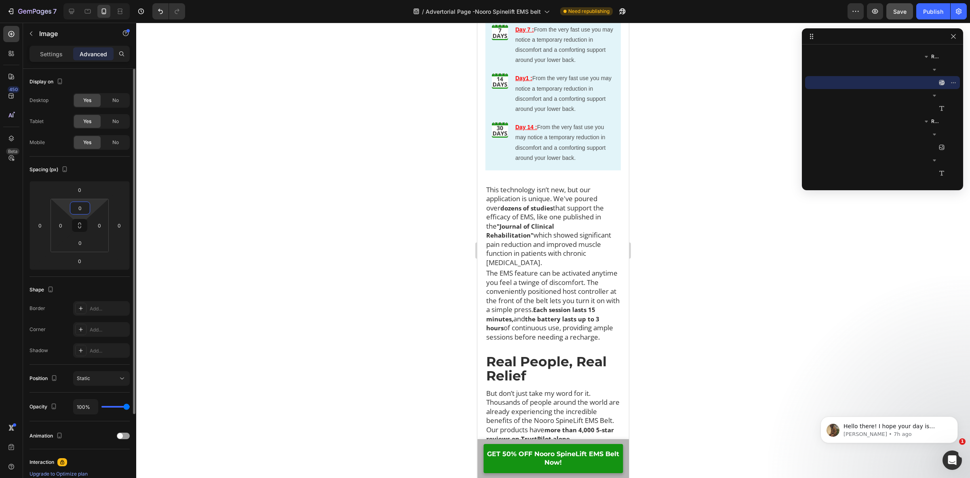
click at [77, 209] on input "0" at bounding box center [80, 208] width 16 height 12
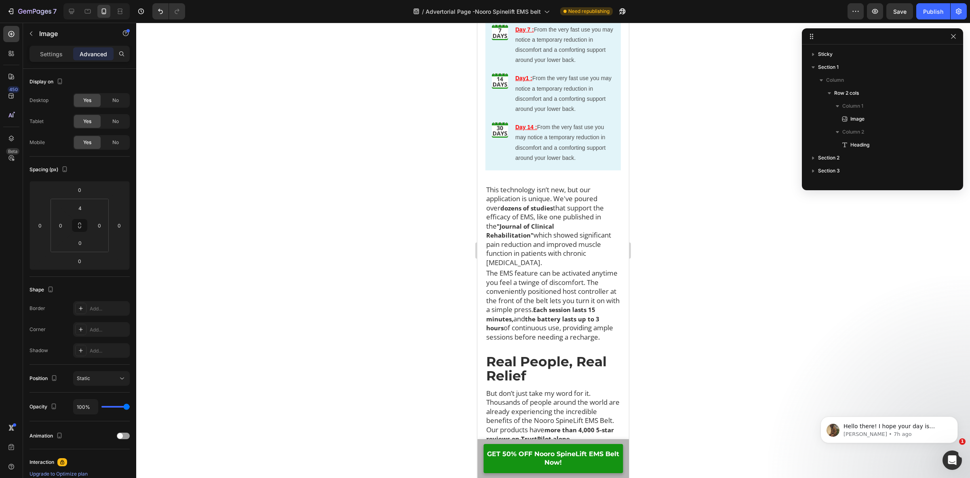
scroll to position [528, 0]
click at [505, 40] on img at bounding box center [500, 32] width 16 height 16
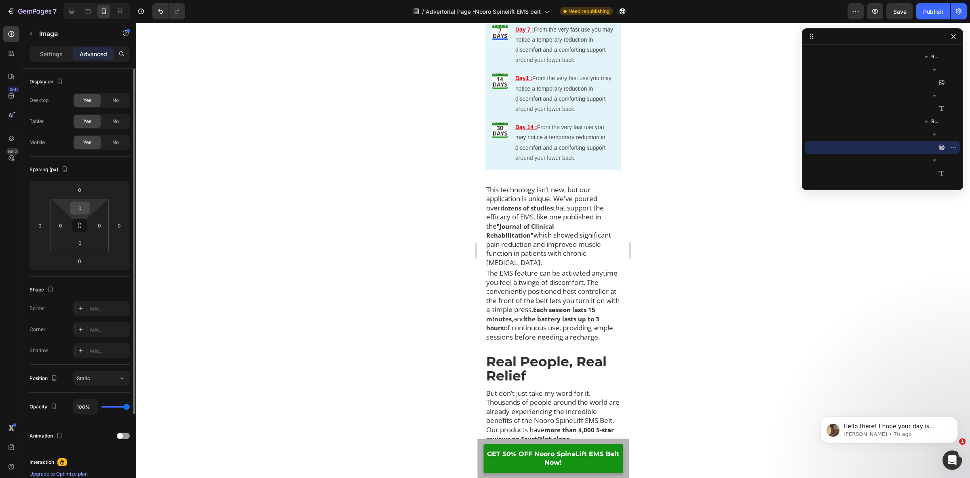
click at [84, 209] on input "0" at bounding box center [80, 208] width 16 height 12
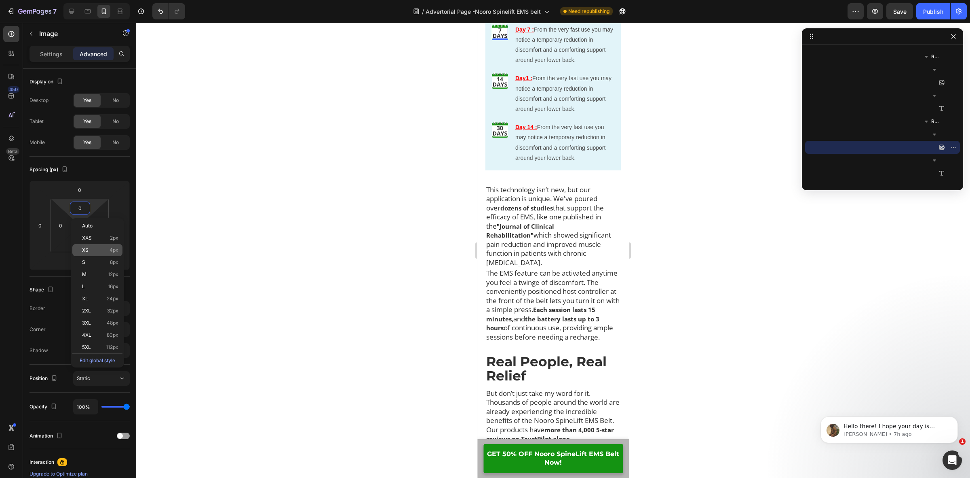
click at [111, 250] on span "4px" at bounding box center [114, 250] width 9 height 6
type input "4"
click at [501, 89] on img at bounding box center [500, 80] width 16 height 16
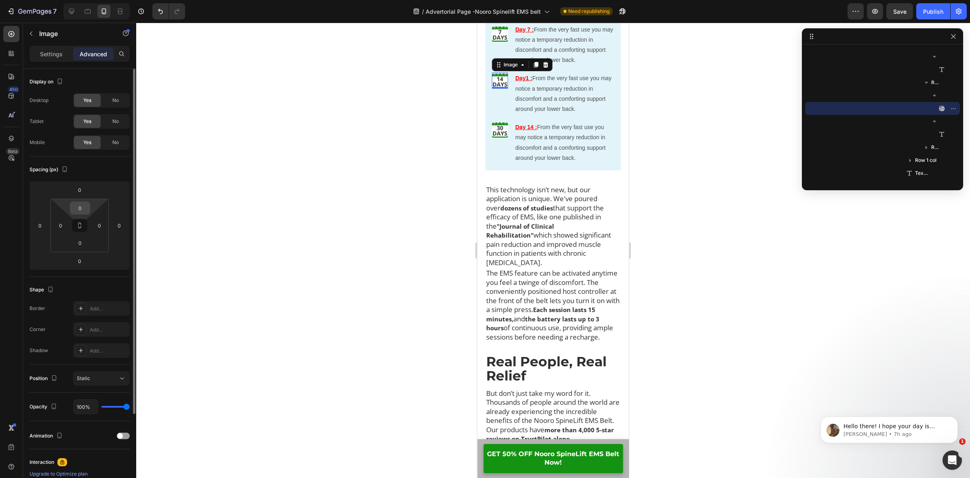
click at [81, 207] on input "0" at bounding box center [80, 208] width 16 height 12
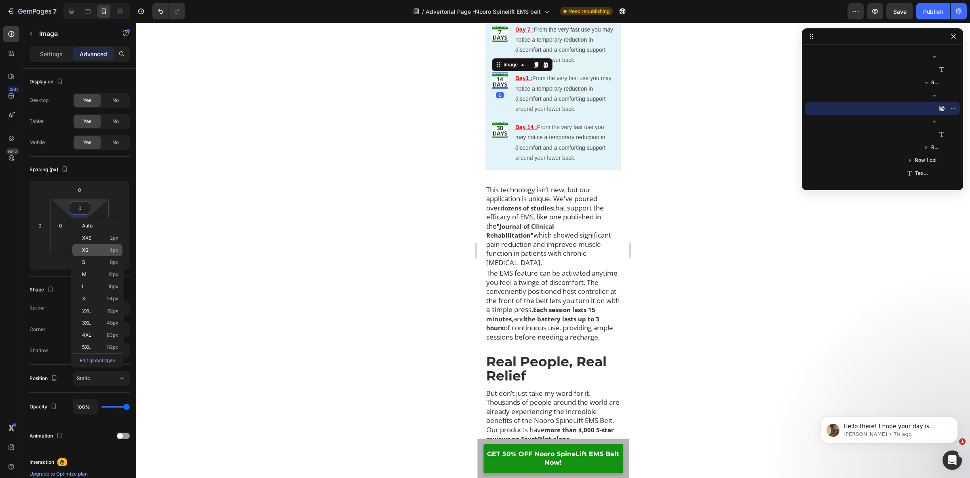
click at [120, 252] on div "XS 4px" at bounding box center [97, 250] width 50 height 12
type input "4"
click at [498, 137] on img at bounding box center [500, 129] width 16 height 16
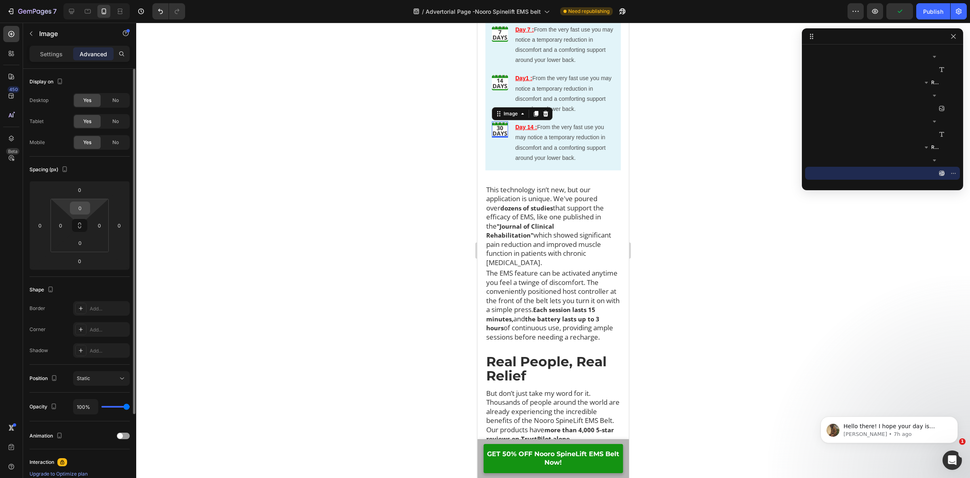
click at [81, 209] on input "0" at bounding box center [80, 208] width 16 height 12
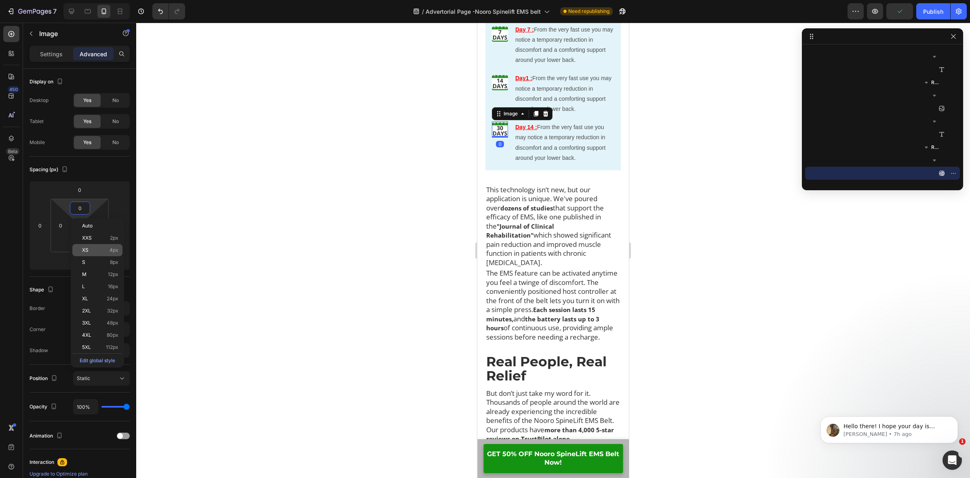
click at [107, 251] on p "XS 4px" at bounding box center [100, 250] width 36 height 6
type input "4"
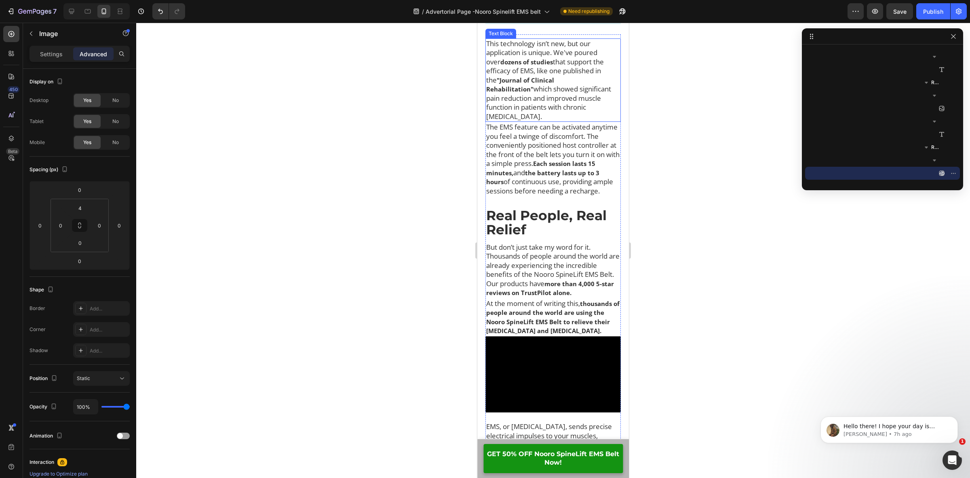
scroll to position [5914, 0]
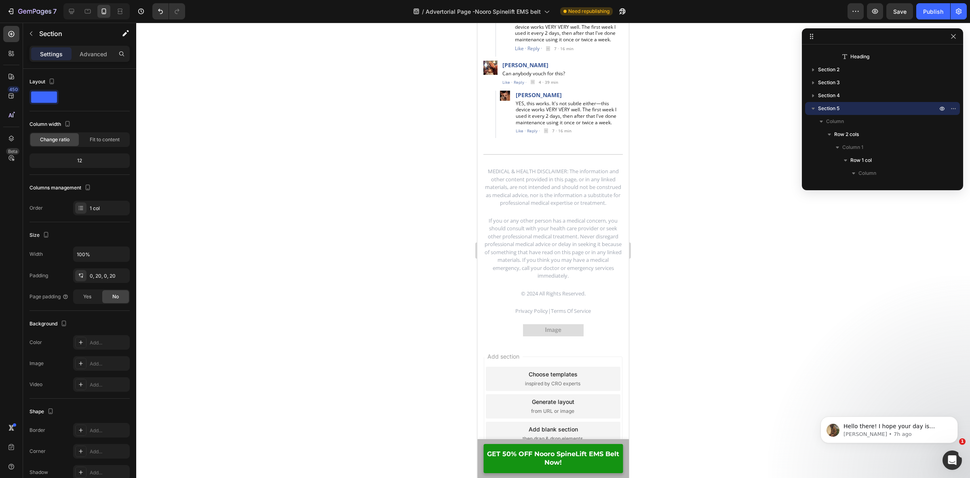
scroll to position [15554, 0]
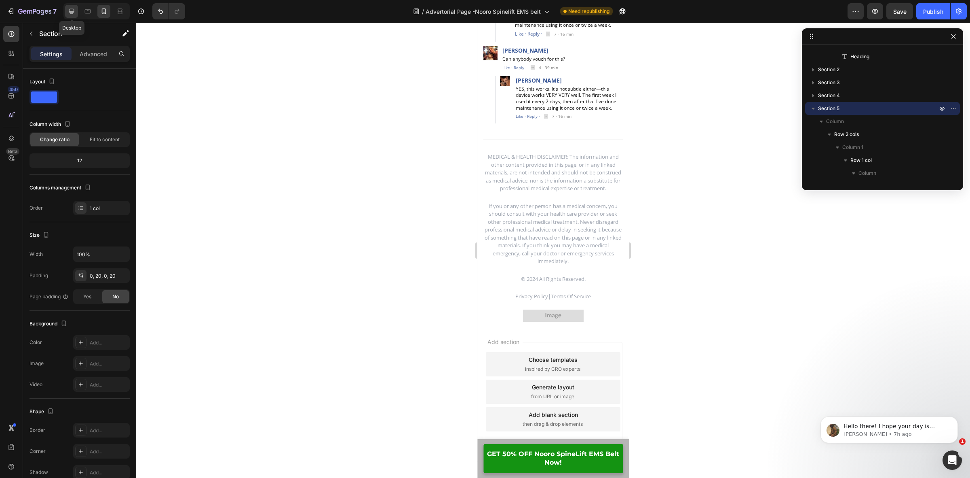
click at [68, 15] on icon at bounding box center [72, 11] width 8 height 8
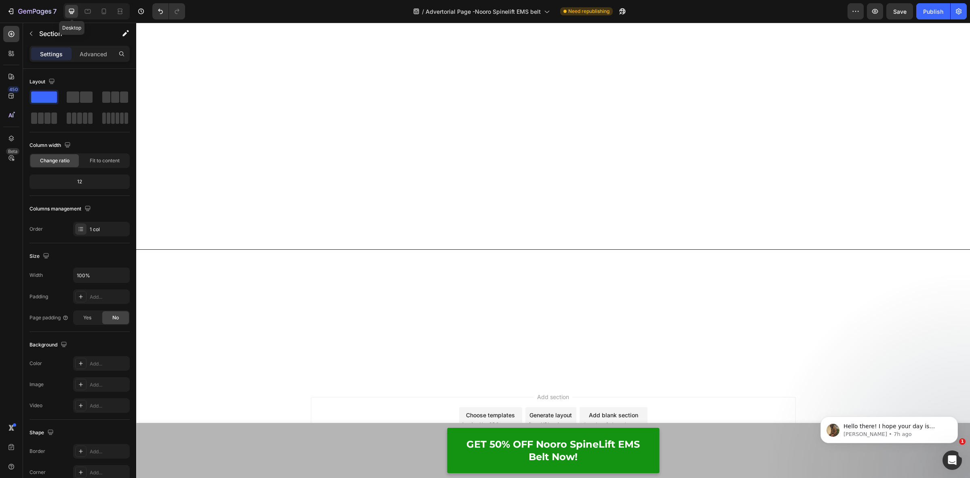
scroll to position [3643, 0]
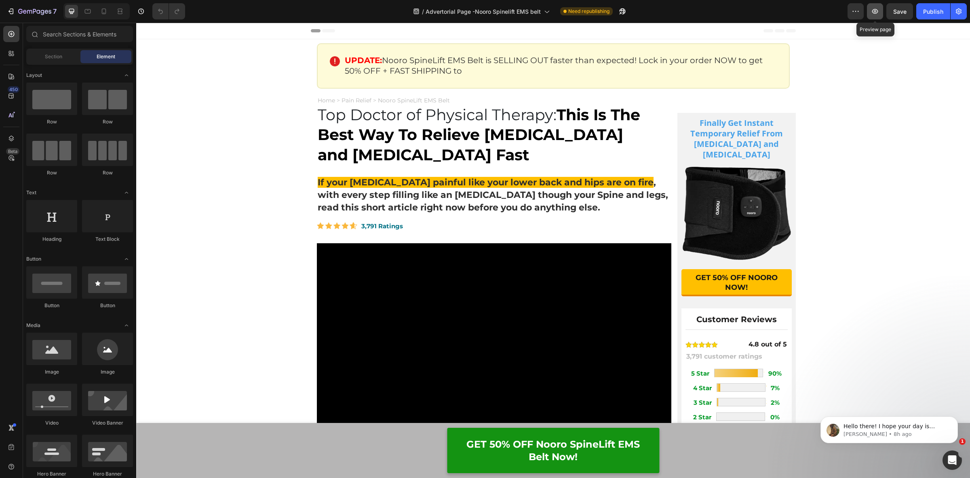
click at [874, 15] on icon "button" at bounding box center [875, 11] width 8 height 8
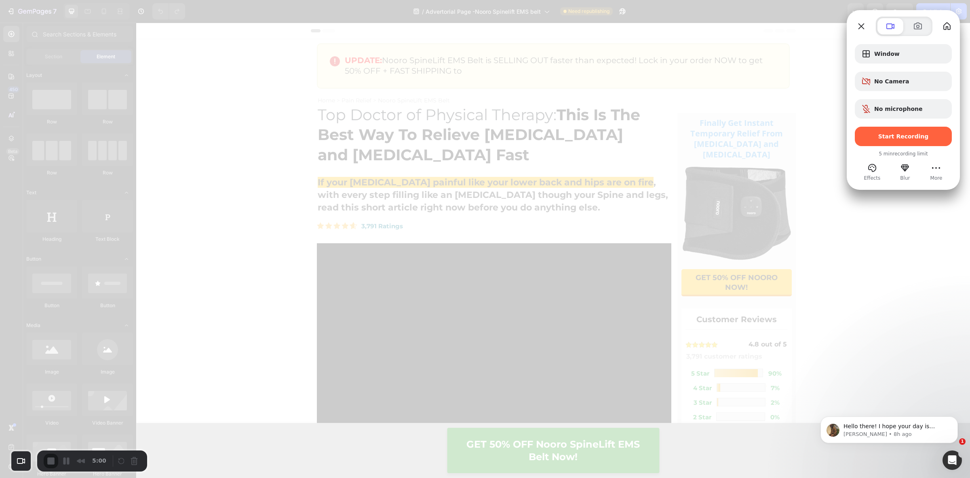
click at [875, 133] on span "Start Recording" at bounding box center [904, 136] width 84 height 6
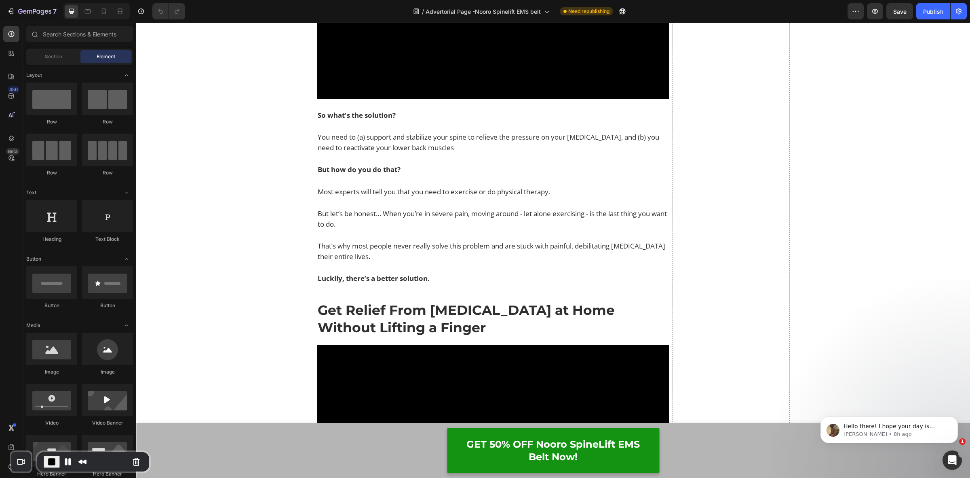
scroll to position [3033, 0]
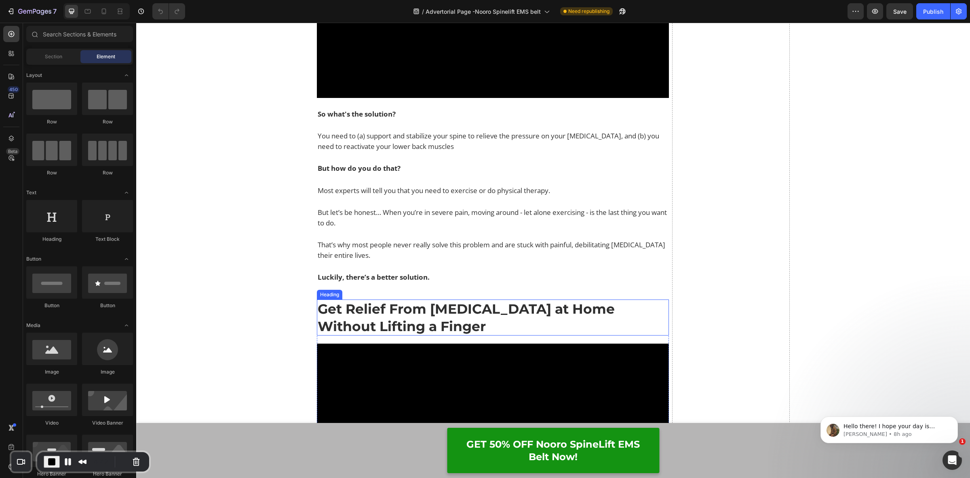
click at [400, 311] on strong "Get Relief From [MEDICAL_DATA] at Home Without Lifting a Finger" at bounding box center [466, 317] width 297 height 34
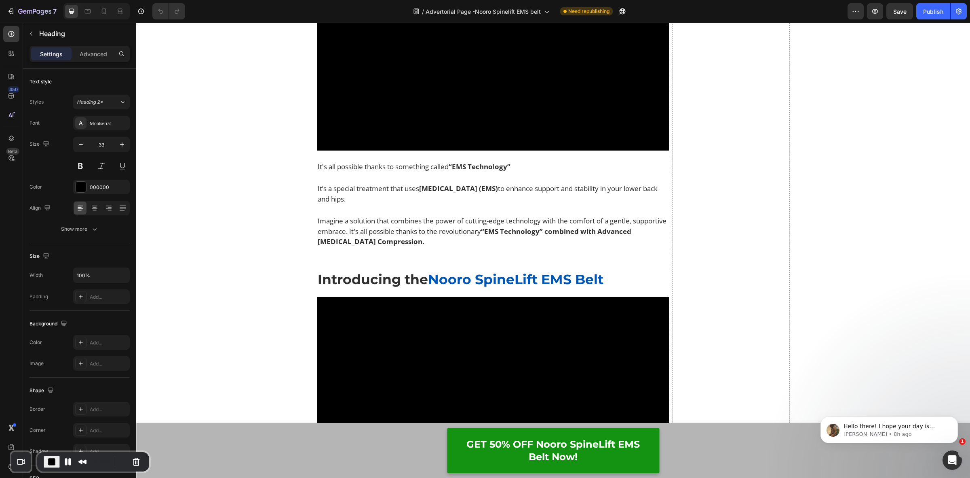
scroll to position [3488, 0]
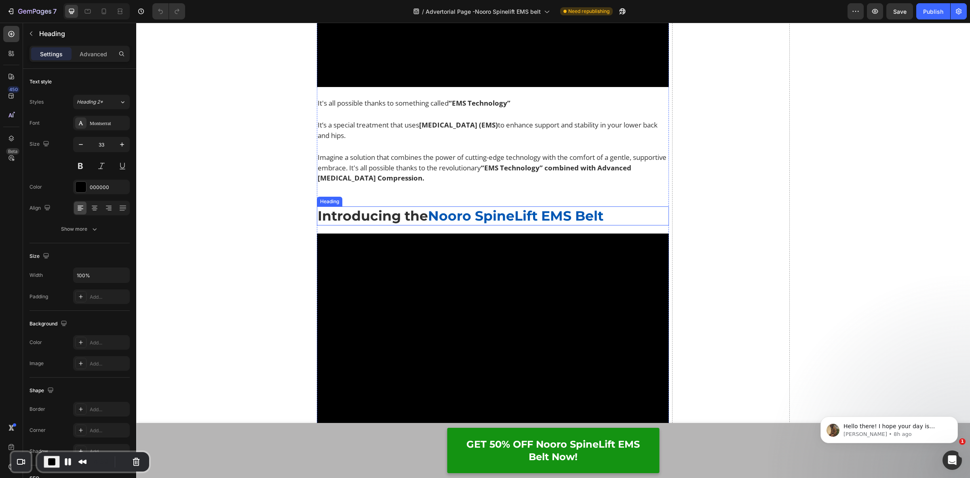
click at [492, 220] on strong "Nooro SpineLift EMS Belt" at bounding box center [515, 215] width 175 height 16
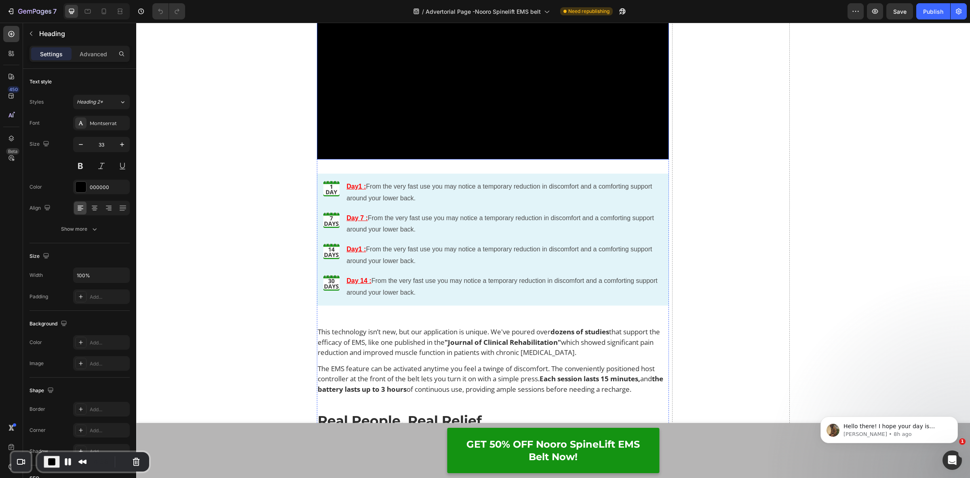
scroll to position [4802, 0]
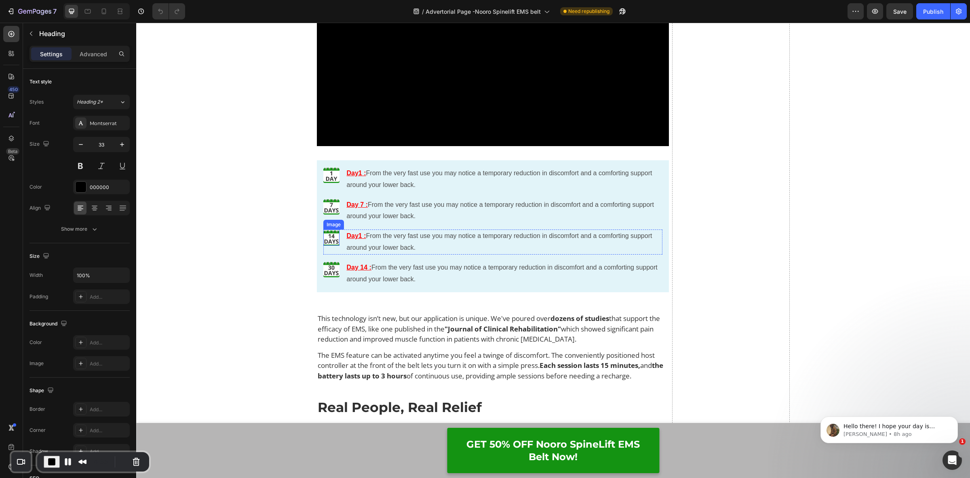
click at [326, 245] on img at bounding box center [331, 237] width 16 height 16
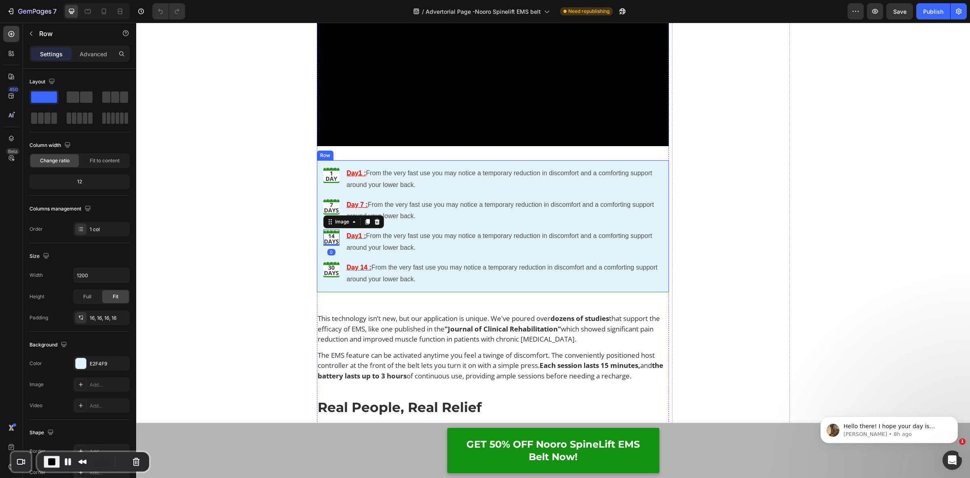
click at [317, 254] on div "Image Day1 : From the very fast use you may notice a temporary reduction in dis…" at bounding box center [493, 226] width 353 height 132
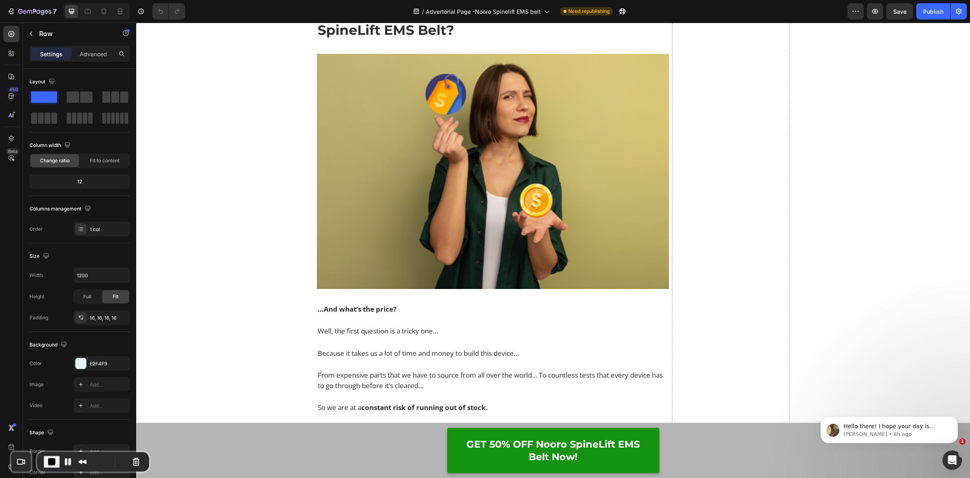
scroll to position [6824, 0]
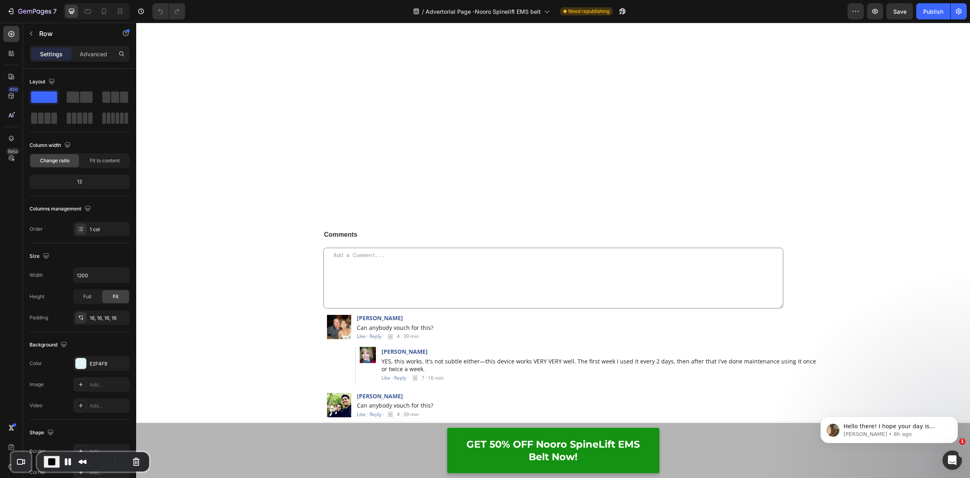
scroll to position [13142, 0]
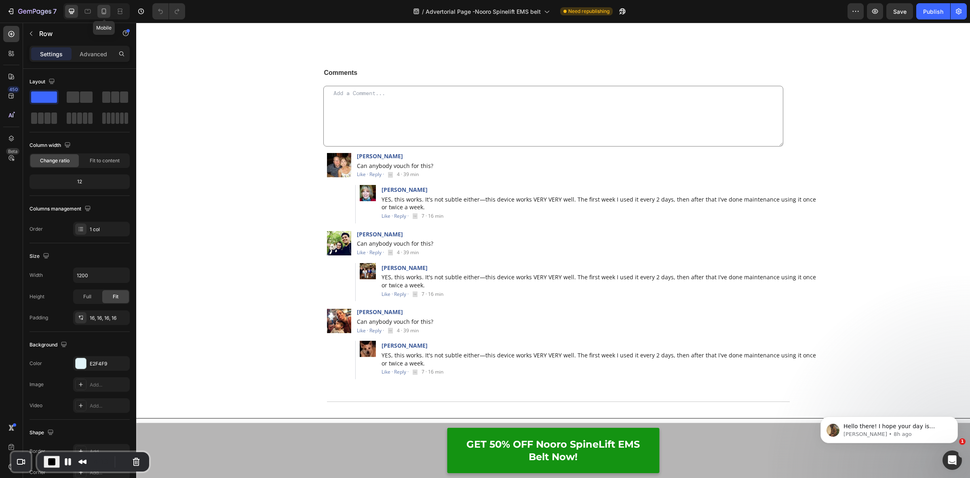
click at [104, 12] on icon at bounding box center [104, 11] width 8 height 8
type input "100%"
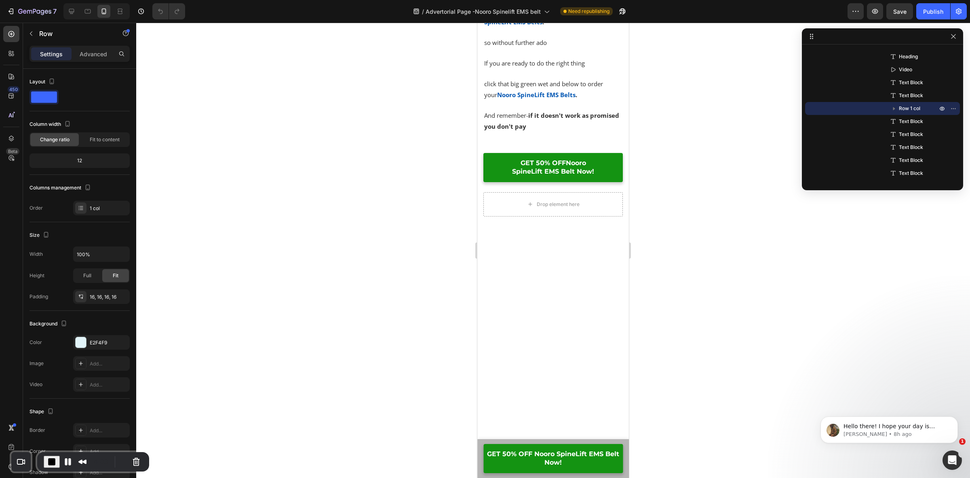
scroll to position [12576, 0]
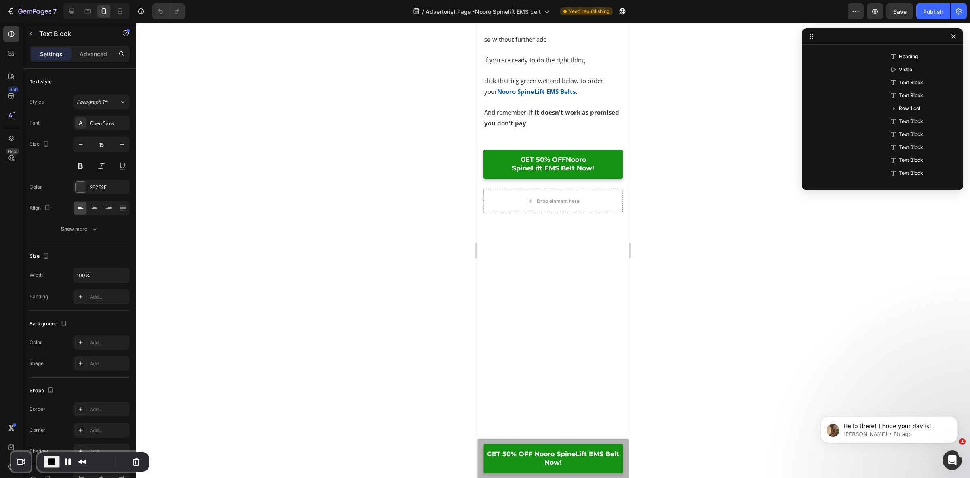
scroll to position [991, 0]
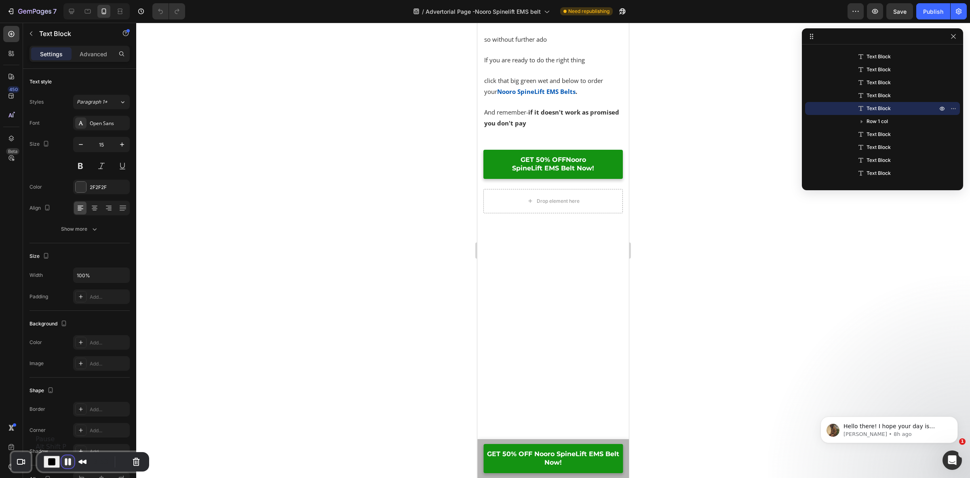
click at [67, 459] on button "Pause Recording" at bounding box center [67, 461] width 13 height 13
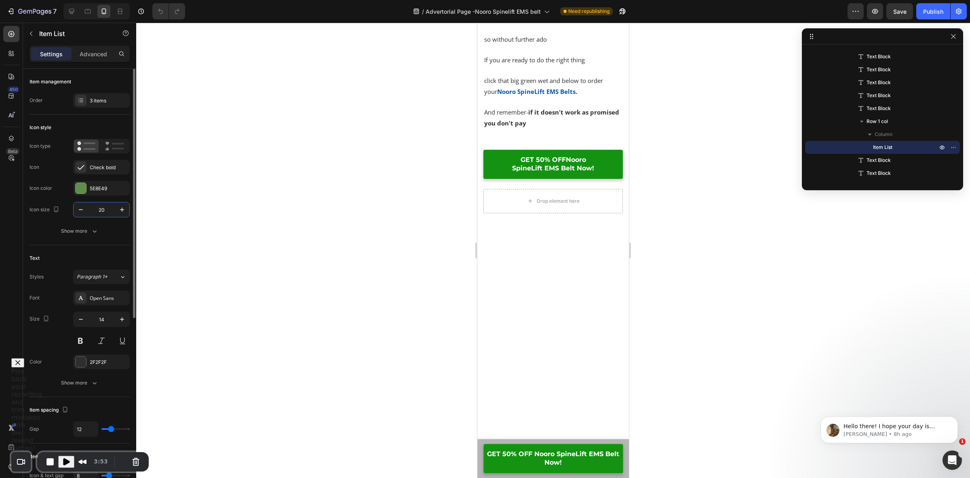
click at [106, 207] on input "20" at bounding box center [101, 209] width 27 height 15
type input "15"
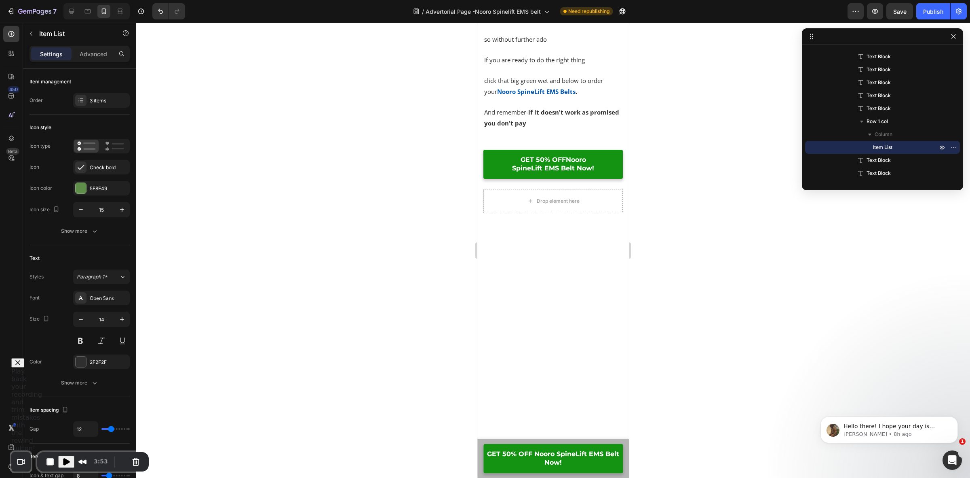
drag, startPoint x: 593, startPoint y: 239, endPoint x: 478, endPoint y: 239, distance: 114.8
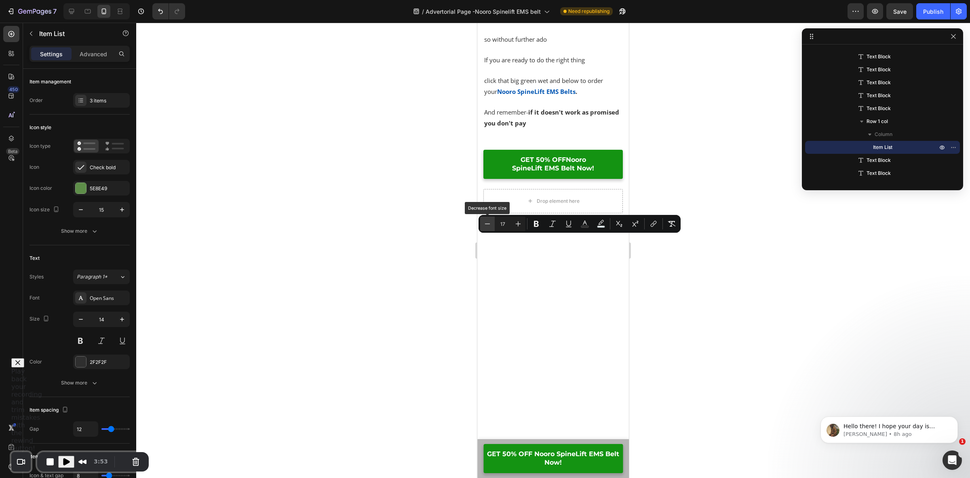
click at [484, 223] on icon "Editor contextual toolbar" at bounding box center [488, 224] width 8 height 8
type input "15"
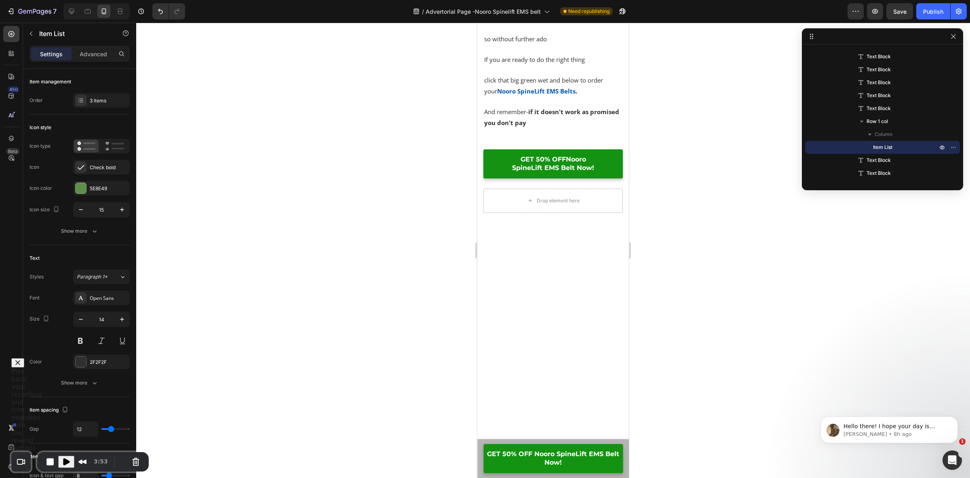
drag, startPoint x: 554, startPoint y: 271, endPoint x: 497, endPoint y: 261, distance: 57.8
click at [484, 243] on icon "Editor contextual toolbar" at bounding box center [488, 241] width 8 height 8
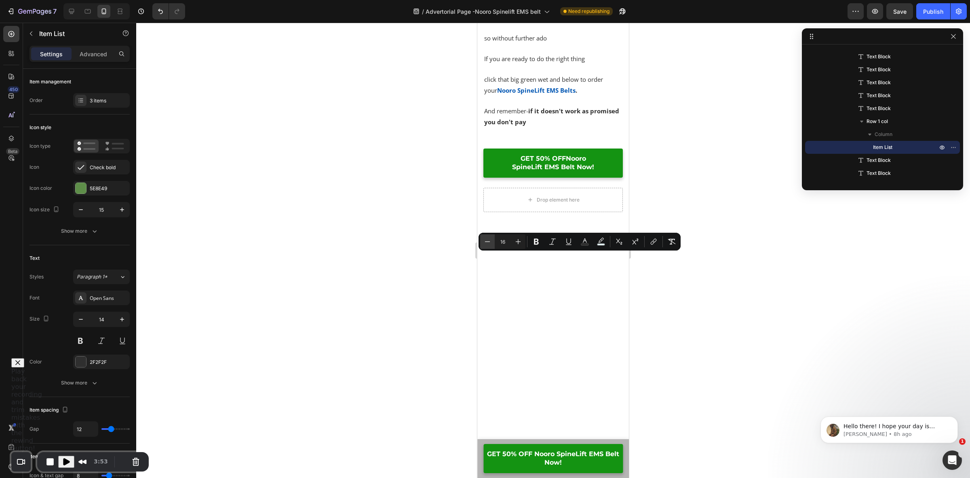
click at [484, 243] on icon "Editor contextual toolbar" at bounding box center [488, 241] width 8 height 8
type input "15"
drag, startPoint x: 558, startPoint y: 294, endPoint x: 499, endPoint y: 286, distance: 59.5
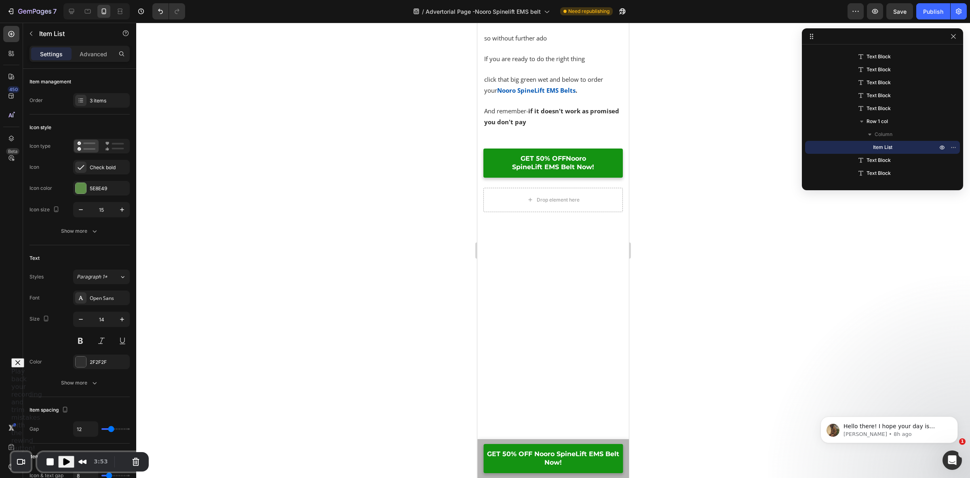
click at [518, 268] on icon "Editor contextual toolbar" at bounding box center [518, 270] width 8 height 8
type input "15"
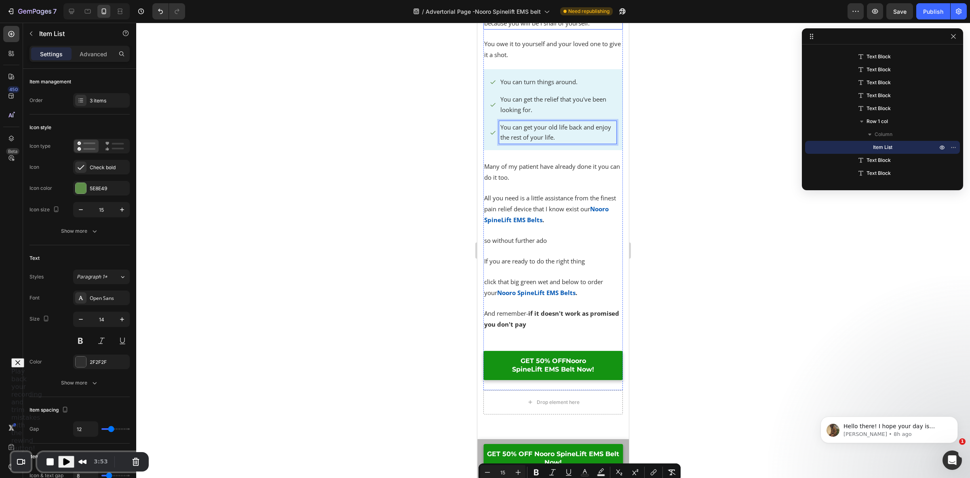
scroll to position [12576, 0]
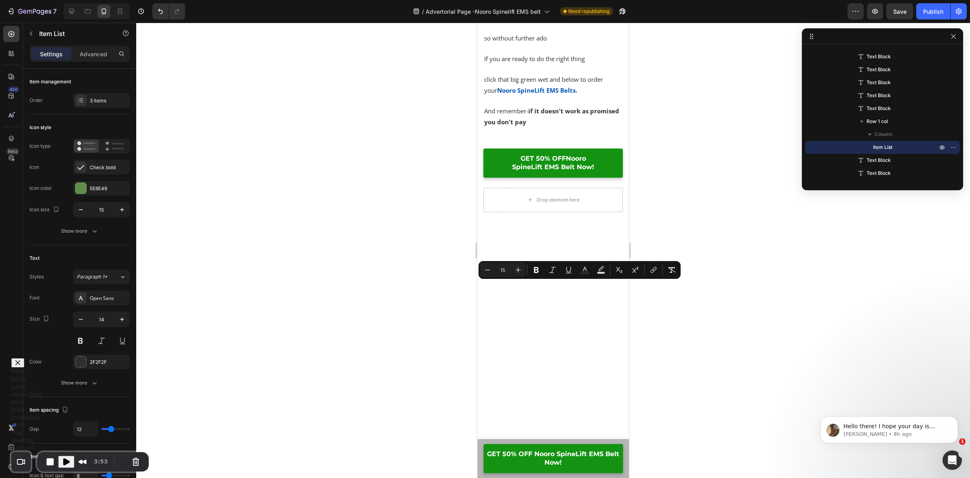
click at [640, 337] on div at bounding box center [553, 250] width 834 height 455
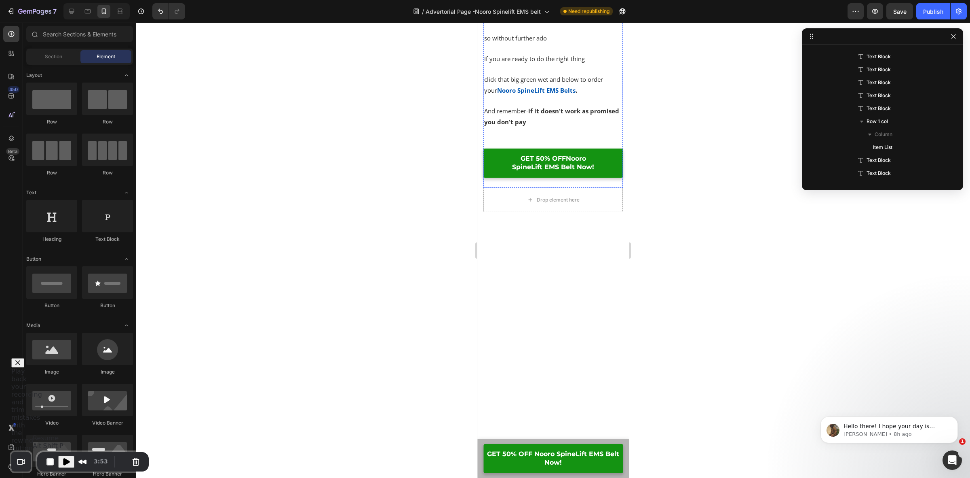
click at [63, 460] on span "Play Recording" at bounding box center [66, 462] width 10 height 10
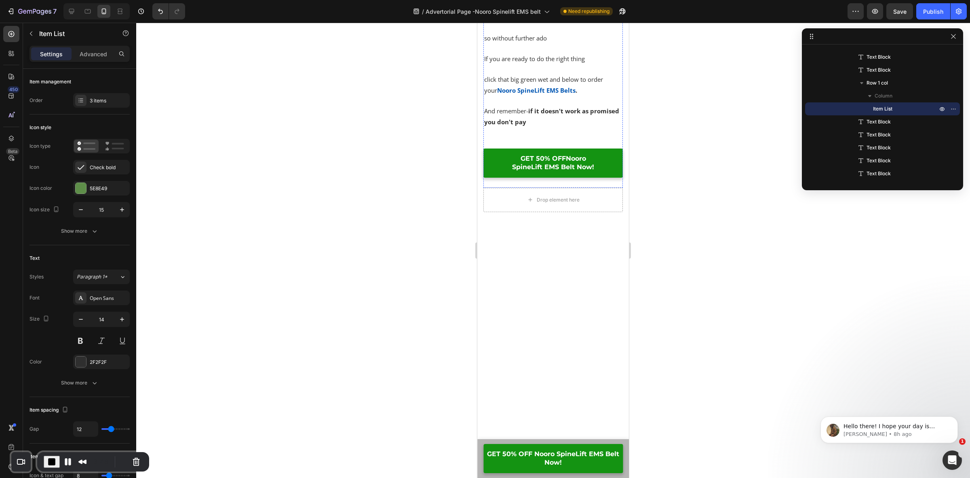
scroll to position [12475, 0]
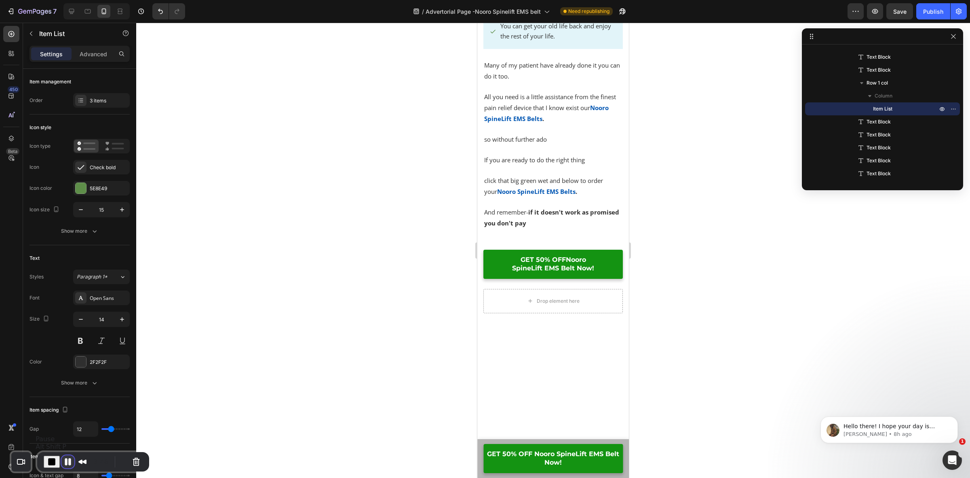
click at [66, 458] on button "Pause Recording" at bounding box center [67, 461] width 13 height 13
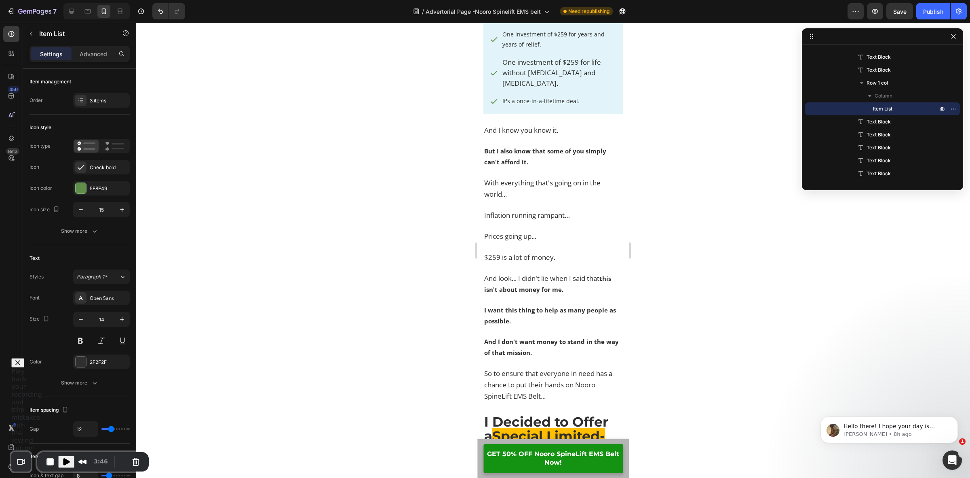
scroll to position [9088, 0]
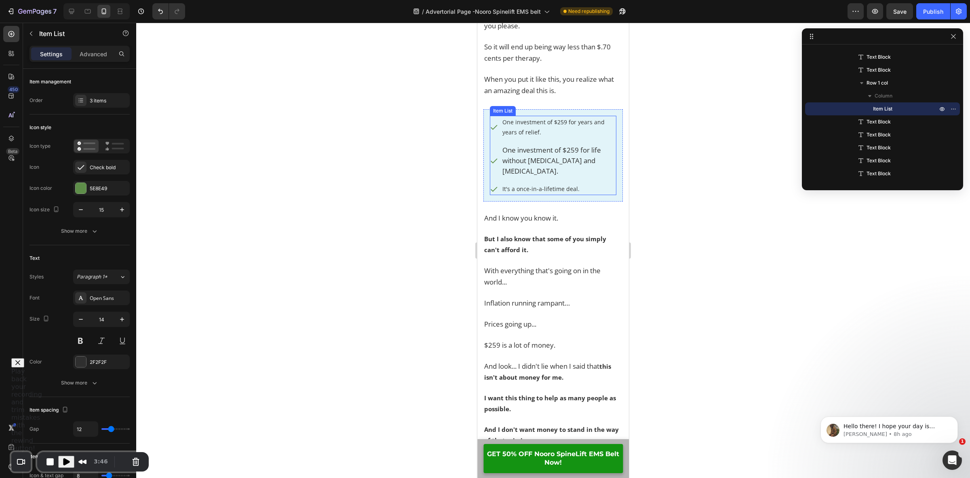
click at [528, 127] on span "One investment of $259 for years and years of relief." at bounding box center [554, 127] width 102 height 18
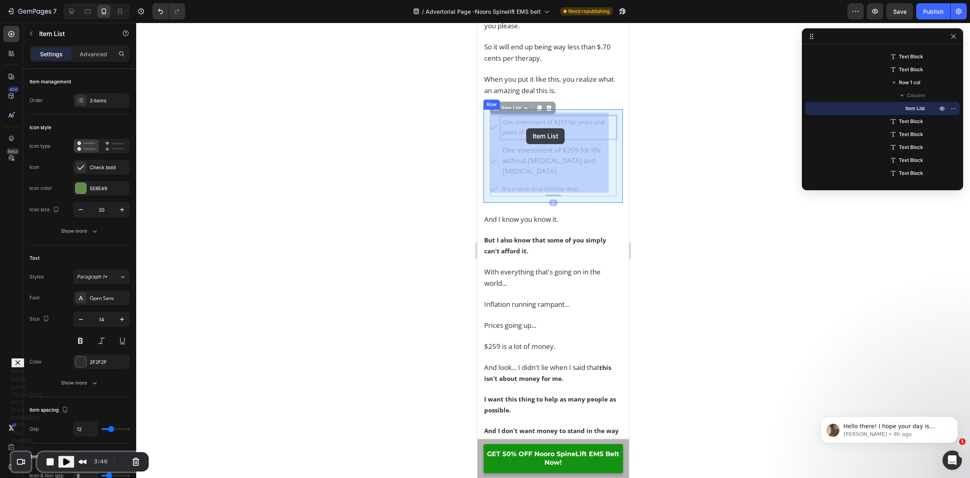
drag, startPoint x: 547, startPoint y: 128, endPoint x: 516, endPoint y: 125, distance: 31.3
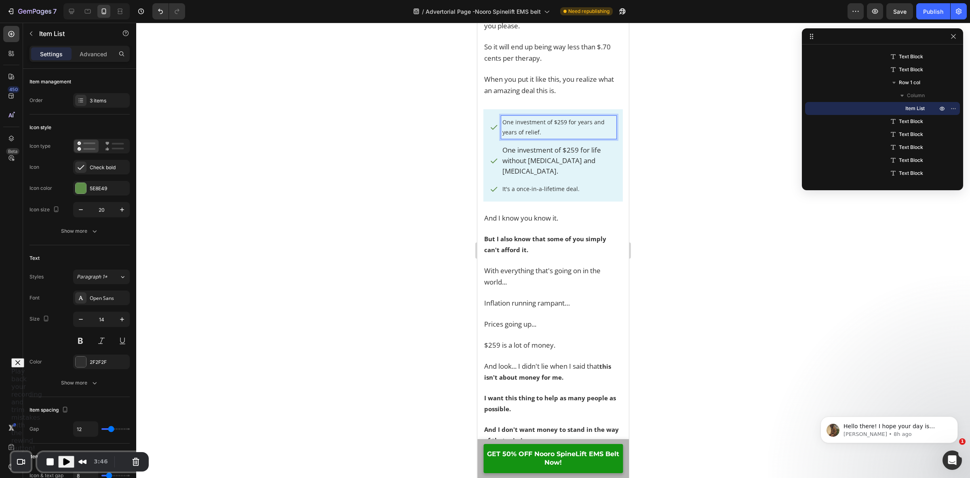
click at [551, 128] on p "One investment of $259 for years and years of relief." at bounding box center [559, 127] width 113 height 20
drag, startPoint x: 551, startPoint y: 128, endPoint x: 503, endPoint y: 120, distance: 49.1
click at [503, 120] on p "One investment of $259 for years and years of relief." at bounding box center [559, 127] width 113 height 20
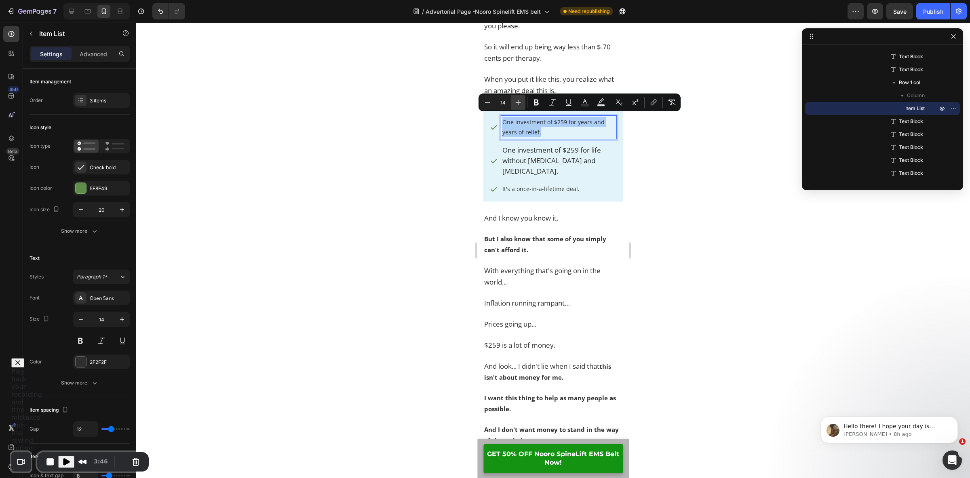
click at [515, 102] on icon "Editor contextual toolbar" at bounding box center [518, 102] width 8 height 8
type input "15"
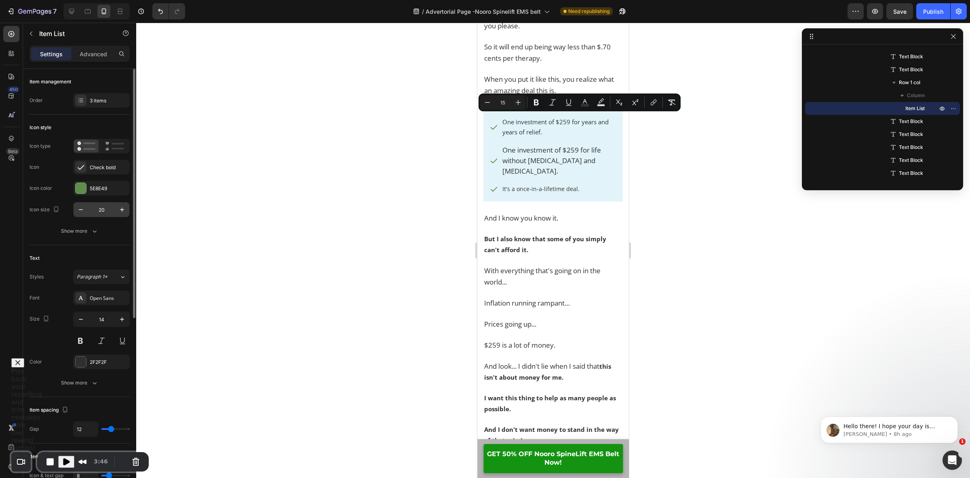
click at [105, 211] on input "20" at bounding box center [101, 209] width 27 height 15
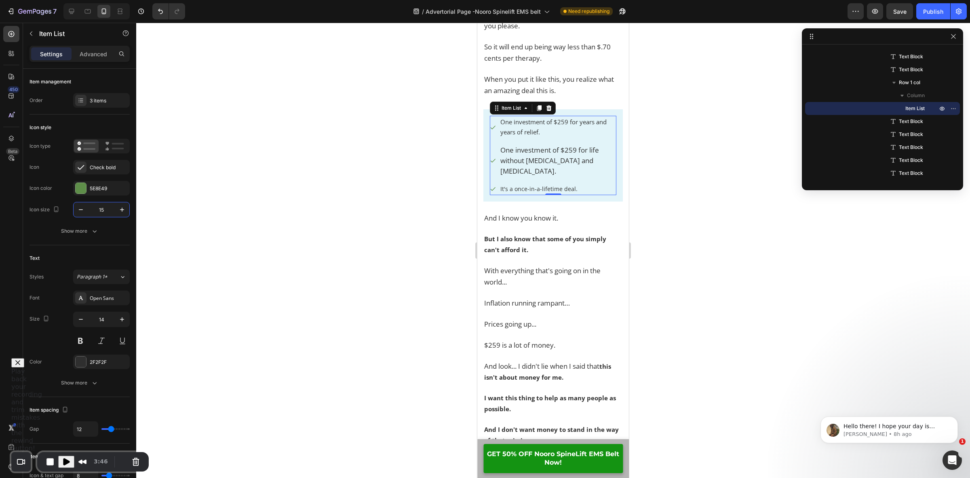
type input "15"
click at [536, 166] on p "One investment of $259 for life without sciatica and lower back pain." at bounding box center [558, 161] width 115 height 32
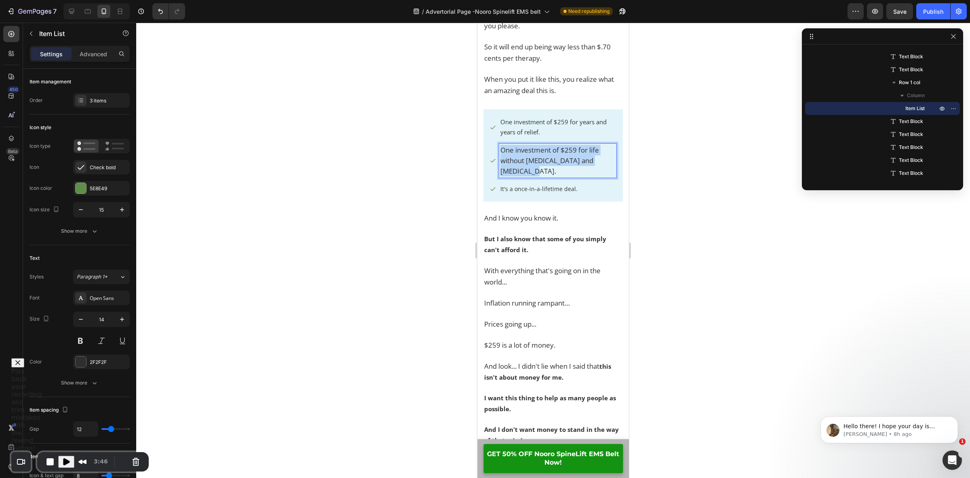
drag, startPoint x: 518, startPoint y: 167, endPoint x: 501, endPoint y: 148, distance: 26.3
click at [501, 148] on p "One investment of $259 for life without sciatica and lower back pain." at bounding box center [558, 161] width 115 height 32
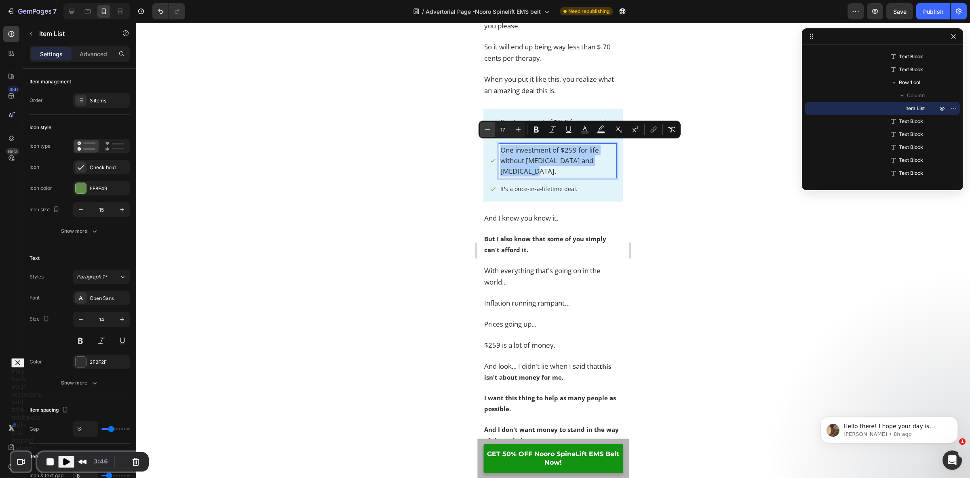
click at [488, 130] on icon "Editor contextual toolbar" at bounding box center [488, 129] width 8 height 8
type input "15"
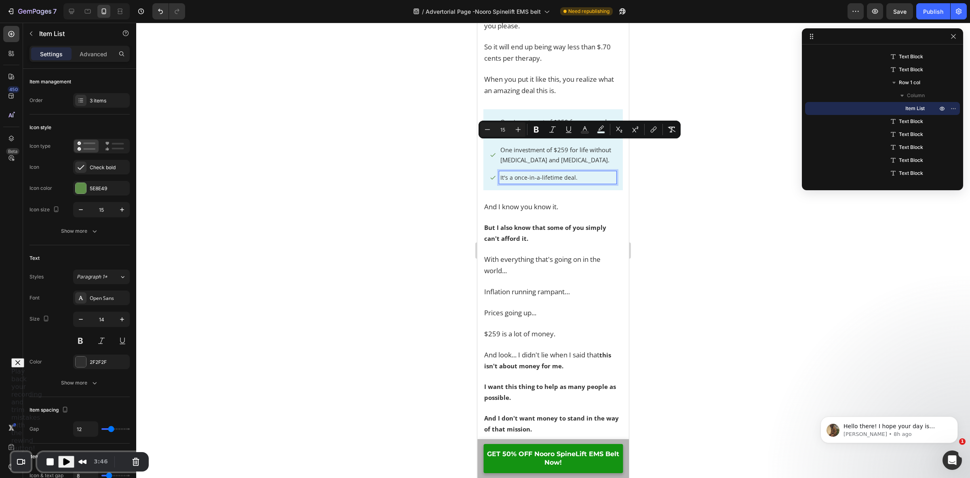
click at [522, 177] on p "It's a once-in-a-lifetime deal." at bounding box center [558, 177] width 115 height 10
click at [587, 177] on p "It's a once-in-a-lifetime deal." at bounding box center [558, 177] width 115 height 10
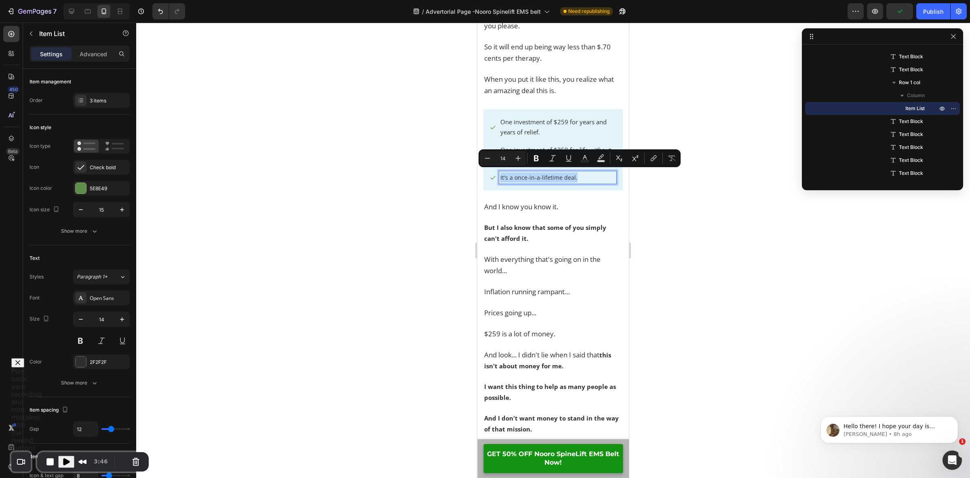
drag, startPoint x: 586, startPoint y: 176, endPoint x: 495, endPoint y: 177, distance: 91.0
click at [495, 177] on div "It's a once-in-a-lifetime deal." at bounding box center [553, 177] width 127 height 13
click at [524, 158] on button "Plus" at bounding box center [518, 158] width 15 height 15
type input "15"
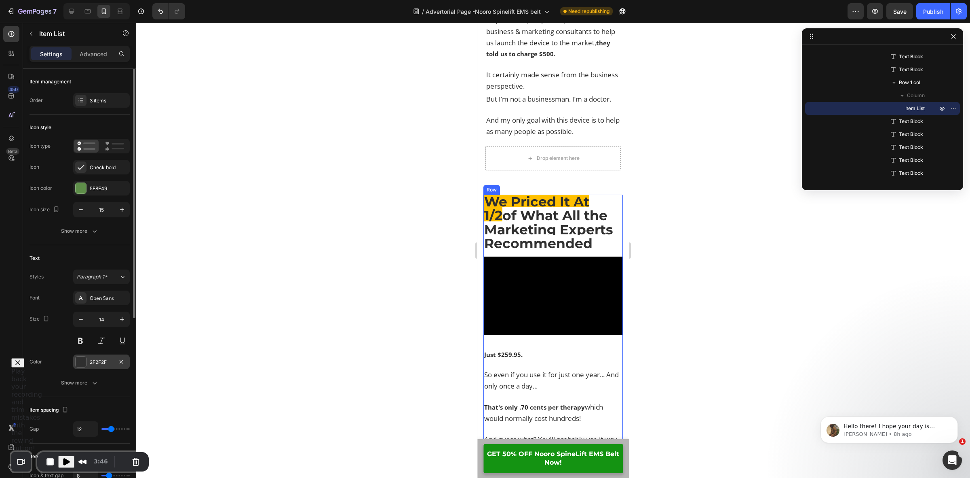
scroll to position [9020, 0]
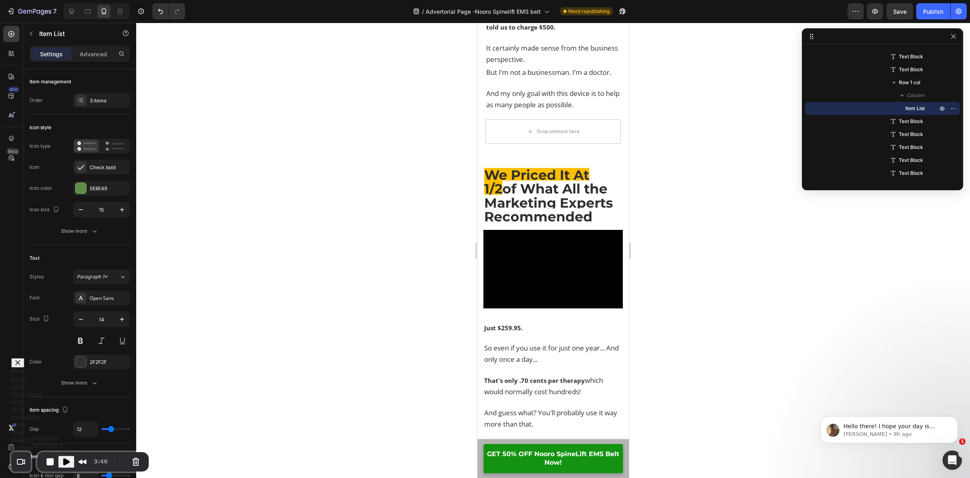
click at [67, 465] on span "Play Recording" at bounding box center [66, 462] width 10 height 10
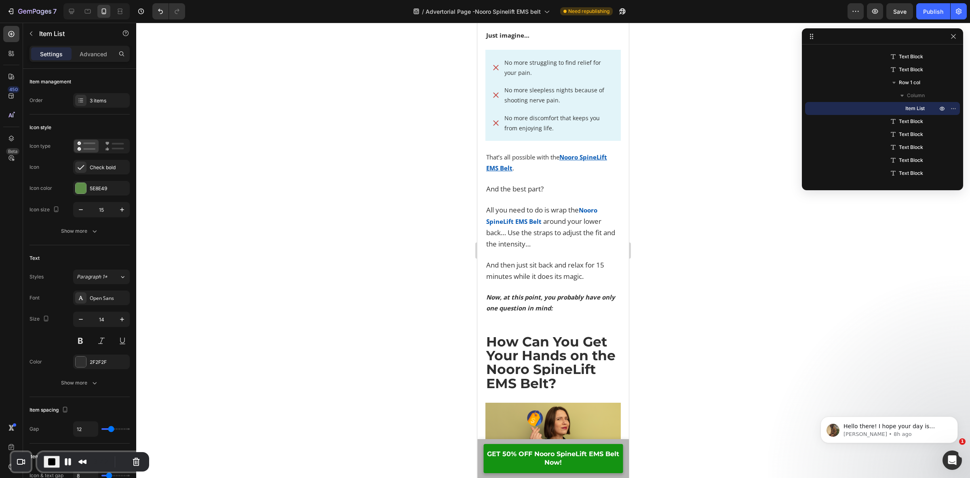
scroll to position [7239, 0]
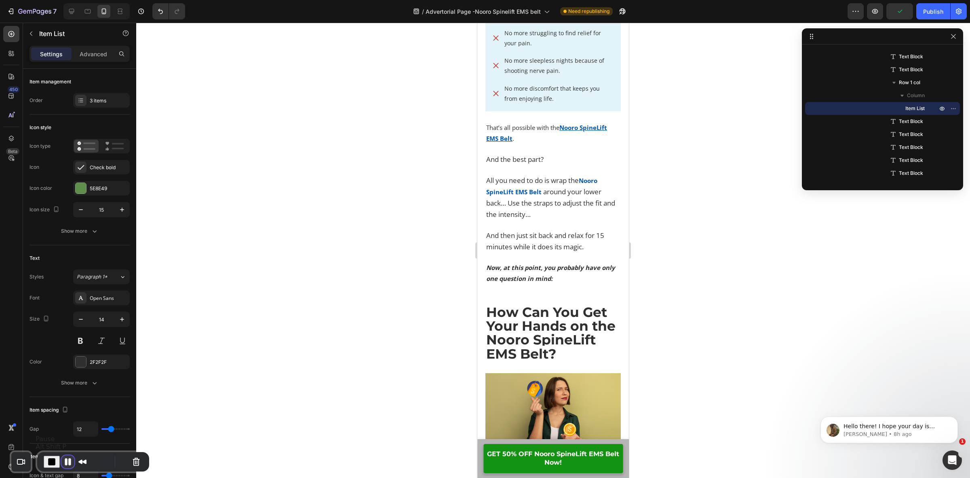
click at [68, 460] on button "Pause Recording" at bounding box center [67, 461] width 13 height 13
click at [546, 48] on p "No more struggling to find relief for your pain." at bounding box center [559, 38] width 109 height 20
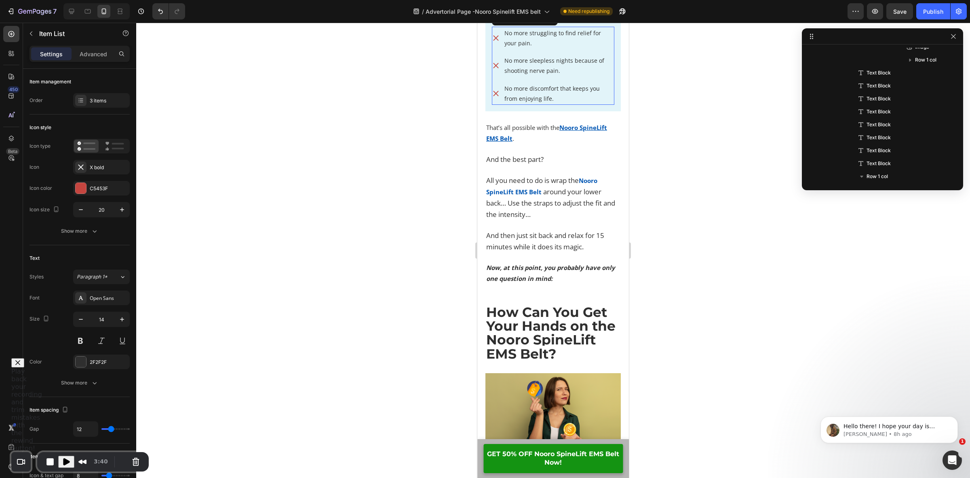
scroll to position [684, 0]
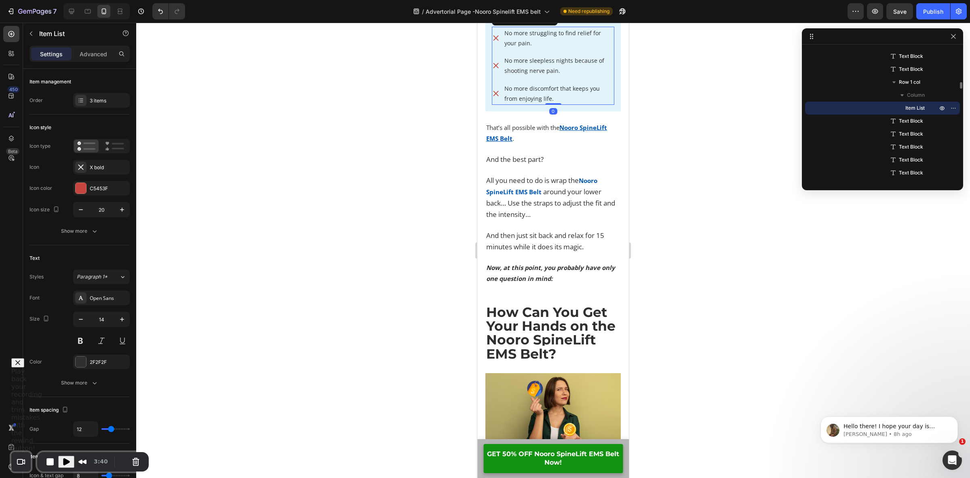
click at [546, 48] on p "No more struggling to find relief for your pain." at bounding box center [559, 38] width 109 height 20
drag, startPoint x: 544, startPoint y: 144, endPoint x: 508, endPoint y: 135, distance: 37.5
click at [508, 48] on p "No more struggling to find relief for your pain." at bounding box center [559, 38] width 109 height 20
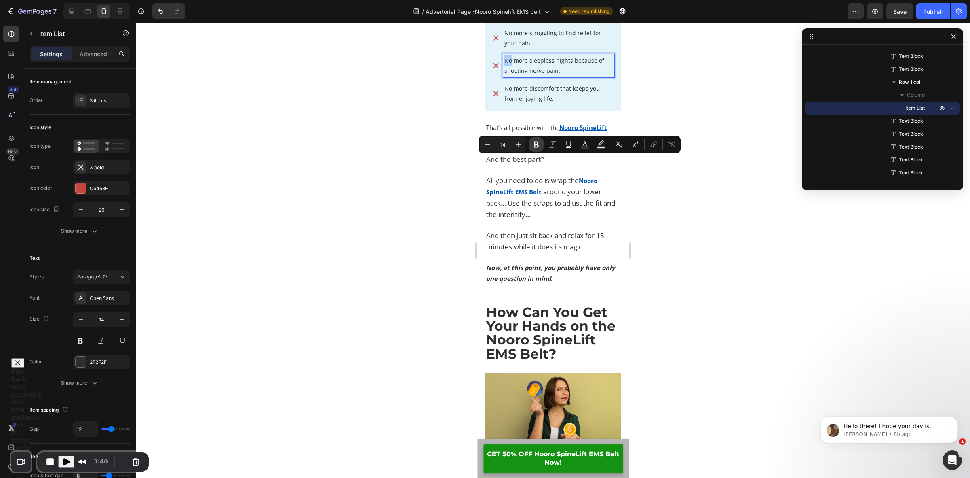
click at [536, 142] on icon "Editor contextual toolbar" at bounding box center [536, 145] width 5 height 6
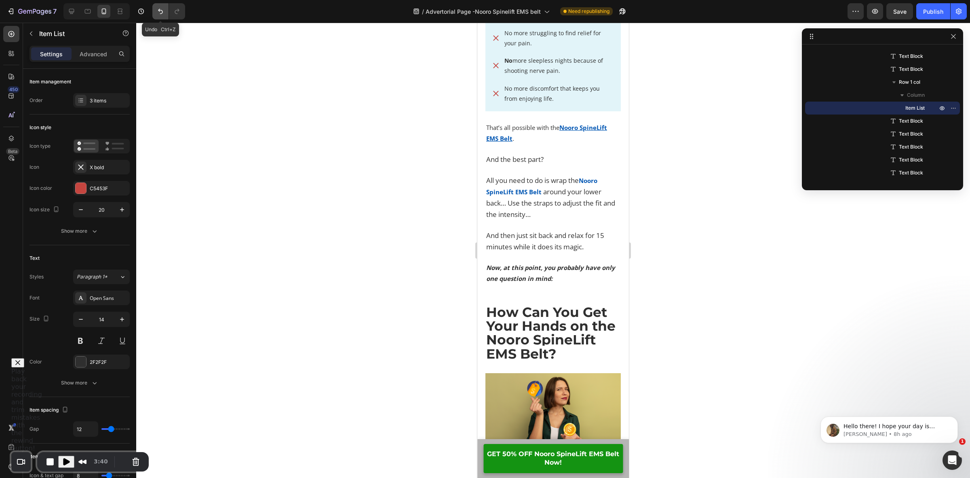
click at [168, 11] on button "Undo/Redo" at bounding box center [160, 11] width 16 height 16
click at [161, 13] on icon "Undo/Redo" at bounding box center [160, 11] width 8 height 8
click at [161, 14] on icon "Undo/Redo" at bounding box center [160, 11] width 8 height 8
click at [512, 64] on strong "No" at bounding box center [509, 61] width 8 height 8
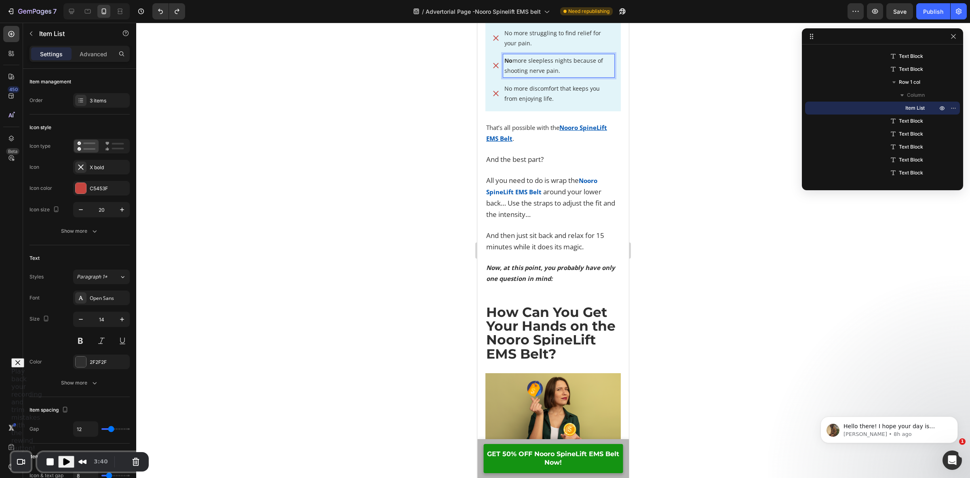
click at [512, 64] on strong "No" at bounding box center [509, 61] width 8 height 8
drag, startPoint x: 512, startPoint y: 163, endPoint x: 506, endPoint y: 163, distance: 6.5
click at [506, 76] on p "No more sleepless nights because of shooting nerve pain." at bounding box center [559, 65] width 109 height 20
click at [516, 76] on p "No more sleepless nights because of shooting nerve pain." at bounding box center [559, 65] width 109 height 20
drag, startPoint x: 514, startPoint y: 160, endPoint x: 505, endPoint y: 162, distance: 9.5
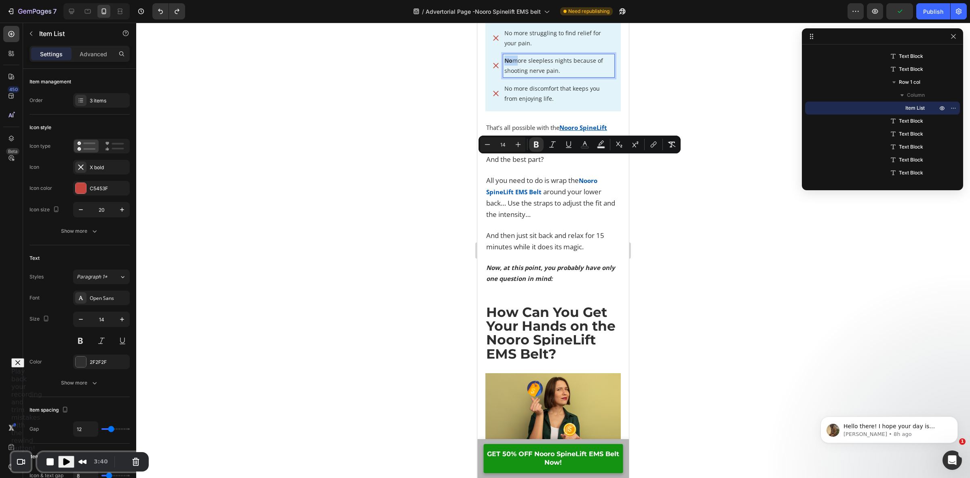
click at [505, 76] on p "No more sleepless nights because of shooting nerve pain." at bounding box center [559, 65] width 109 height 20
click at [534, 143] on icon "Editor contextual toolbar" at bounding box center [537, 144] width 8 height 8
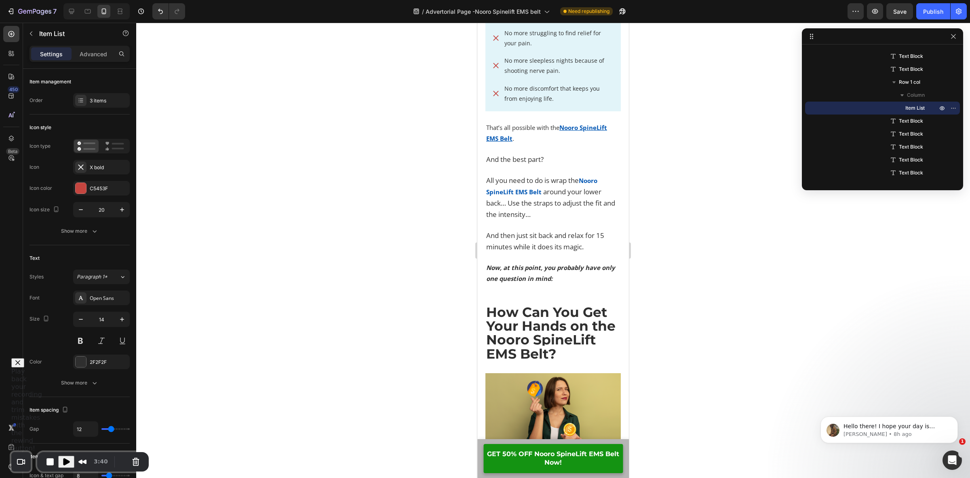
drag, startPoint x: 563, startPoint y: 168, endPoint x: 555, endPoint y: 189, distance: 22.2
click at [563, 76] on p "No more sleepless nights because of shooting nerve pain." at bounding box center [559, 65] width 109 height 20
click at [554, 104] on p "No more discomfort that keeps you from enjoying life." at bounding box center [559, 93] width 109 height 20
click at [555, 104] on p "No more discomfort that keeps you from enjoying life." at bounding box center [559, 93] width 109 height 20
drag, startPoint x: 557, startPoint y: 200, endPoint x: 489, endPoint y: 184, distance: 69.3
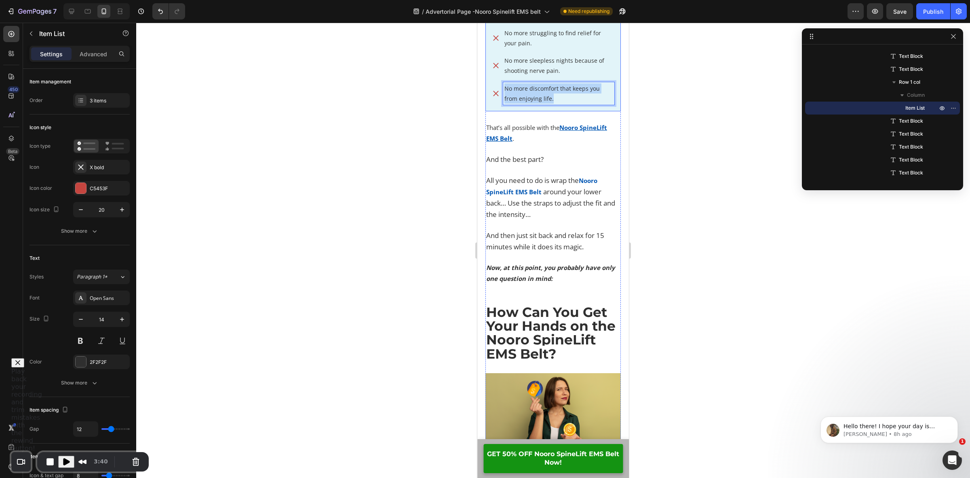
click at [489, 111] on div "No more struggling to find relief for your pain. No more sleepless nights becau…" at bounding box center [553, 65] width 135 height 91
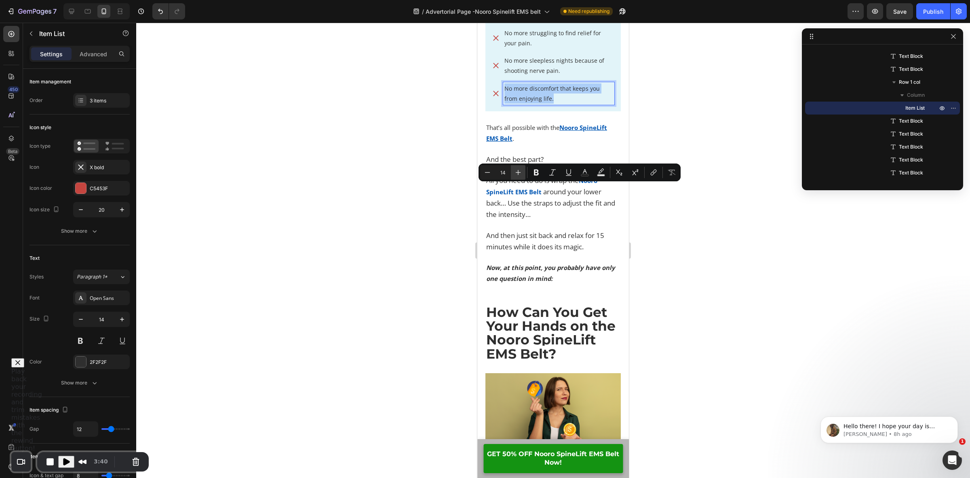
click at [520, 169] on icon "Editor contextual toolbar" at bounding box center [518, 172] width 8 height 8
type input "15"
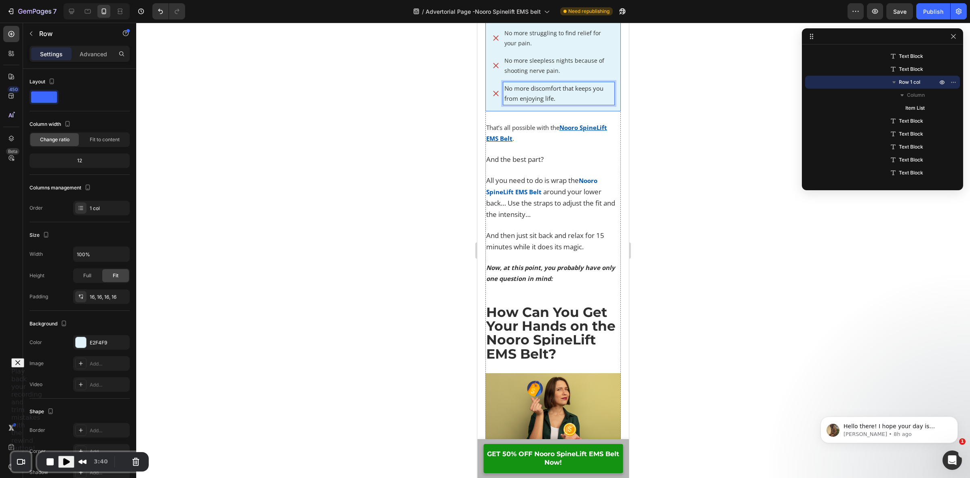
click at [598, 111] on div "No more struggling to find relief for your pain. No more sleepless nights becau…" at bounding box center [553, 65] width 135 height 91
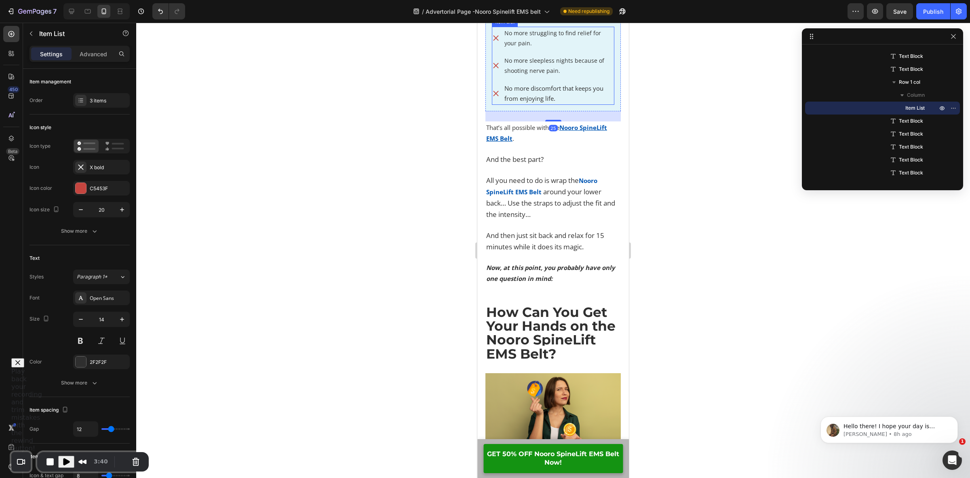
click at [571, 76] on p "No more sleepless nights because of shooting nerve pain." at bounding box center [559, 65] width 109 height 20
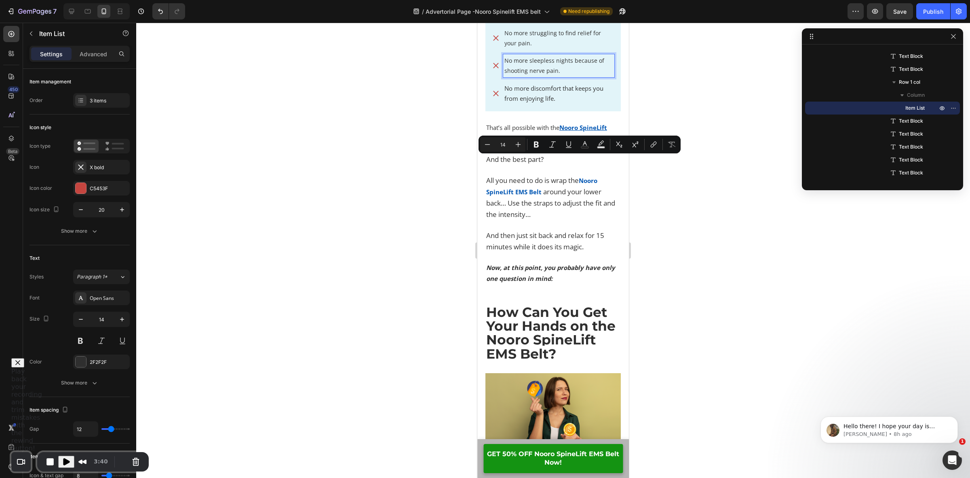
click at [561, 76] on p "No more sleepless nights because of shooting nerve pain." at bounding box center [559, 65] width 109 height 20
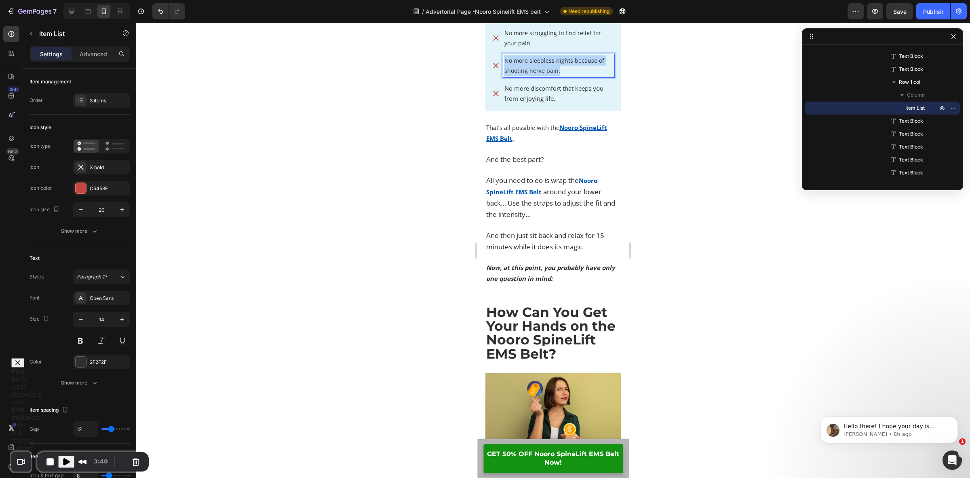
drag, startPoint x: 564, startPoint y: 171, endPoint x: 497, endPoint y: 161, distance: 67.5
click at [497, 77] on div "No more sleepless nights because of shooting nerve pain." at bounding box center [553, 65] width 123 height 23
click at [519, 142] on icon "Editor contextual toolbar" at bounding box center [518, 144] width 8 height 8
type input "15"
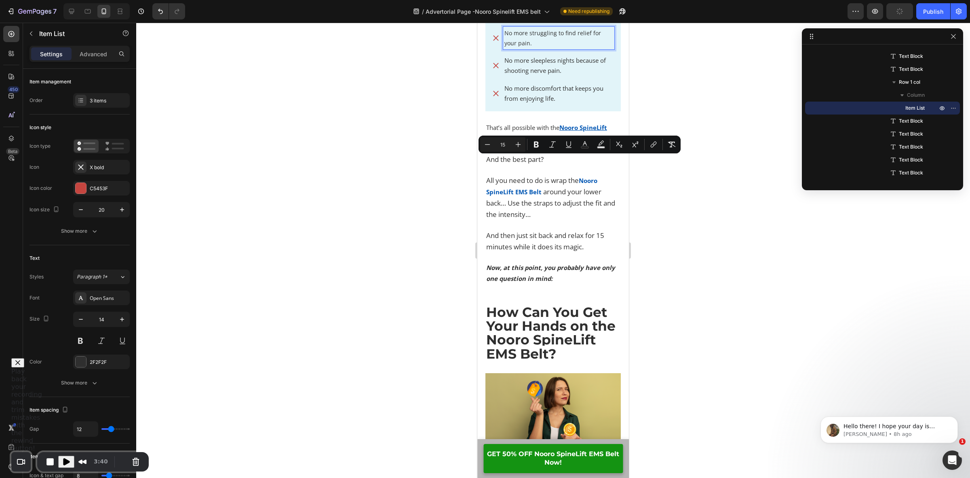
click at [584, 47] on span "No more struggling to find relief for your pain." at bounding box center [553, 38] width 97 height 18
click at [529, 47] on span "No more struggling to find relief for your pain." at bounding box center [553, 38] width 97 height 18
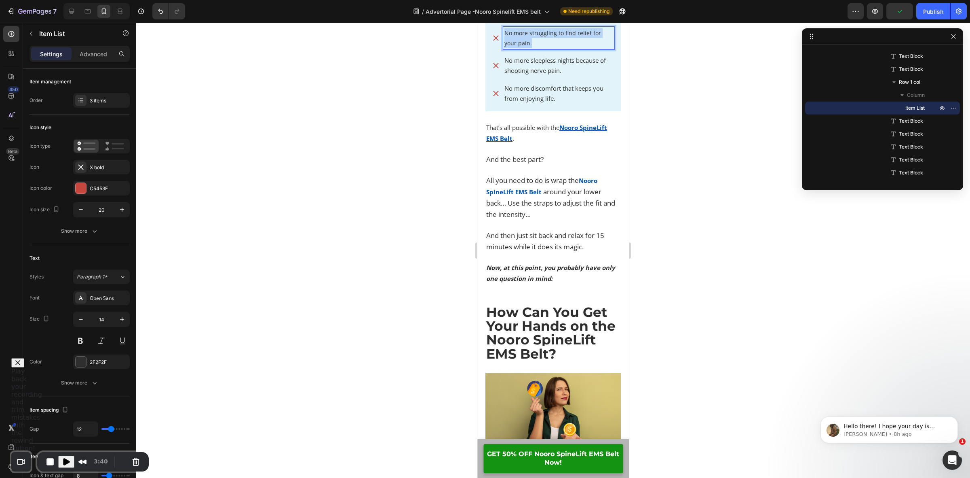
drag, startPoint x: 543, startPoint y: 144, endPoint x: 506, endPoint y: 134, distance: 38.7
click at [506, 48] on p "No more struggling to find relief for your pain." at bounding box center [559, 38] width 109 height 20
click at [518, 118] on icon "Editor contextual toolbar" at bounding box center [518, 116] width 8 height 8
type input "15"
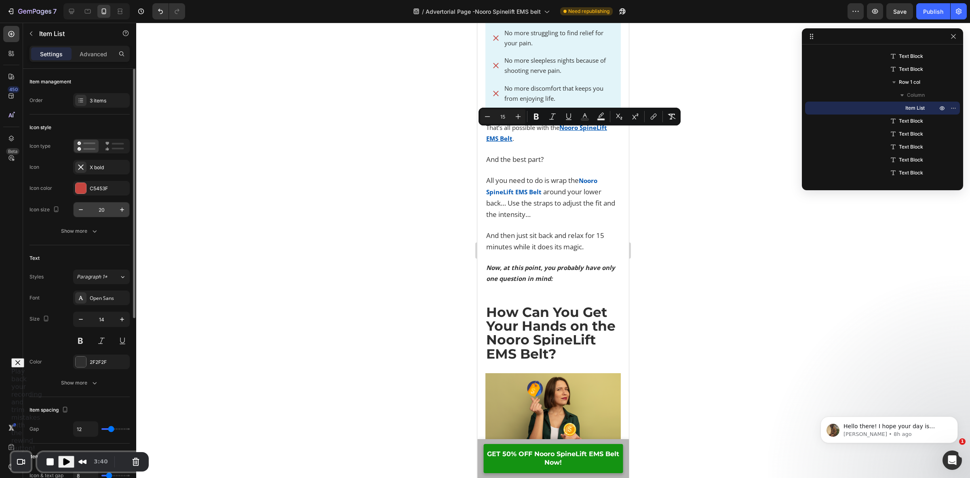
click at [104, 212] on input "20" at bounding box center [101, 209] width 27 height 15
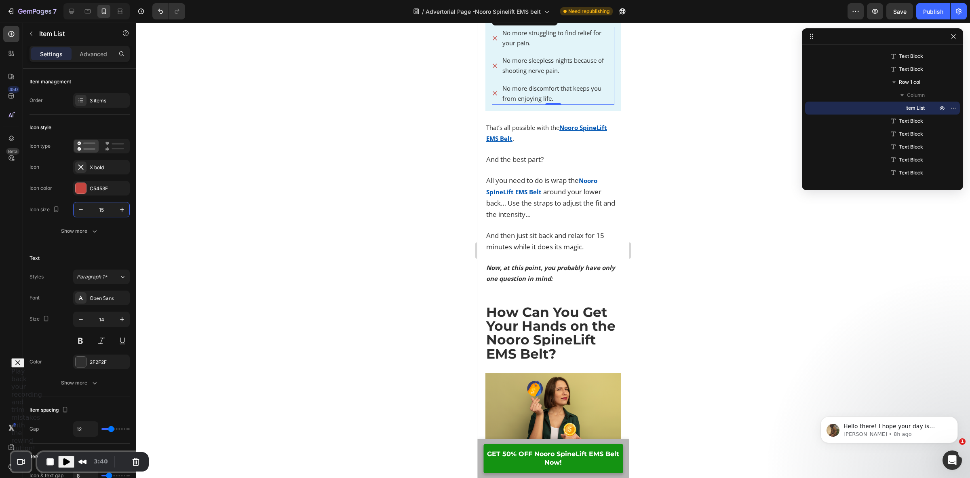
type input "15"
click at [575, 76] on p "No more sleepless nights because of shooting nerve pain." at bounding box center [558, 65] width 111 height 20
drag, startPoint x: 575, startPoint y: 174, endPoint x: 503, endPoint y: 161, distance: 72.3
click at [503, 76] on p "No more sleepless nights because of shooting nerve pain." at bounding box center [558, 65] width 111 height 20
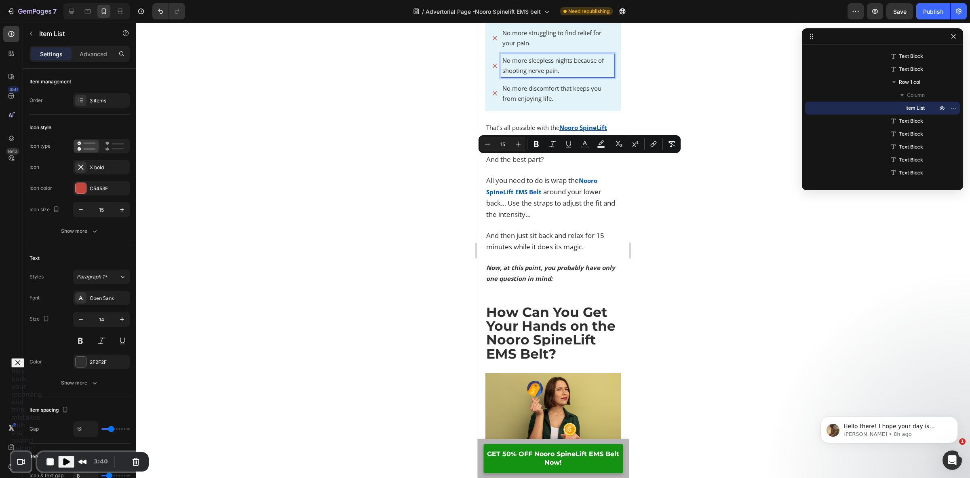
click at [553, 104] on p "No more discomfort that keeps you from enjoying life." at bounding box center [558, 93] width 111 height 20
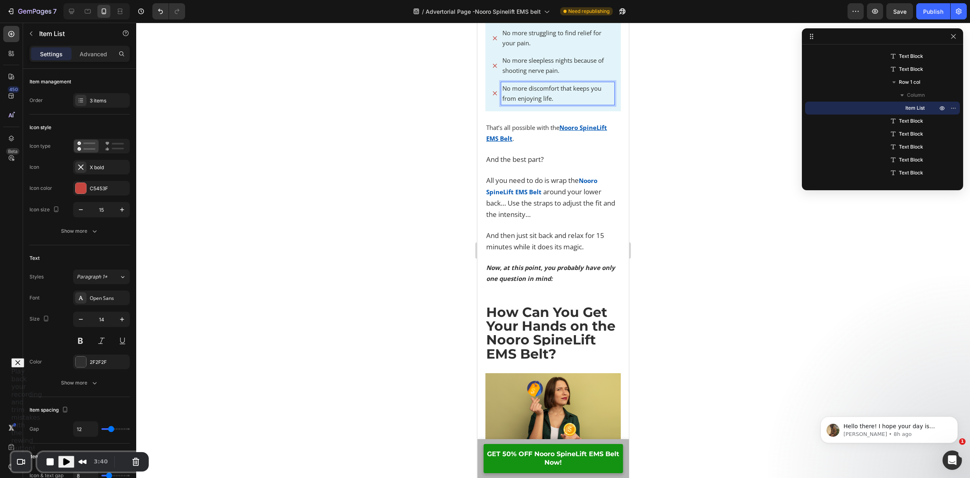
click at [573, 104] on p "No more discomfort that keeps you from enjoying life." at bounding box center [558, 93] width 111 height 20
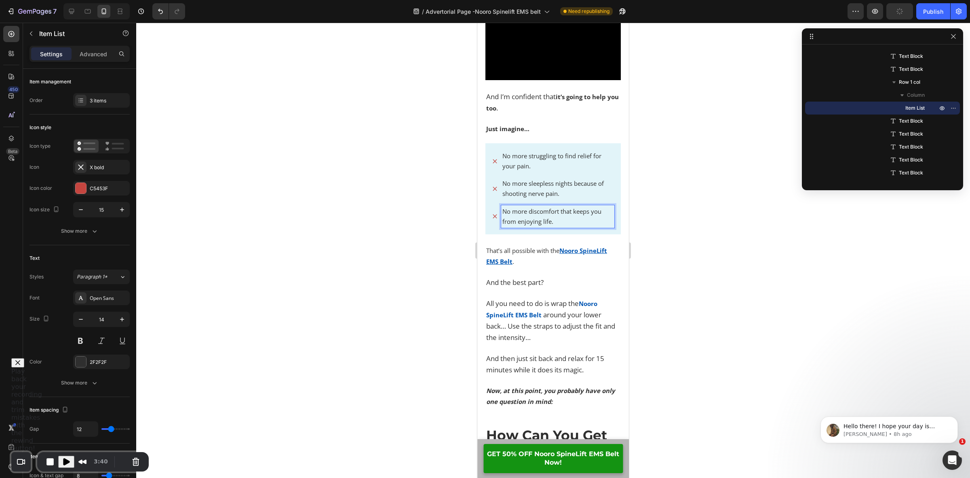
scroll to position [7102, 0]
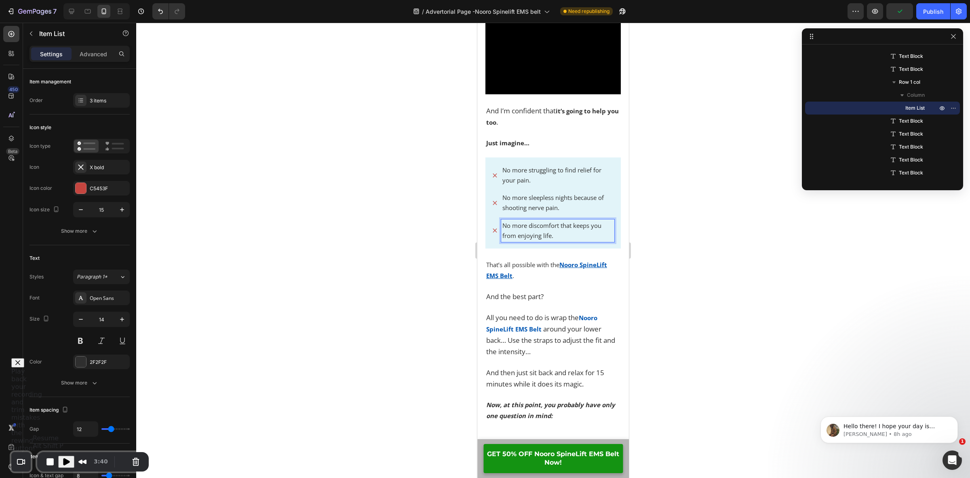
click at [68, 460] on span "Play Recording" at bounding box center [66, 462] width 10 height 10
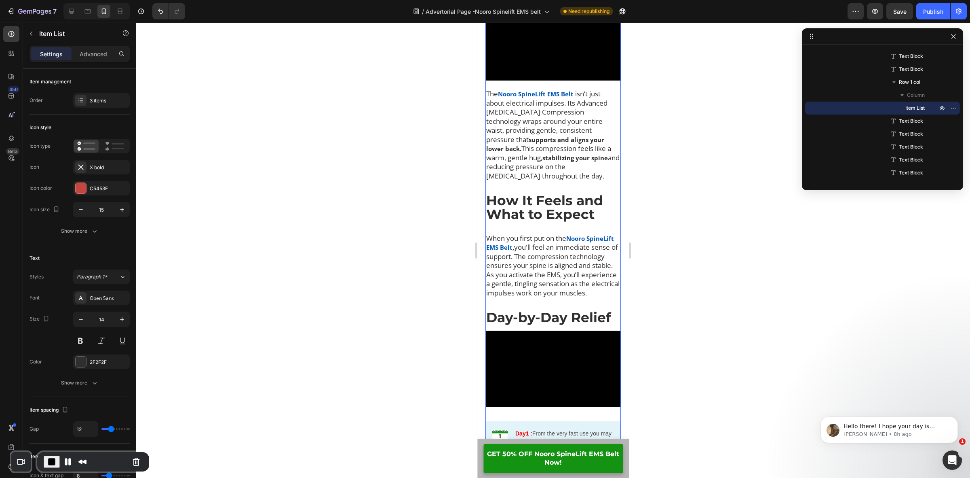
scroll to position [4544, 0]
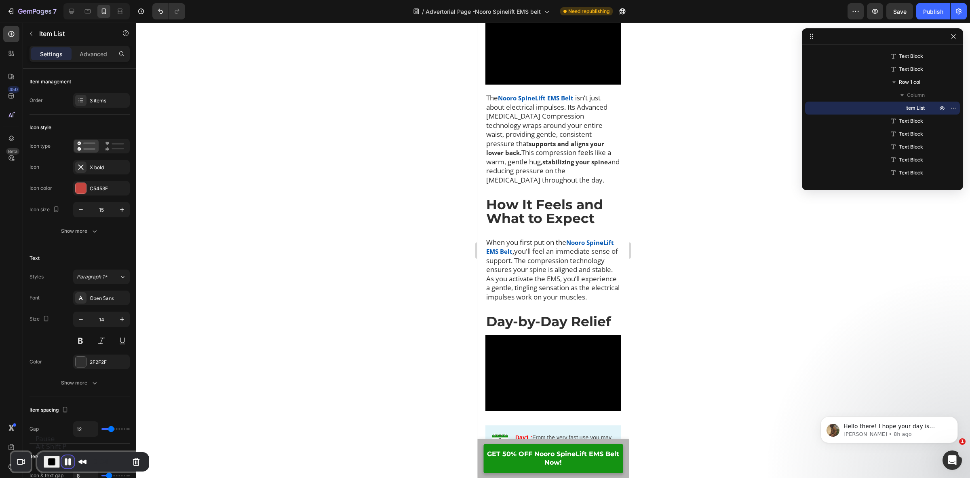
click at [63, 463] on button "Pause Recording" at bounding box center [67, 461] width 13 height 13
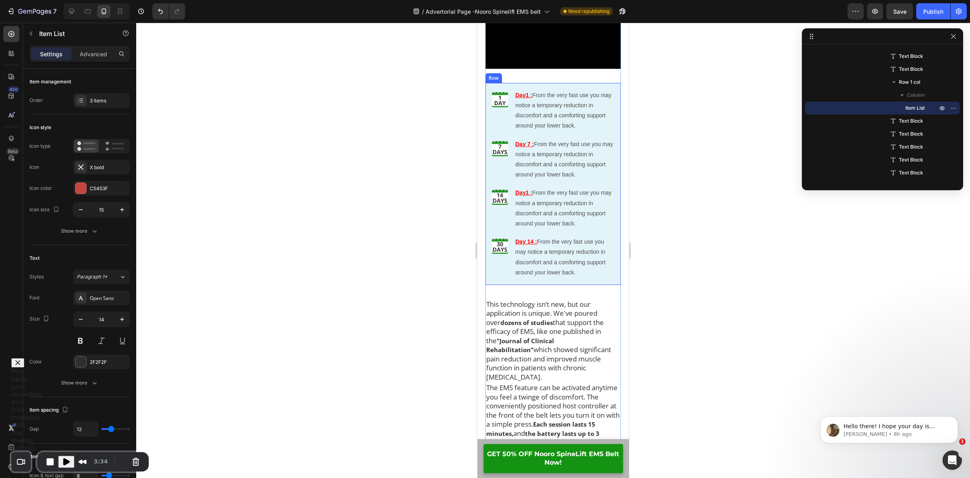
scroll to position [4898, 0]
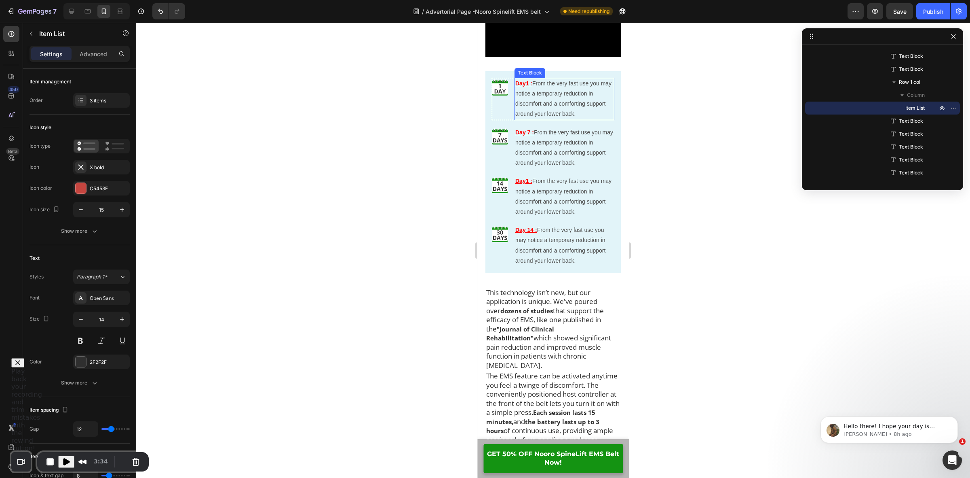
click at [554, 119] on p "Day1 : From the very fast use you may notice a temporary reduction in discomfor…" at bounding box center [565, 98] width 98 height 41
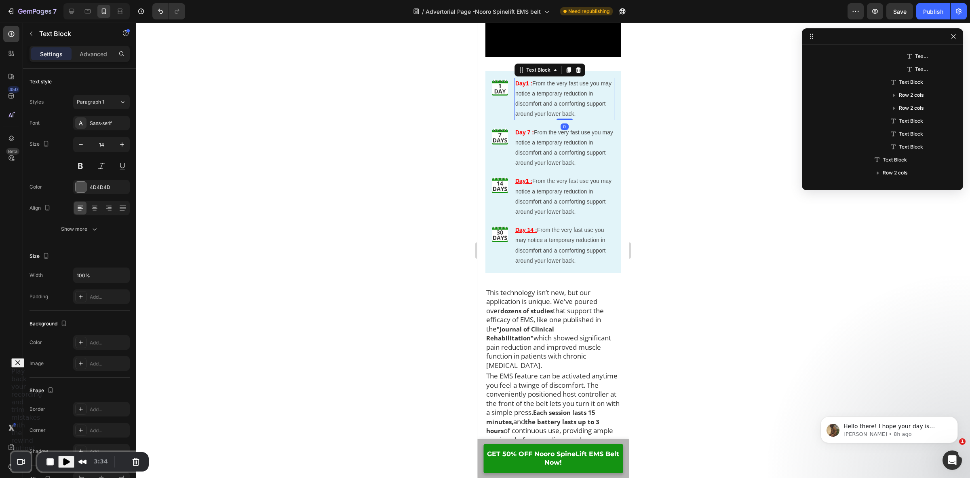
scroll to position [516, 0]
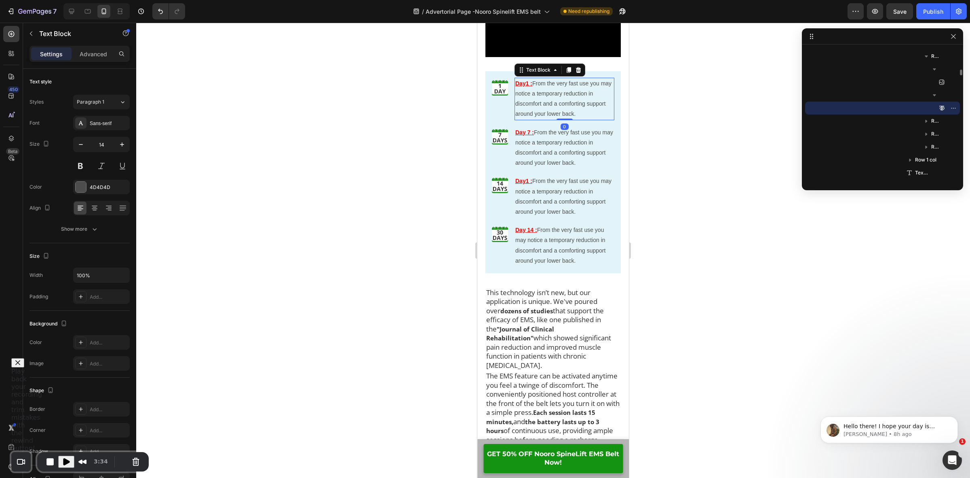
click at [554, 119] on p "Day1 : From the very fast use you may notice a temporary reduction in discomfor…" at bounding box center [565, 98] width 98 height 41
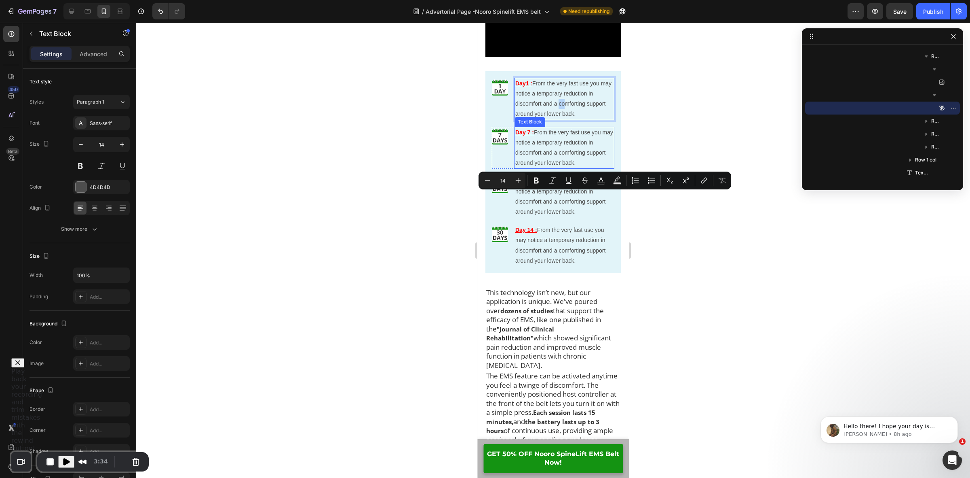
click at [565, 168] on p "Day 7 : From the very fast use you may notice a temporary reduction in discomfo…" at bounding box center [565, 147] width 98 height 41
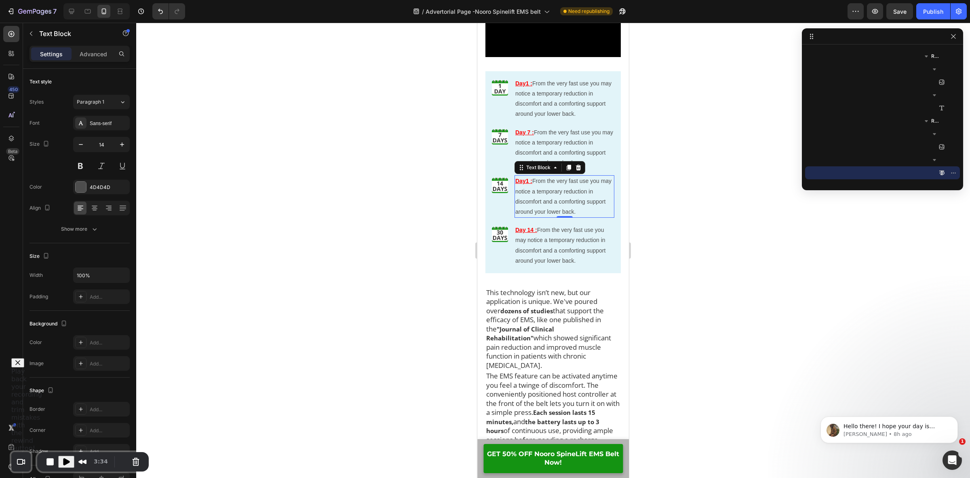
click at [568, 217] on p "Day1 : From the very fast use you may notice a temporary reduction in discomfor…" at bounding box center [565, 196] width 98 height 41
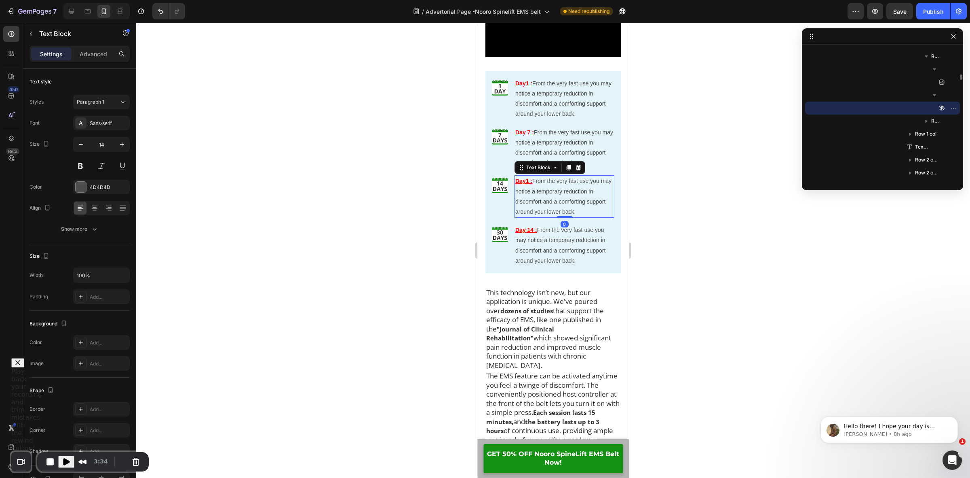
click at [558, 266] on p "Day 14 : From the very fast use you may notice a temporary reduction in discomf…" at bounding box center [565, 245] width 98 height 41
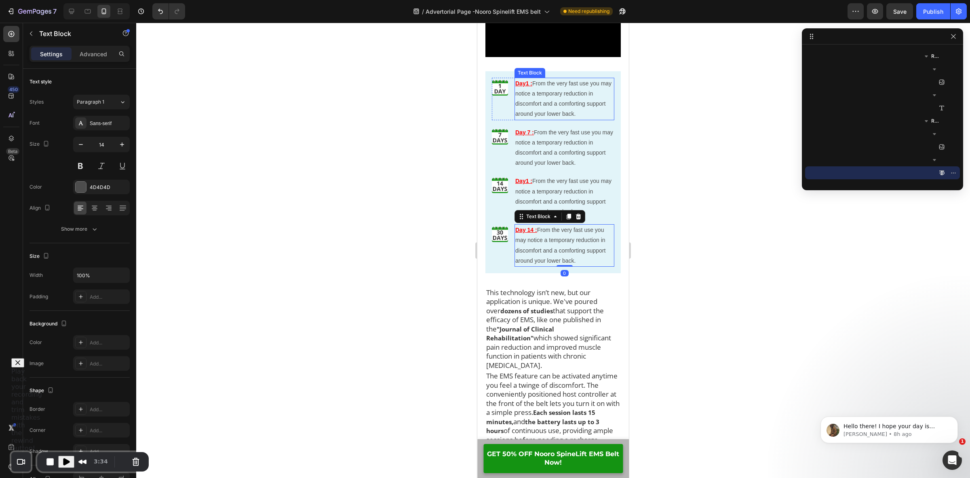
click at [569, 119] on p "Day1 : From the very fast use you may notice a temporary reduction in discomfor…" at bounding box center [565, 98] width 98 height 41
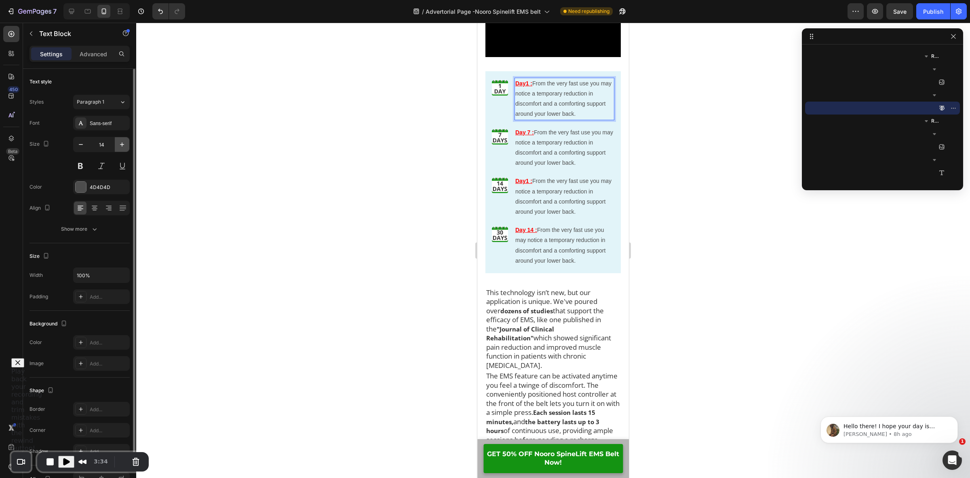
click at [119, 147] on icon "button" at bounding box center [122, 144] width 8 height 8
click at [78, 148] on icon "button" at bounding box center [81, 144] width 8 height 8
type input "14"
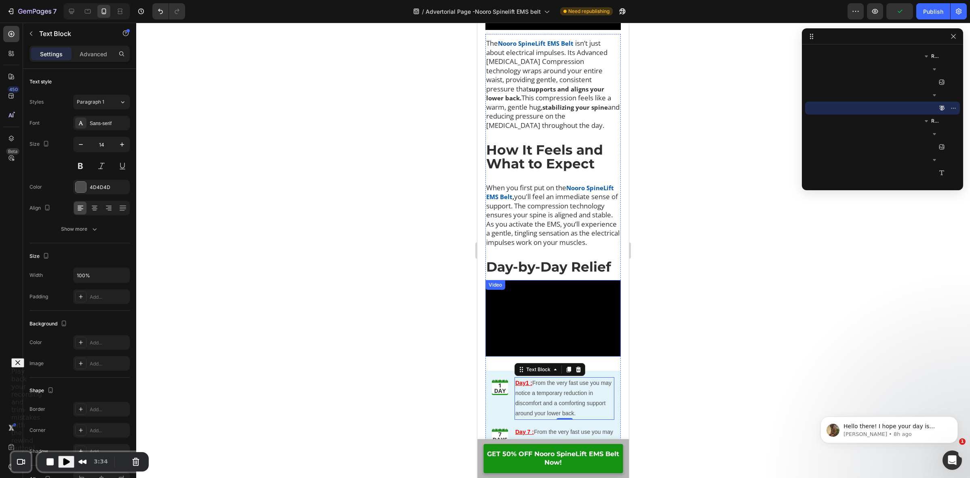
scroll to position [4594, 0]
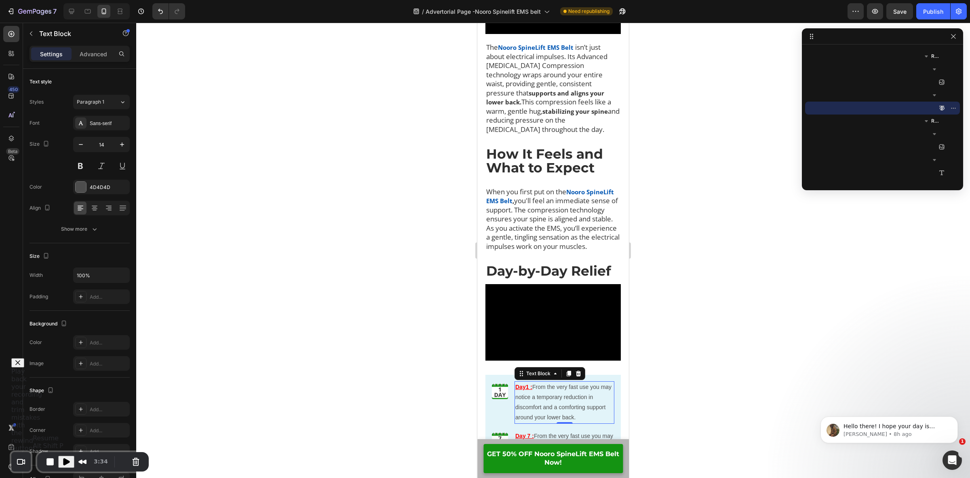
click at [63, 462] on span "Play Recording" at bounding box center [66, 462] width 10 height 10
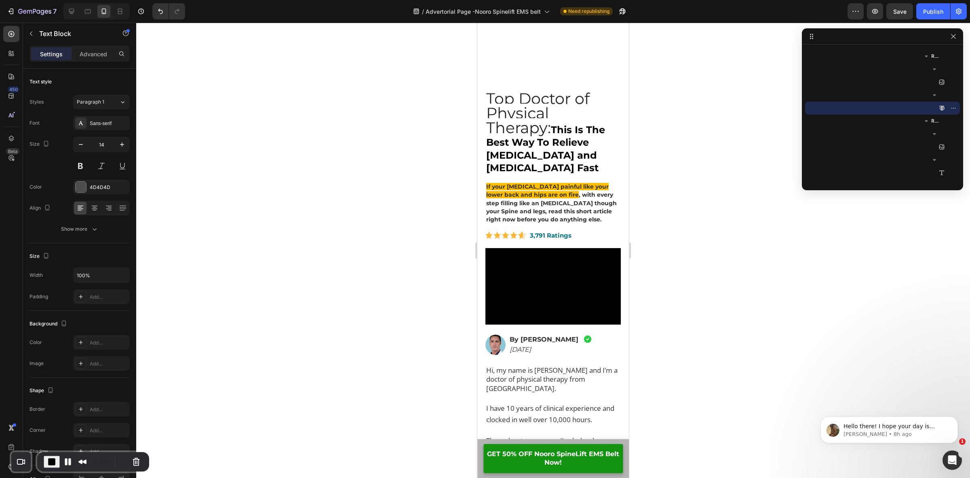
scroll to position [202, 0]
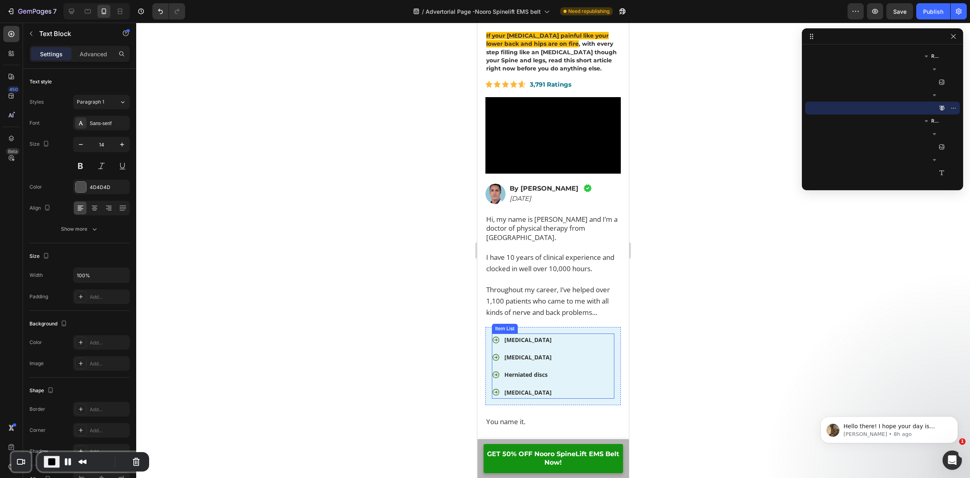
click at [524, 353] on strong "[MEDICAL_DATA]" at bounding box center [528, 357] width 47 height 8
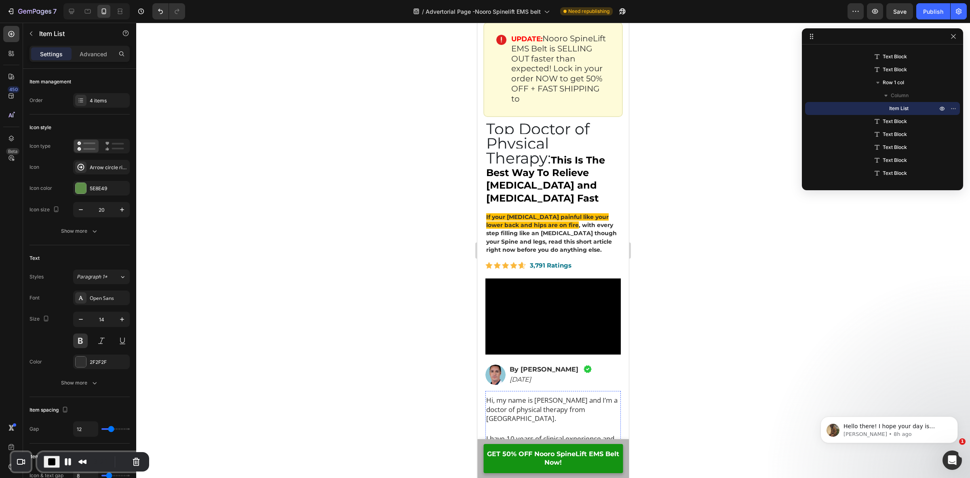
scroll to position [0, 0]
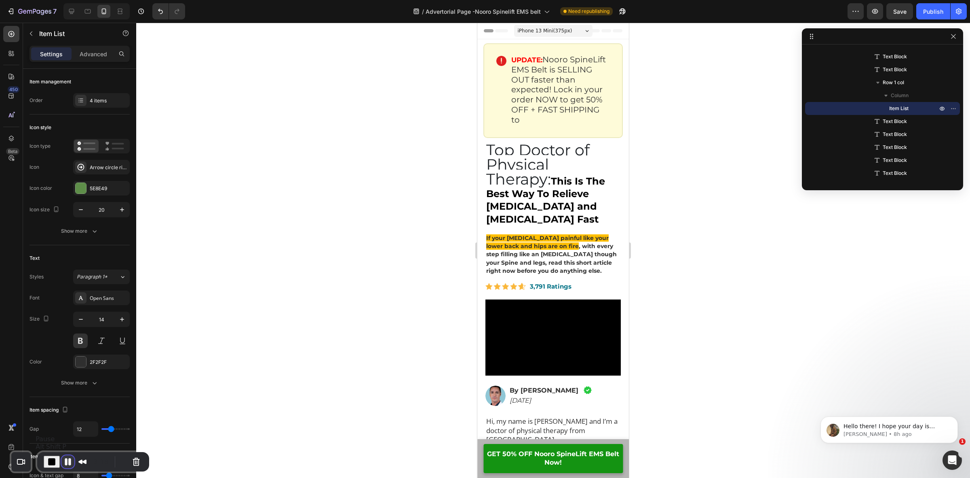
click at [65, 465] on button "Pause Recording" at bounding box center [67, 461] width 13 height 13
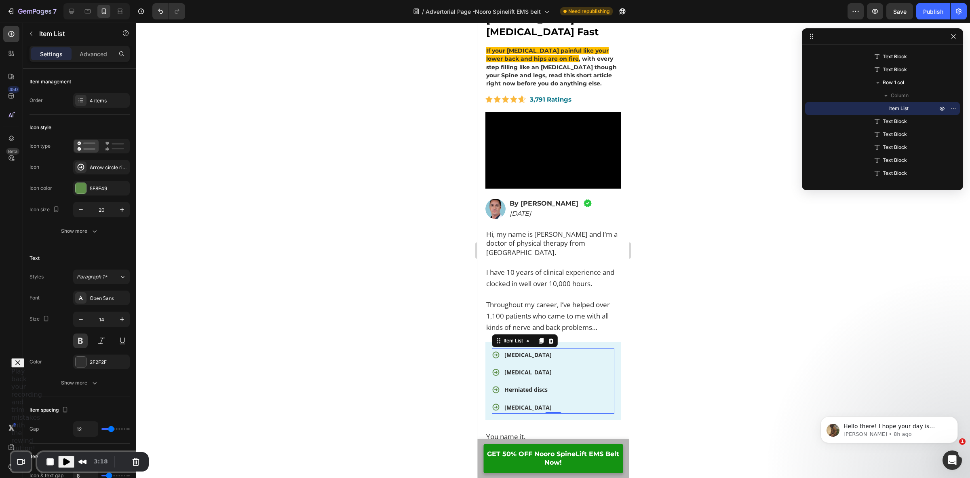
scroll to position [202, 0]
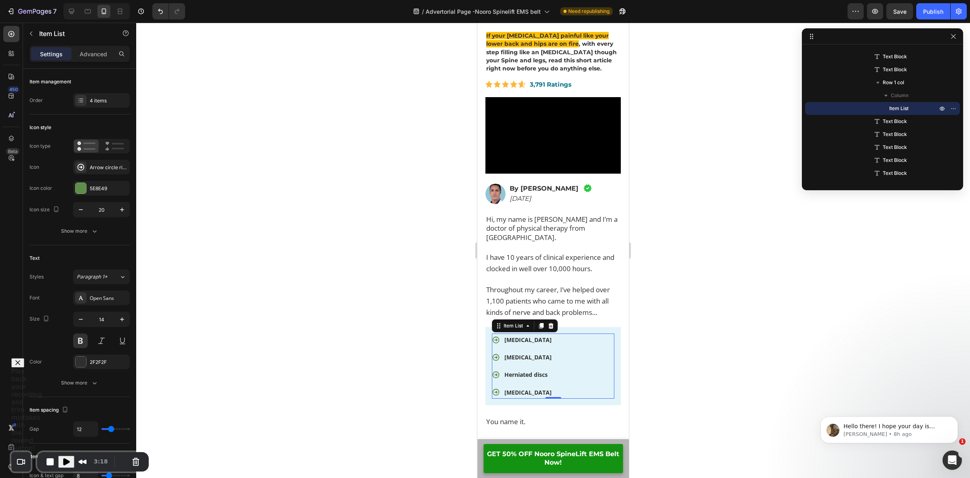
click at [524, 340] on p "[MEDICAL_DATA]" at bounding box center [528, 339] width 47 height 10
click at [554, 294] on span "Throughout my career, I’ve helped over 1,100 patients who came to me with all k…" at bounding box center [548, 301] width 124 height 32
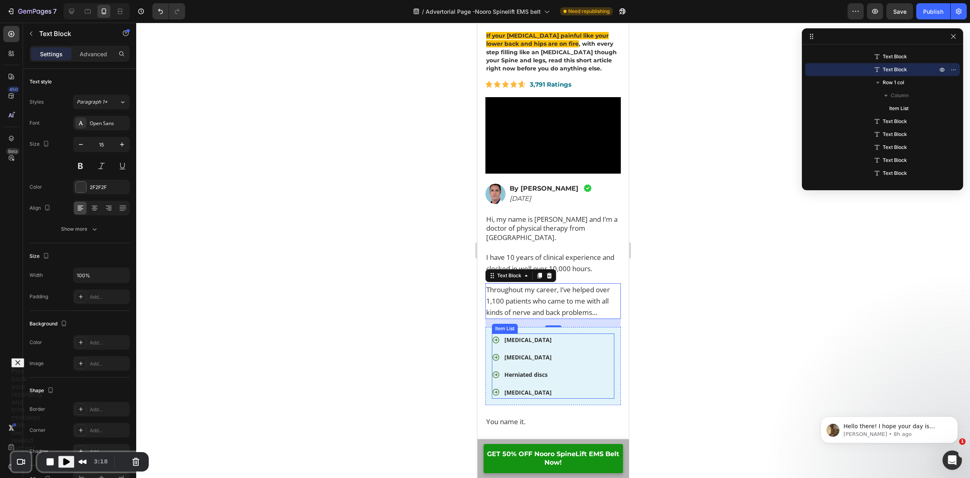
click at [512, 336] on span "[MEDICAL_DATA]" at bounding box center [528, 340] width 47 height 8
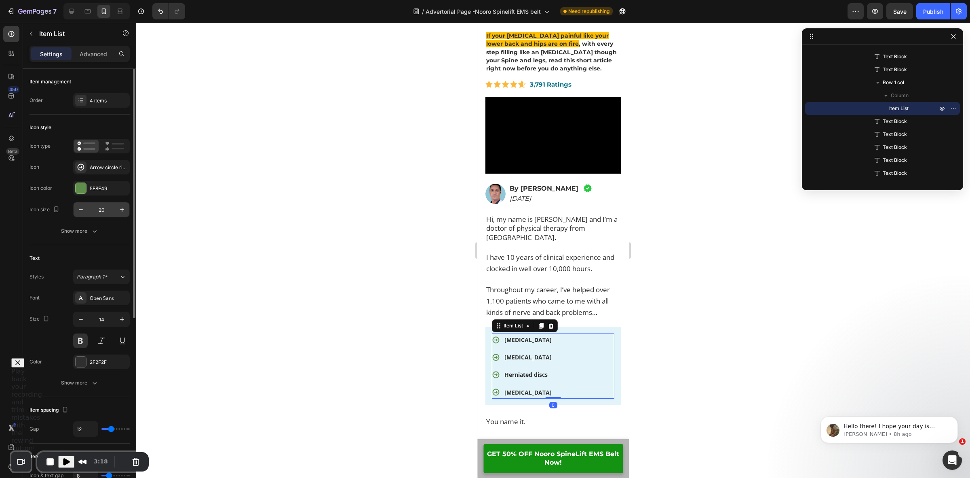
click at [106, 213] on input "20" at bounding box center [101, 209] width 27 height 15
type input "15"
click at [536, 342] on div "[MEDICAL_DATA]" at bounding box center [526, 339] width 50 height 13
click at [530, 338] on p "[MEDICAL_DATA]" at bounding box center [526, 339] width 47 height 10
drag, startPoint x: 531, startPoint y: 336, endPoint x: 489, endPoint y: 336, distance: 41.2
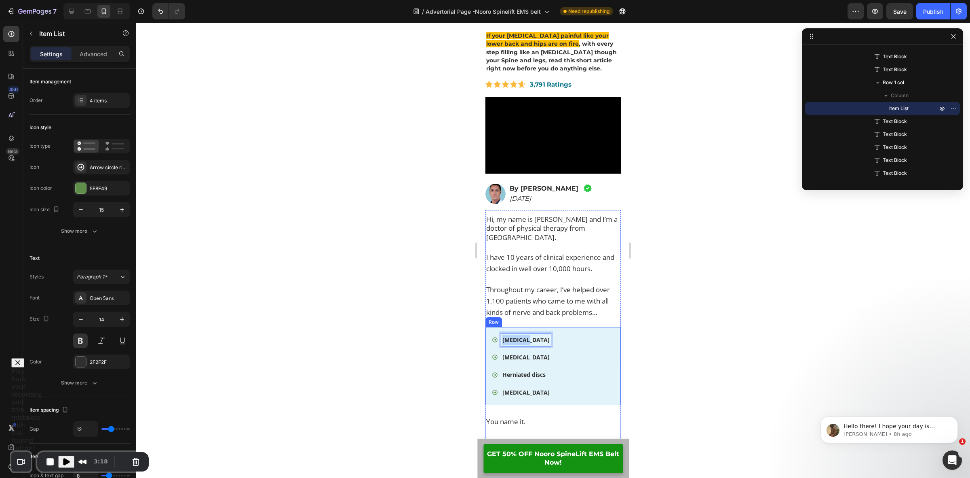
click at [489, 336] on div "Sciatica Lower back pain Herniated discs Spinal stenosis Item List 0 Row" at bounding box center [553, 366] width 135 height 78
click at [516, 320] on icon "Editor contextual toolbar" at bounding box center [518, 319] width 8 height 8
type input "15"
click at [545, 356] on strong "[MEDICAL_DATA]" at bounding box center [526, 357] width 47 height 8
click at [548, 357] on strong "[MEDICAL_DATA]" at bounding box center [526, 357] width 47 height 8
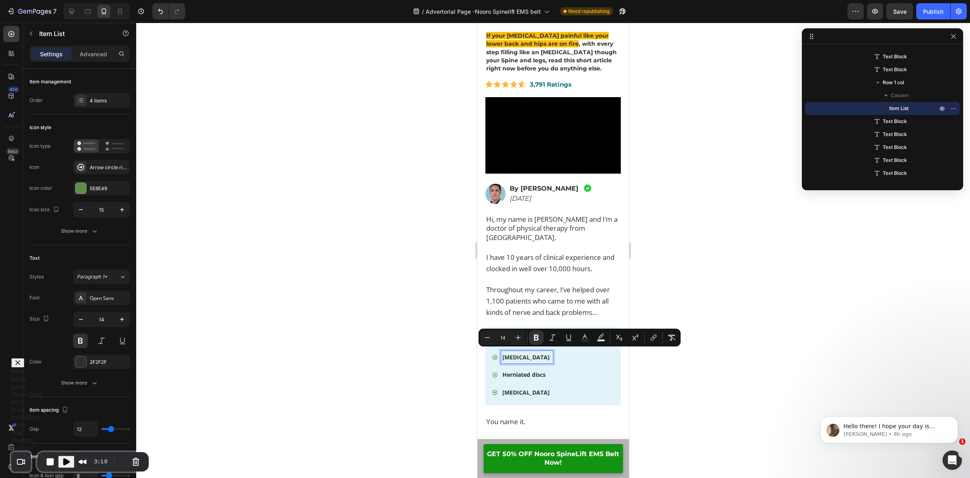
drag, startPoint x: 548, startPoint y: 357, endPoint x: 503, endPoint y: 356, distance: 45.7
click at [503, 356] on strong "[MEDICAL_DATA]" at bounding box center [526, 357] width 47 height 8
click at [518, 340] on icon "Editor contextual toolbar" at bounding box center [518, 337] width 8 height 8
type input "15"
click at [538, 370] on strong "Herniated discs" at bounding box center [524, 374] width 43 height 8
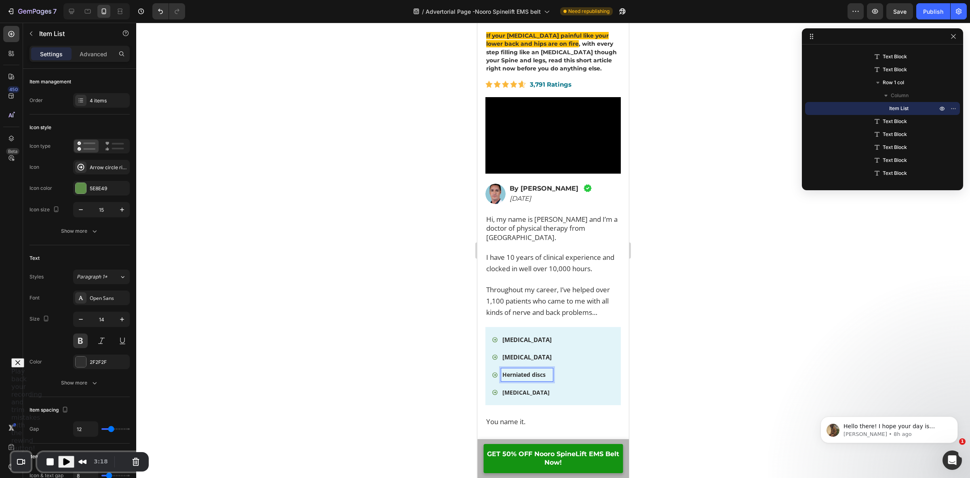
click at [547, 375] on p "Herniated discs" at bounding box center [527, 374] width 49 height 10
drag, startPoint x: 548, startPoint y: 373, endPoint x: 502, endPoint y: 373, distance: 46.1
click at [503, 373] on p "Herniated discs" at bounding box center [527, 374] width 49 height 10
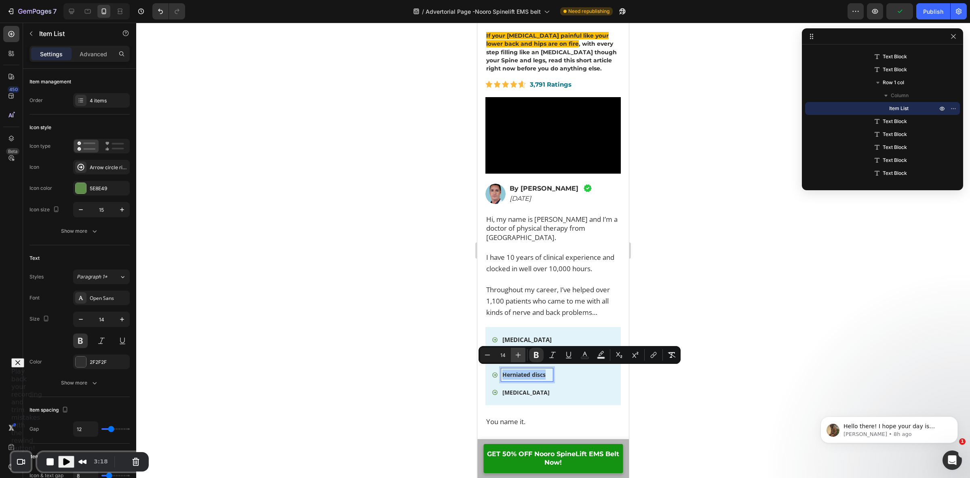
click at [518, 355] on icon "Editor contextual toolbar" at bounding box center [518, 354] width 5 height 5
type input "15"
click at [536, 388] on strong "[MEDICAL_DATA]" at bounding box center [526, 392] width 47 height 8
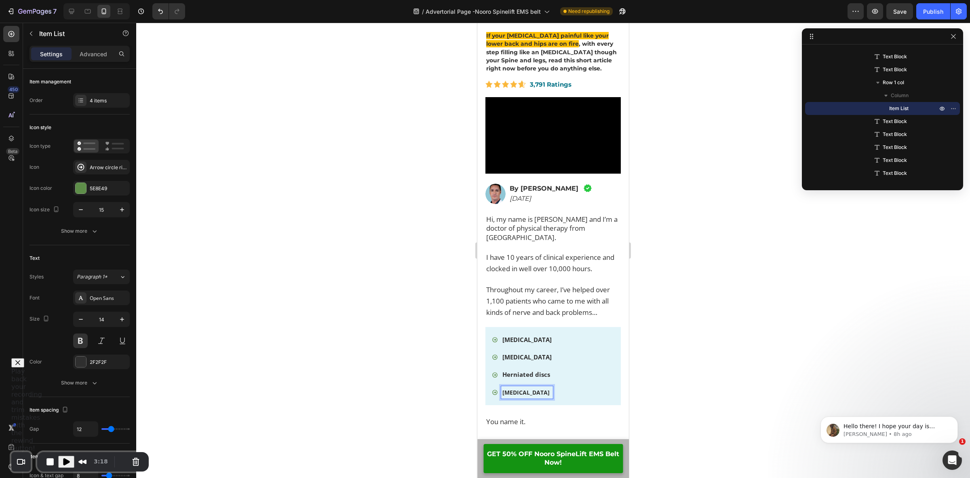
drag, startPoint x: 547, startPoint y: 391, endPoint x: 493, endPoint y: 389, distance: 54.2
click at [493, 389] on div "[MEDICAL_DATA]" at bounding box center [522, 392] width 61 height 13
click at [521, 369] on icon "Editor contextual toolbar" at bounding box center [518, 372] width 8 height 8
type input "15"
click at [597, 348] on div "Sciatica Lower back pain Herniated discs Spinal stenosis" at bounding box center [553, 365] width 123 height 65
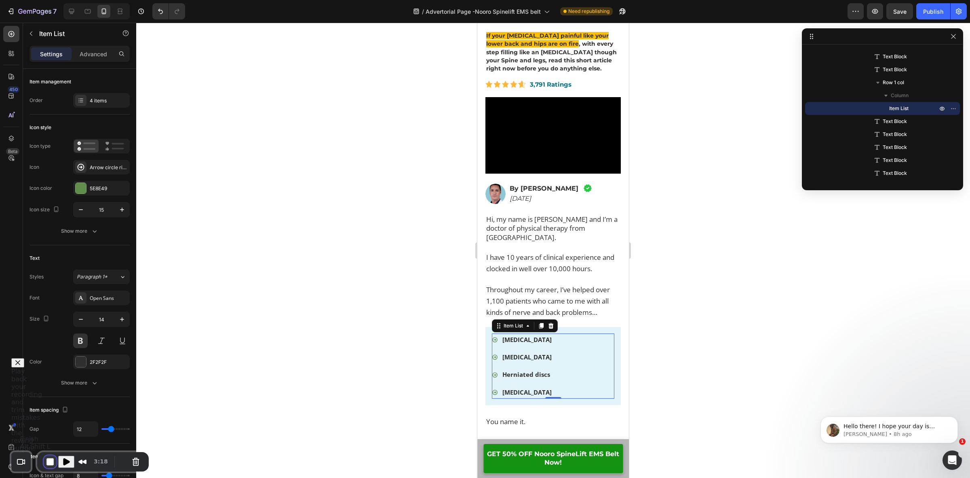
click at [53, 463] on button "End Recording" at bounding box center [50, 461] width 13 height 13
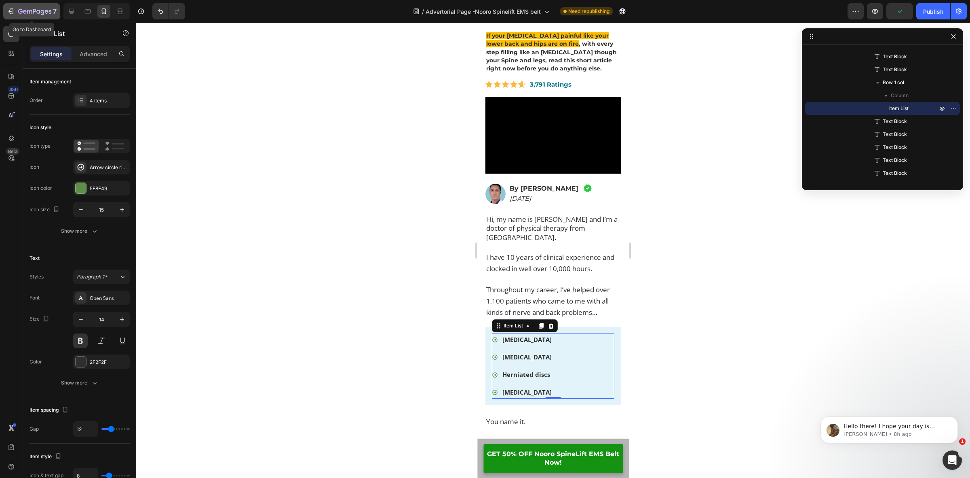
click at [25, 6] on div "7" at bounding box center [37, 11] width 38 height 10
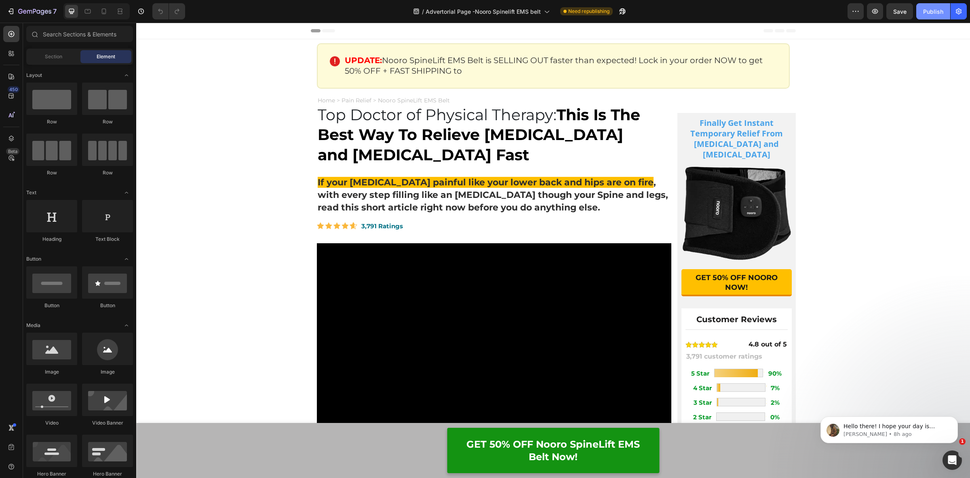
click at [937, 15] on div "Publish" at bounding box center [934, 11] width 20 height 8
click at [31, 11] on icon "button" at bounding box center [34, 11] width 33 height 7
